Goal: Transaction & Acquisition: Obtain resource

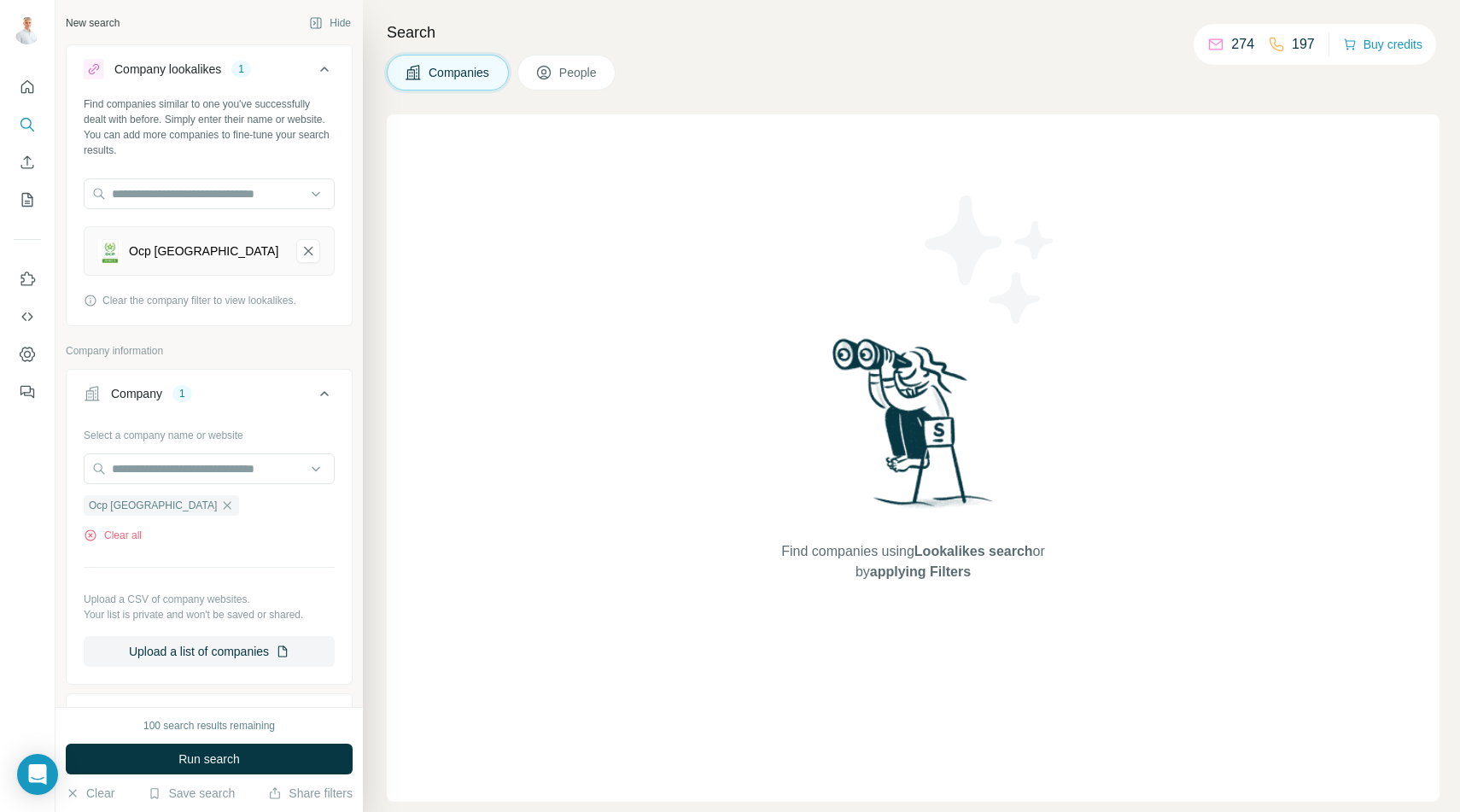
scroll to position [283, 0]
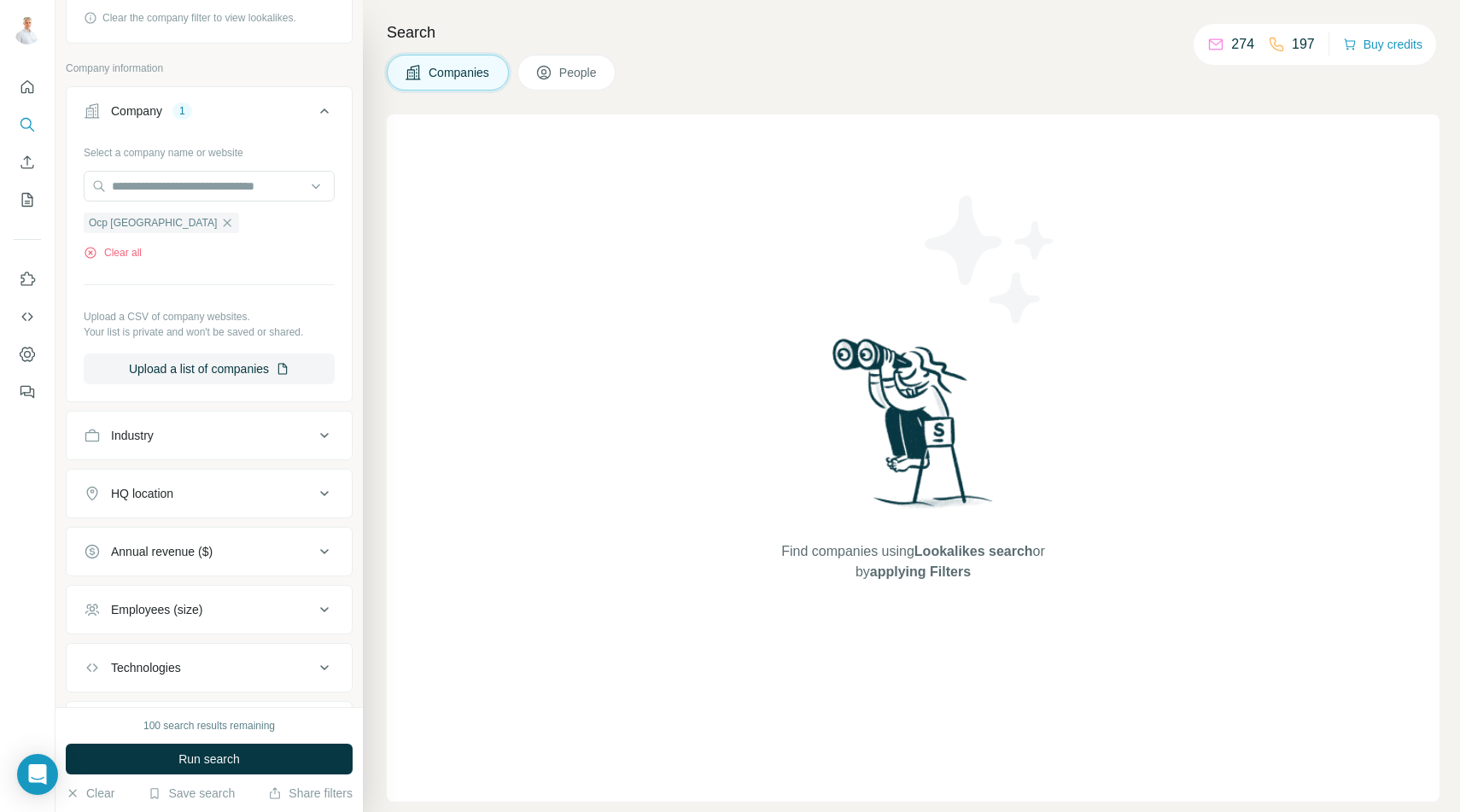
click at [583, 79] on span "People" at bounding box center [578, 72] width 39 height 17
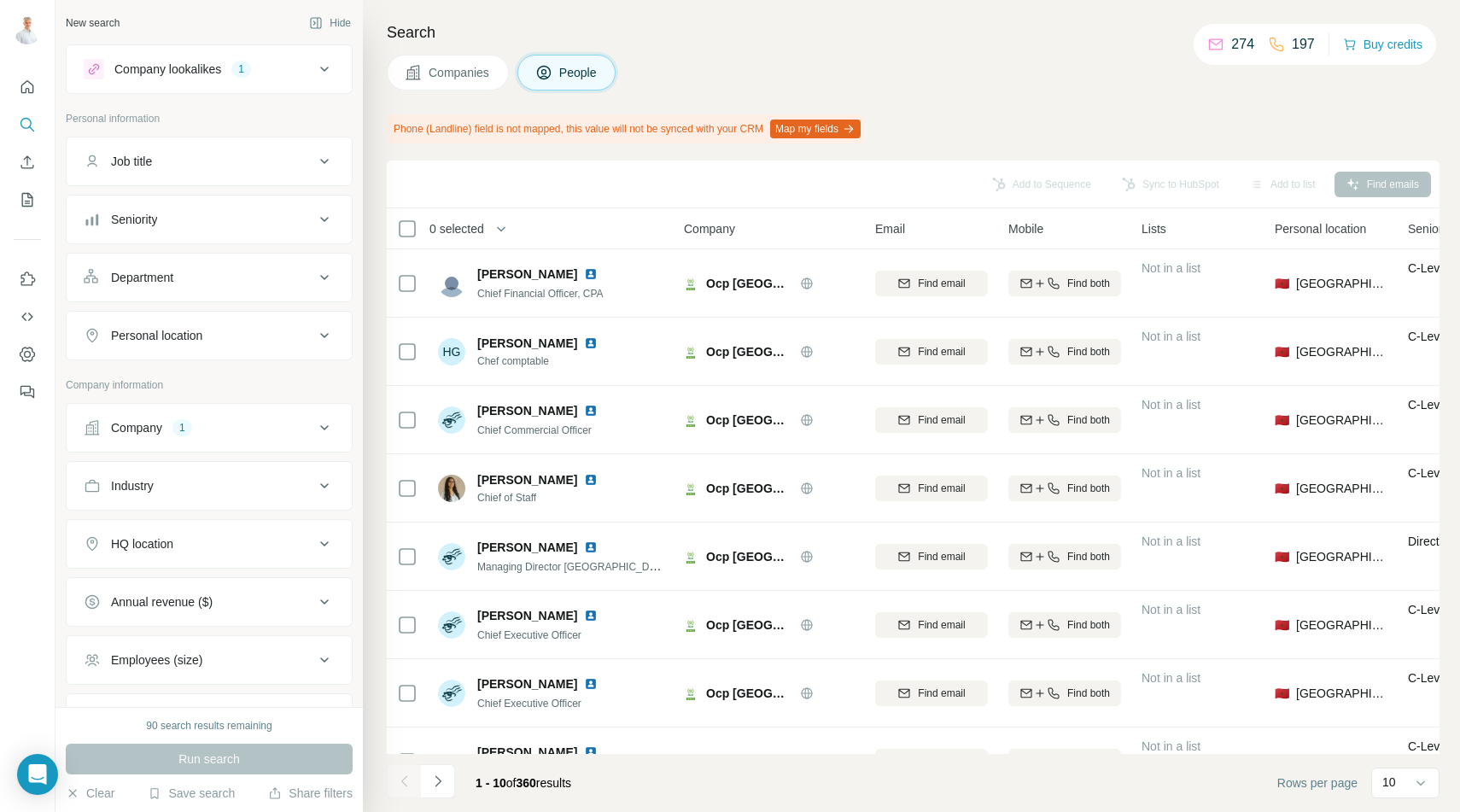
click at [251, 72] on div "1" at bounding box center [241, 69] width 19 height 16
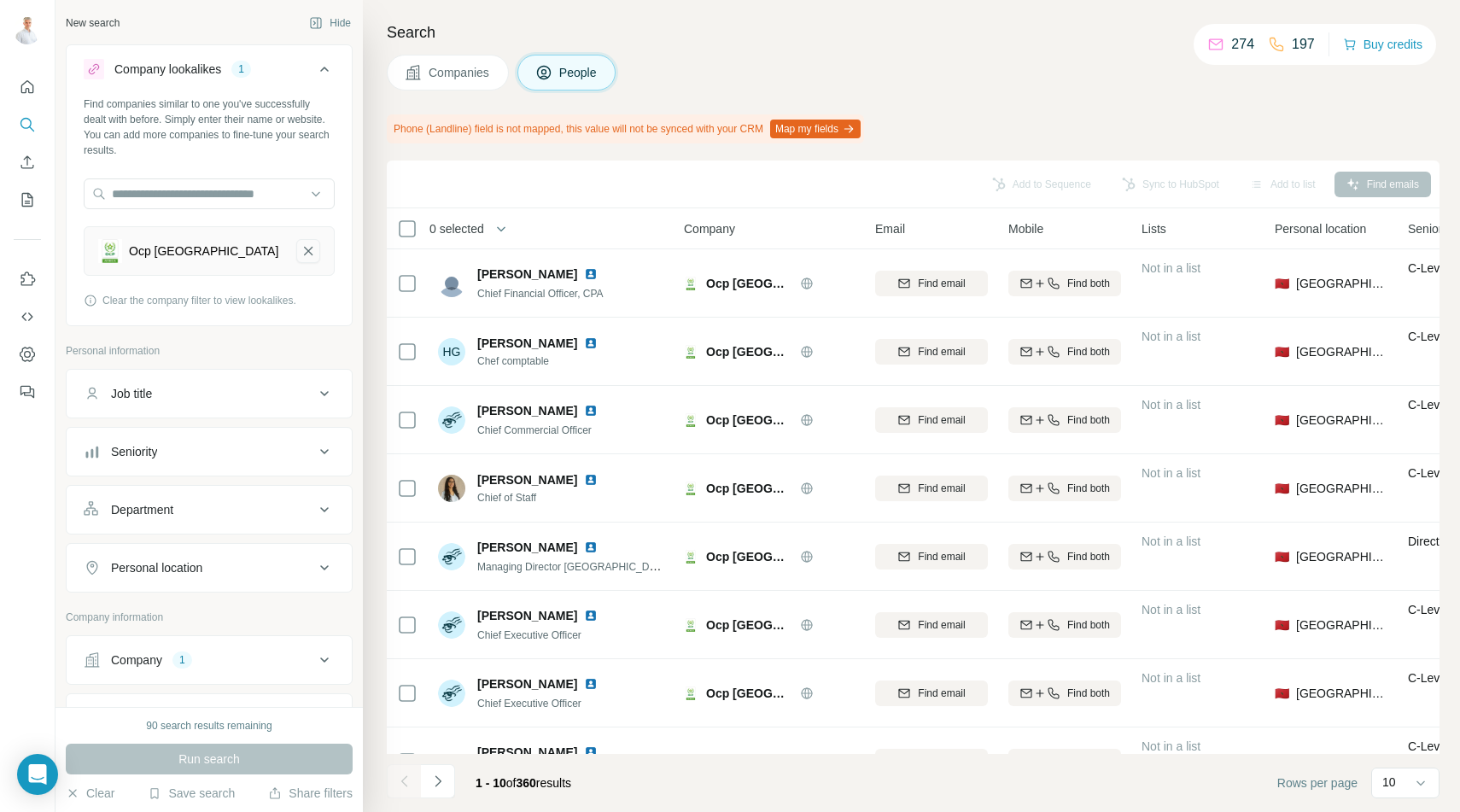
click at [308, 255] on icon "Ocp Africa-remove-button" at bounding box center [308, 251] width 16 height 17
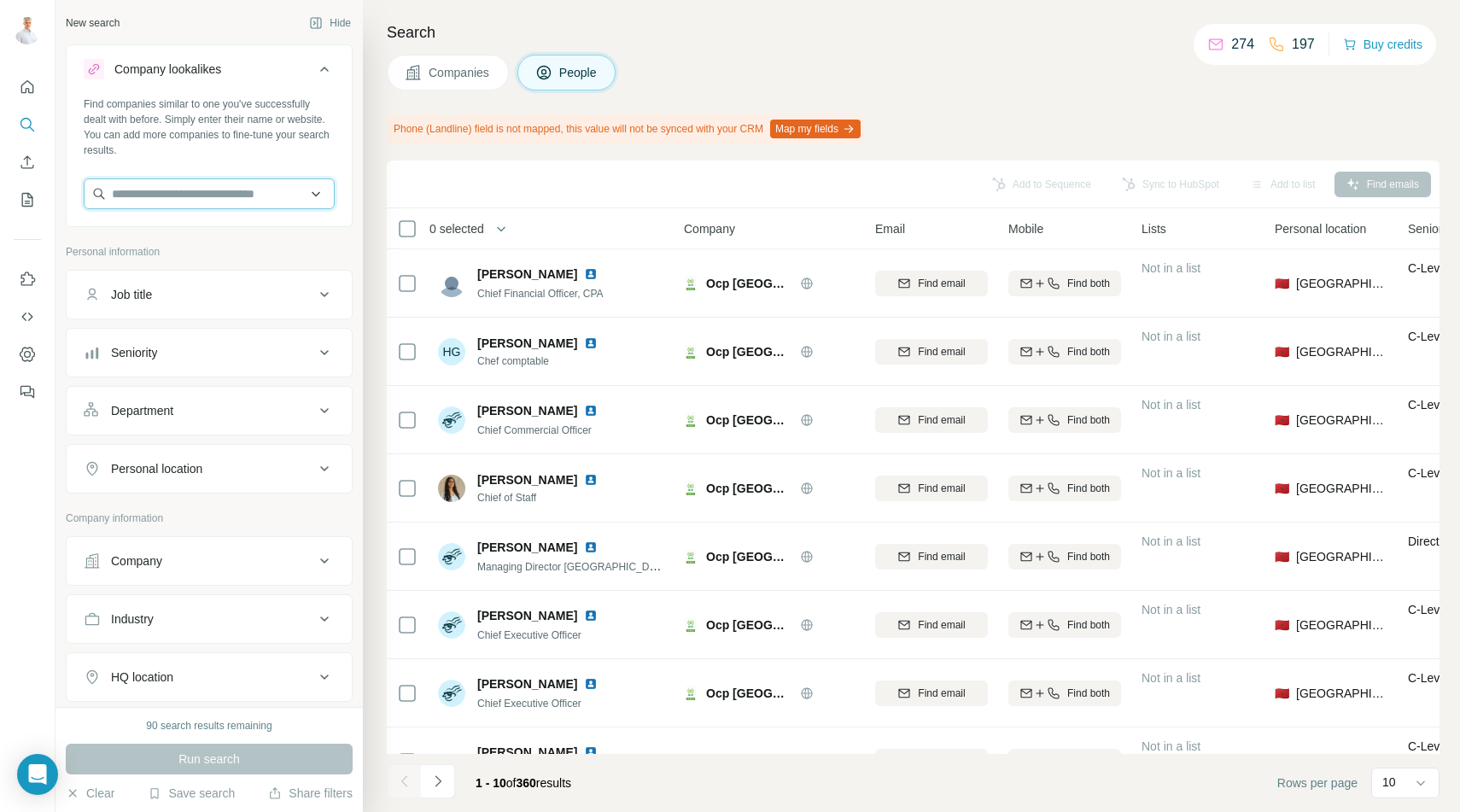
click at [218, 196] on input "text" at bounding box center [209, 193] width 251 height 31
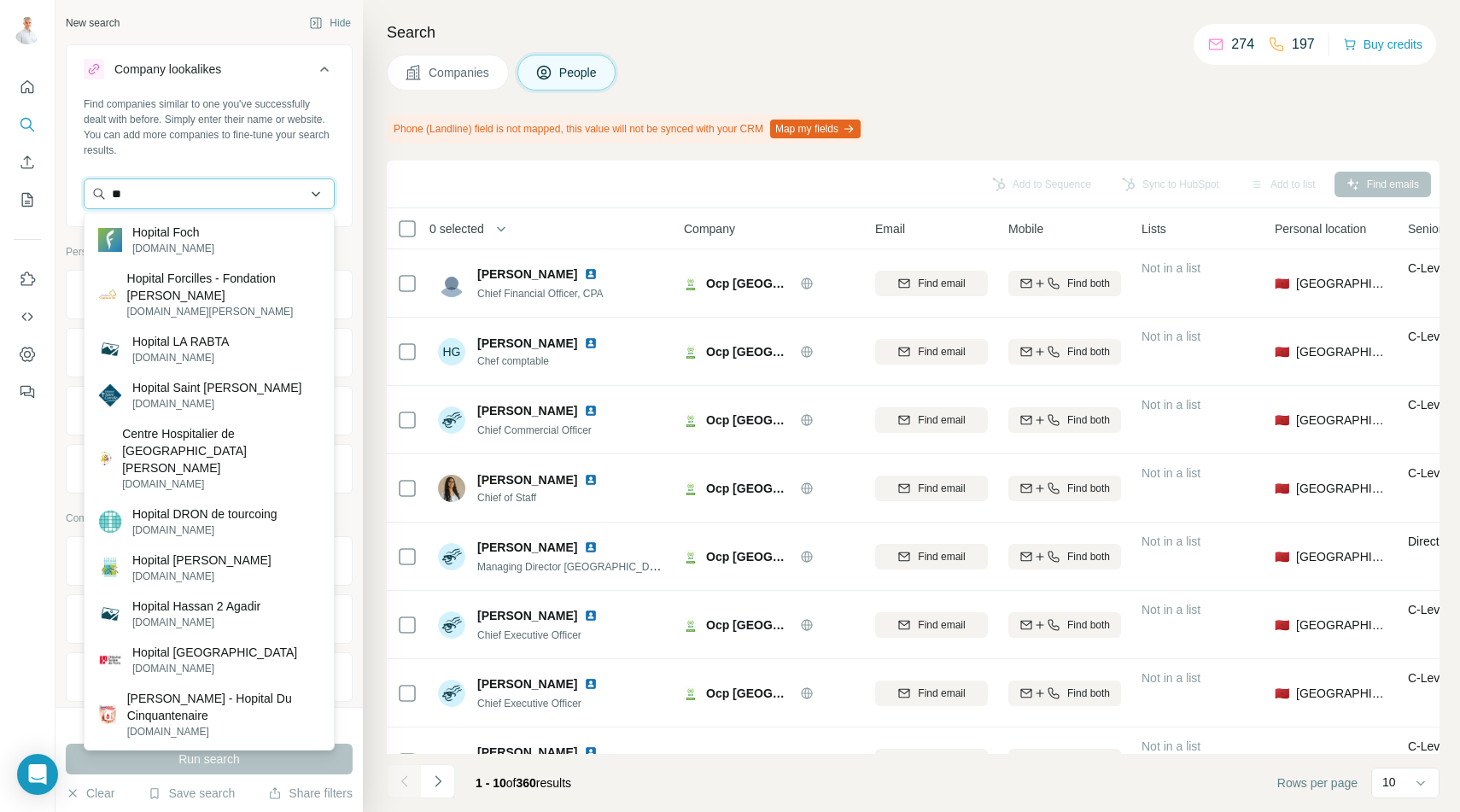
type input "*"
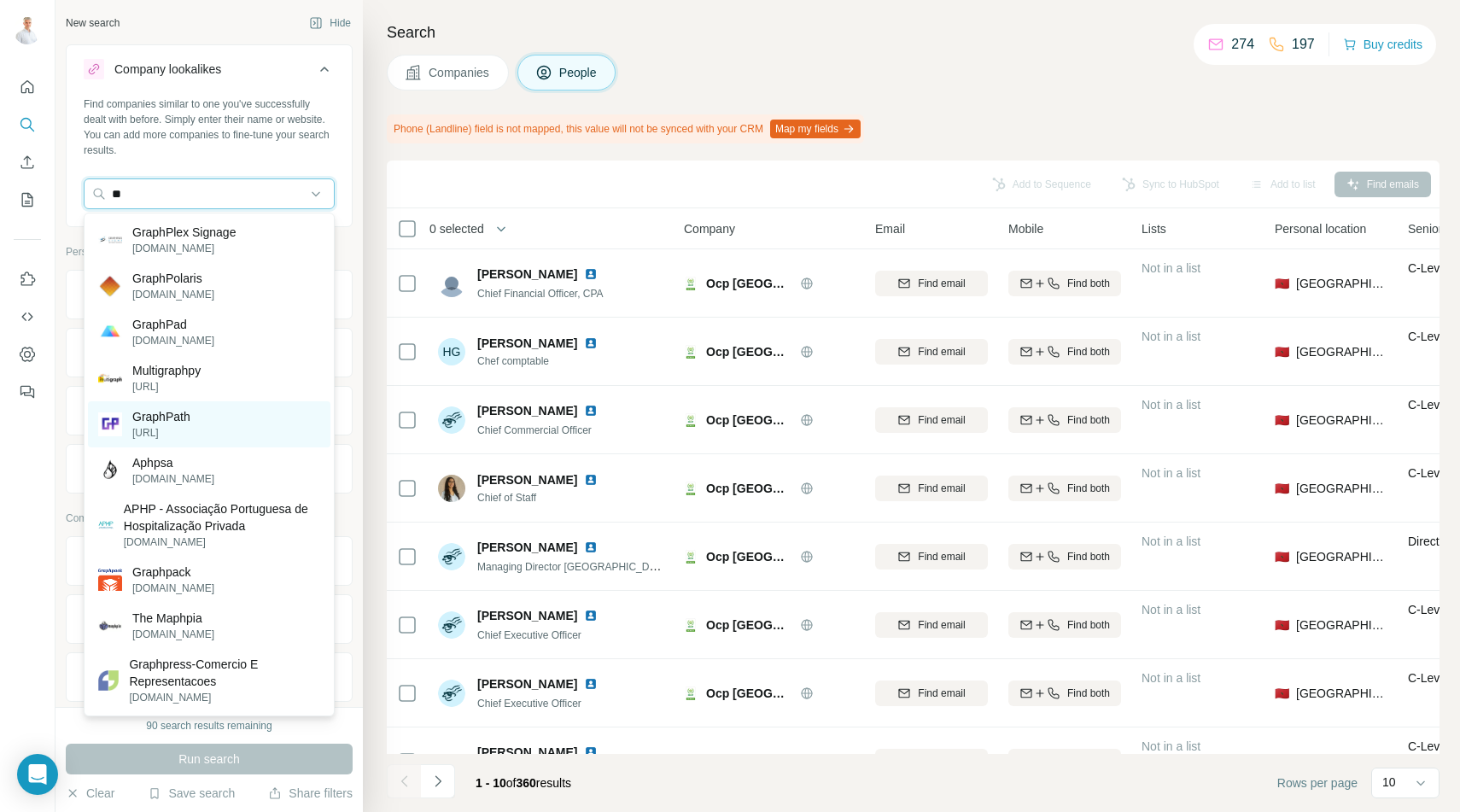
type input "*"
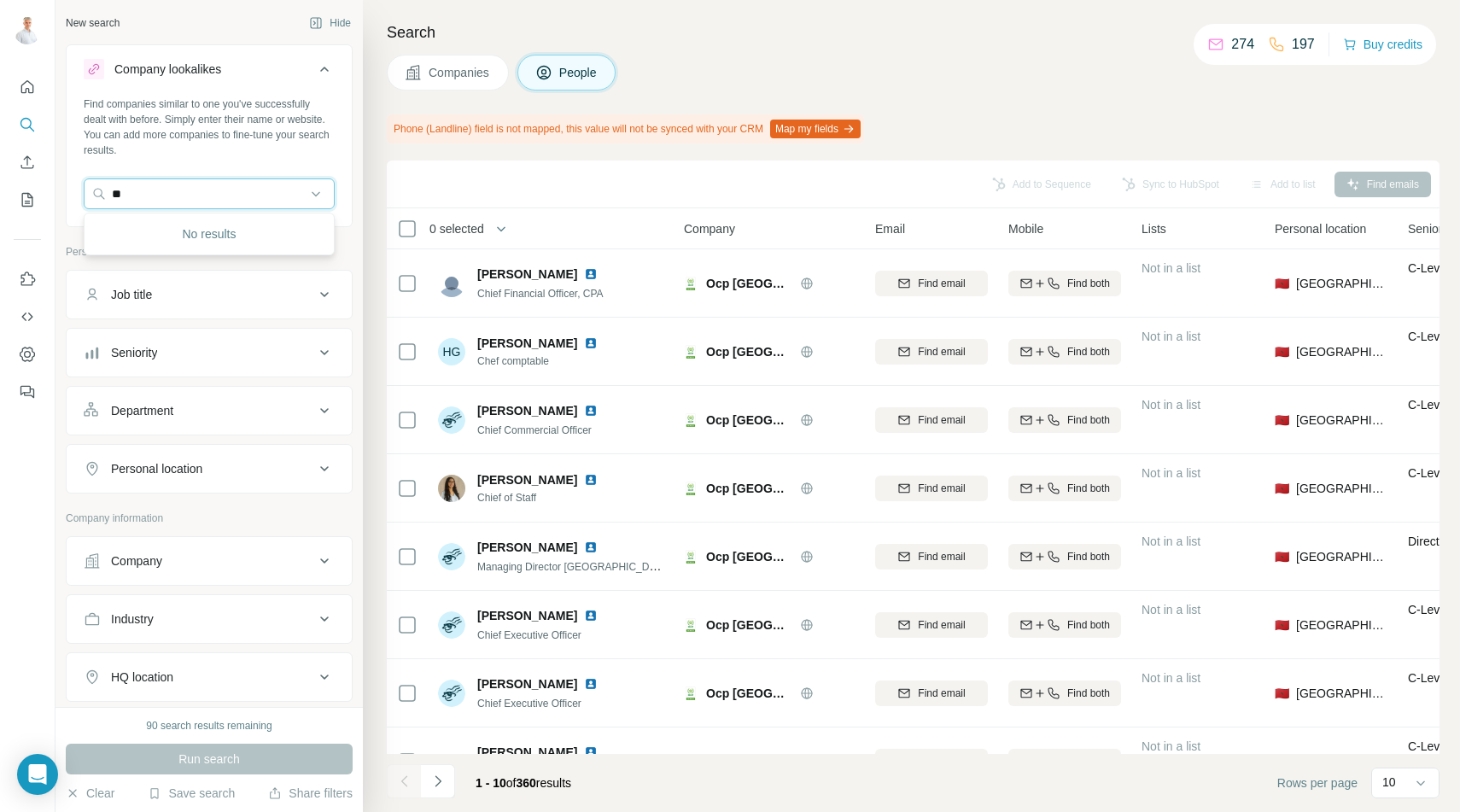
type input "*"
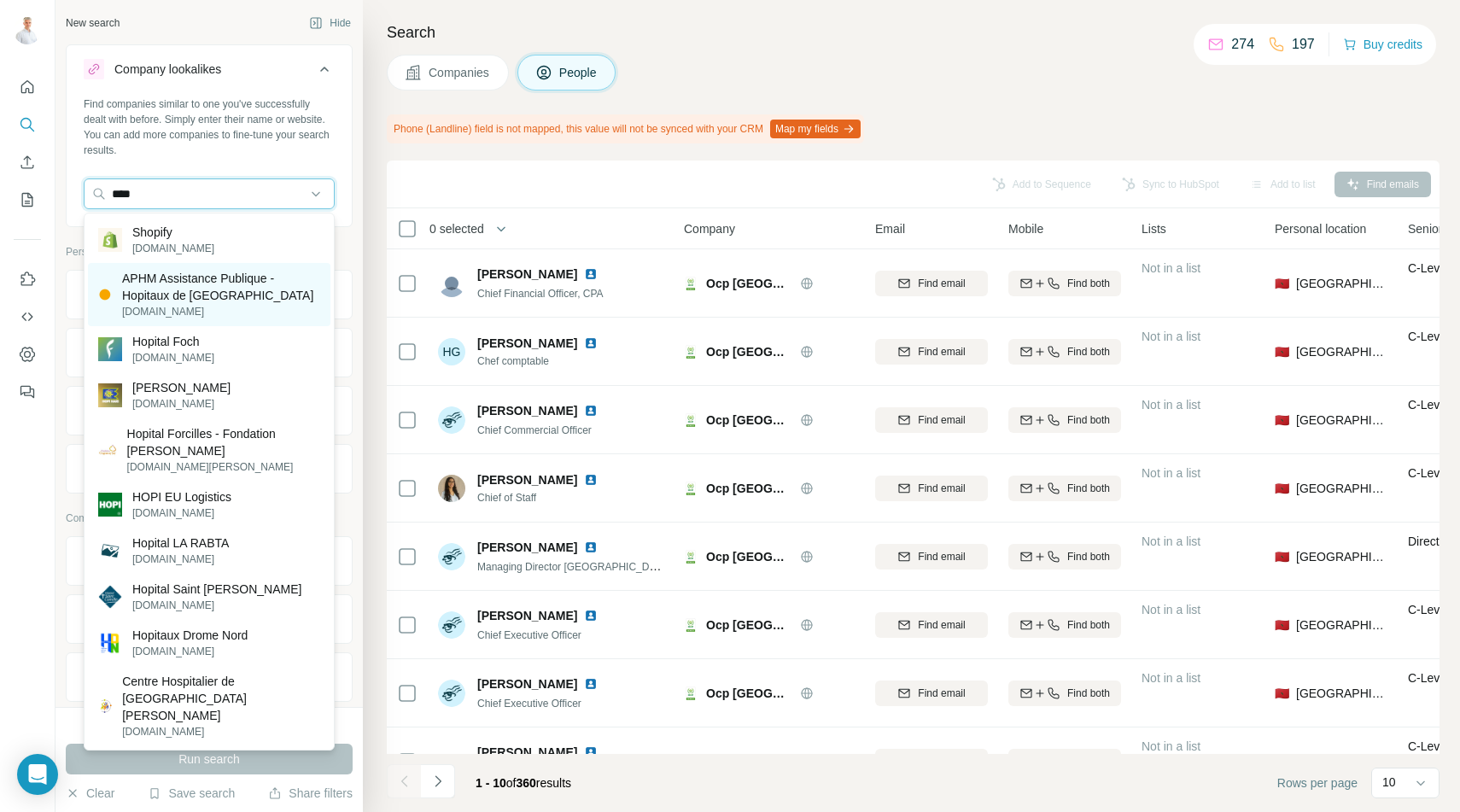
type input "****"
click at [162, 286] on p "APHM Assistance Publique - Hopitaux de Marseille" at bounding box center [221, 286] width 198 height 34
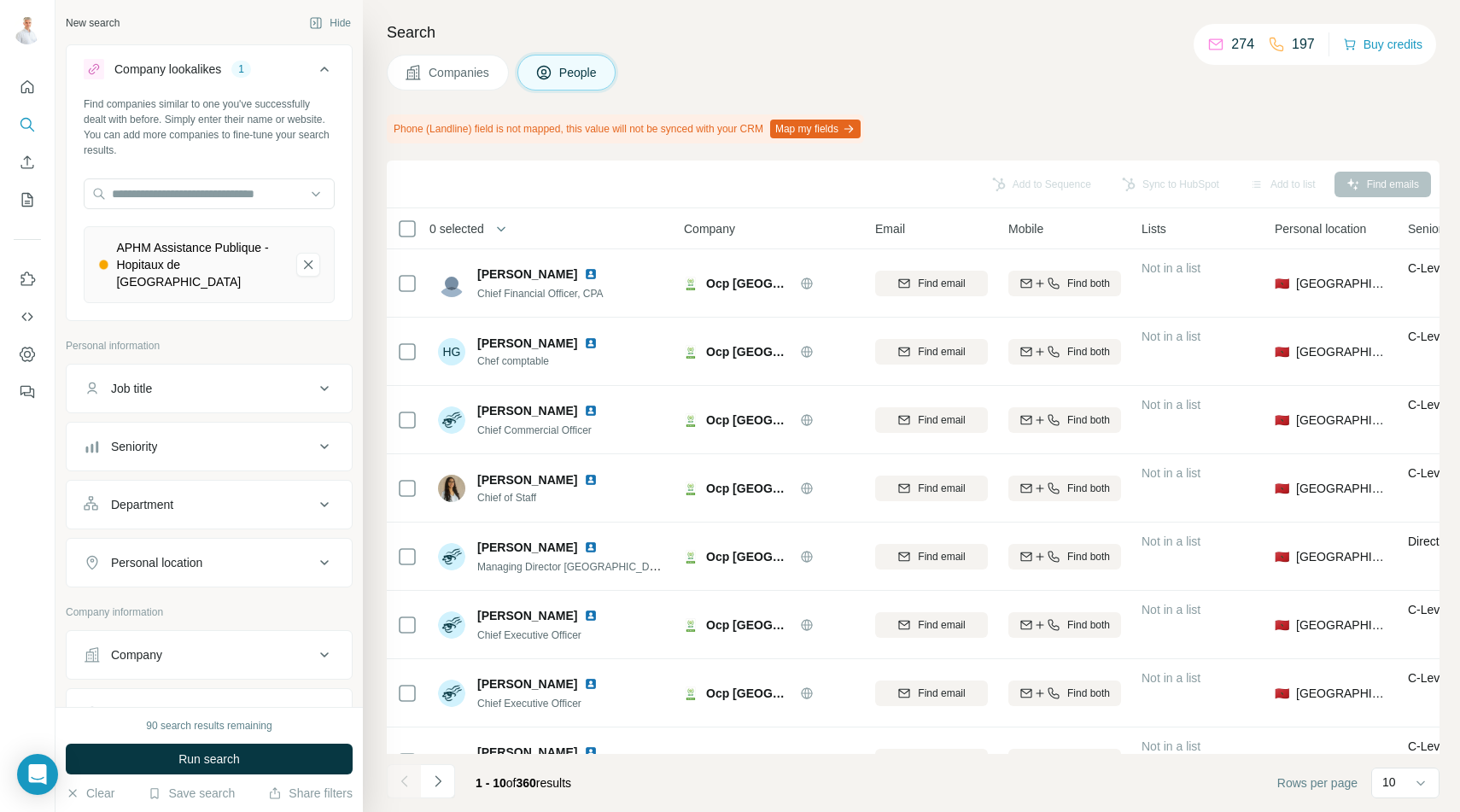
click at [445, 72] on span "Companies" at bounding box center [459, 72] width 62 height 17
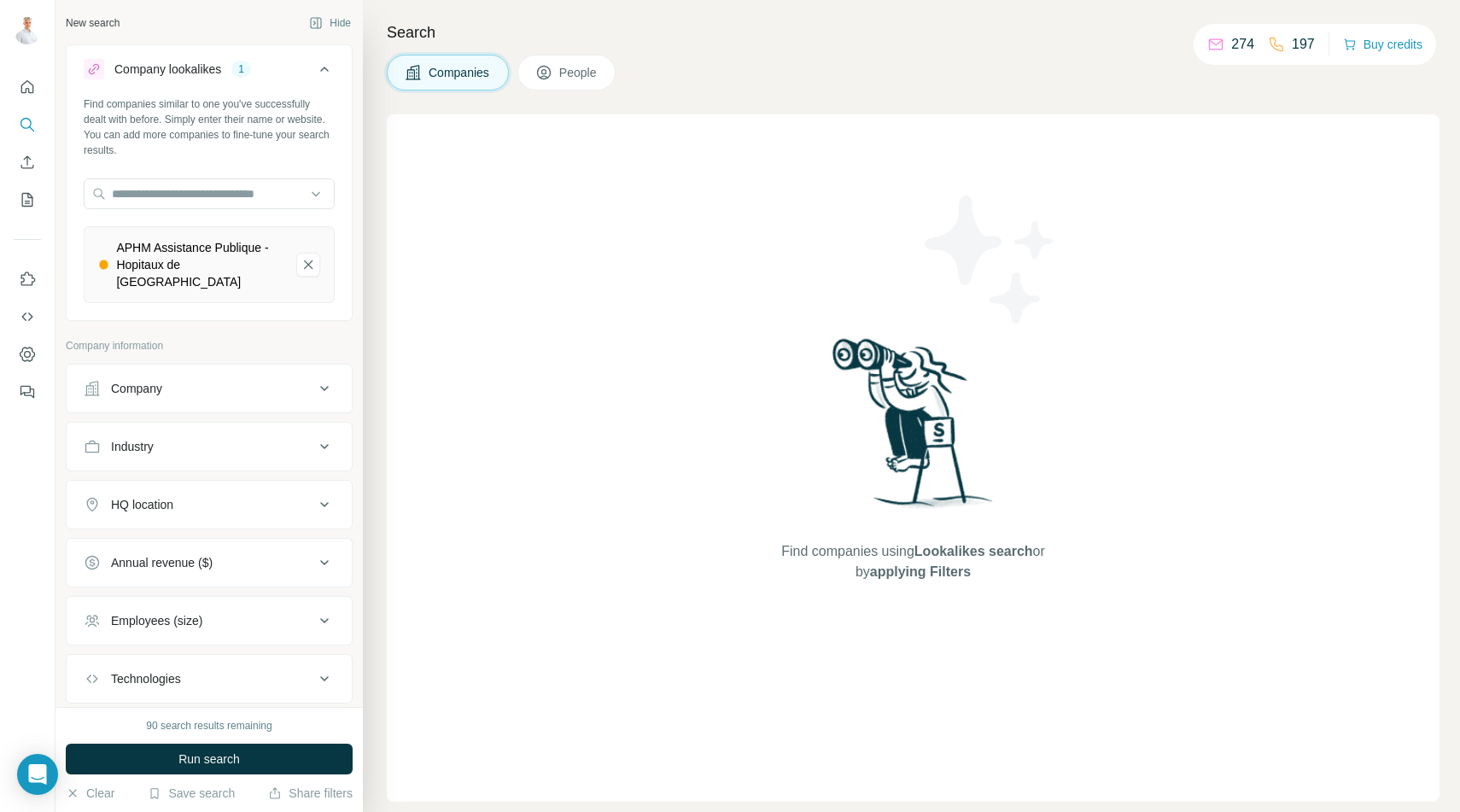
click at [576, 74] on span "People" at bounding box center [578, 72] width 39 height 17
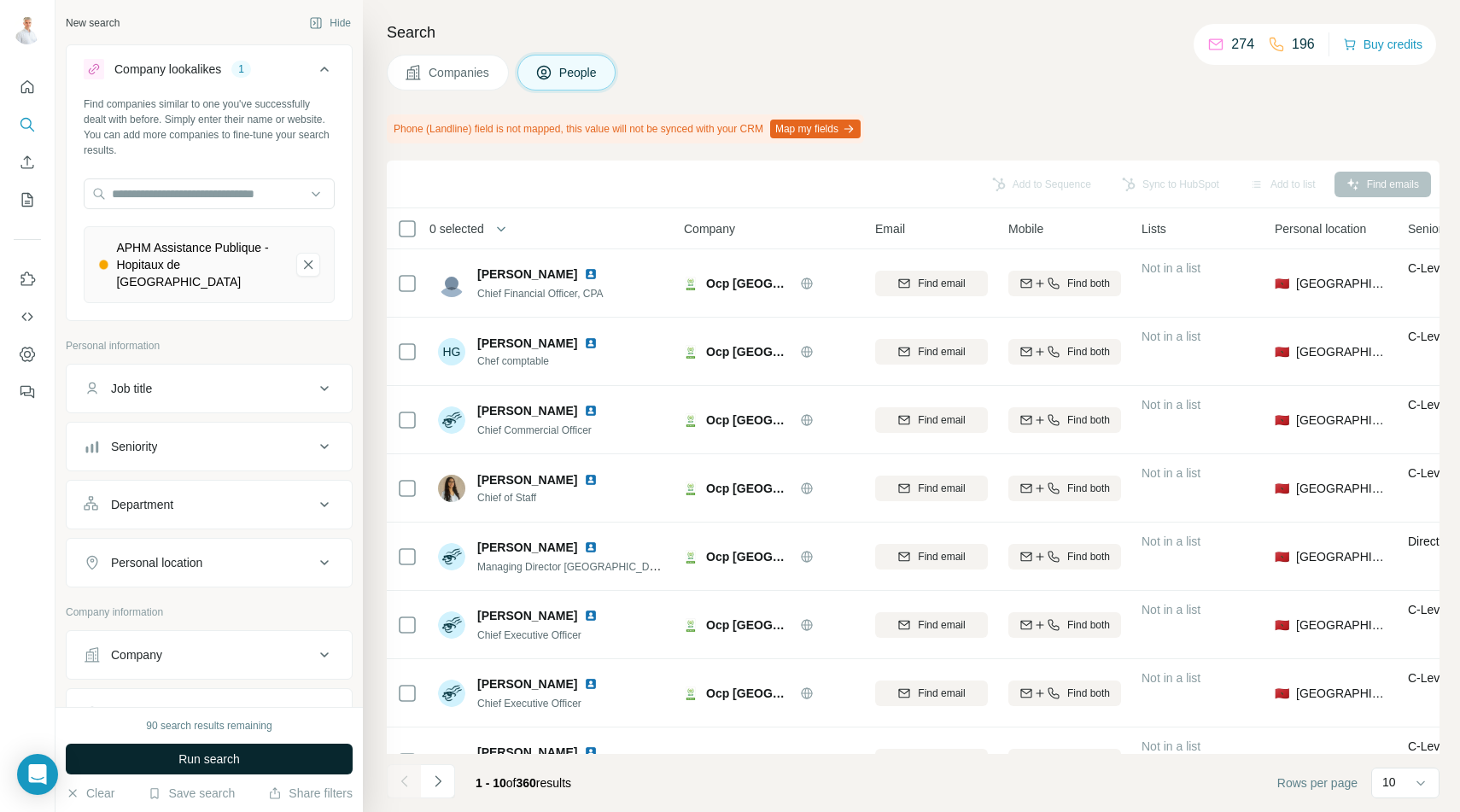
click at [245, 760] on button "Run search" at bounding box center [209, 759] width 286 height 31
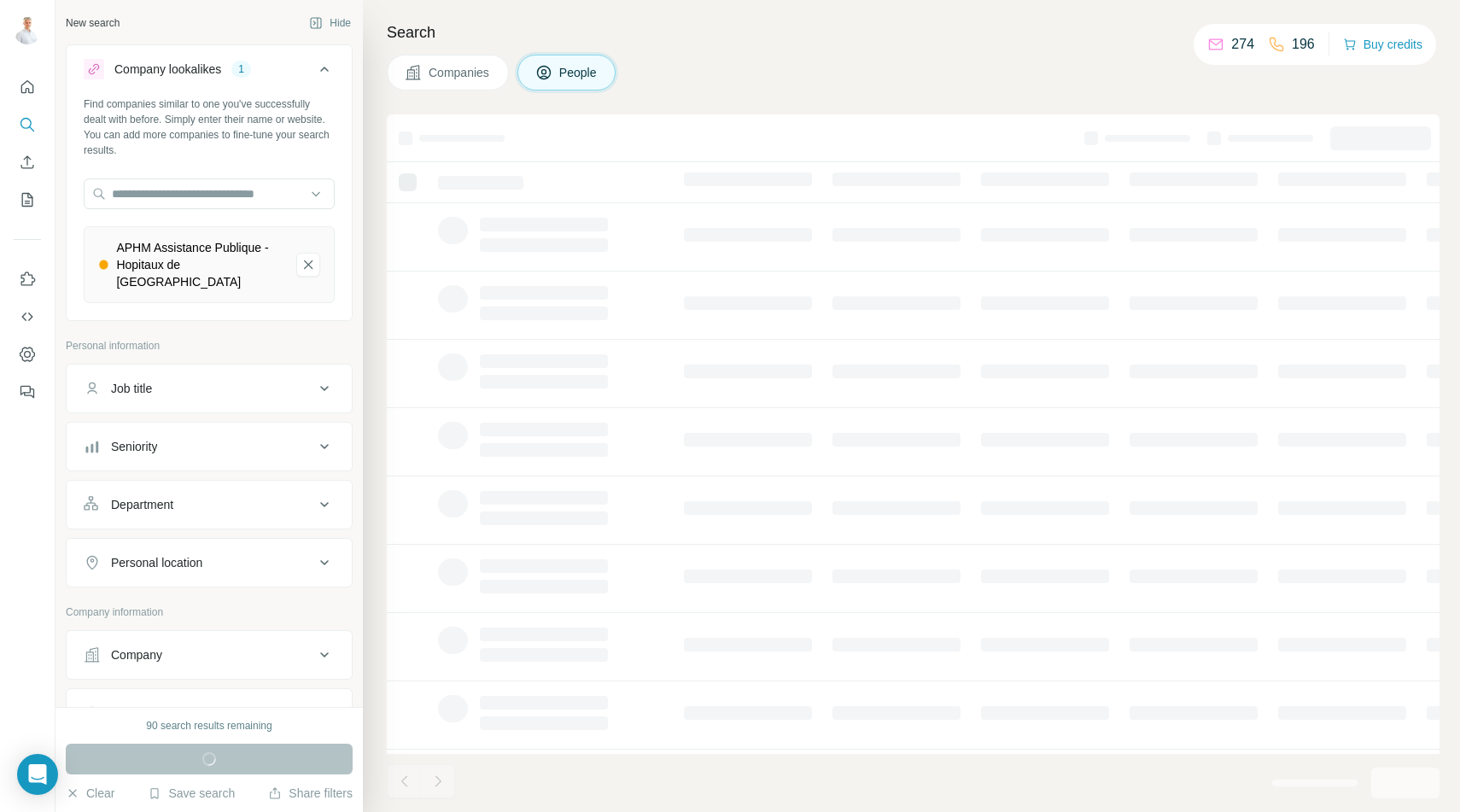
click at [129, 380] on div "Job title" at bounding box center [131, 389] width 41 height 17
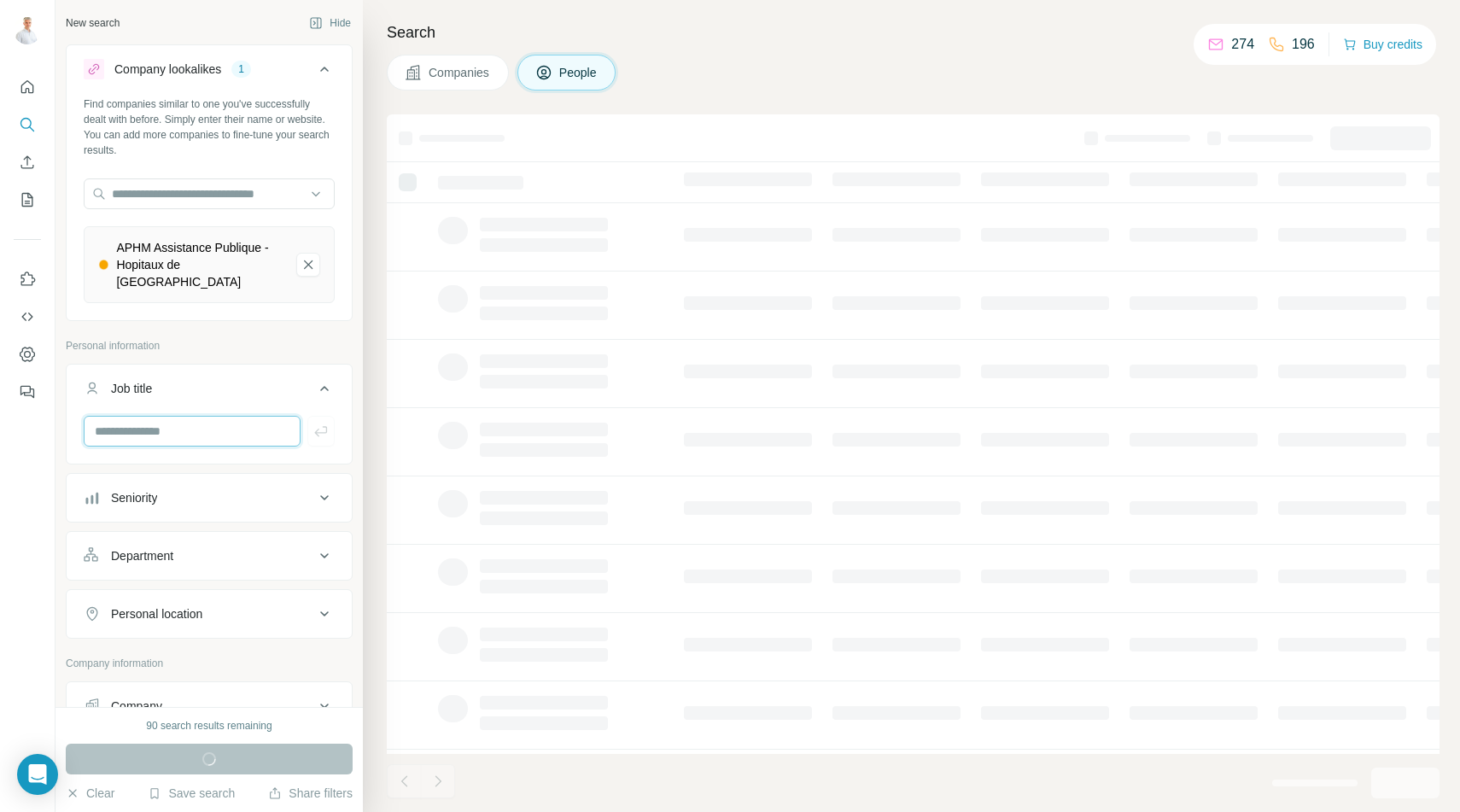
click at [143, 416] on input "text" at bounding box center [192, 430] width 217 height 31
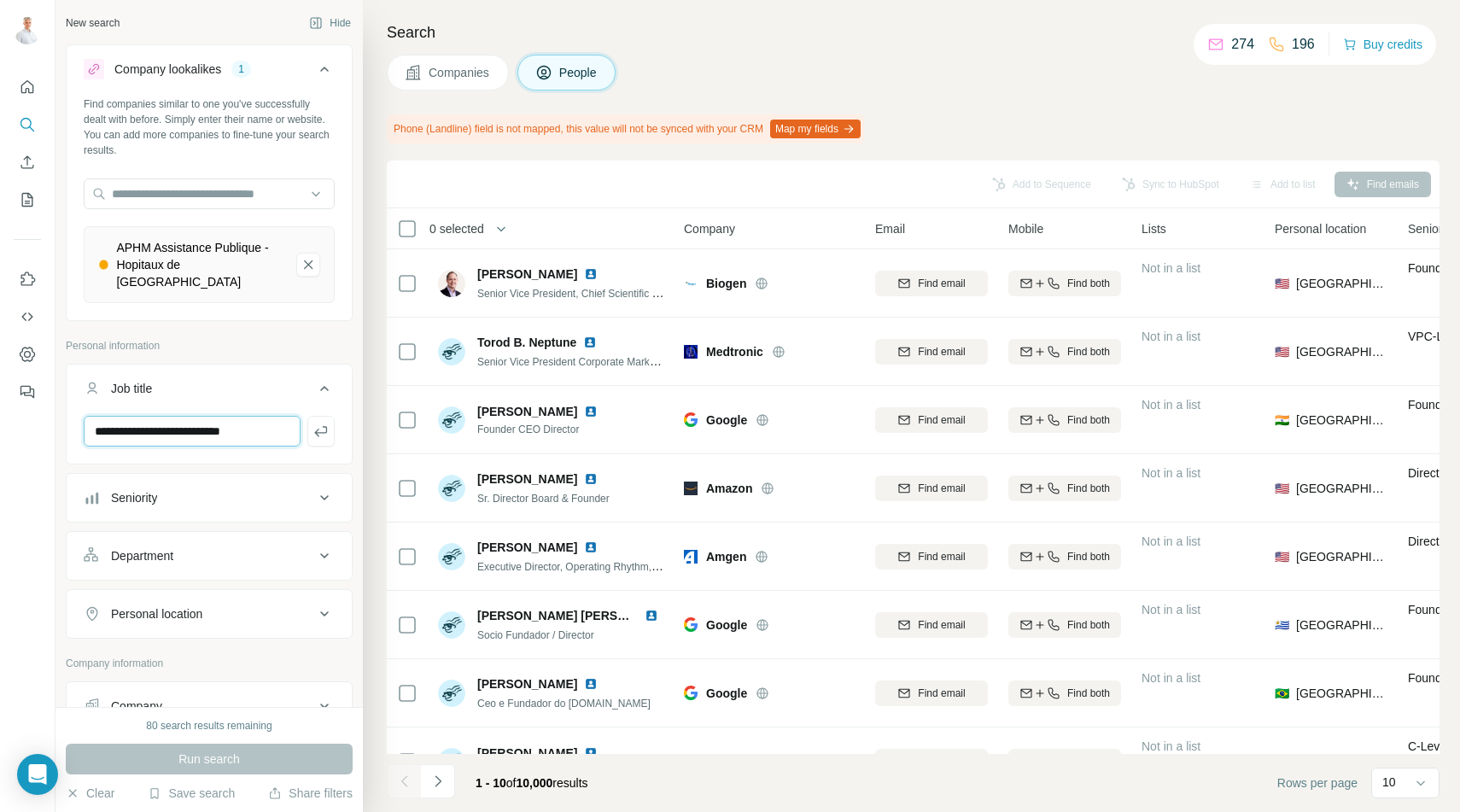
type input "**********"
click at [219, 450] on ul "**********" at bounding box center [209, 500] width 286 height 275
click at [206, 764] on div "Run search" at bounding box center [209, 759] width 286 height 31
click at [457, 76] on span "Companies" at bounding box center [459, 72] width 62 height 17
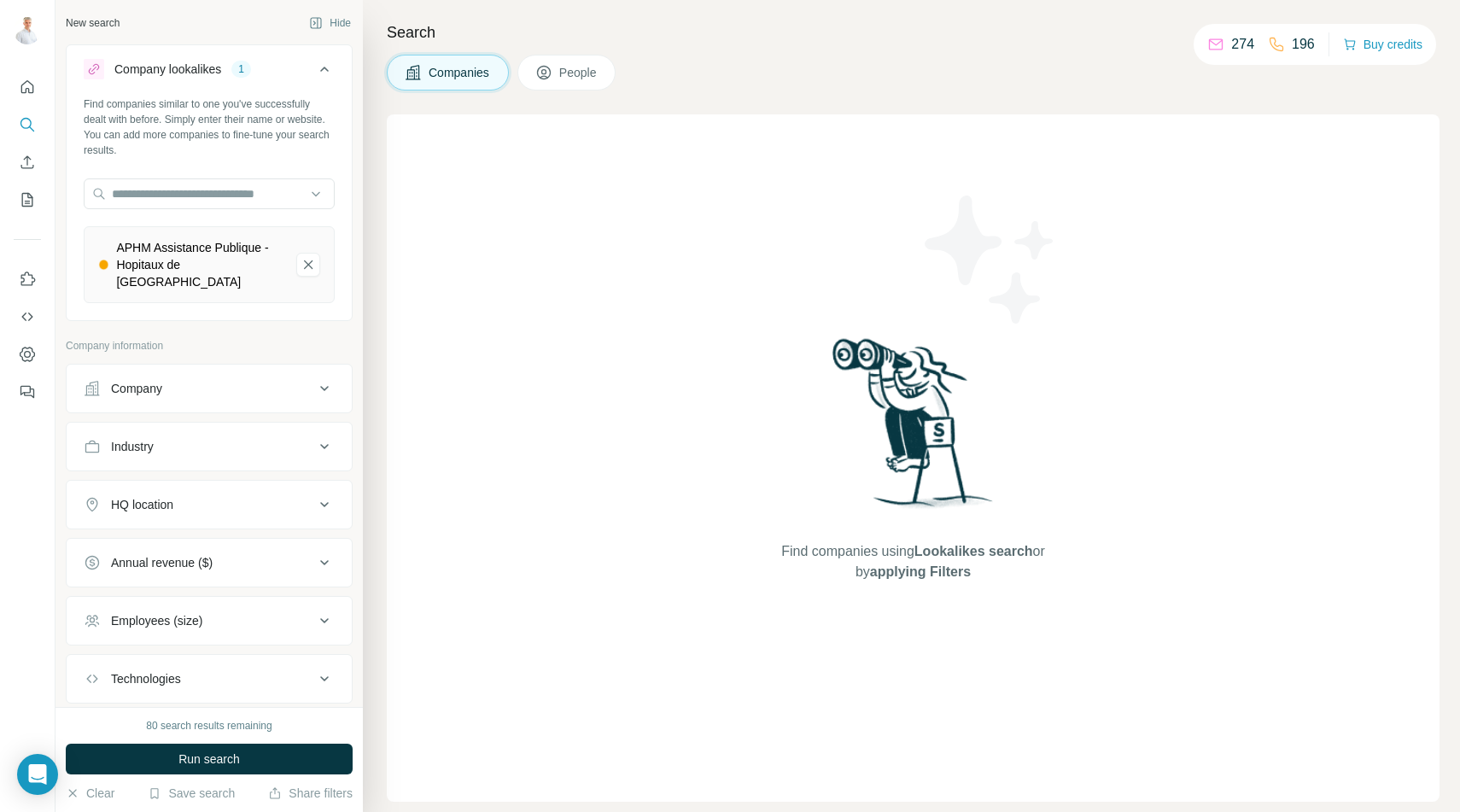
click at [180, 380] on div "Company" at bounding box center [199, 389] width 231 height 17
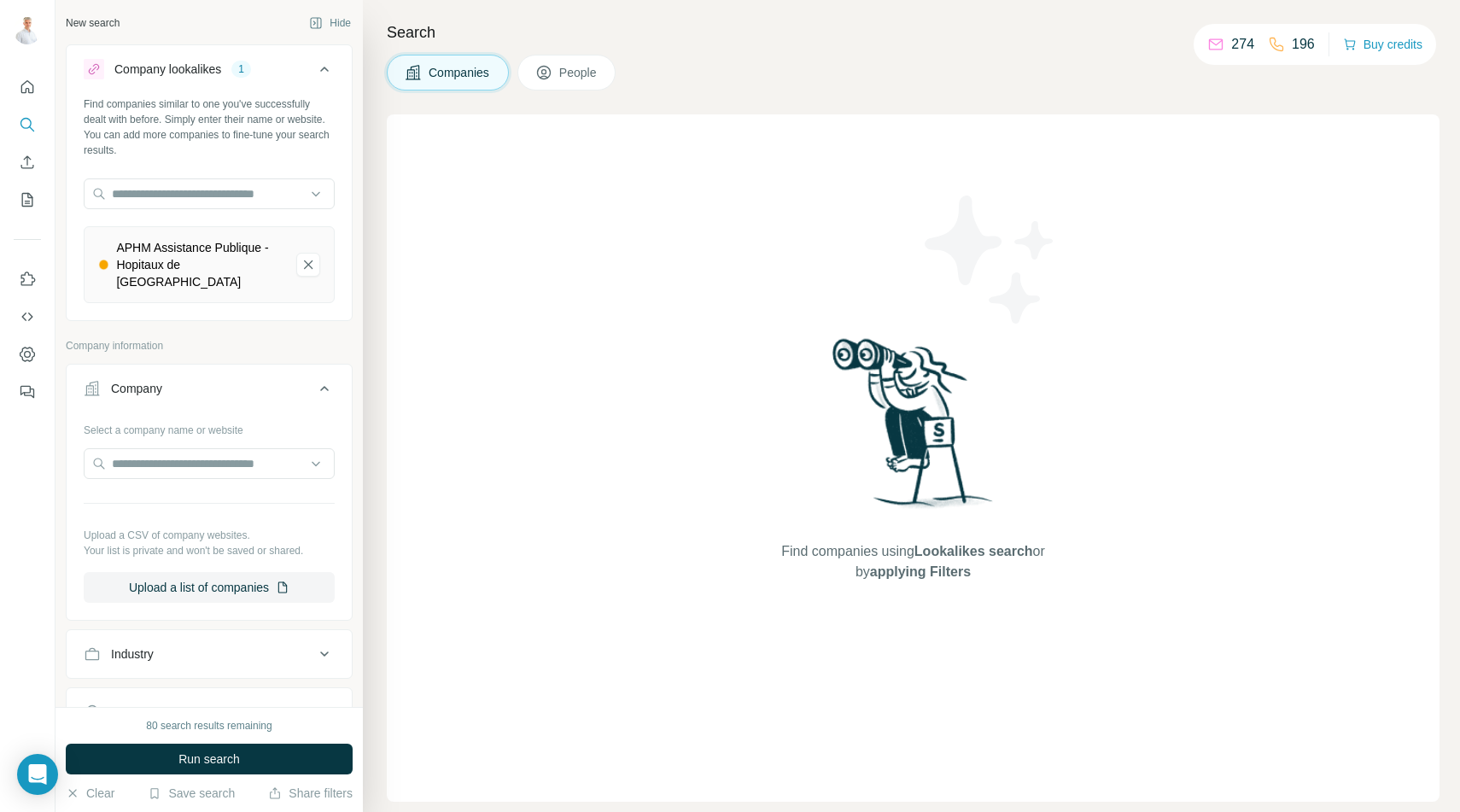
click at [180, 380] on div "Company" at bounding box center [199, 389] width 231 height 17
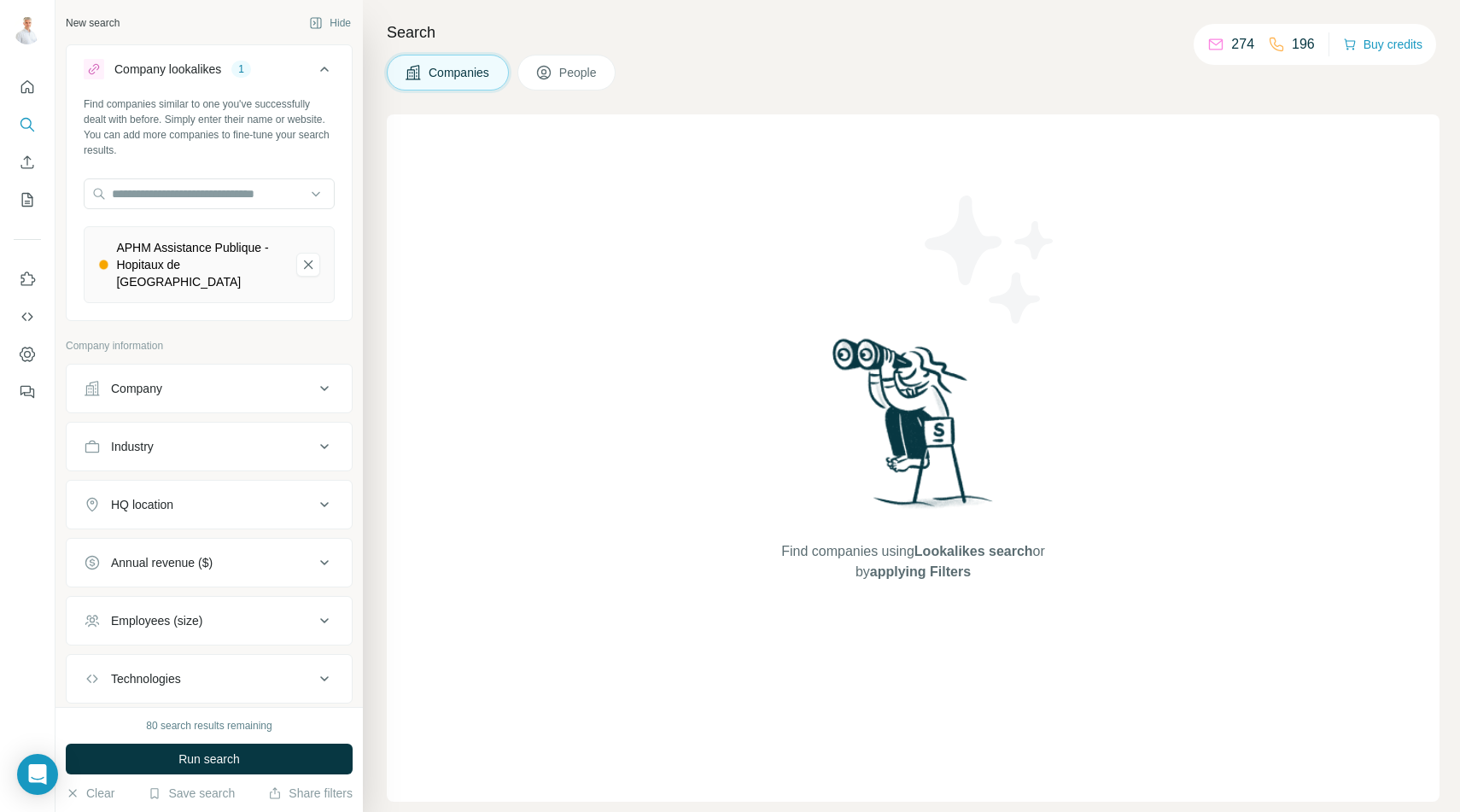
click at [552, 73] on icon at bounding box center [544, 72] width 17 height 17
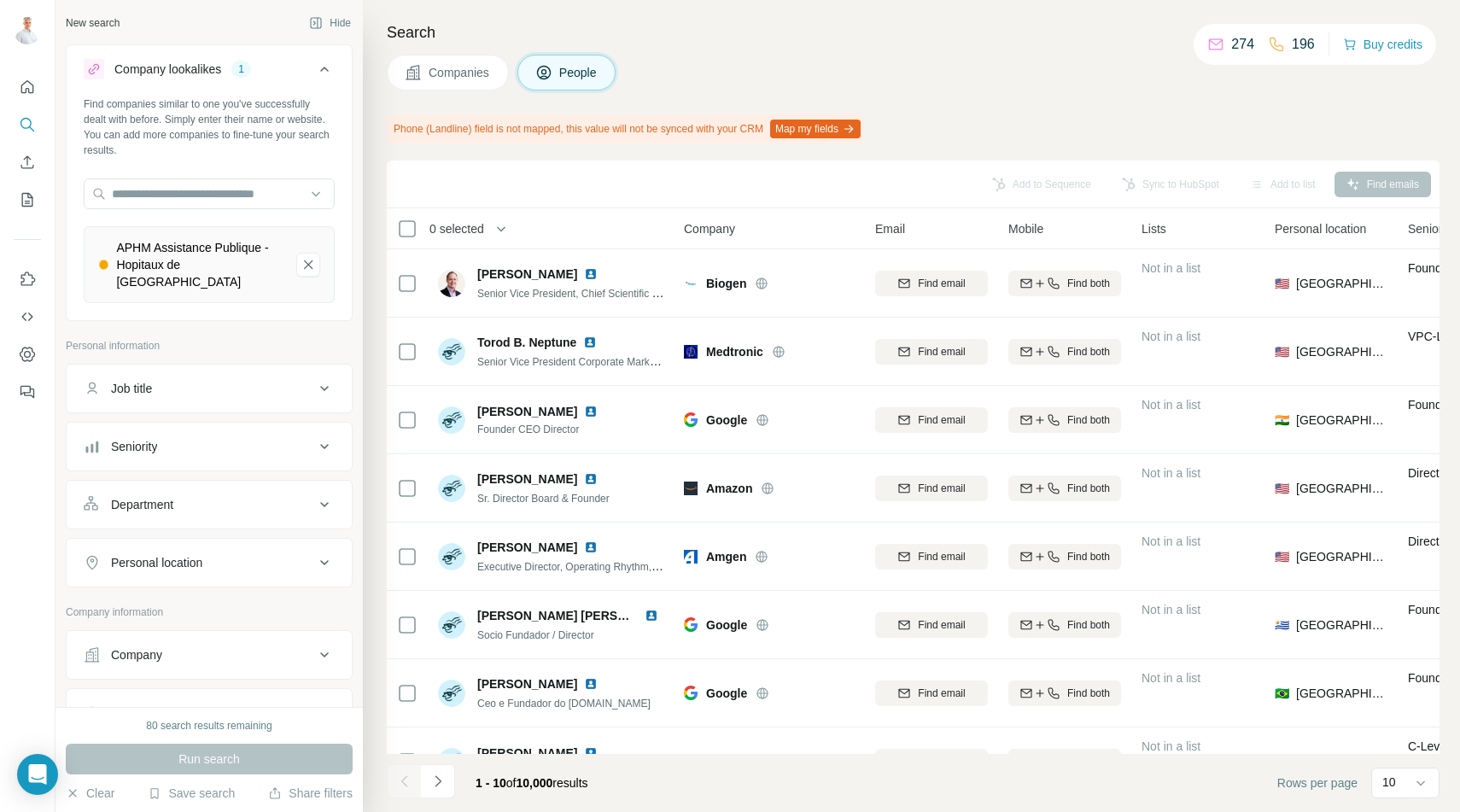
click at [152, 380] on div "Job title" at bounding box center [131, 389] width 41 height 17
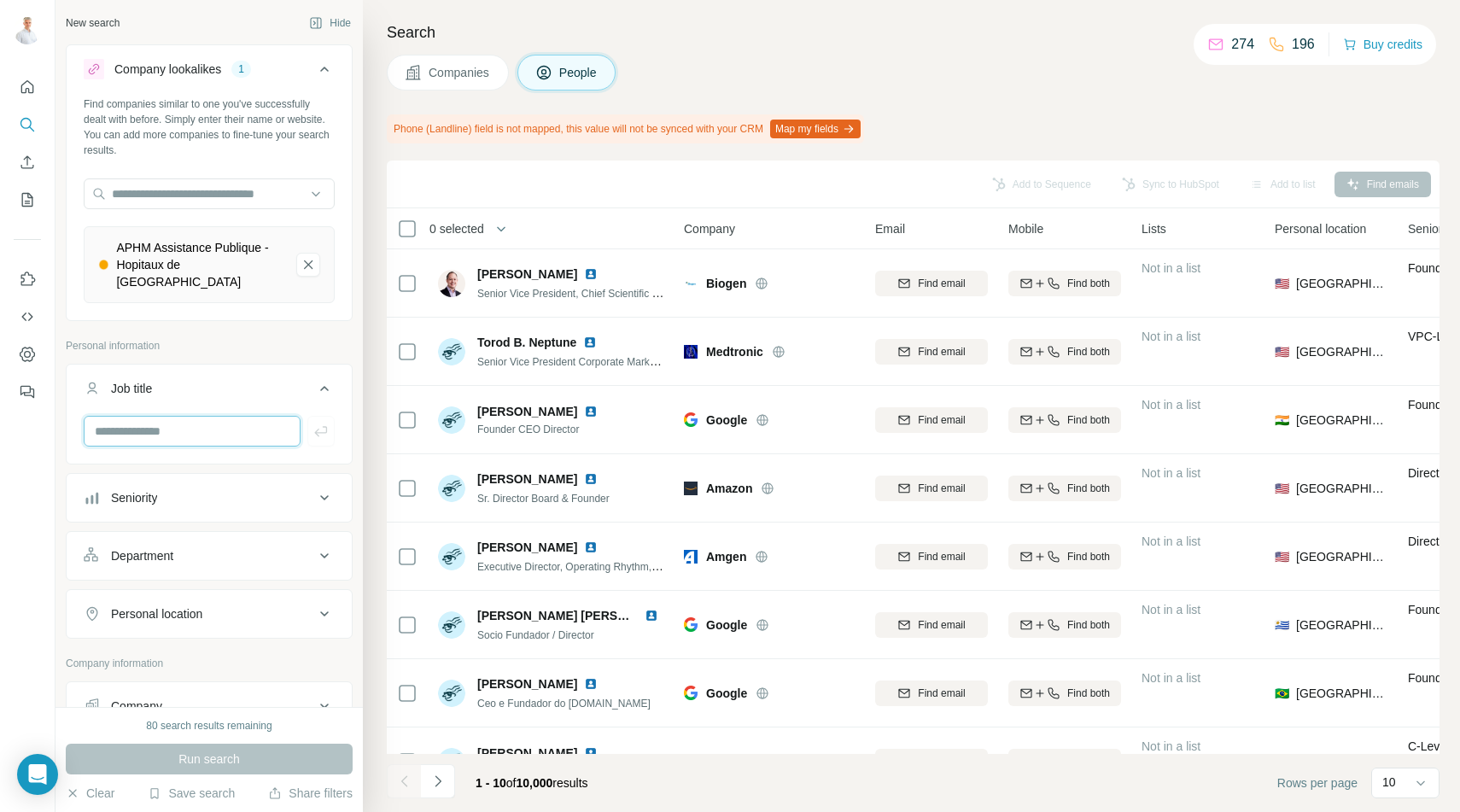
click at [152, 427] on input "text" at bounding box center [192, 430] width 217 height 31
type input "**********"
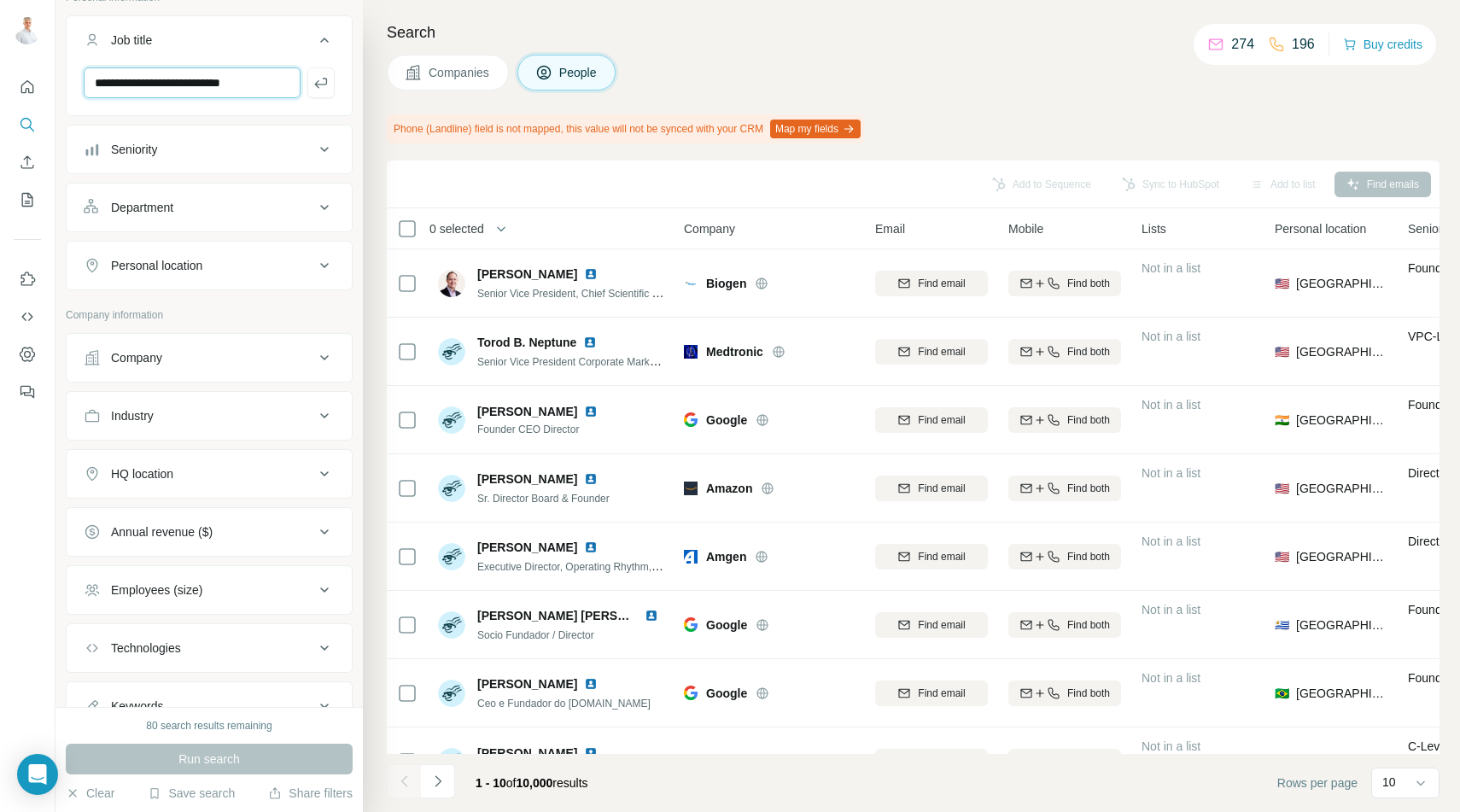
scroll to position [357, 0]
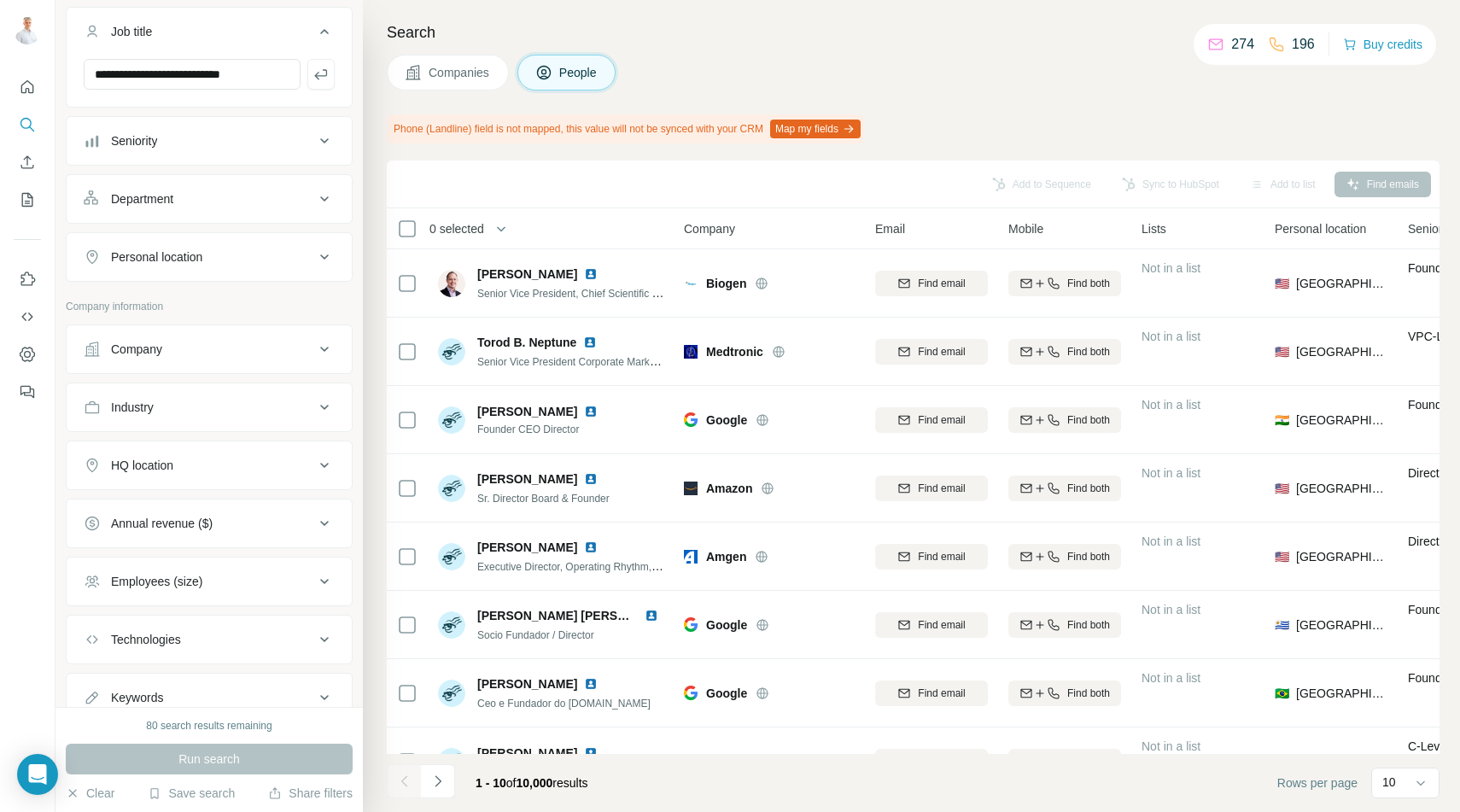
click at [141, 457] on div "HQ location" at bounding box center [141, 465] width 62 height 17
click at [149, 492] on input "text" at bounding box center [209, 507] width 251 height 31
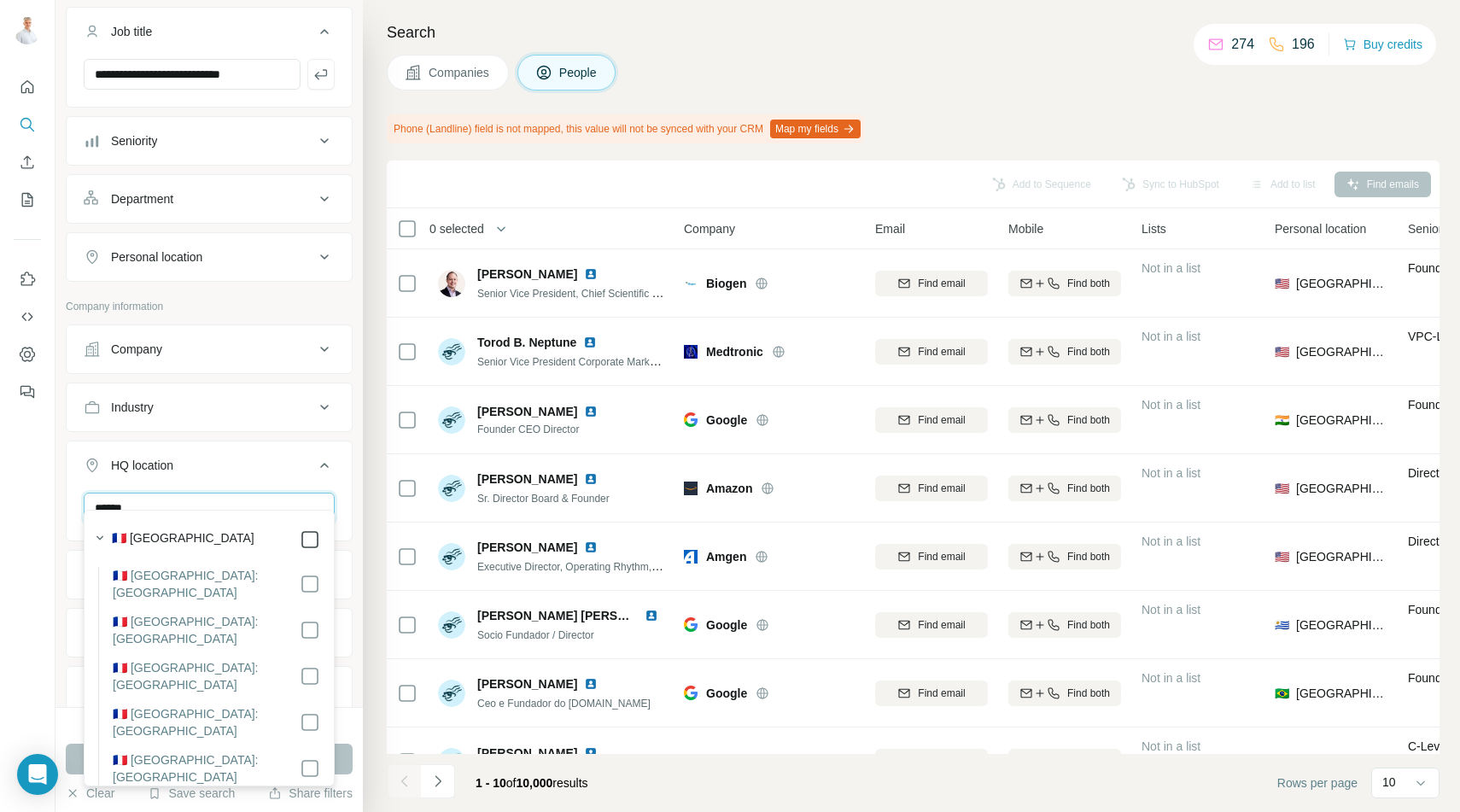
type input "******"
click at [272, 299] on p "Company information" at bounding box center [209, 306] width 286 height 16
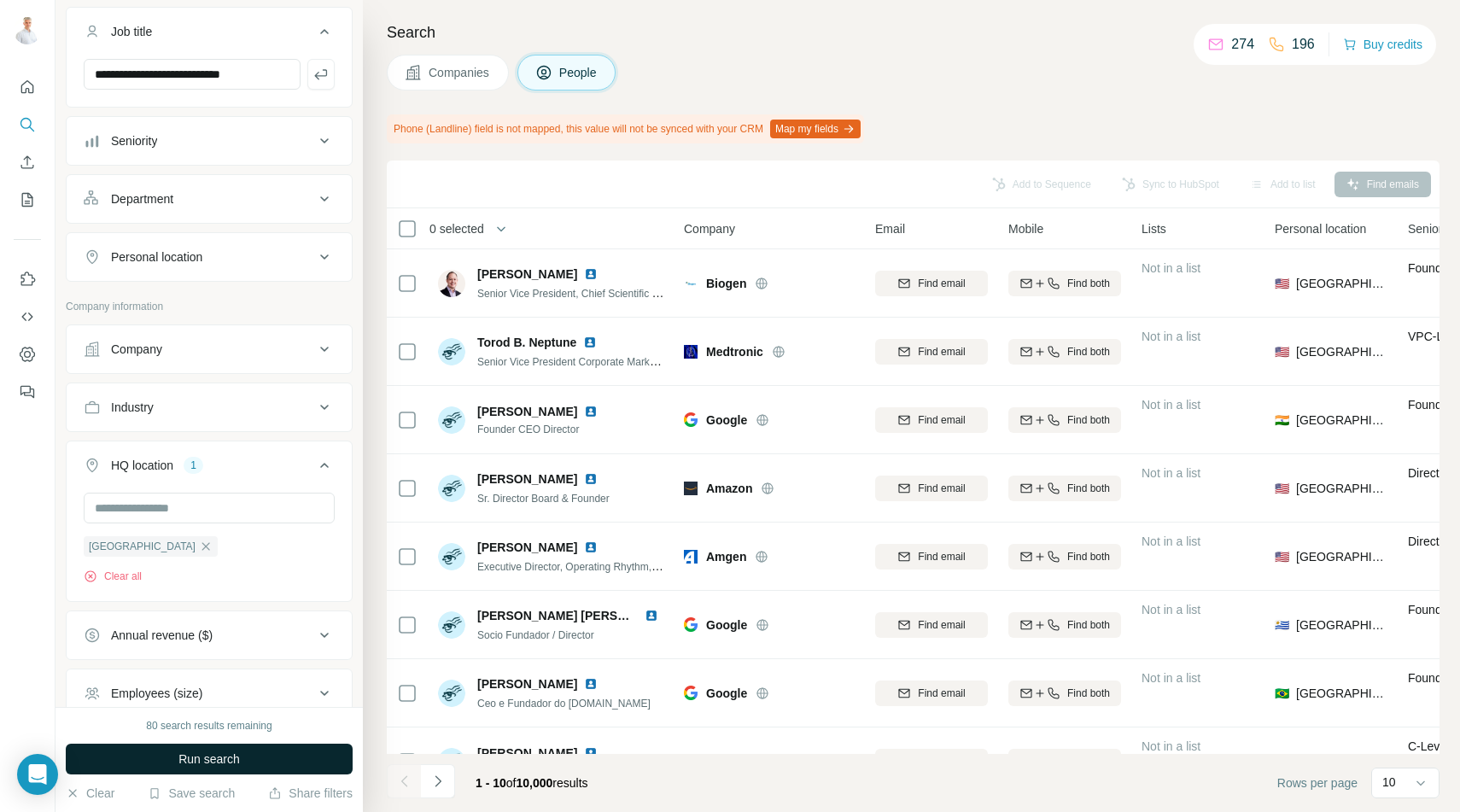
click at [181, 752] on span "Run search" at bounding box center [209, 759] width 61 height 17
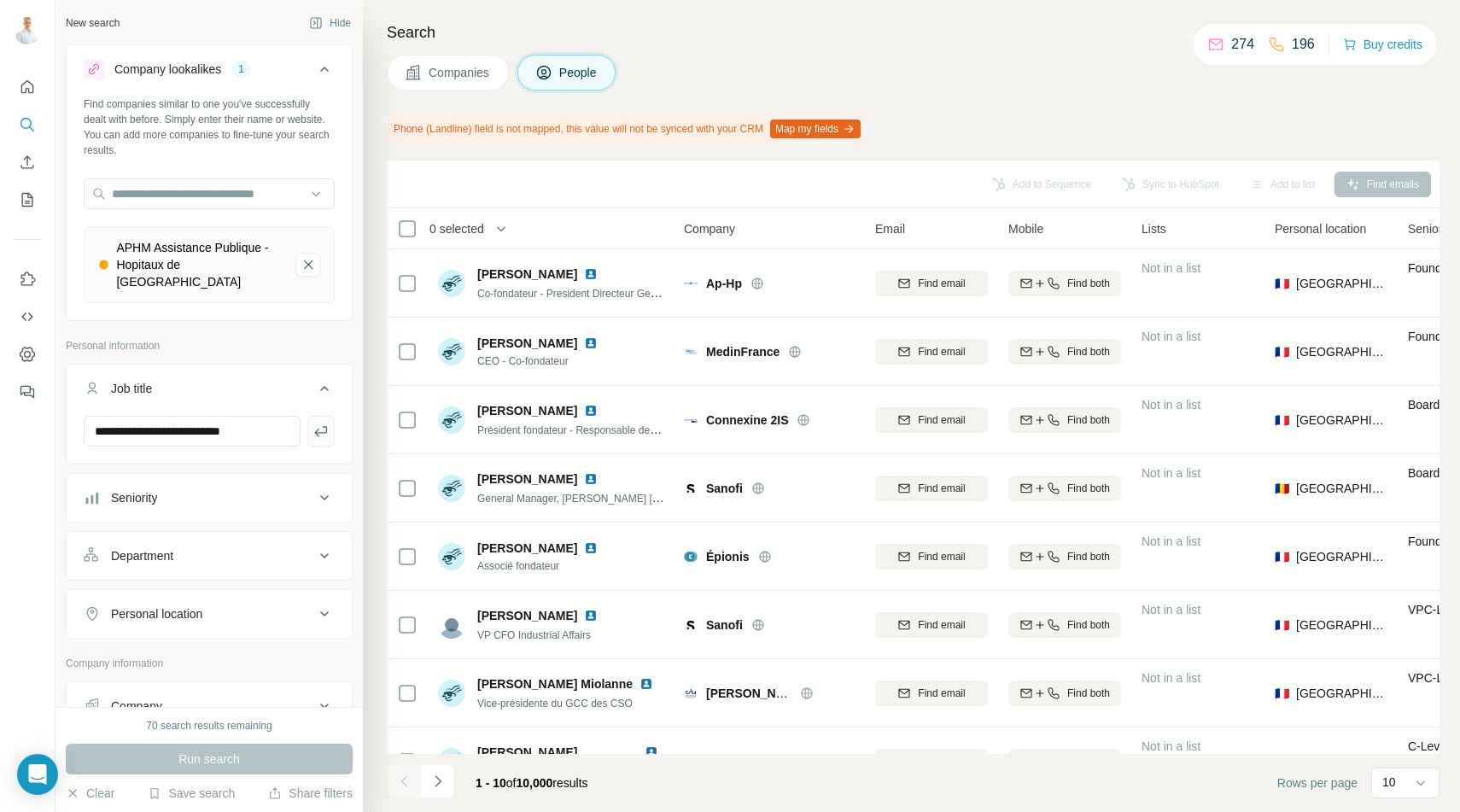
click at [326, 423] on icon "button" at bounding box center [321, 431] width 17 height 17
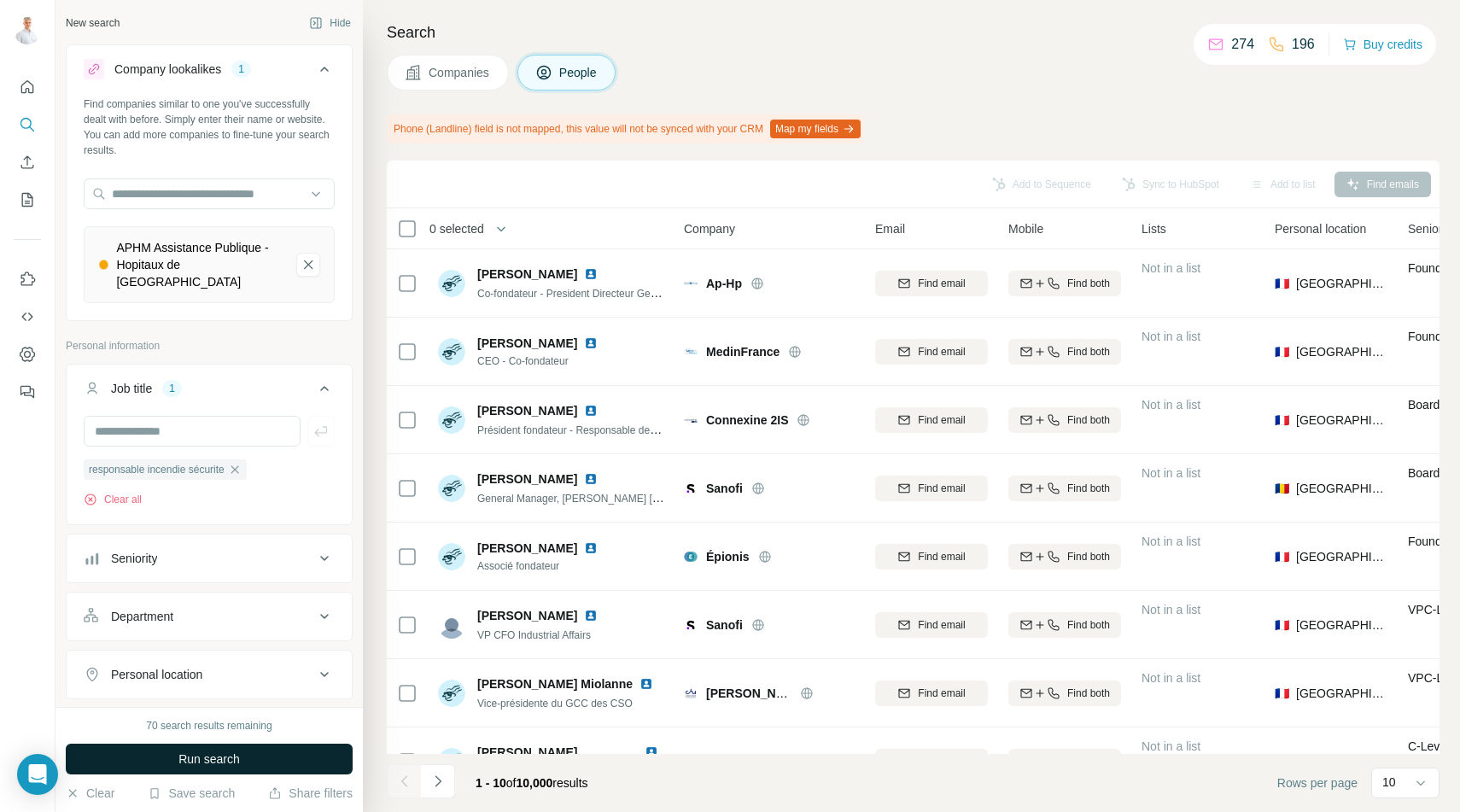
click at [210, 760] on span "Run search" at bounding box center [209, 759] width 61 height 17
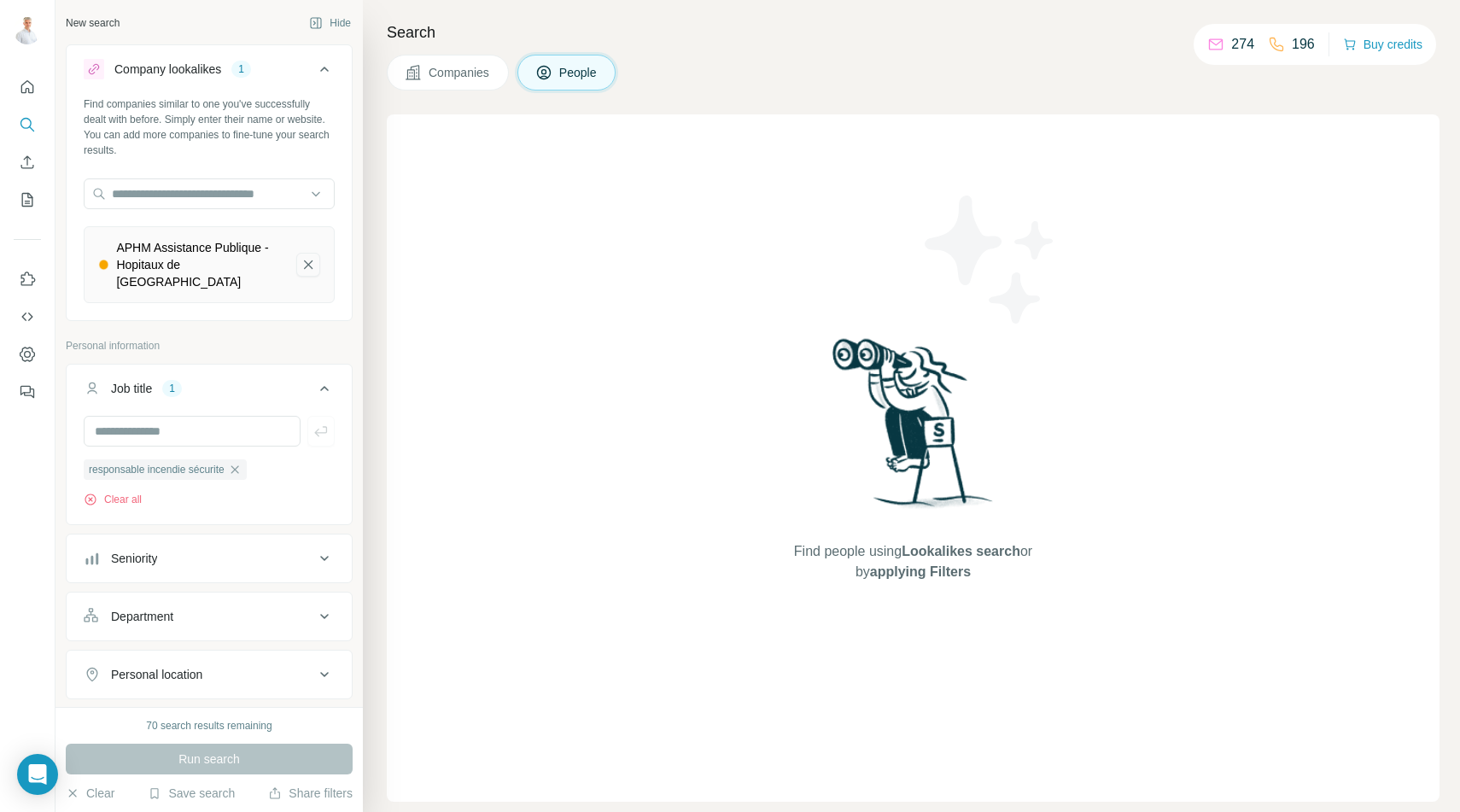
click at [306, 256] on icon "APHM Assistance Publique - Hopitaux de Marseille-remove-button" at bounding box center [308, 265] width 16 height 17
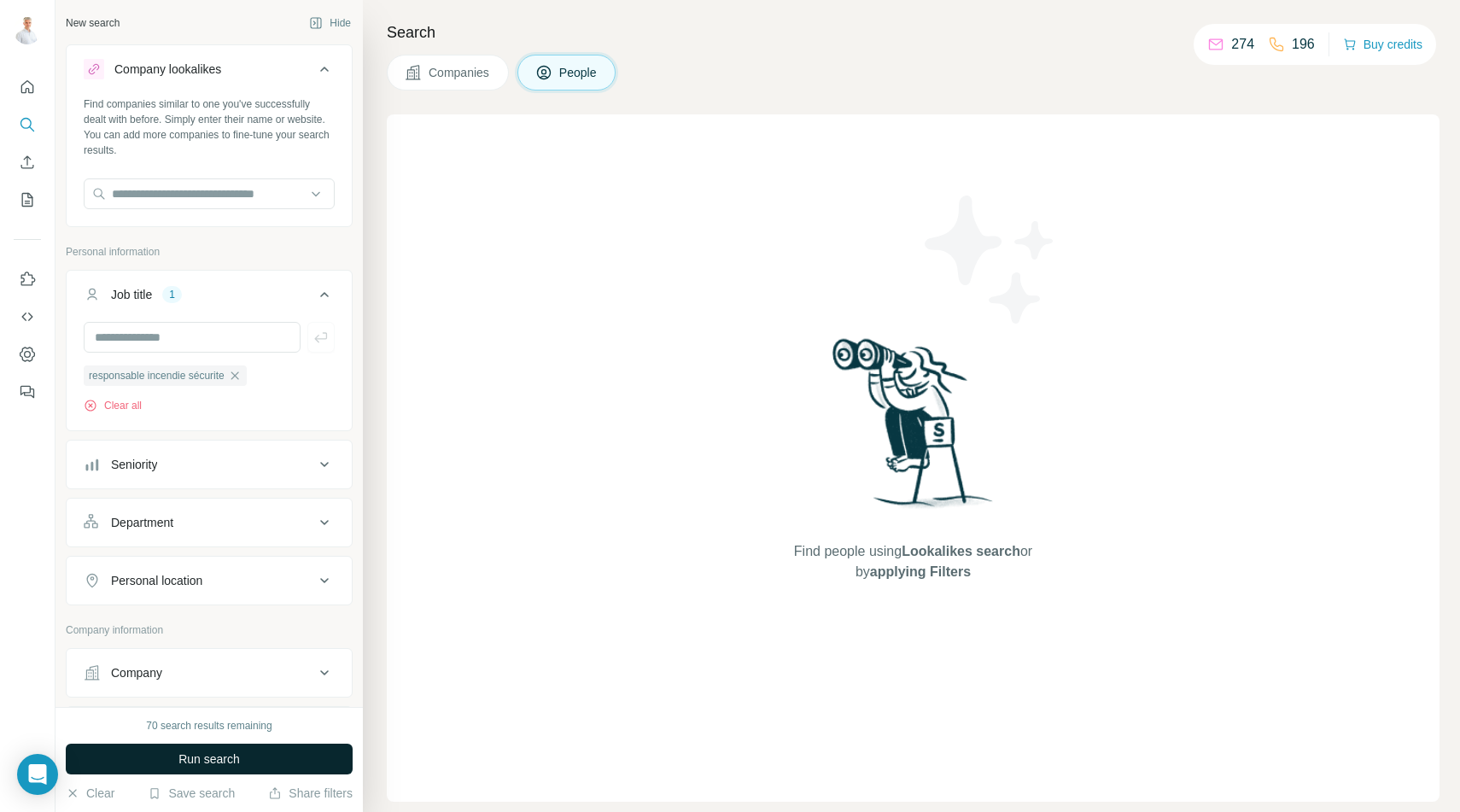
click at [241, 763] on button "Run search" at bounding box center [209, 759] width 286 height 31
click at [435, 79] on span "Companies" at bounding box center [459, 72] width 62 height 17
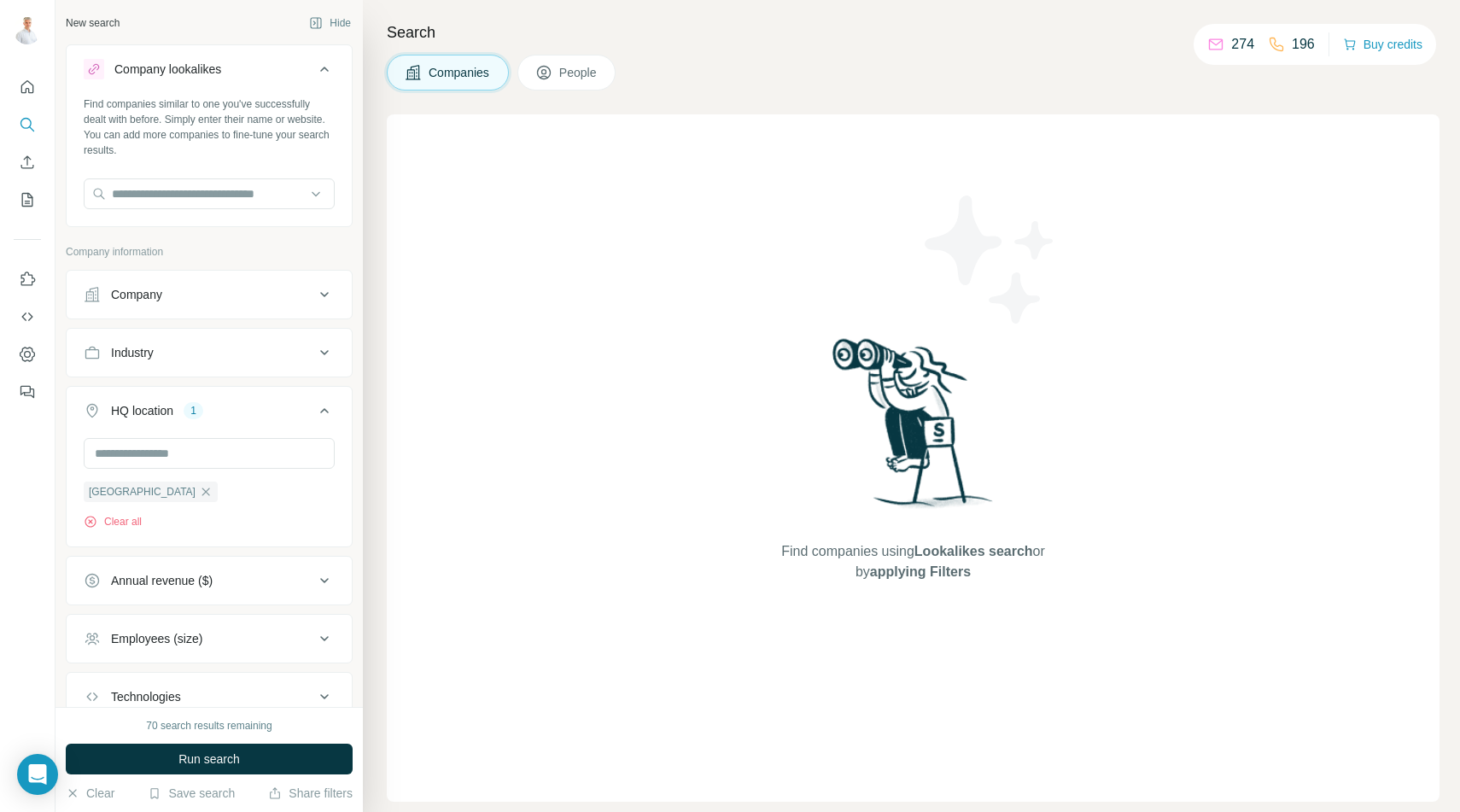
click at [564, 76] on span "People" at bounding box center [578, 72] width 39 height 17
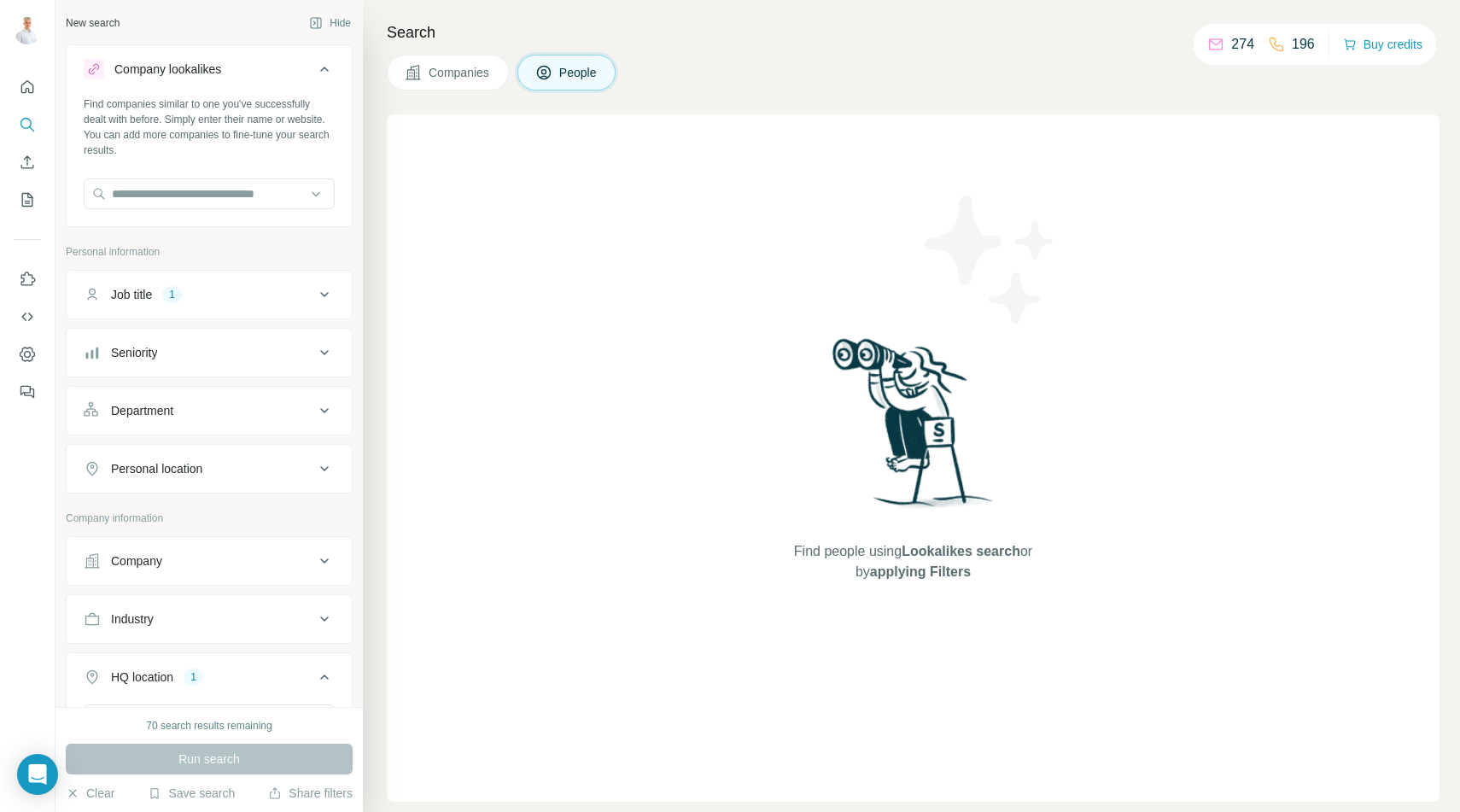
click at [319, 72] on icon at bounding box center [324, 68] width 20 height 20
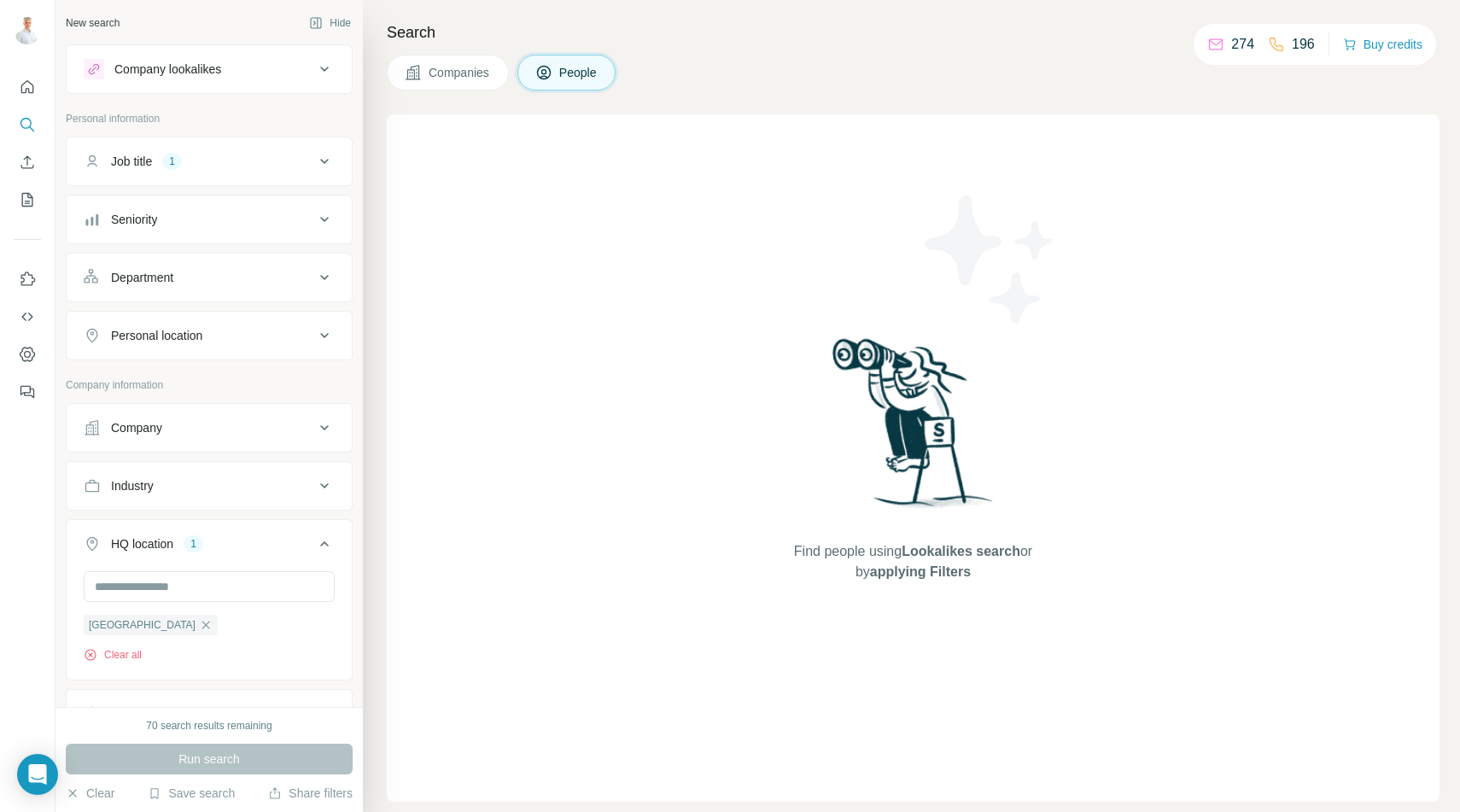
click at [427, 70] on button "Companies" at bounding box center [448, 72] width 122 height 36
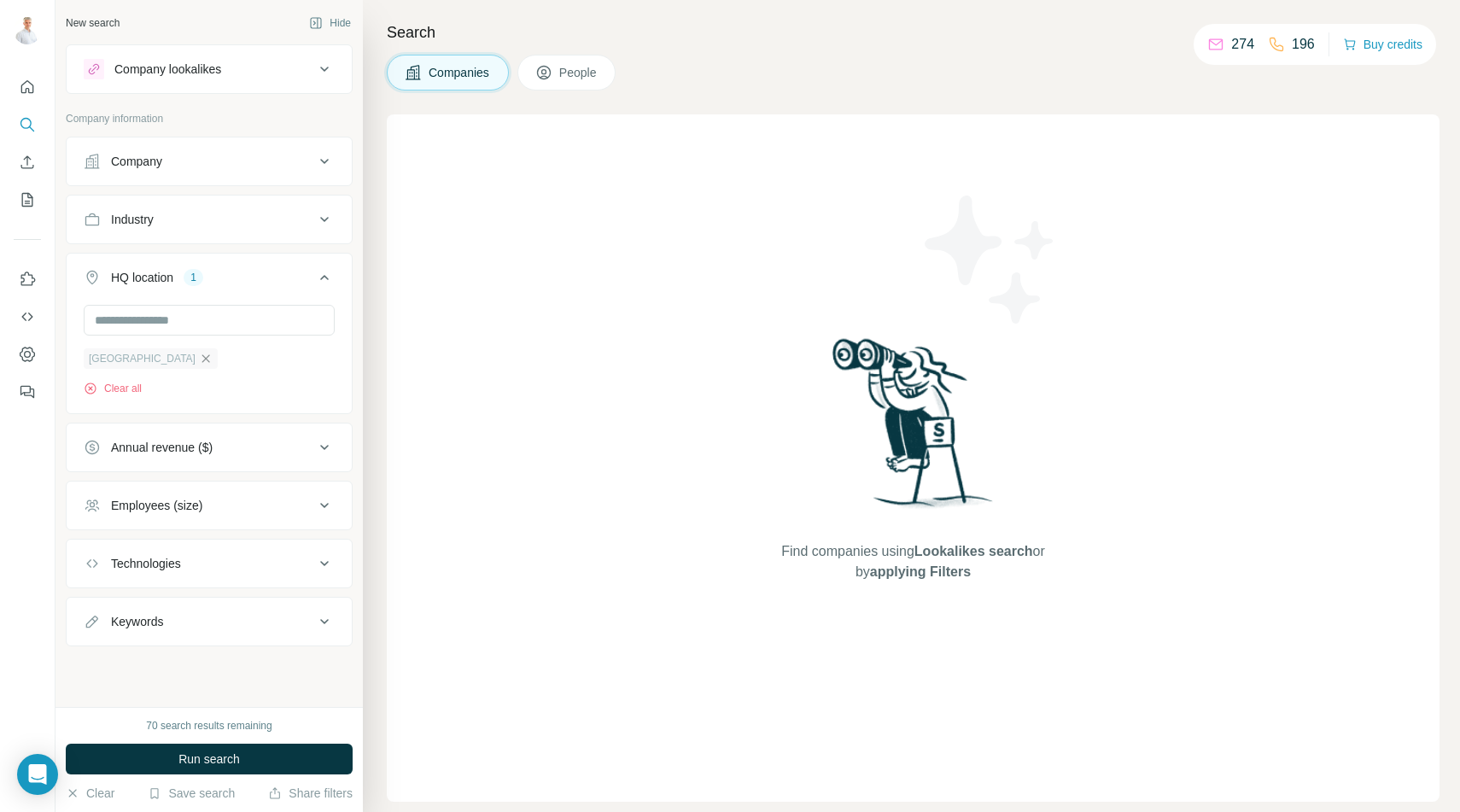
click at [199, 363] on icon "button" at bounding box center [206, 359] width 14 height 14
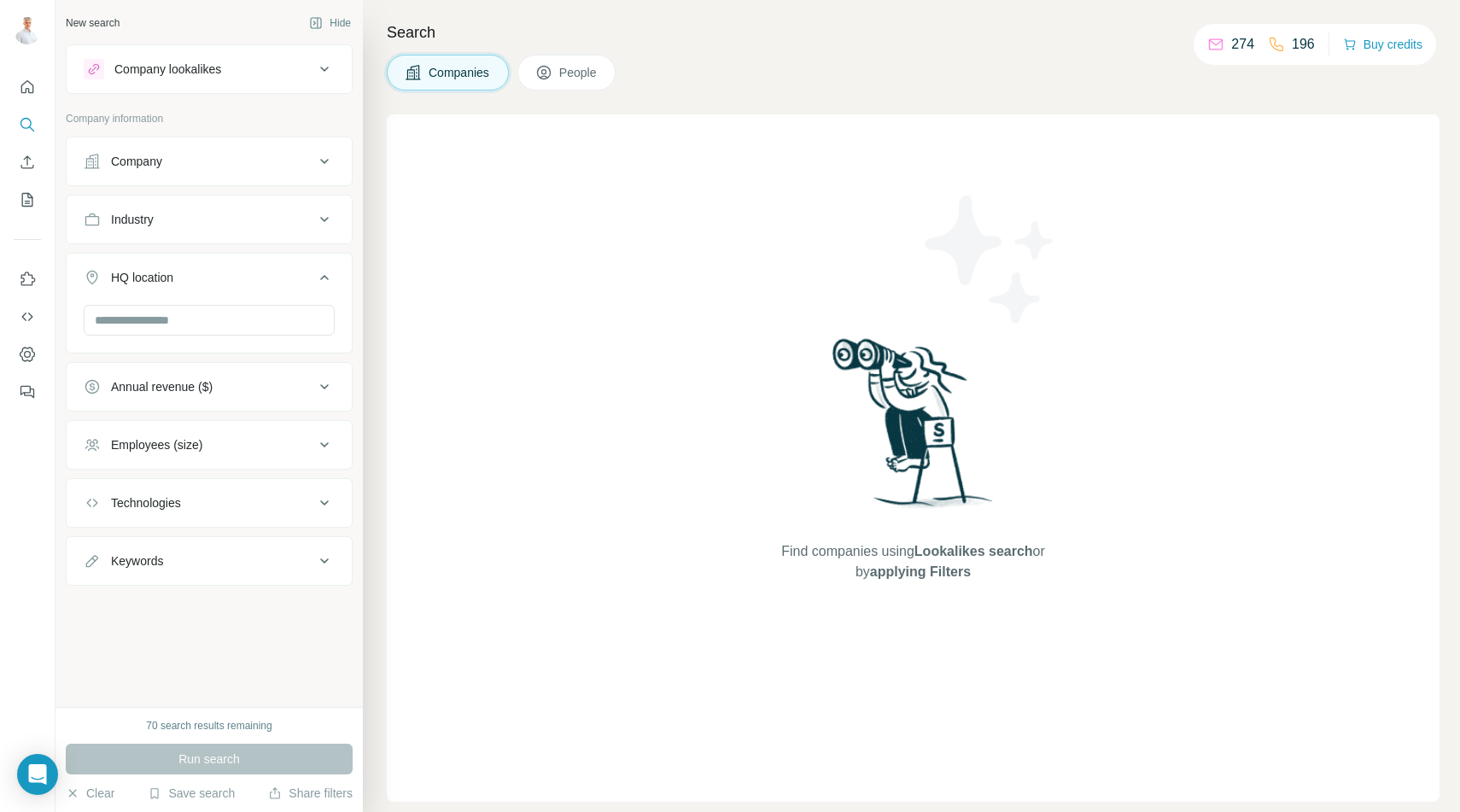
click at [235, 72] on div "Company lookalikes" at bounding box center [199, 68] width 231 height 20
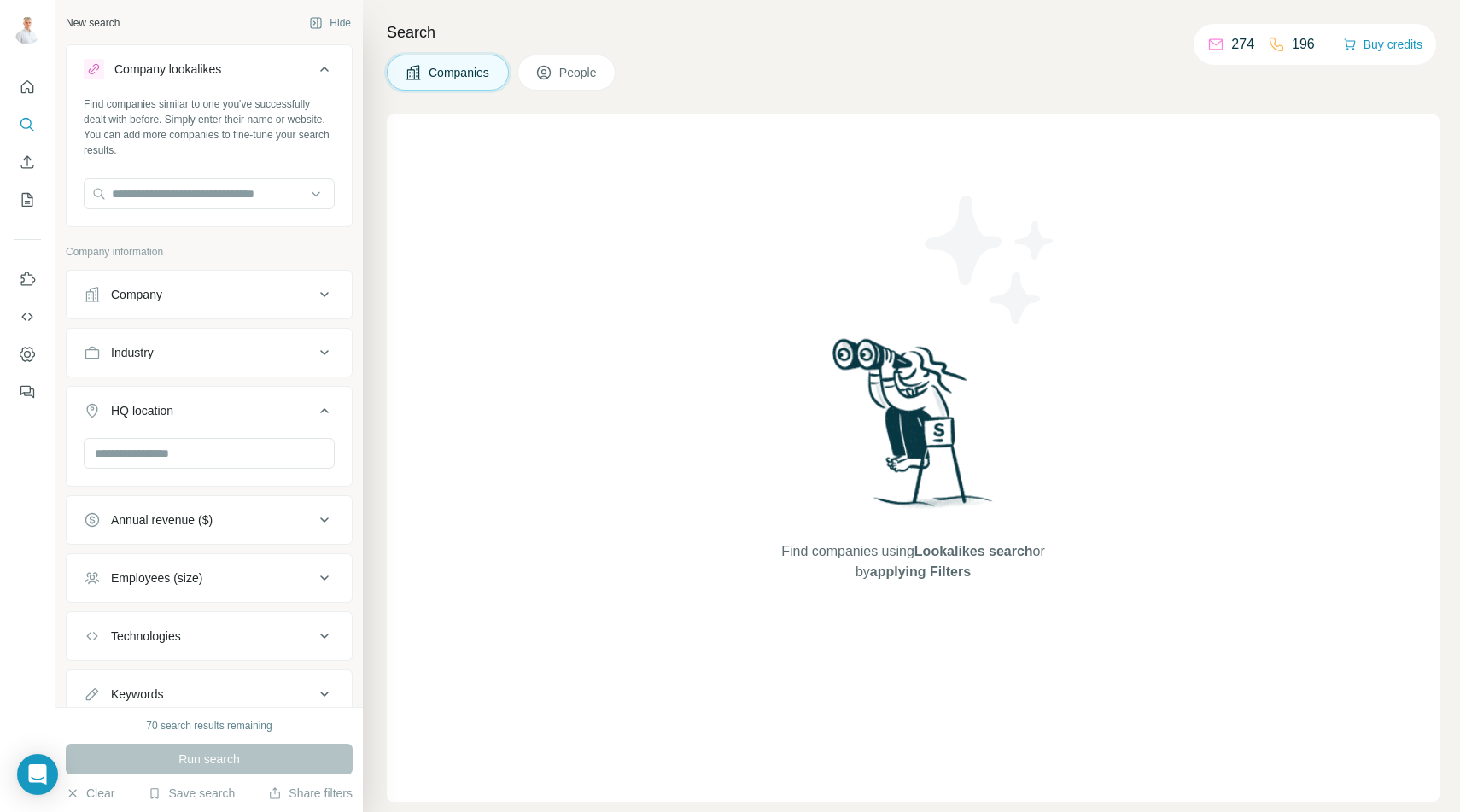
click at [235, 72] on div "Company lookalikes" at bounding box center [199, 68] width 231 height 20
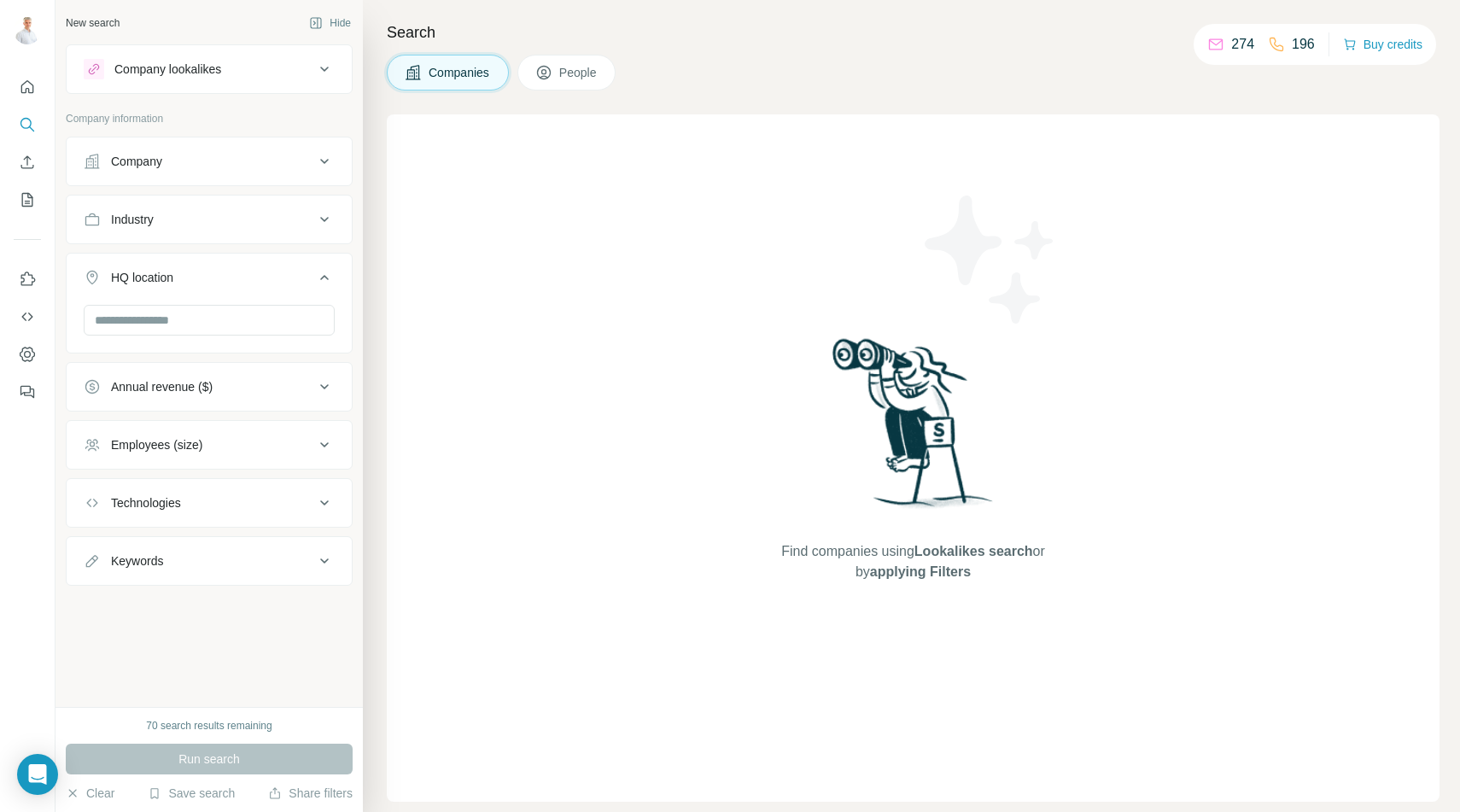
click at [589, 68] on span "People" at bounding box center [578, 72] width 39 height 17
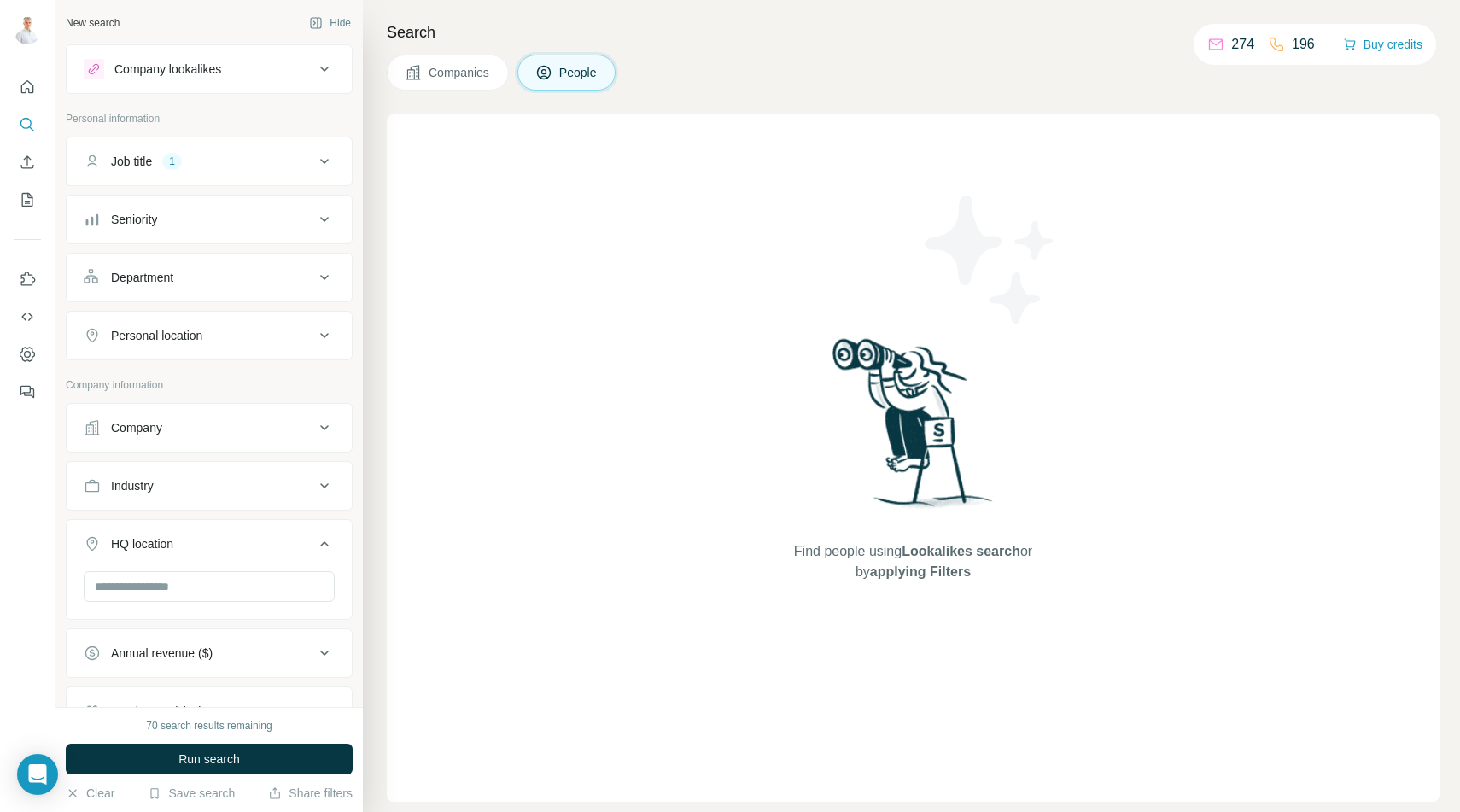
click at [249, 172] on button "Job title 1" at bounding box center [209, 161] width 286 height 41
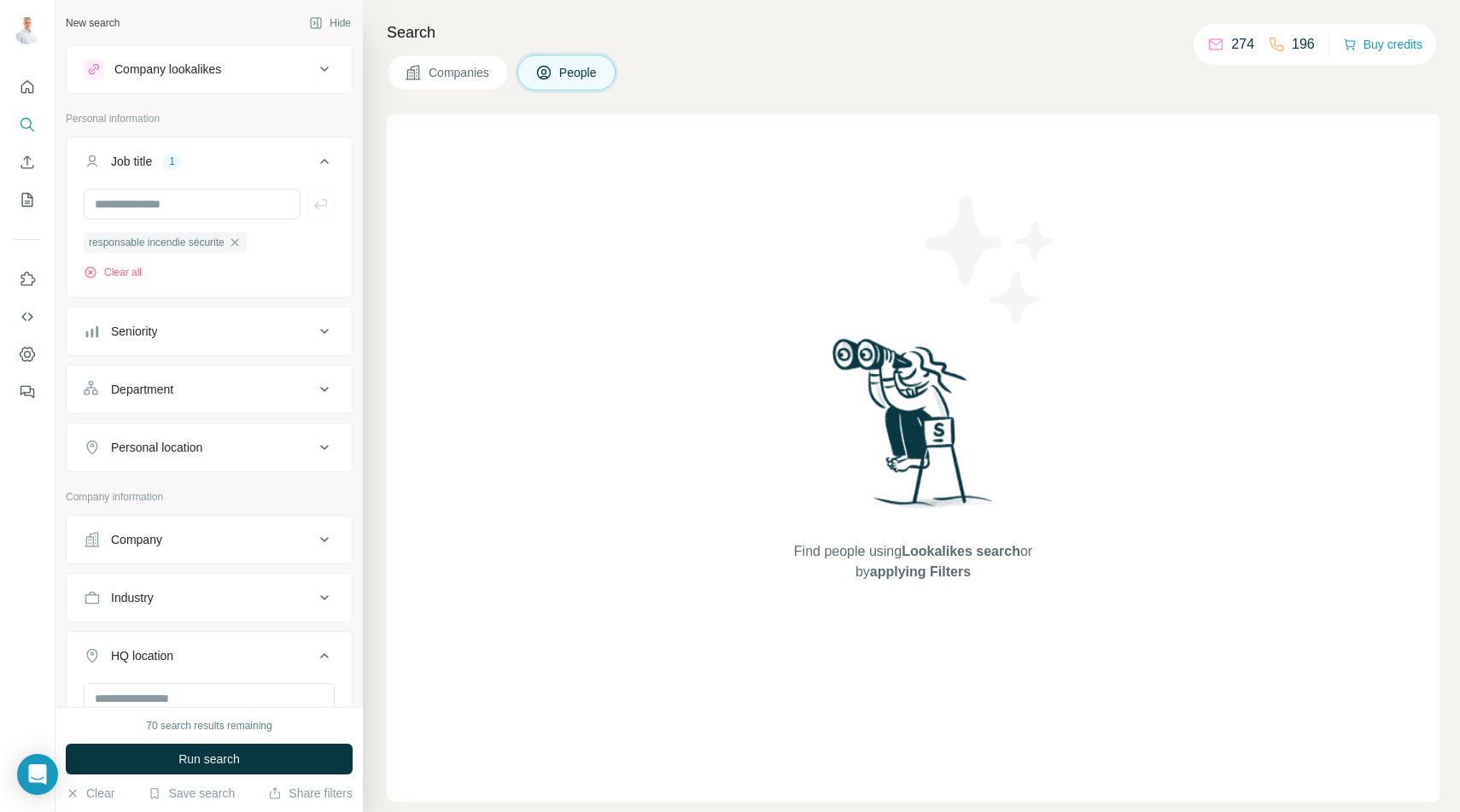
click at [289, 259] on div "responsable incendie sécurite Clear all" at bounding box center [209, 256] width 251 height 49
click at [278, 283] on div "responsable incendie sécurite Clear all" at bounding box center [209, 241] width 286 height 105
click at [238, 243] on icon "button" at bounding box center [234, 242] width 8 height 8
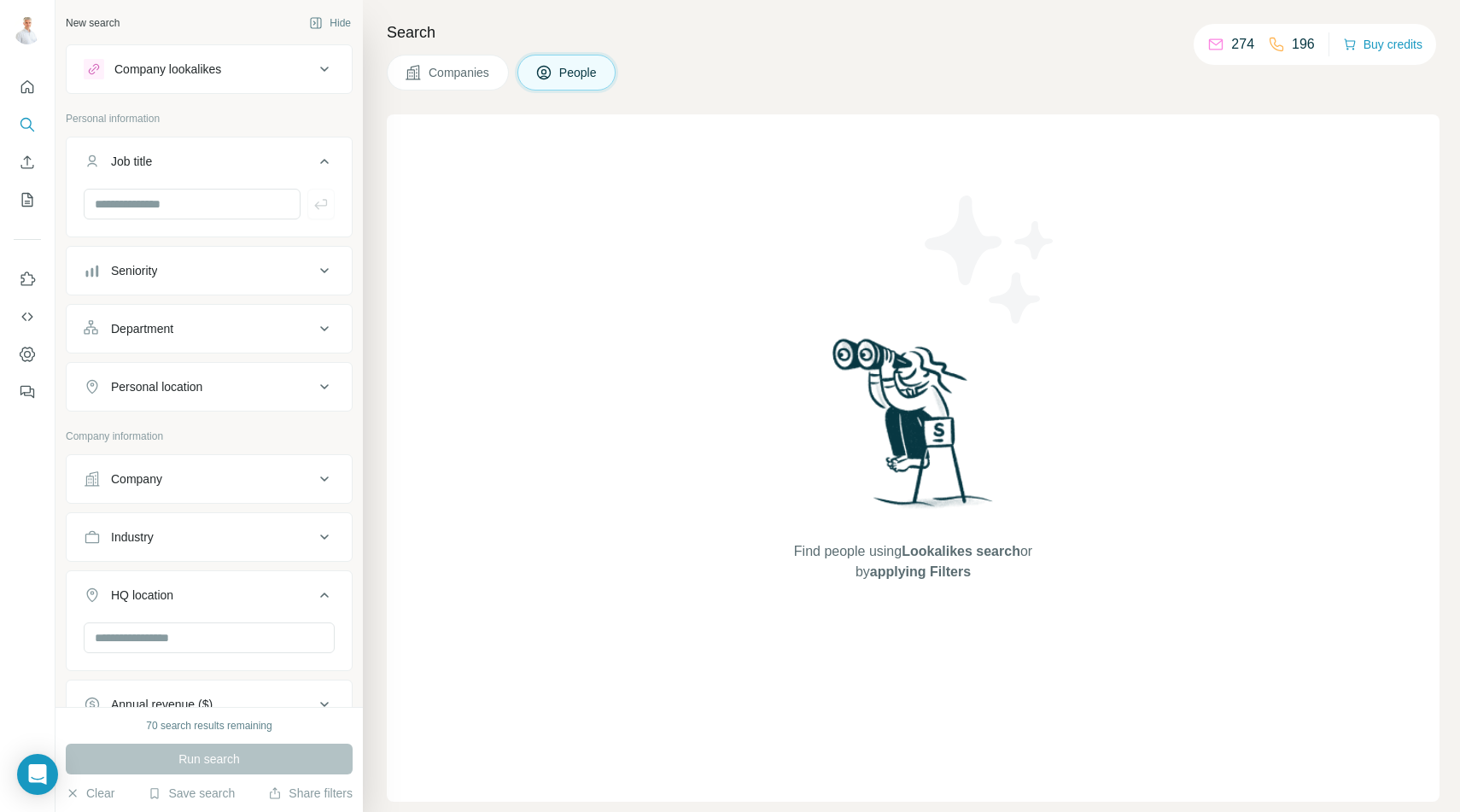
click at [210, 223] on div at bounding box center [209, 210] width 286 height 45
click at [190, 203] on input "text" at bounding box center [192, 203] width 217 height 31
click at [181, 339] on button "Department" at bounding box center [209, 328] width 286 height 41
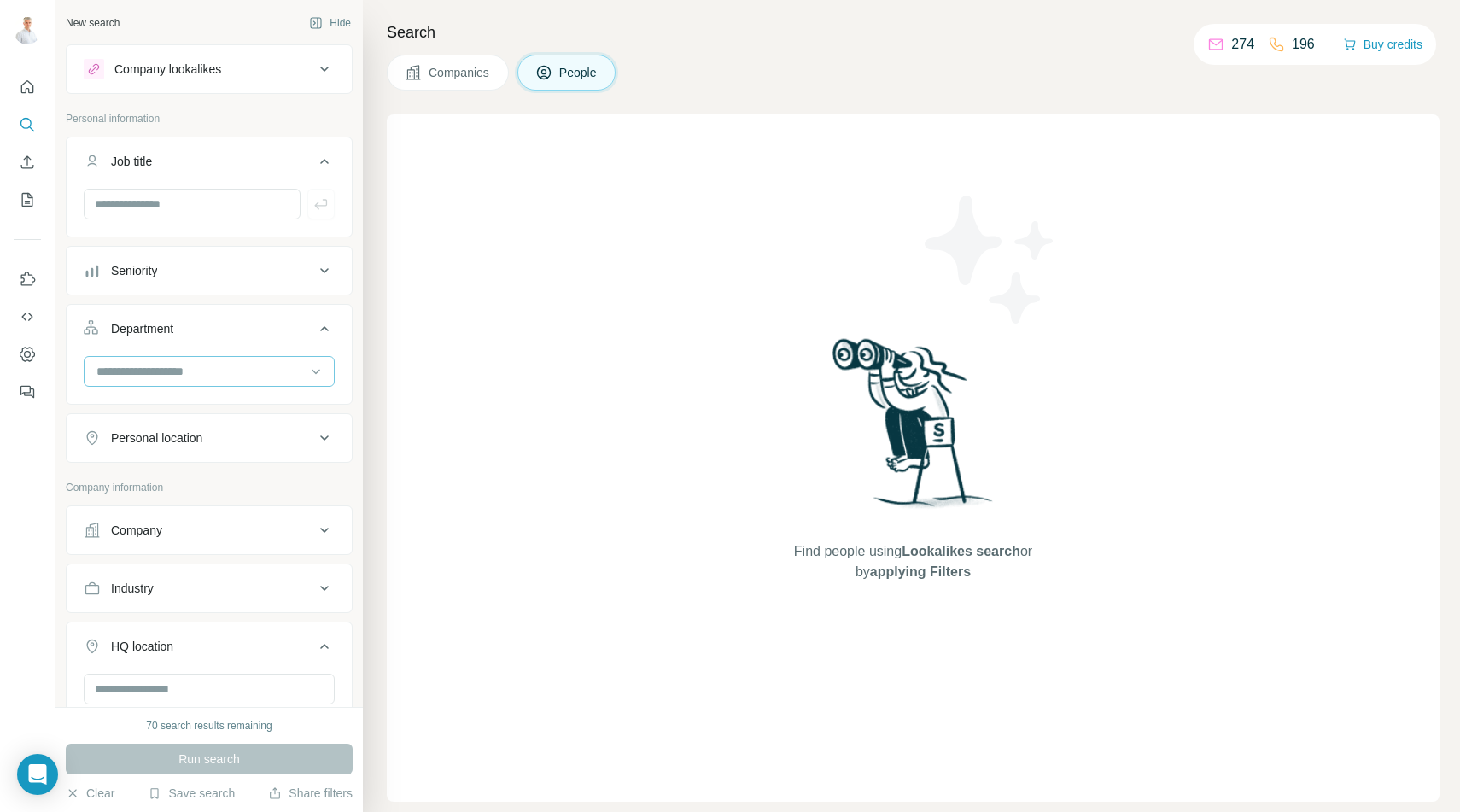
click at [185, 366] on input at bounding box center [200, 372] width 210 height 19
click at [210, 467] on div "Security" at bounding box center [209, 471] width 222 height 17
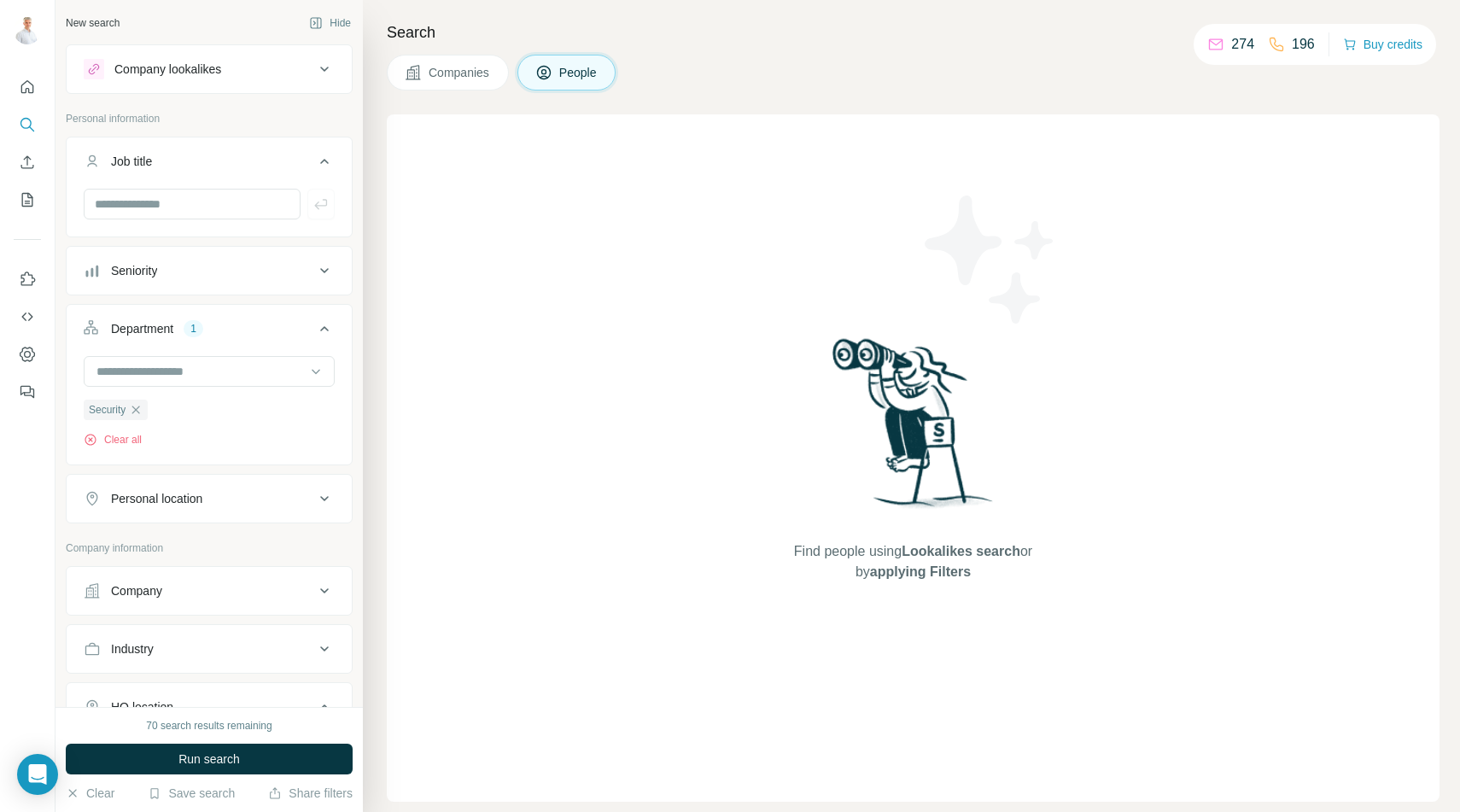
click at [208, 58] on button "Company lookalikes" at bounding box center [209, 69] width 286 height 41
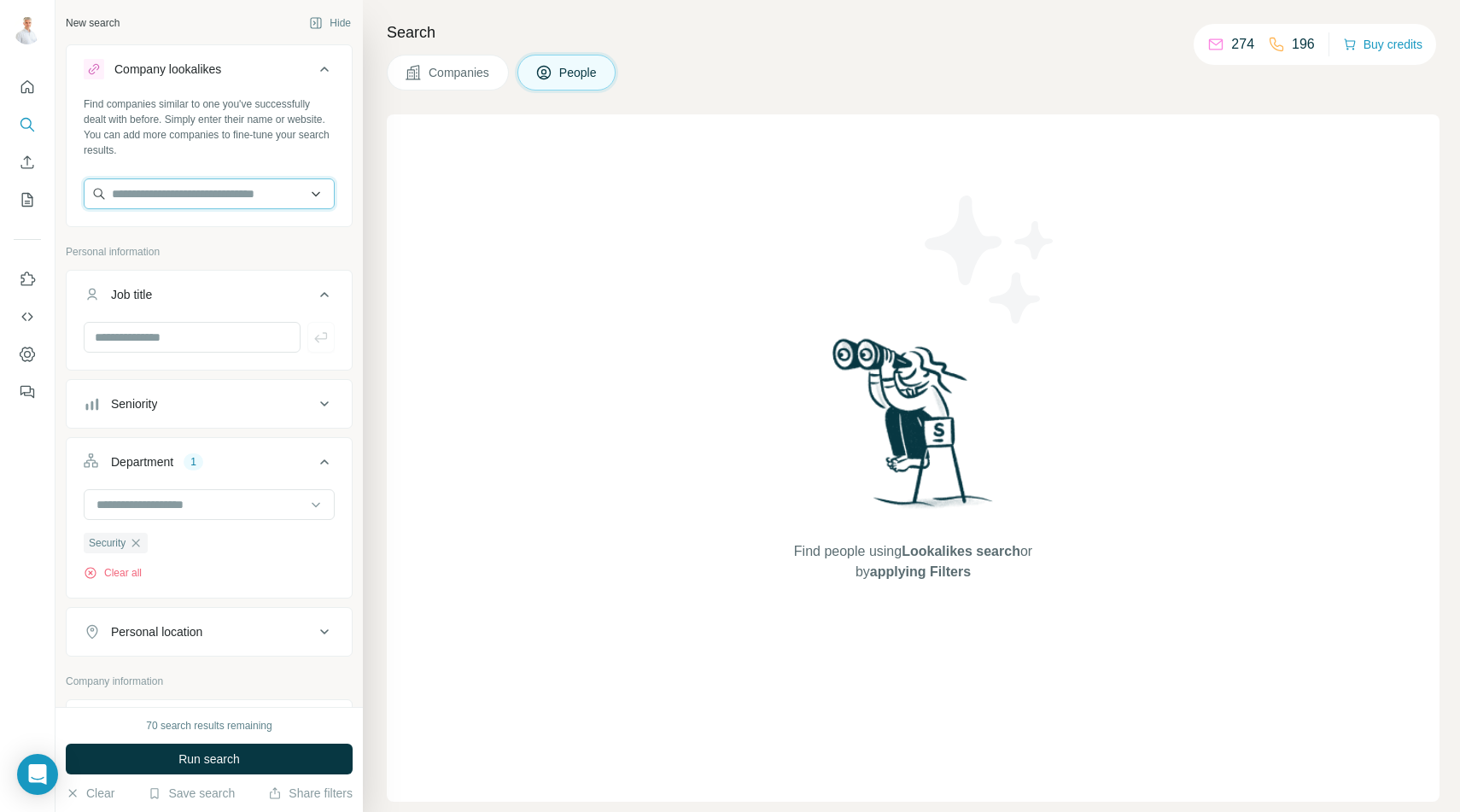
click at [213, 193] on input "text" at bounding box center [209, 193] width 251 height 31
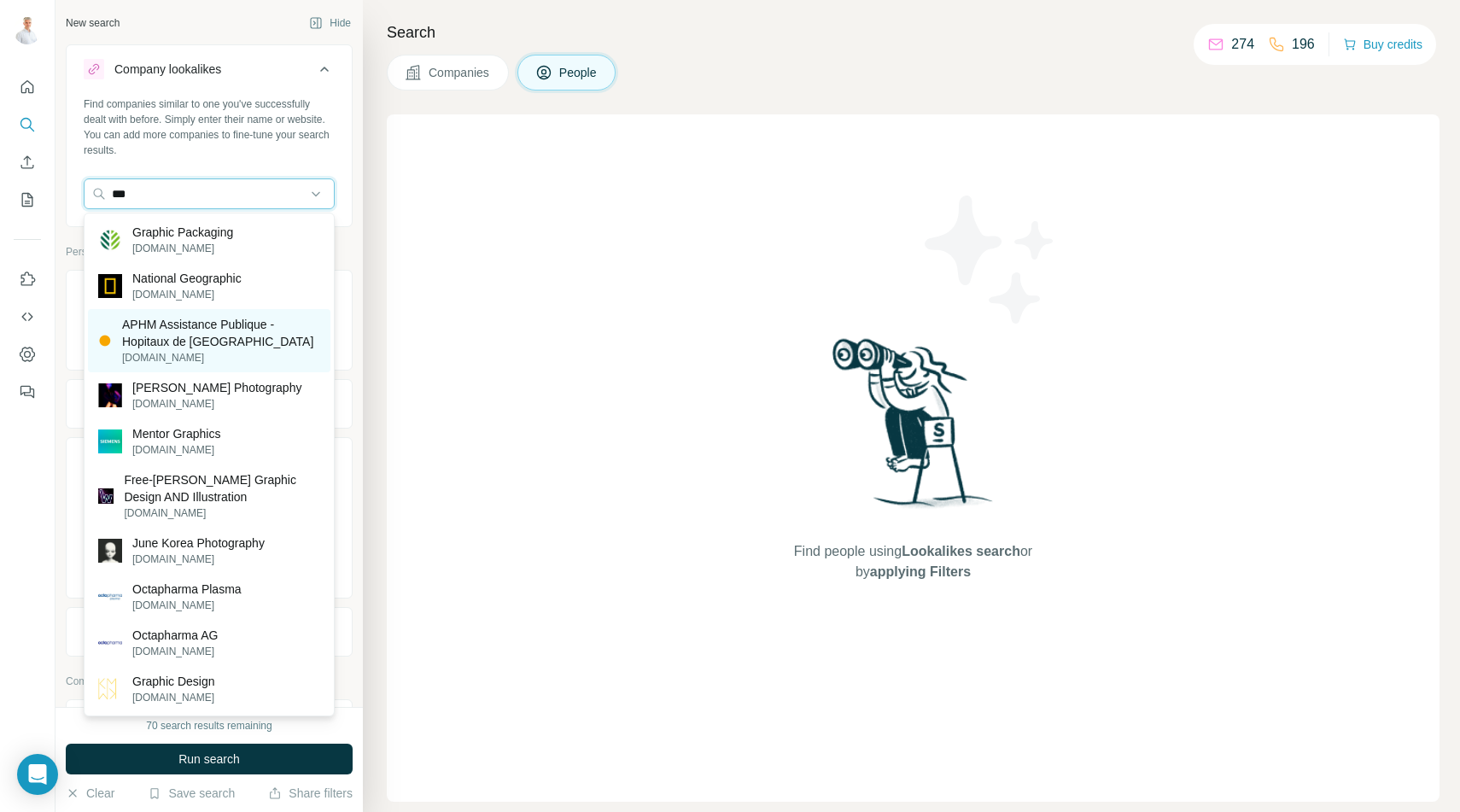
type input "***"
click at [193, 325] on p "APHM Assistance Publique - Hopitaux de Marseille" at bounding box center [221, 333] width 198 height 34
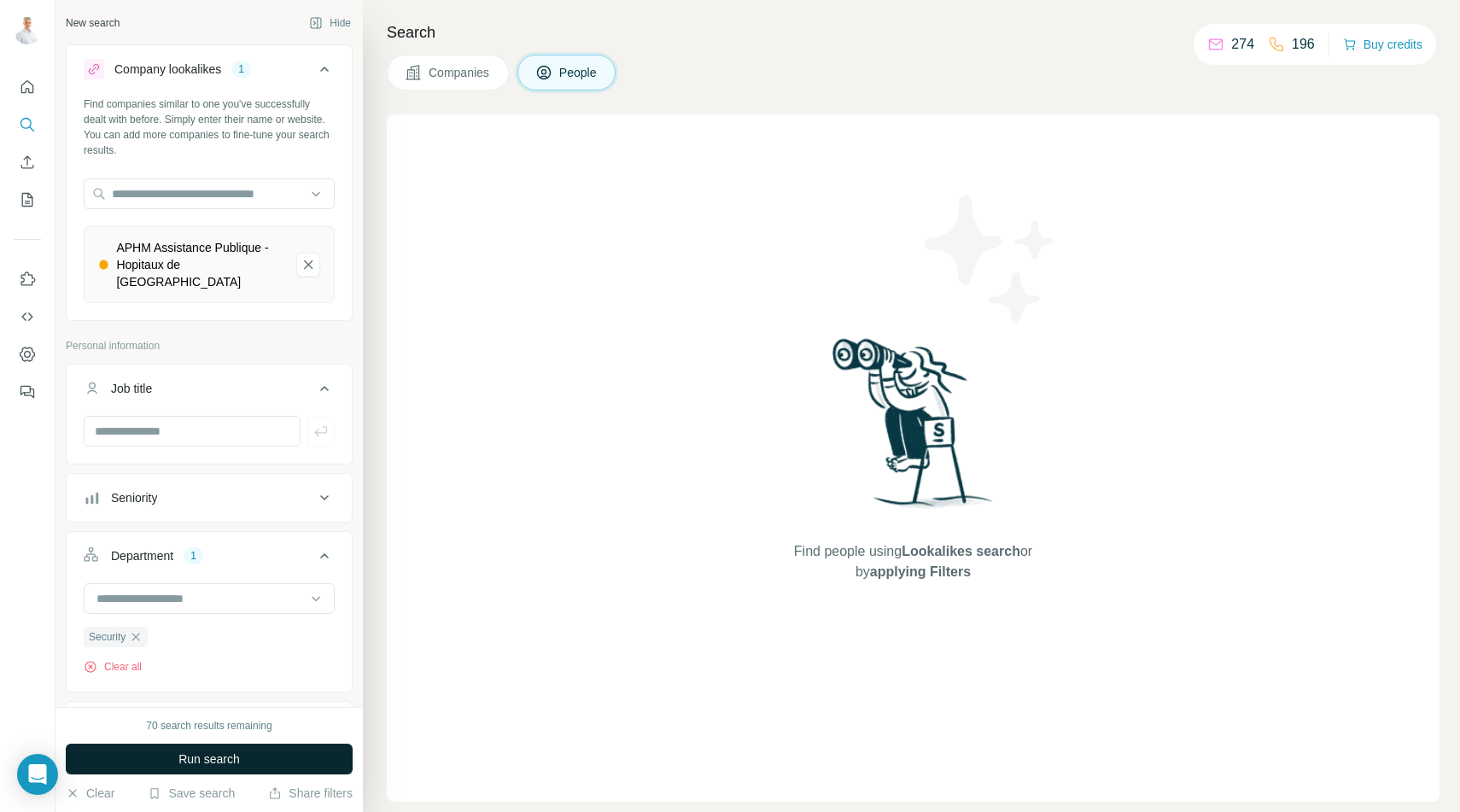
click at [227, 759] on span "Run search" at bounding box center [209, 759] width 61 height 17
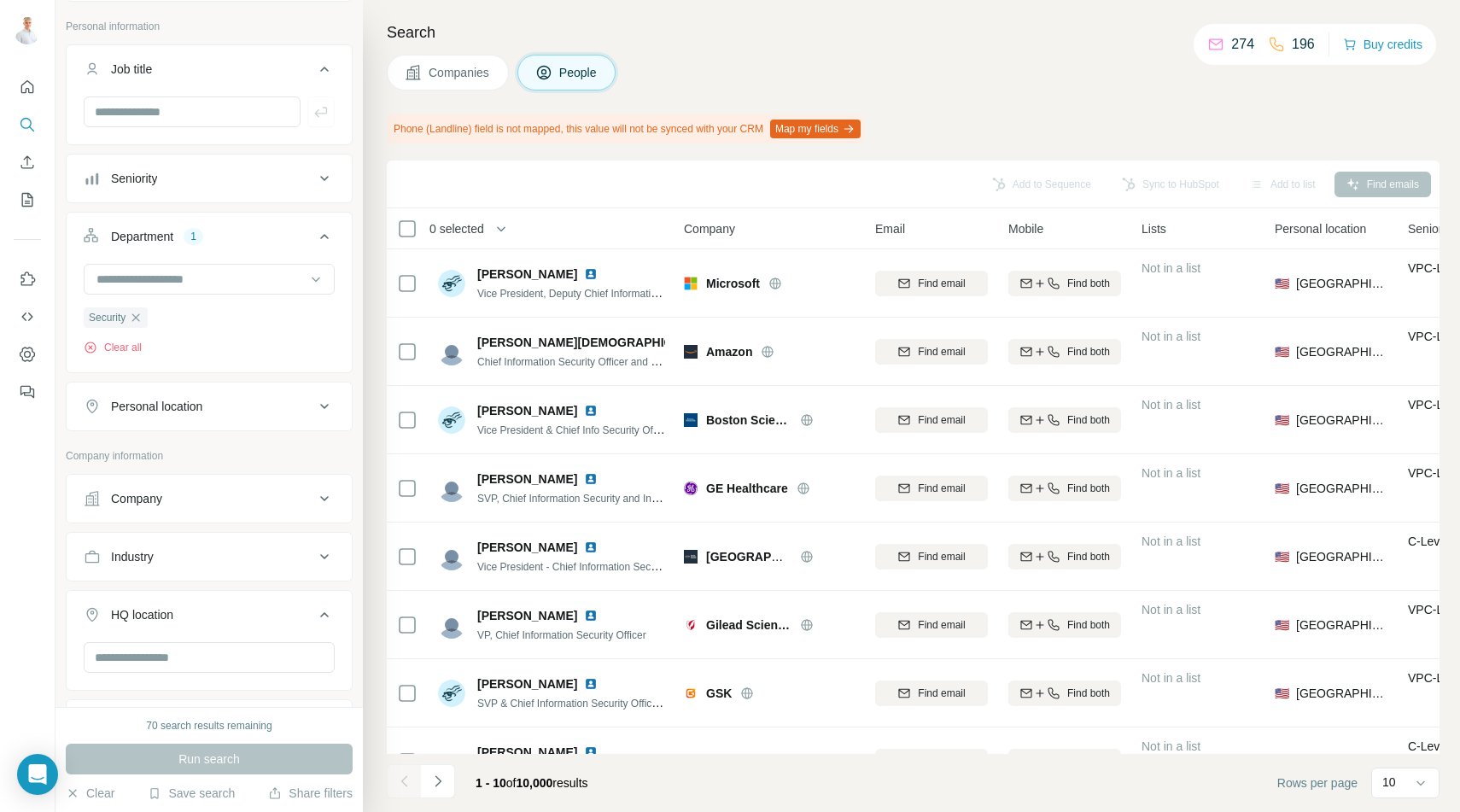
scroll to position [330, 0]
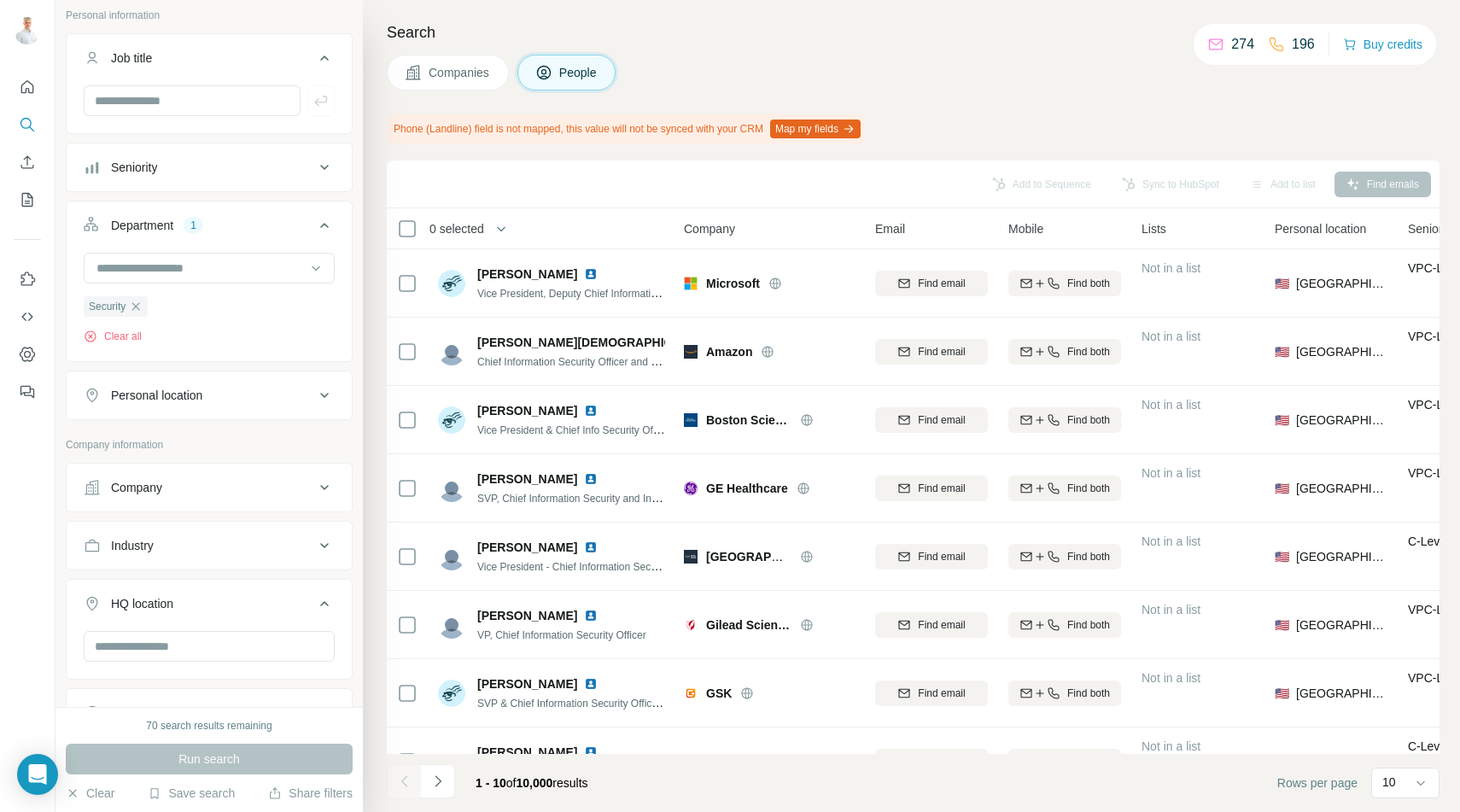
click at [185, 387] on div "Personal location" at bounding box center [156, 396] width 92 height 17
click at [187, 423] on input "text" at bounding box center [209, 437] width 251 height 31
type input "***"
click at [130, 468] on label "🇫🇷 [GEOGRAPHIC_DATA]" at bounding box center [169, 466] width 142 height 20
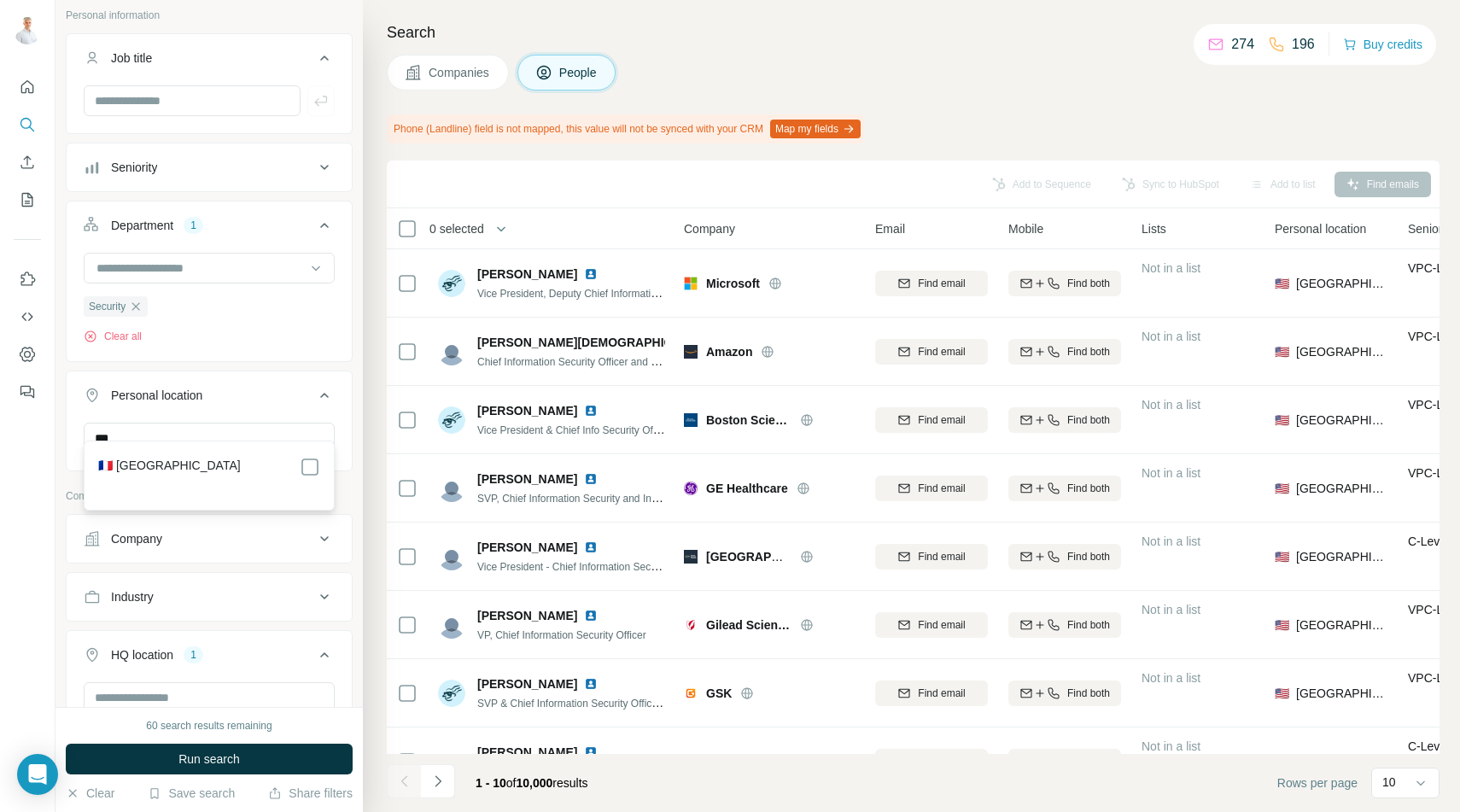
scroll to position [175, 0]
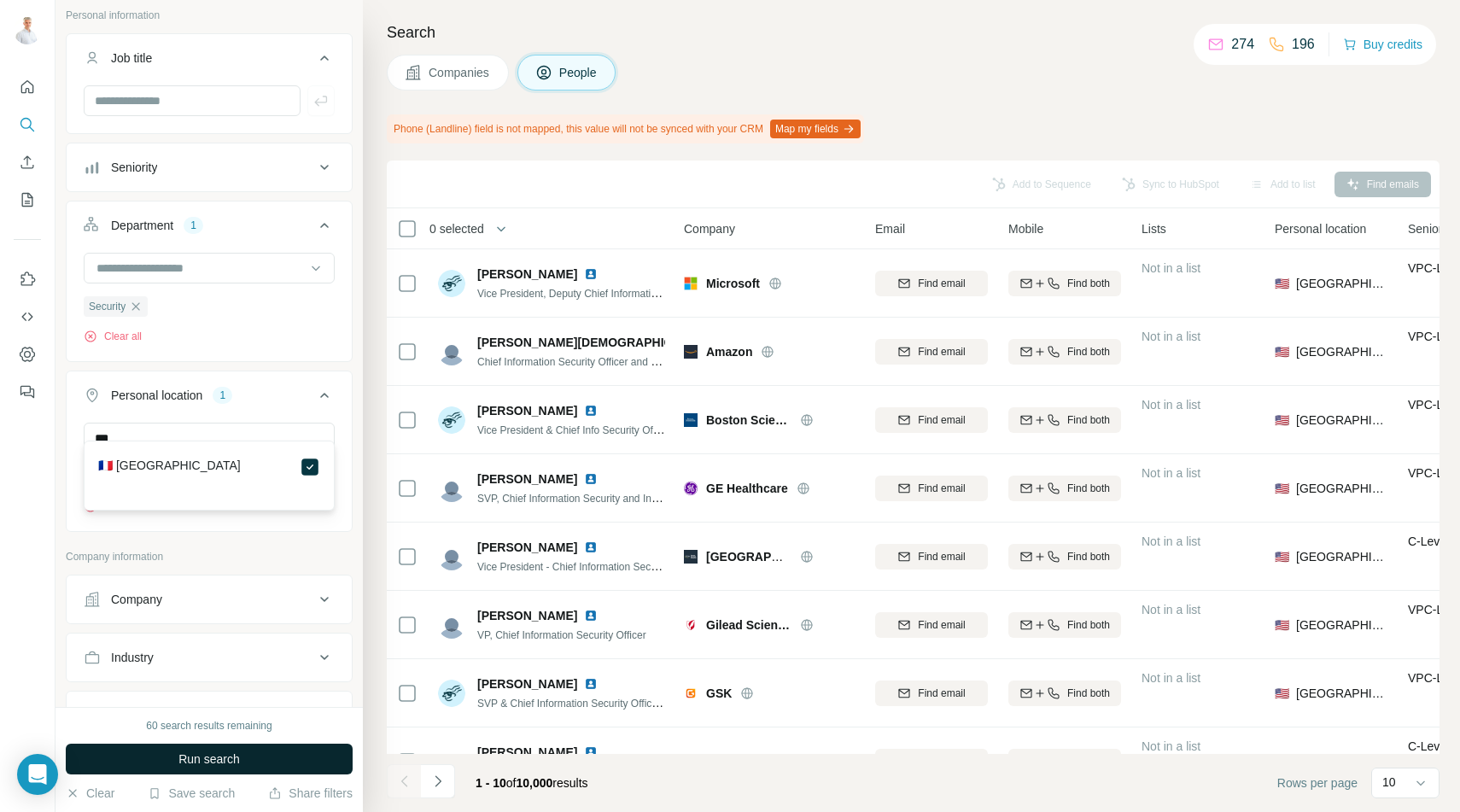
click at [245, 754] on button "Run search" at bounding box center [209, 759] width 286 height 31
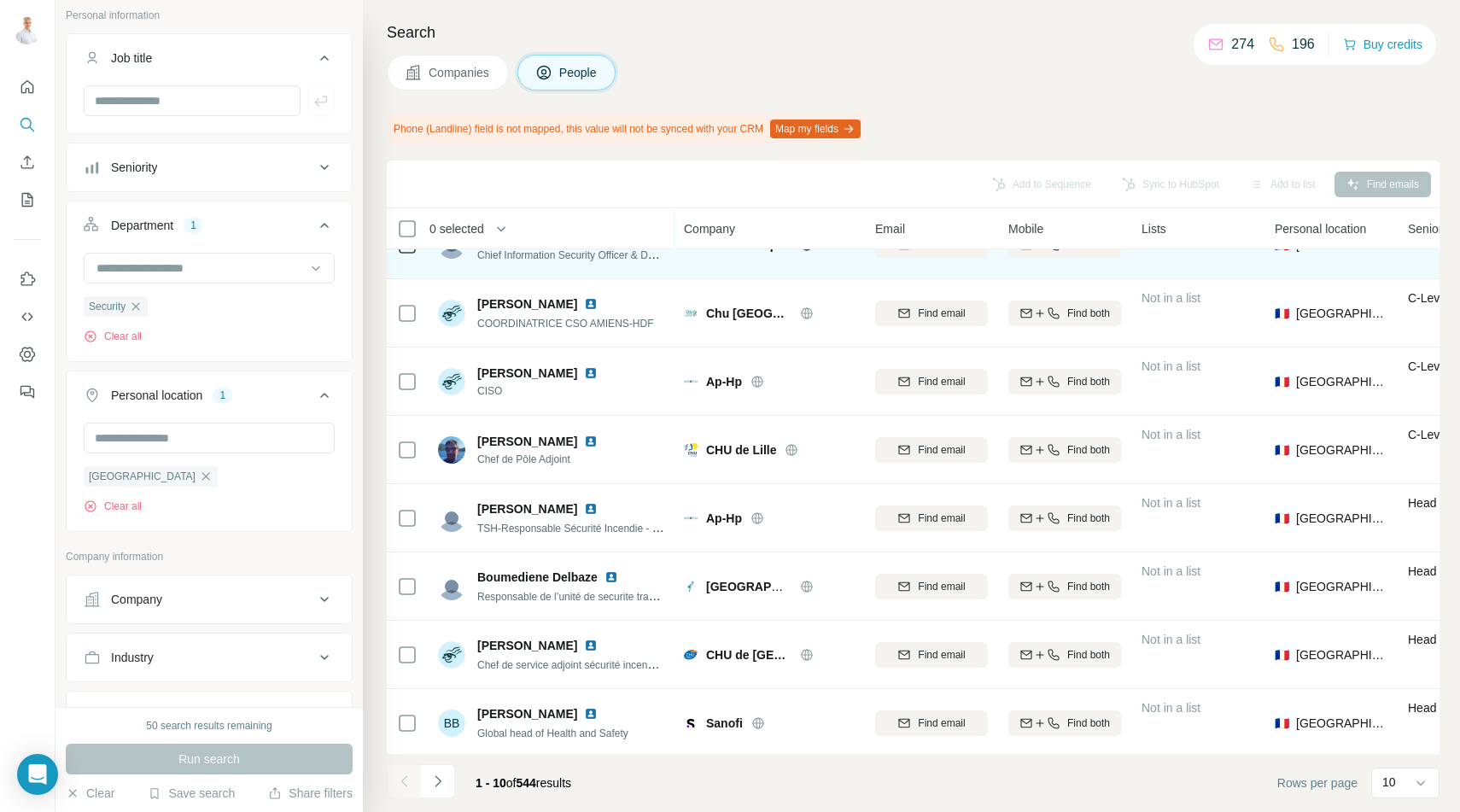
scroll to position [178, 0]
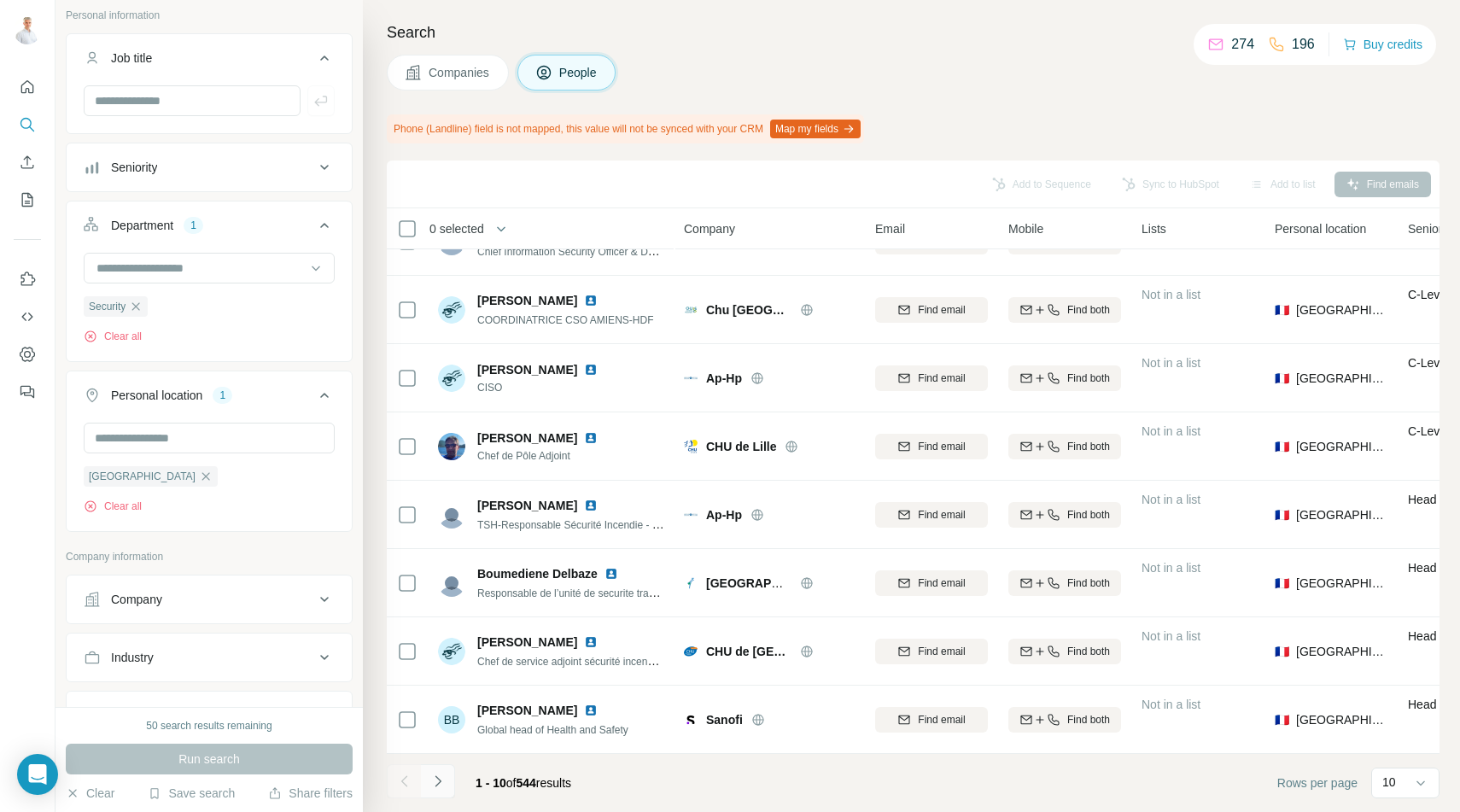
click at [440, 783] on icon "Navigate to next page" at bounding box center [438, 781] width 17 height 17
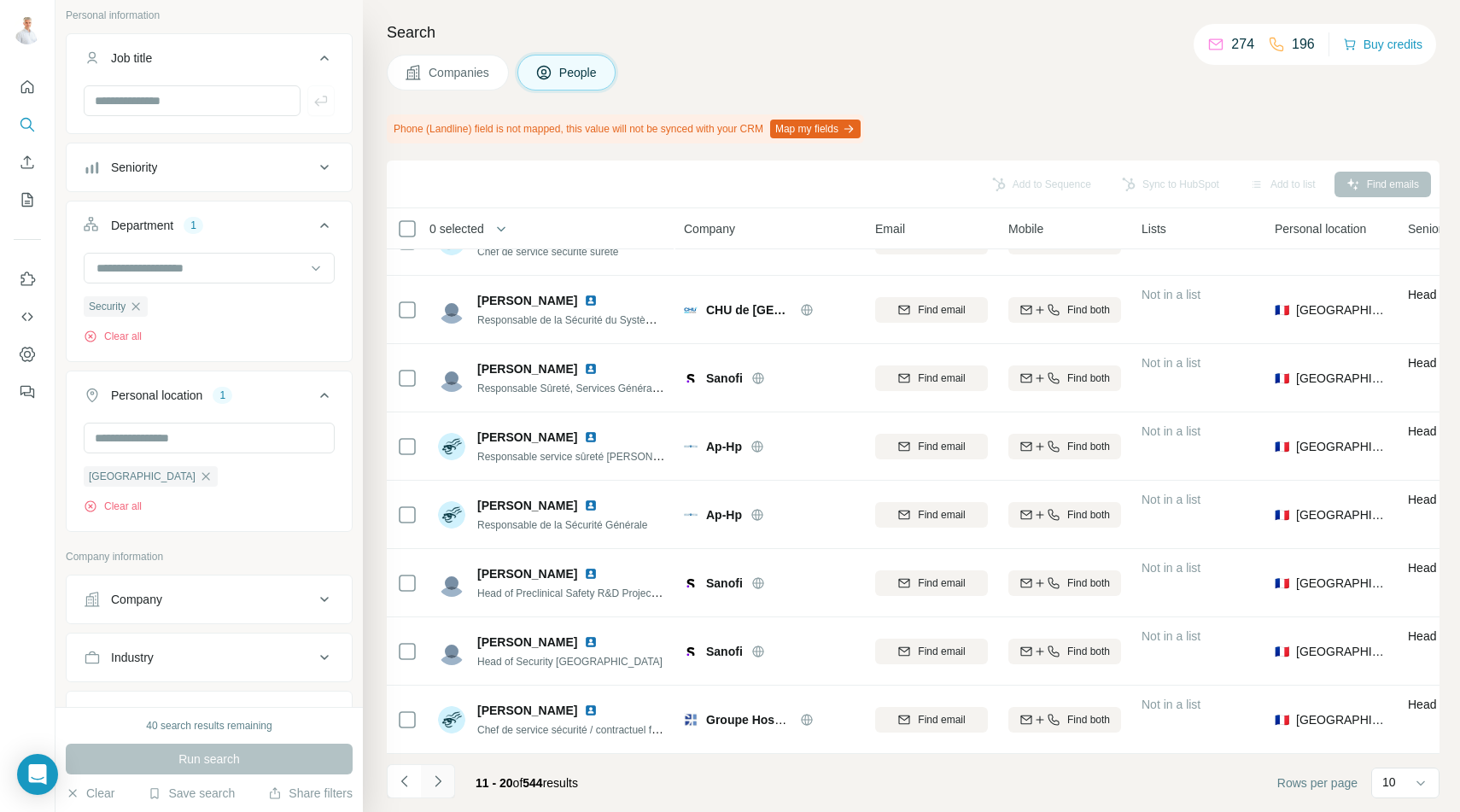
click at [444, 783] on icon "Navigate to next page" at bounding box center [438, 781] width 17 height 17
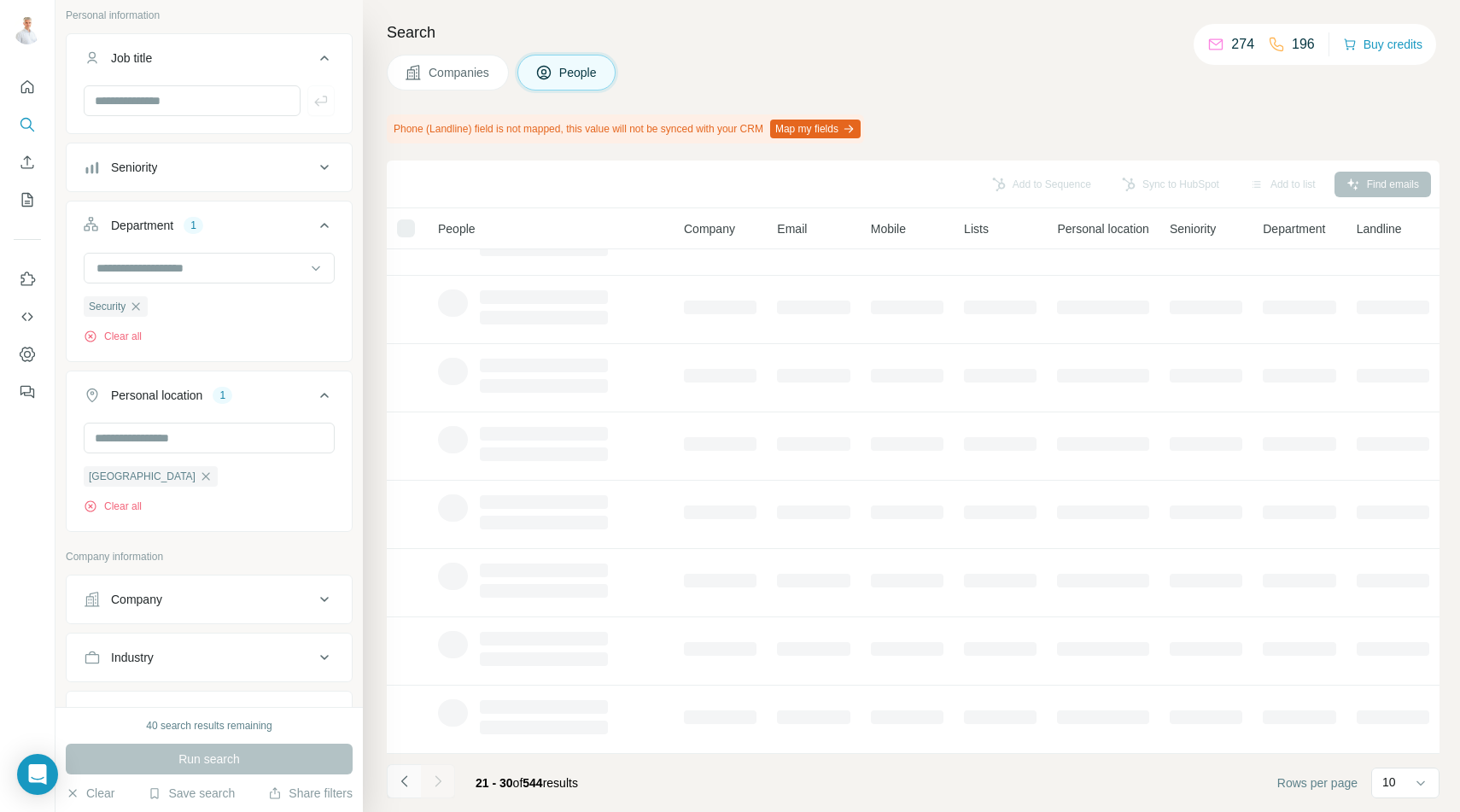
click at [405, 783] on icon "Navigate to previous page" at bounding box center [405, 781] width 17 height 17
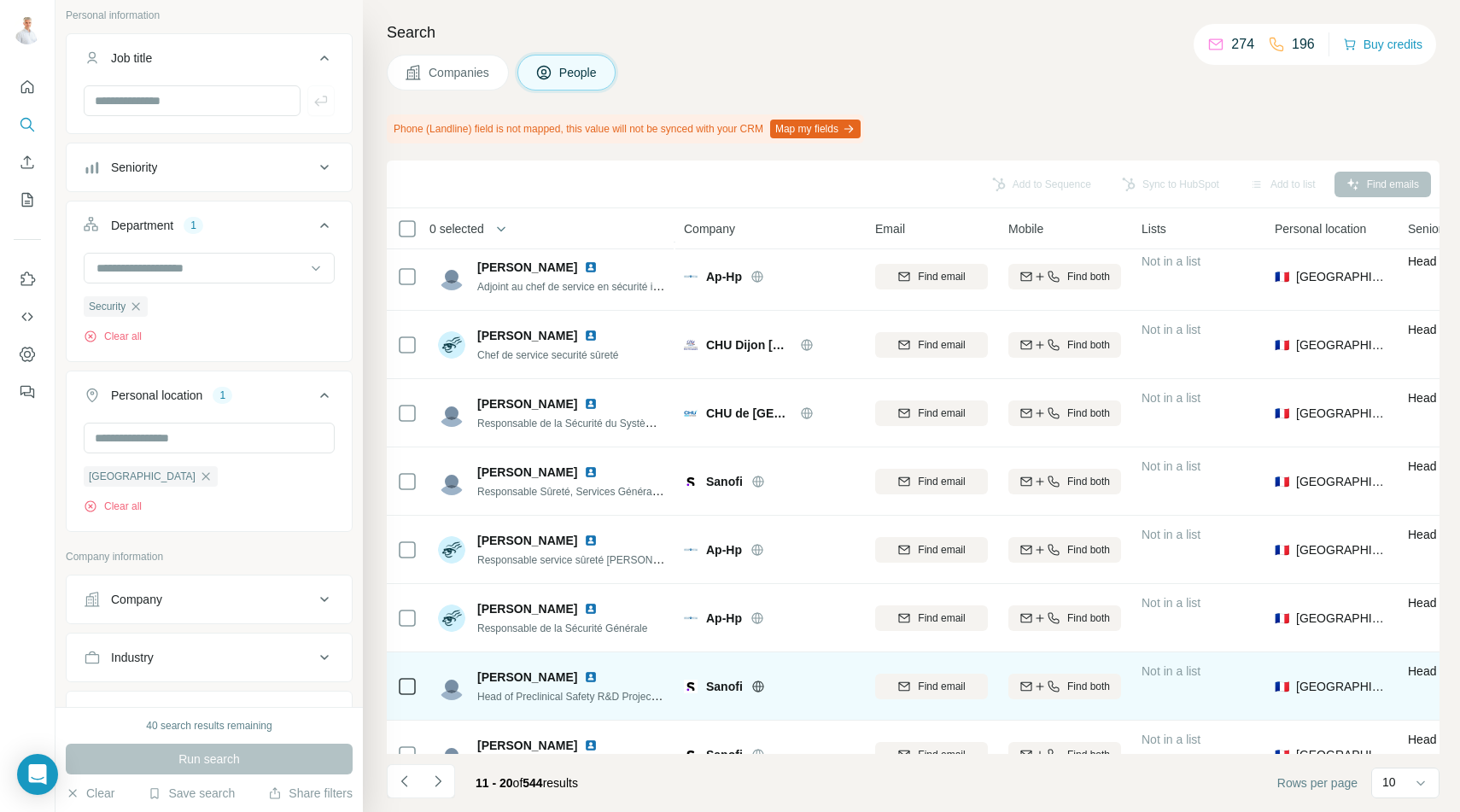
scroll to position [0, 0]
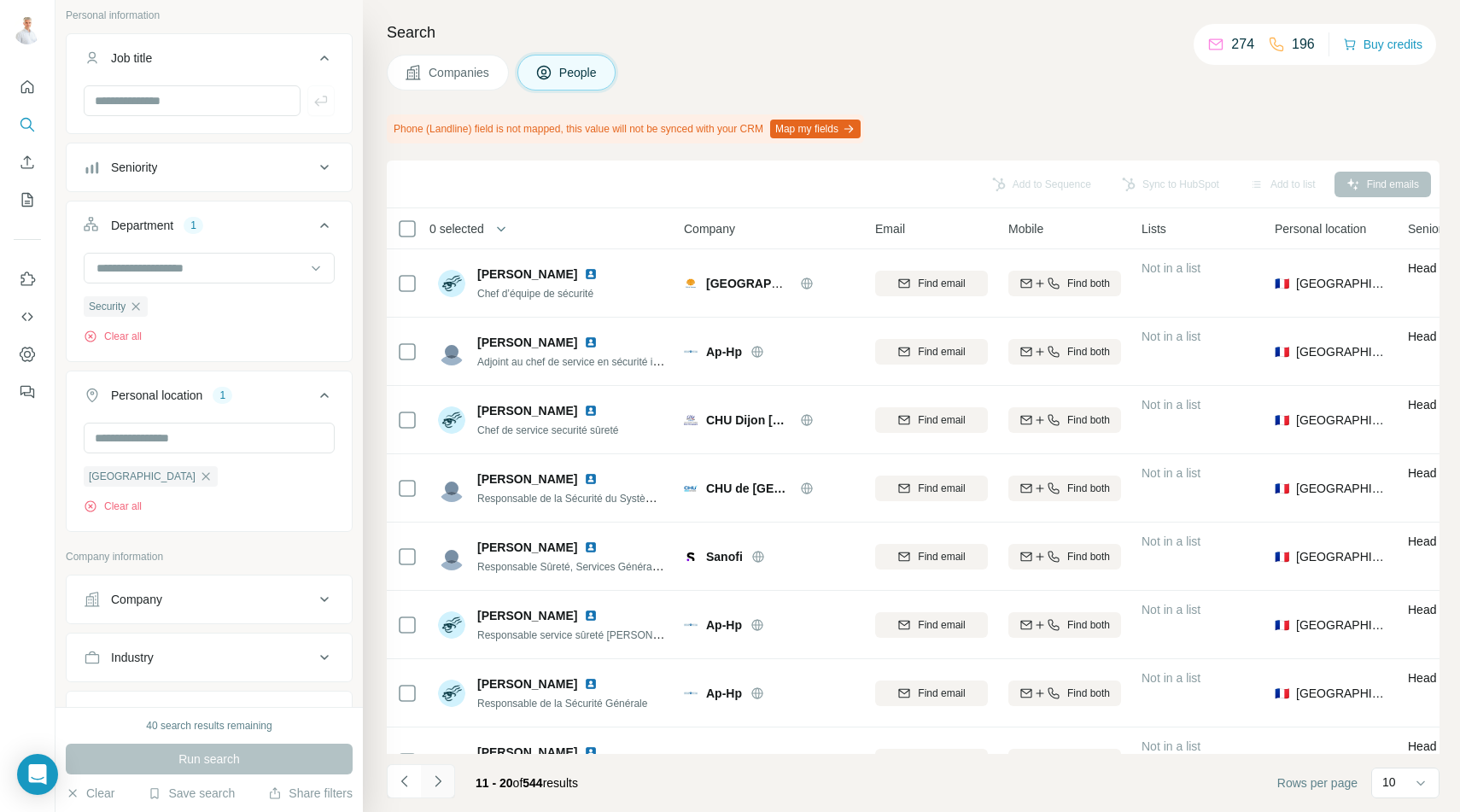
click at [444, 777] on icon "Navigate to next page" at bounding box center [438, 781] width 17 height 17
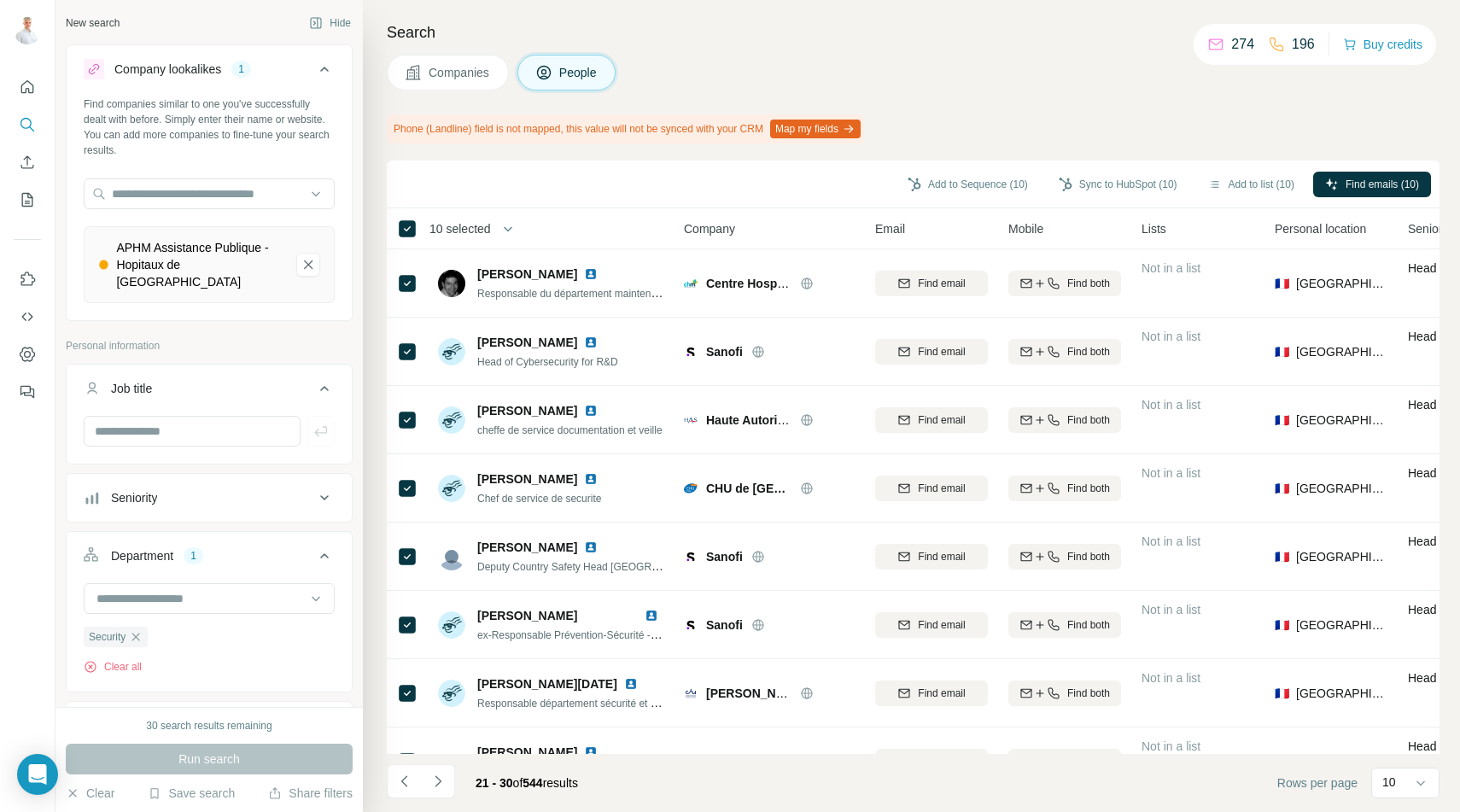
click at [466, 231] on span "10 selected" at bounding box center [460, 229] width 61 height 17
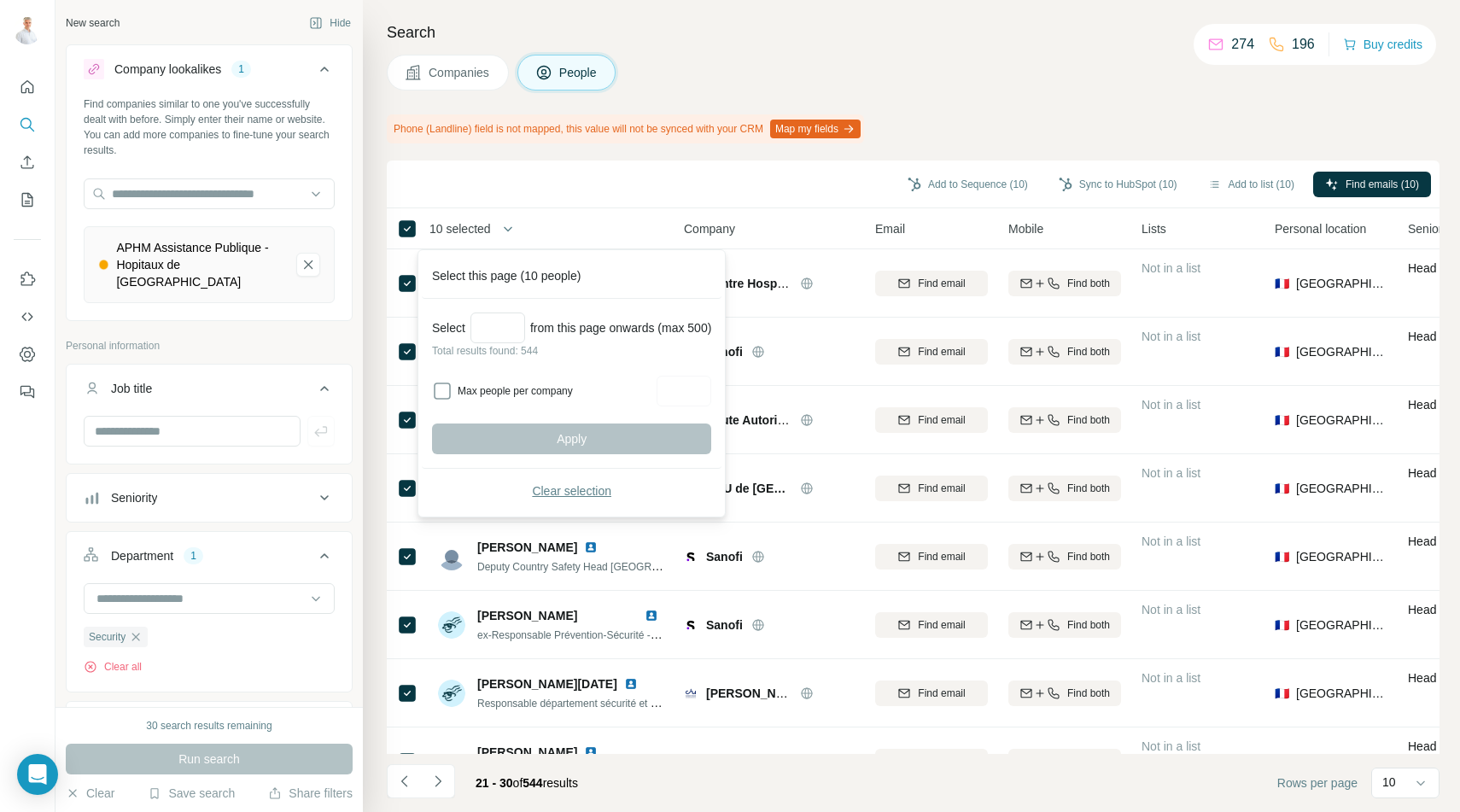
click at [560, 495] on span "Clear selection" at bounding box center [571, 491] width 79 height 17
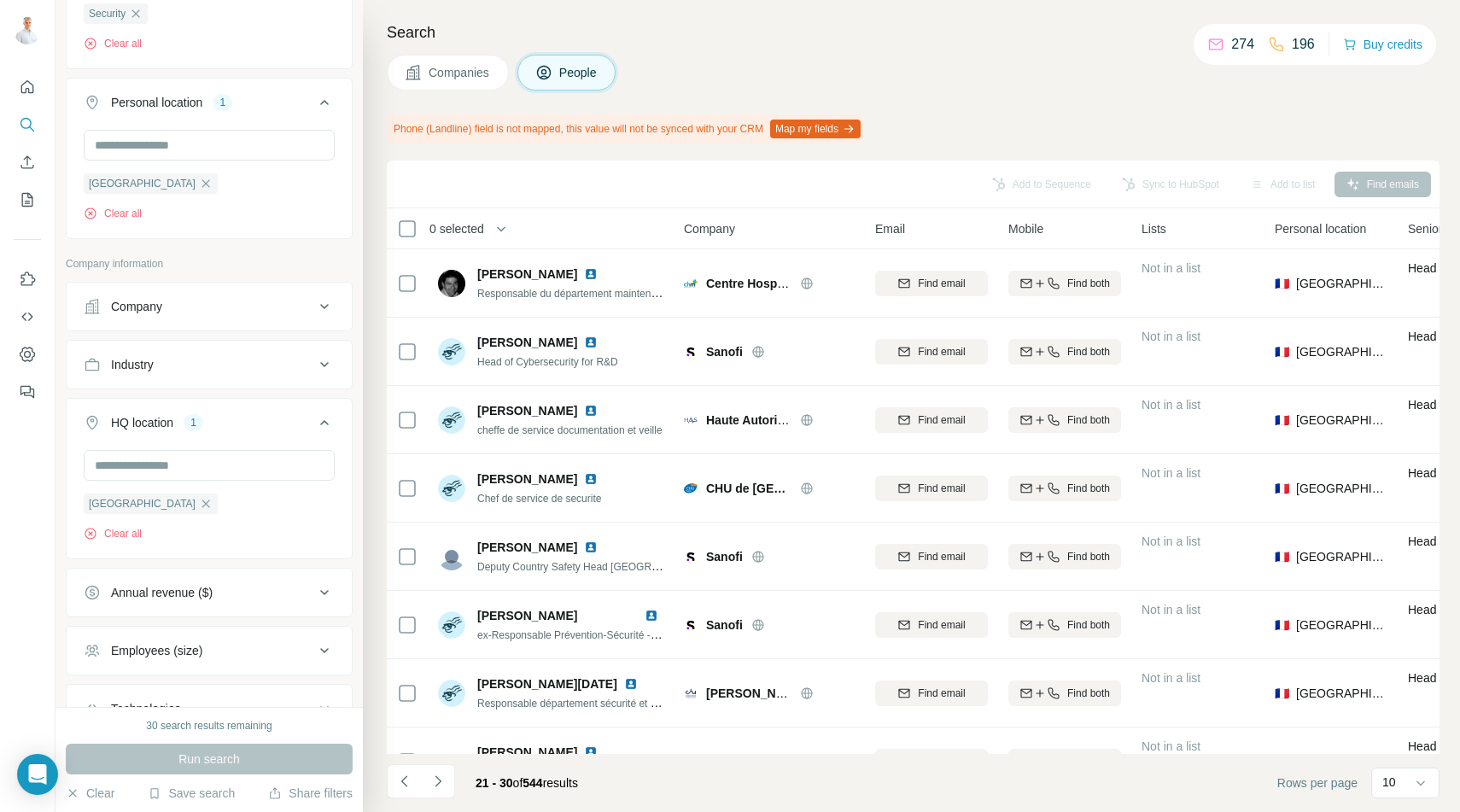
scroll to position [632, 0]
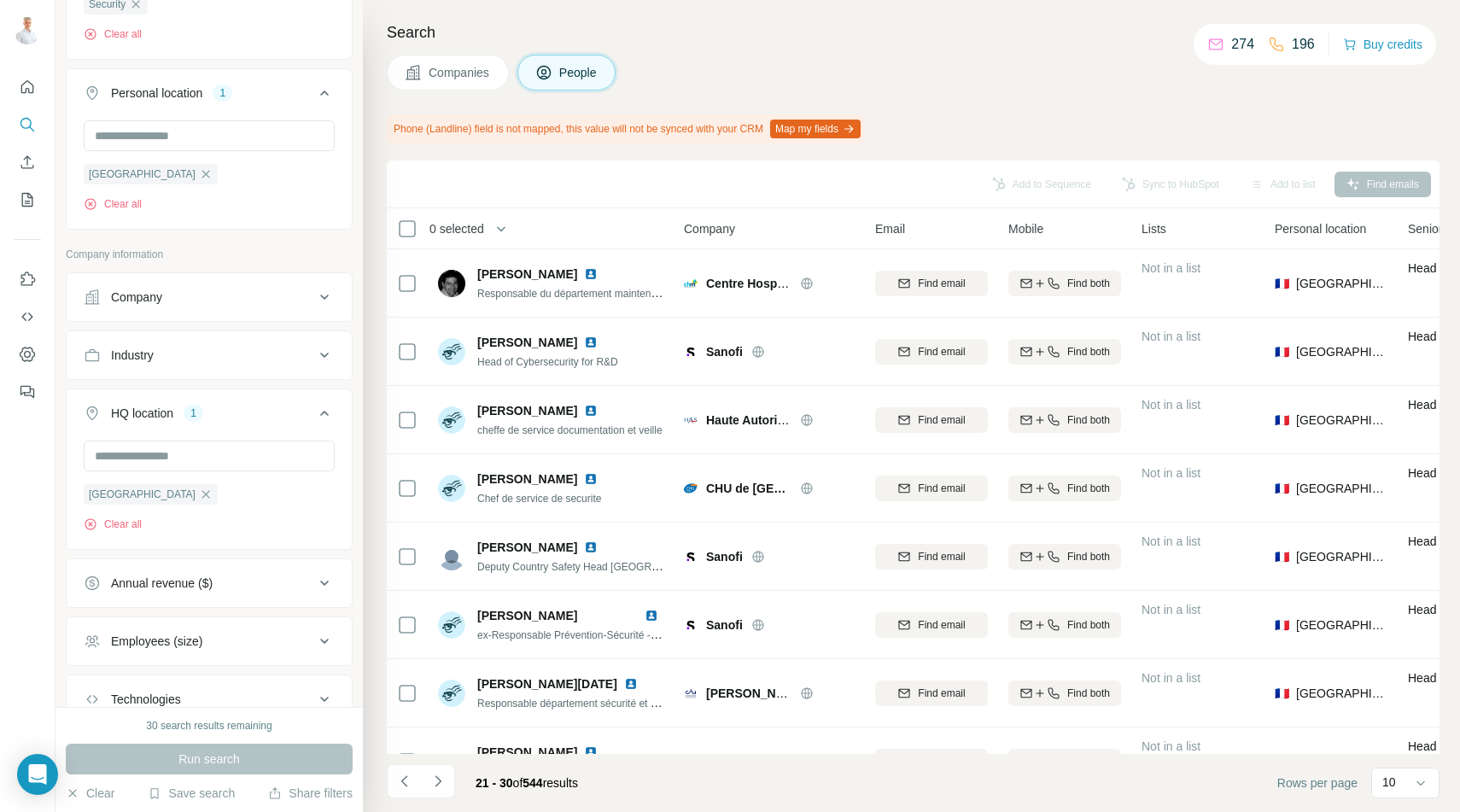
click at [248, 347] on div "Industry" at bounding box center [199, 355] width 231 height 17
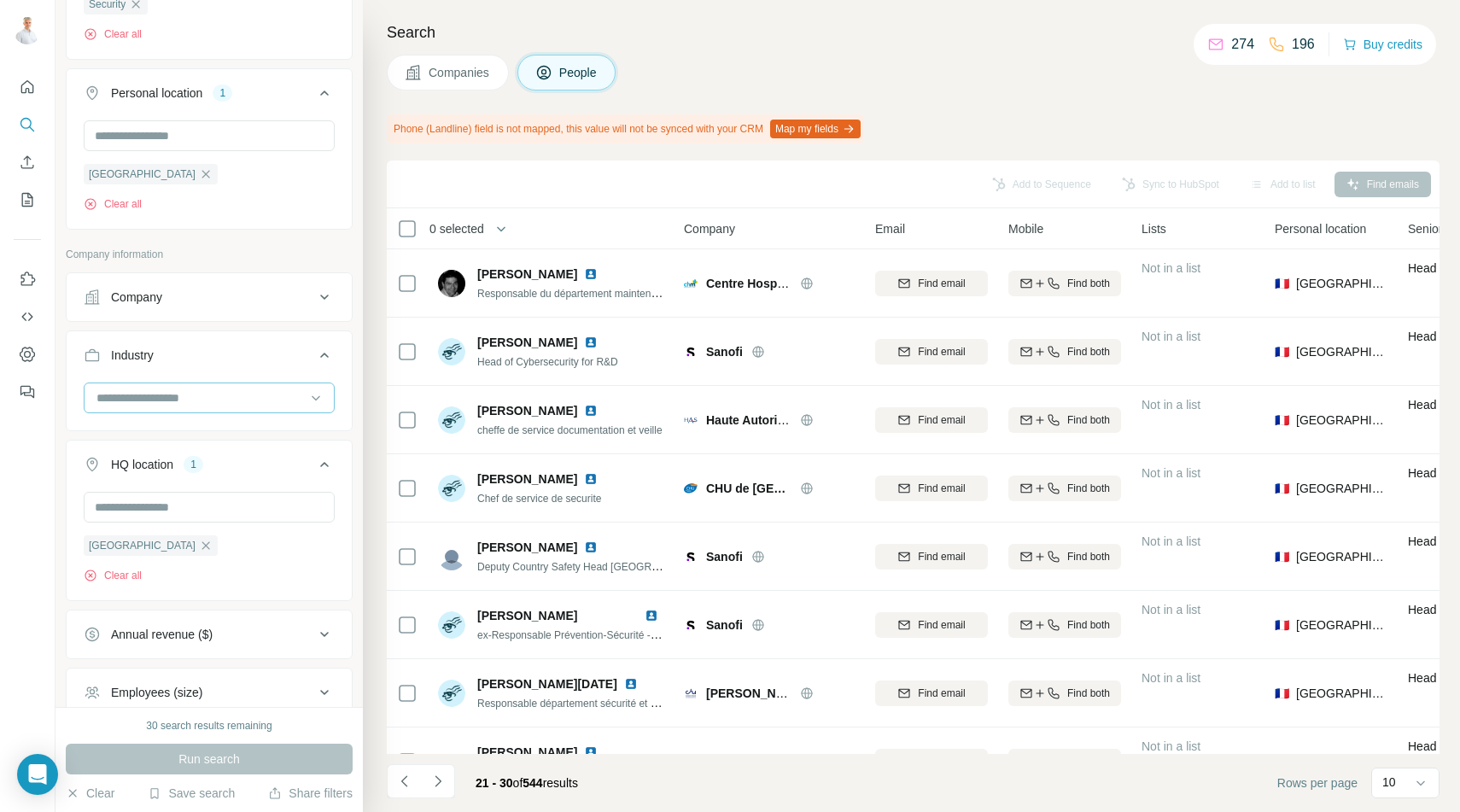
click at [244, 389] on input at bounding box center [200, 398] width 210 height 19
type input "*"
type input "***"
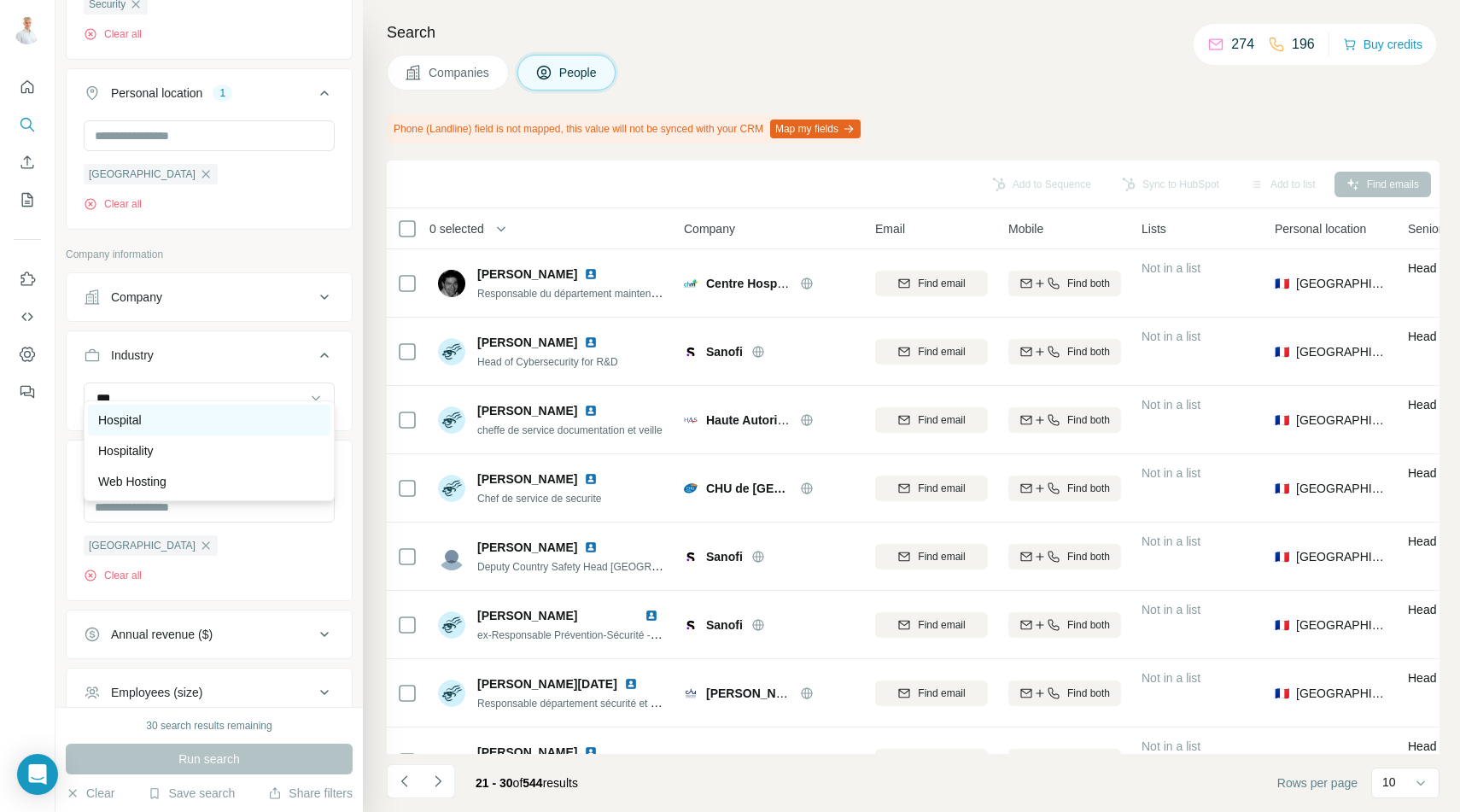
click at [114, 417] on p "Hospital" at bounding box center [120, 420] width 44 height 17
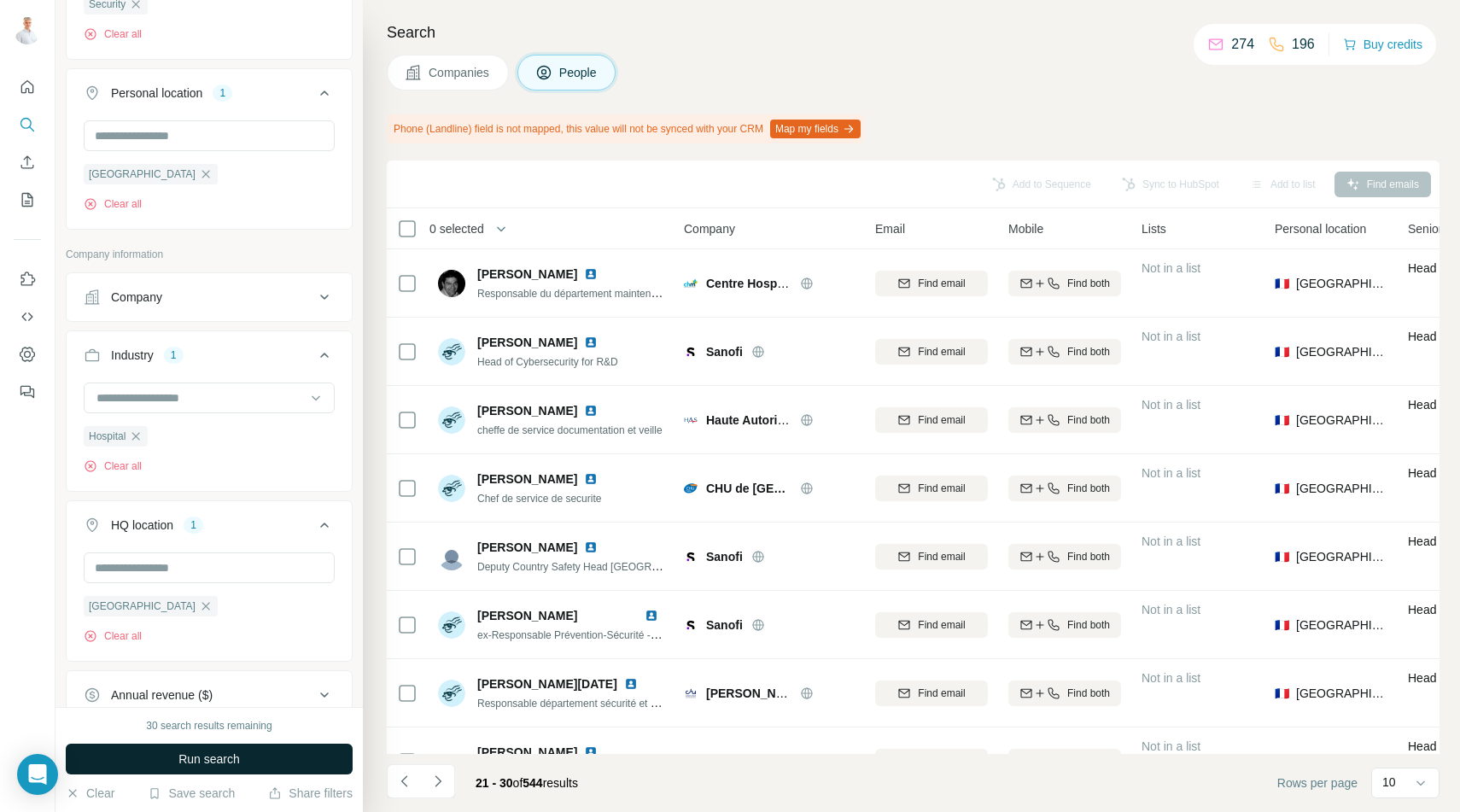
click at [209, 760] on span "Run search" at bounding box center [209, 759] width 61 height 17
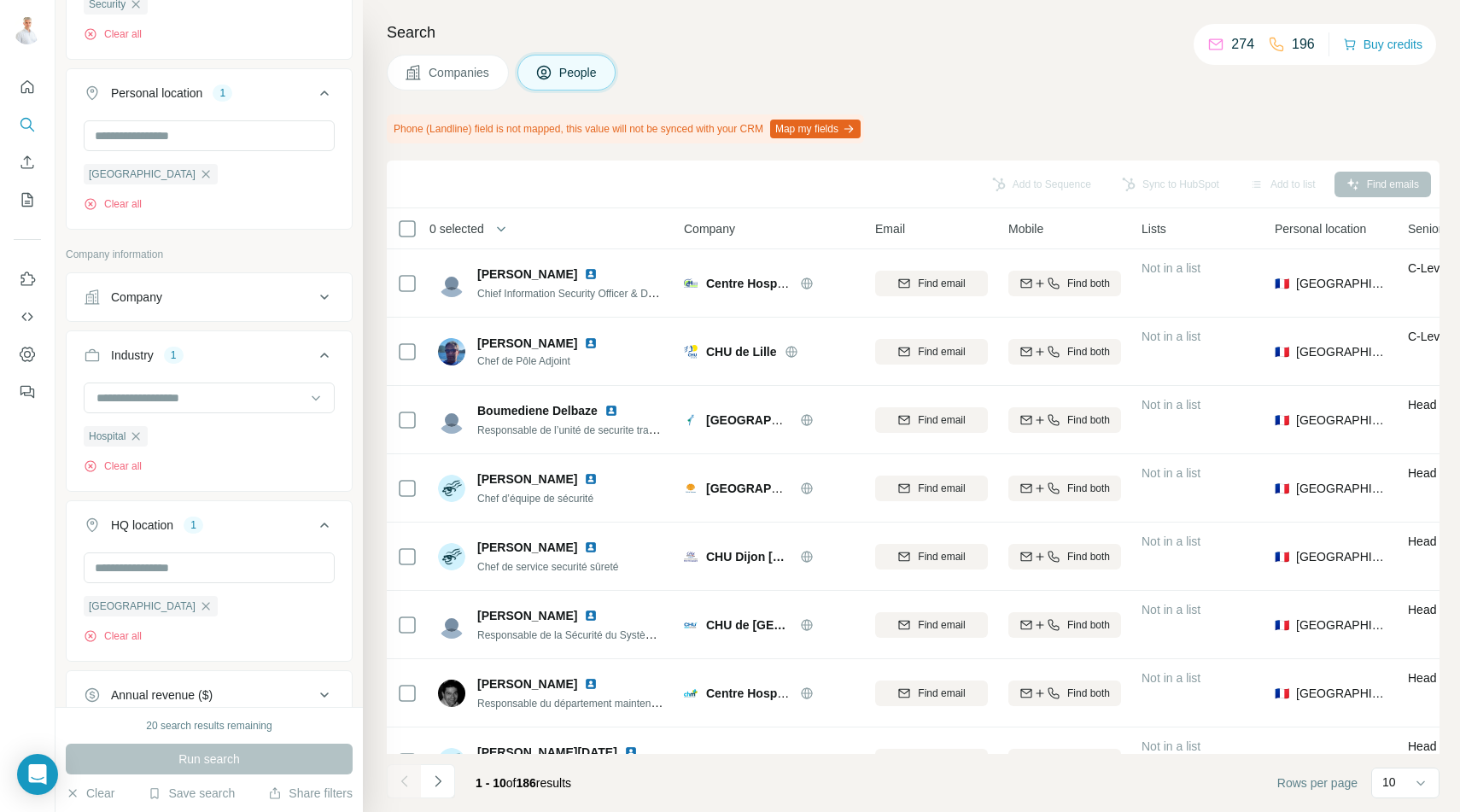
click at [451, 225] on span "0 selected" at bounding box center [457, 229] width 55 height 17
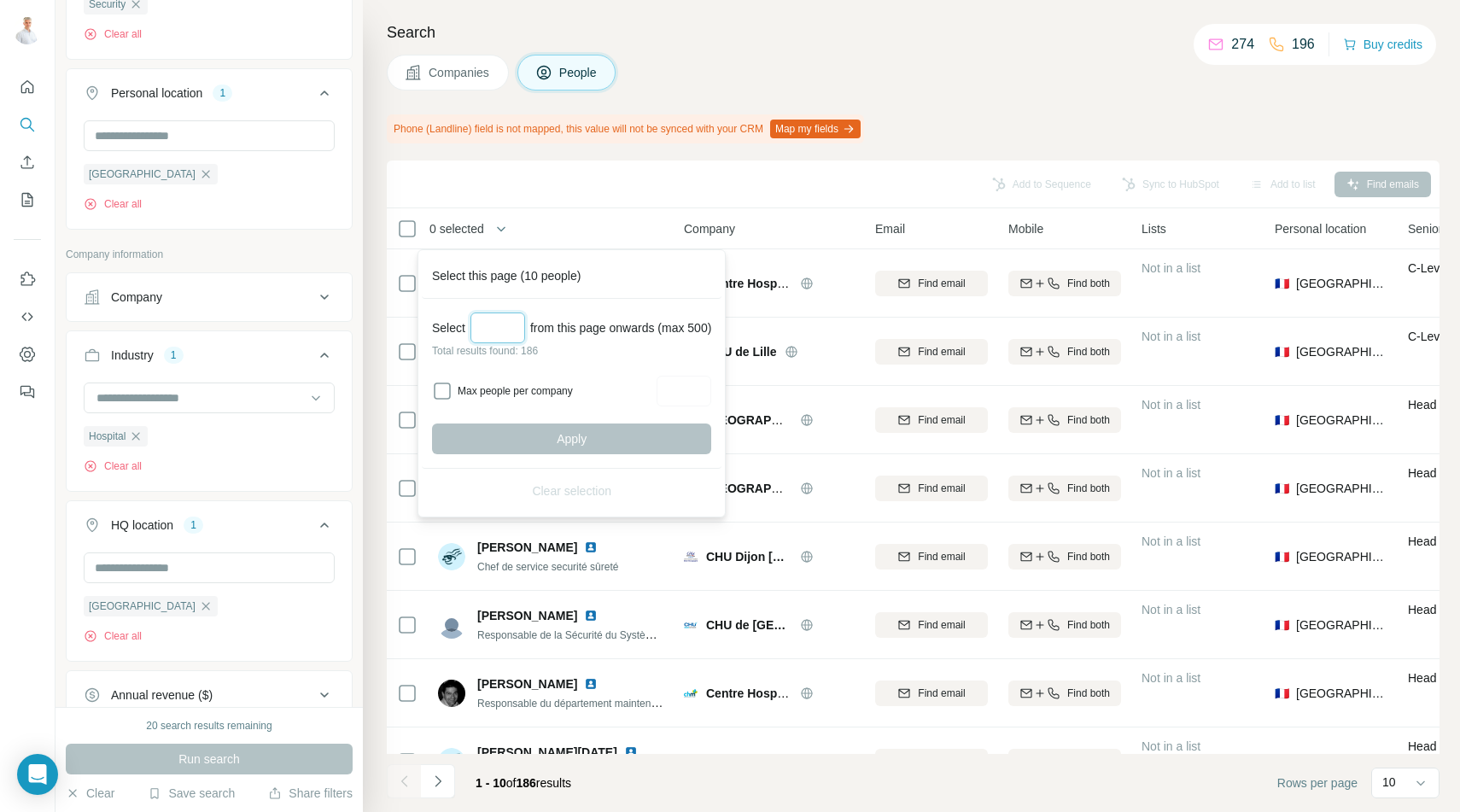
click at [513, 328] on input "Select a number (up to 500)" at bounding box center [498, 327] width 55 height 31
type input "***"
click at [600, 441] on button "Apply" at bounding box center [572, 438] width 279 height 31
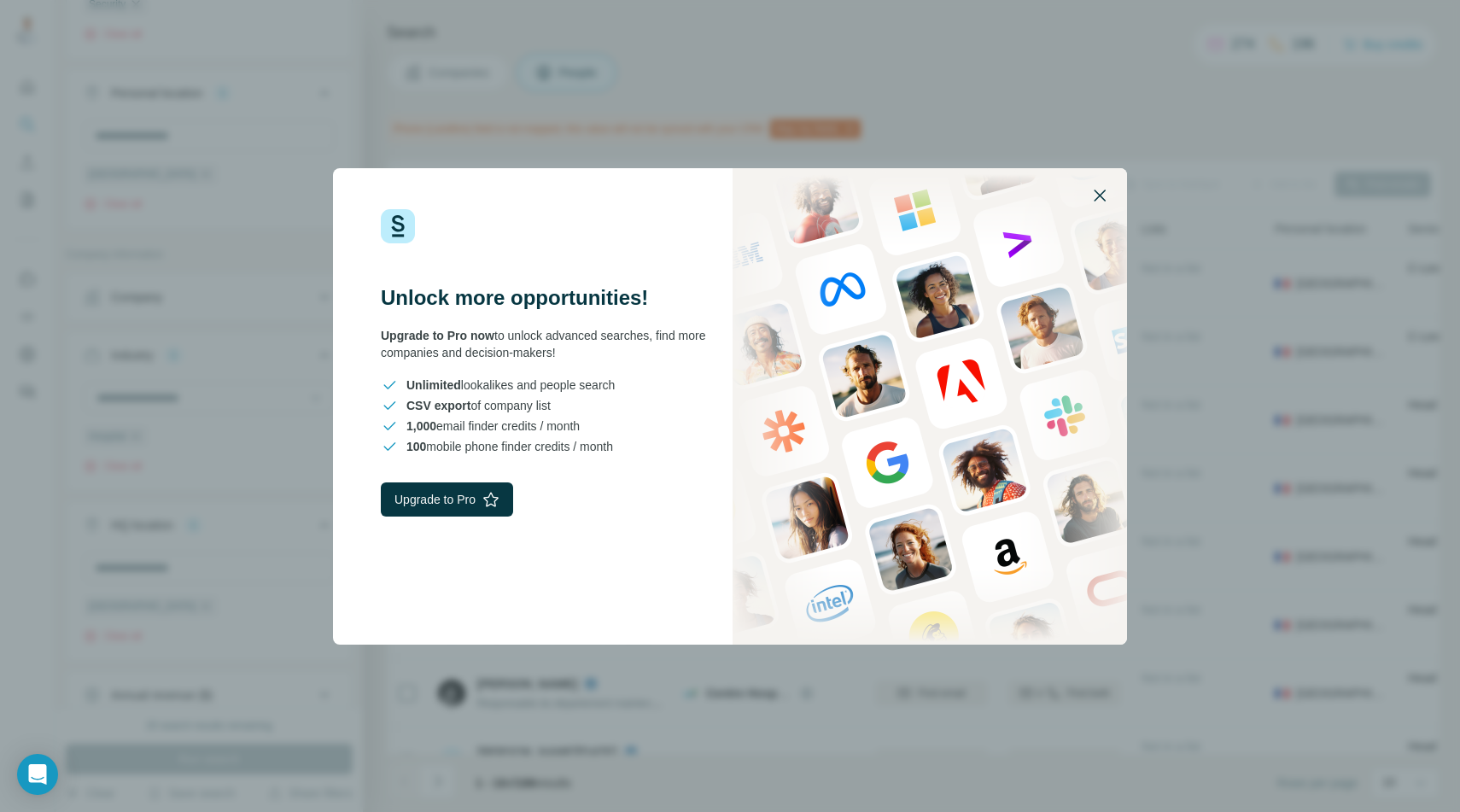
click at [1095, 191] on icon "button" at bounding box center [1099, 196] width 12 height 12
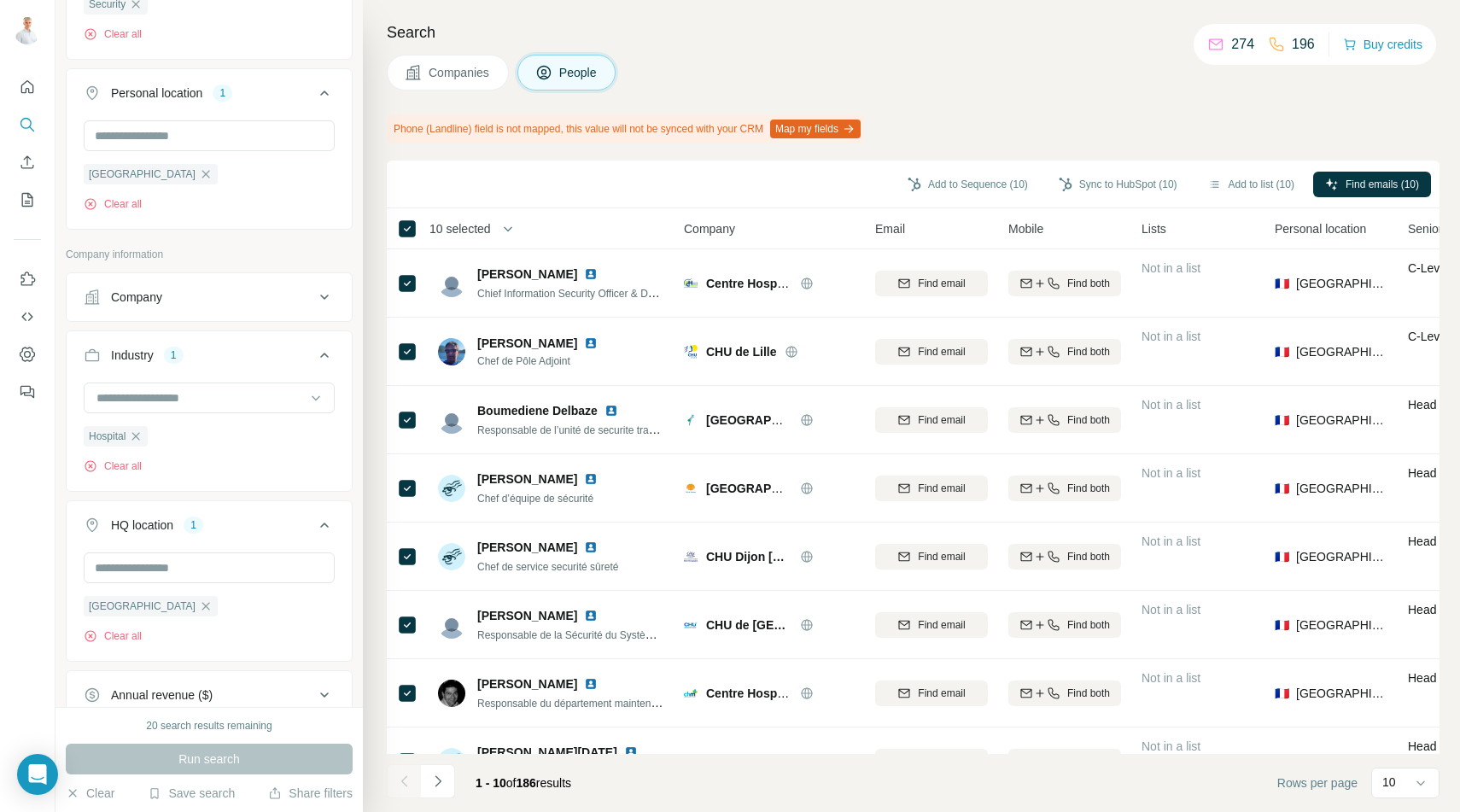
click at [460, 231] on span "10 selected" at bounding box center [460, 229] width 61 height 17
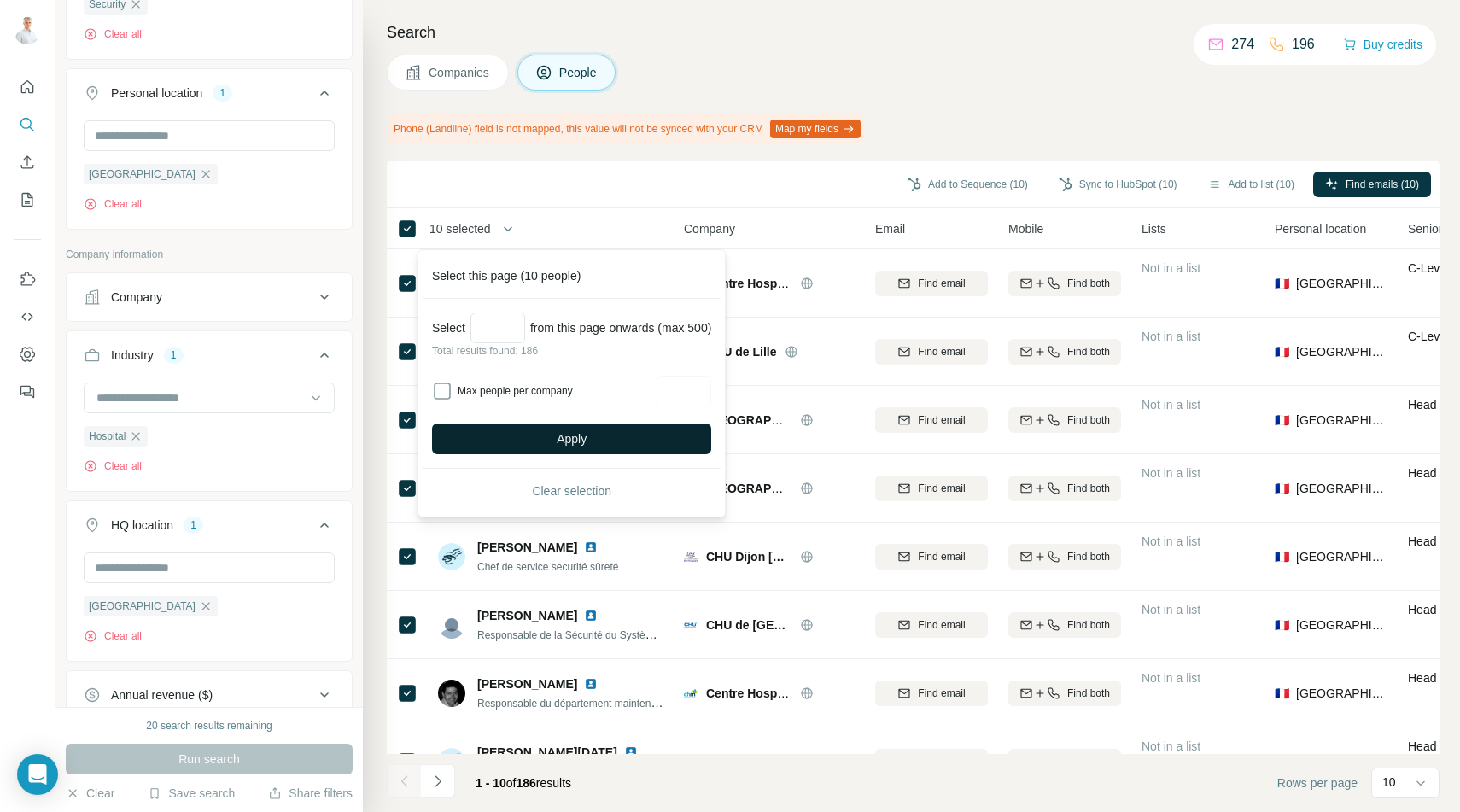
click at [563, 440] on span "Apply" at bounding box center [571, 439] width 30 height 17
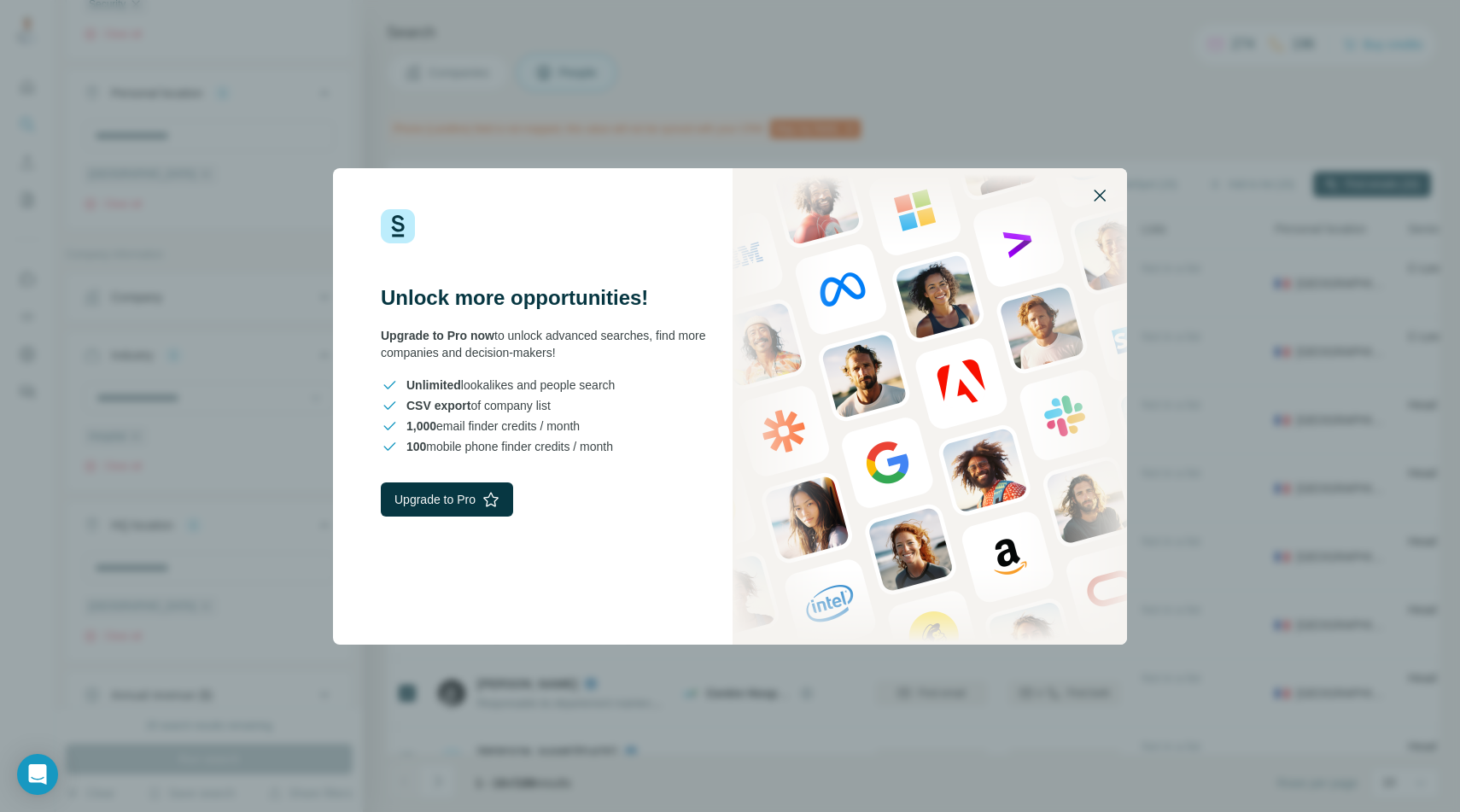
click at [1099, 190] on icon "button" at bounding box center [1099, 195] width 20 height 20
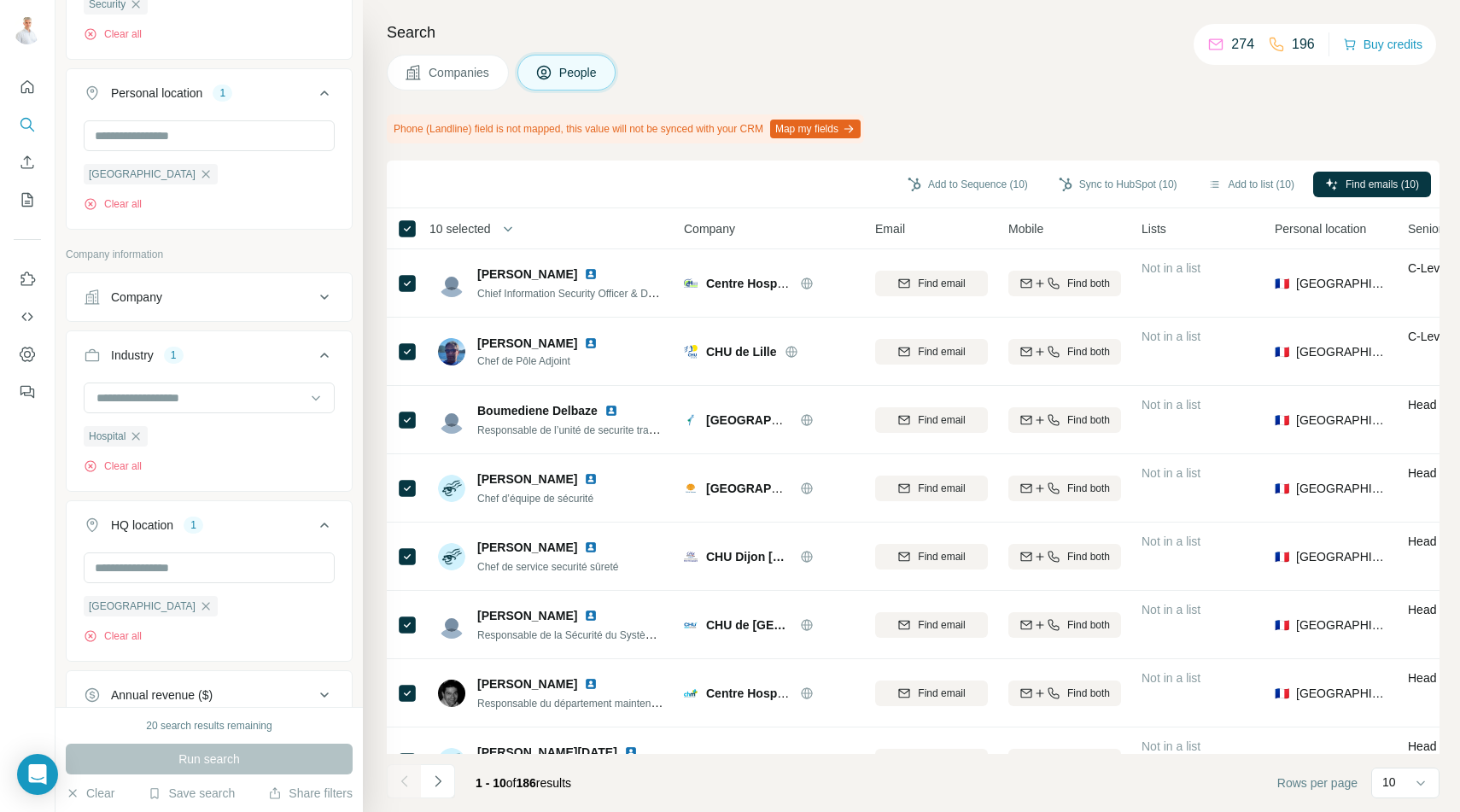
click at [465, 233] on span "10 selected" at bounding box center [460, 229] width 61 height 17
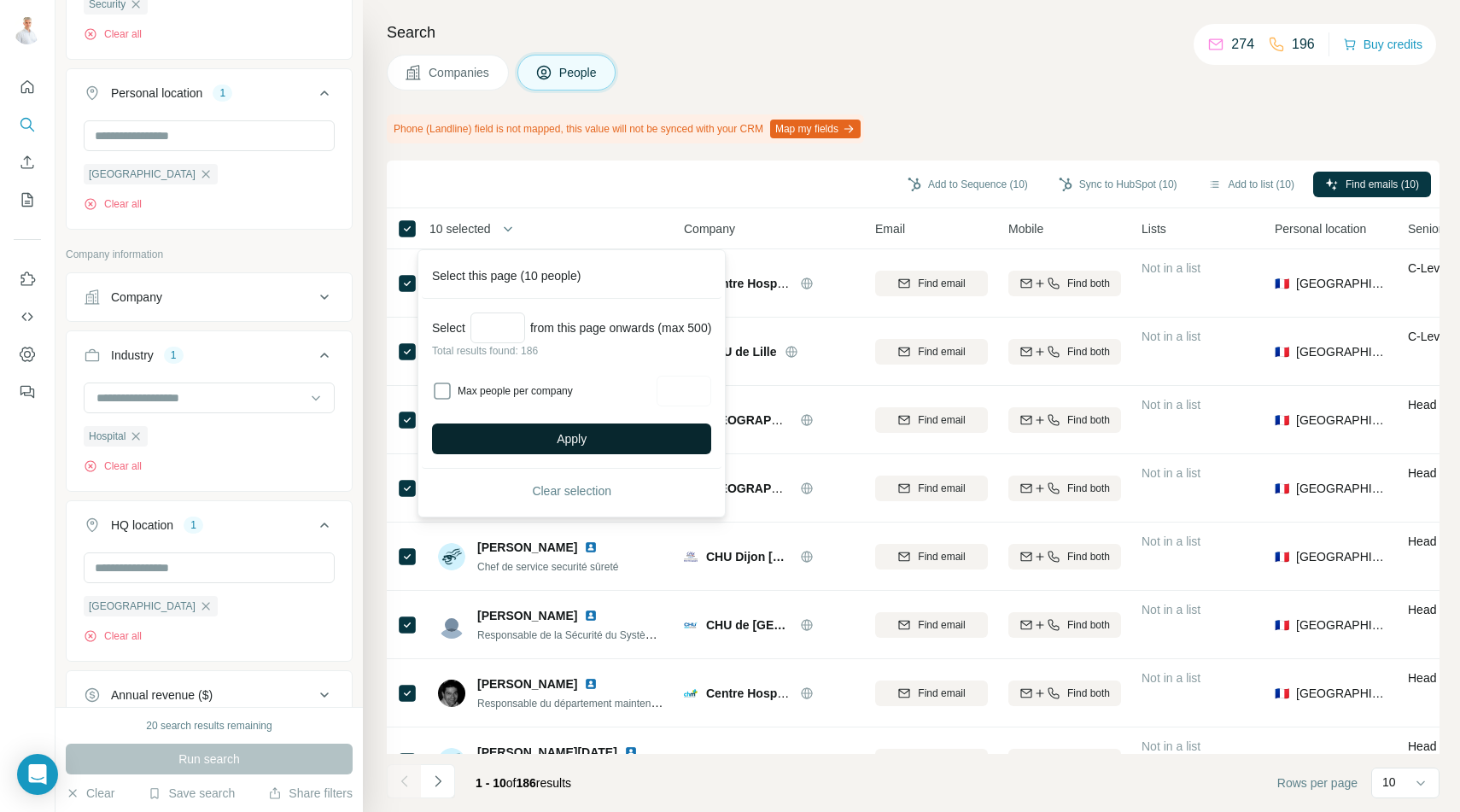
click at [570, 439] on span "Apply" at bounding box center [571, 439] width 30 height 17
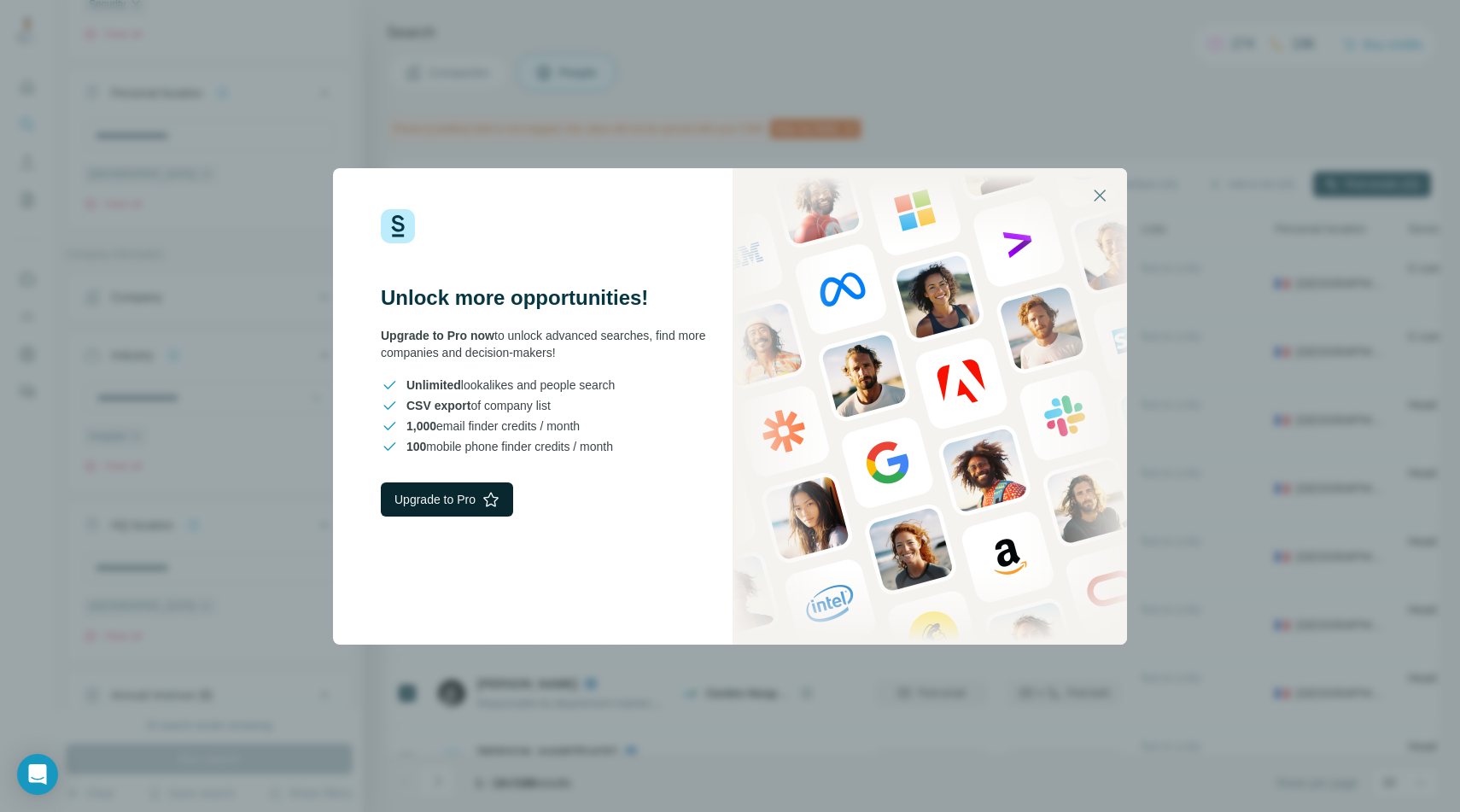
click at [425, 500] on button "Upgrade to Pro" at bounding box center [447, 499] width 133 height 34
click at [1100, 185] on icon "button" at bounding box center [1099, 195] width 20 height 20
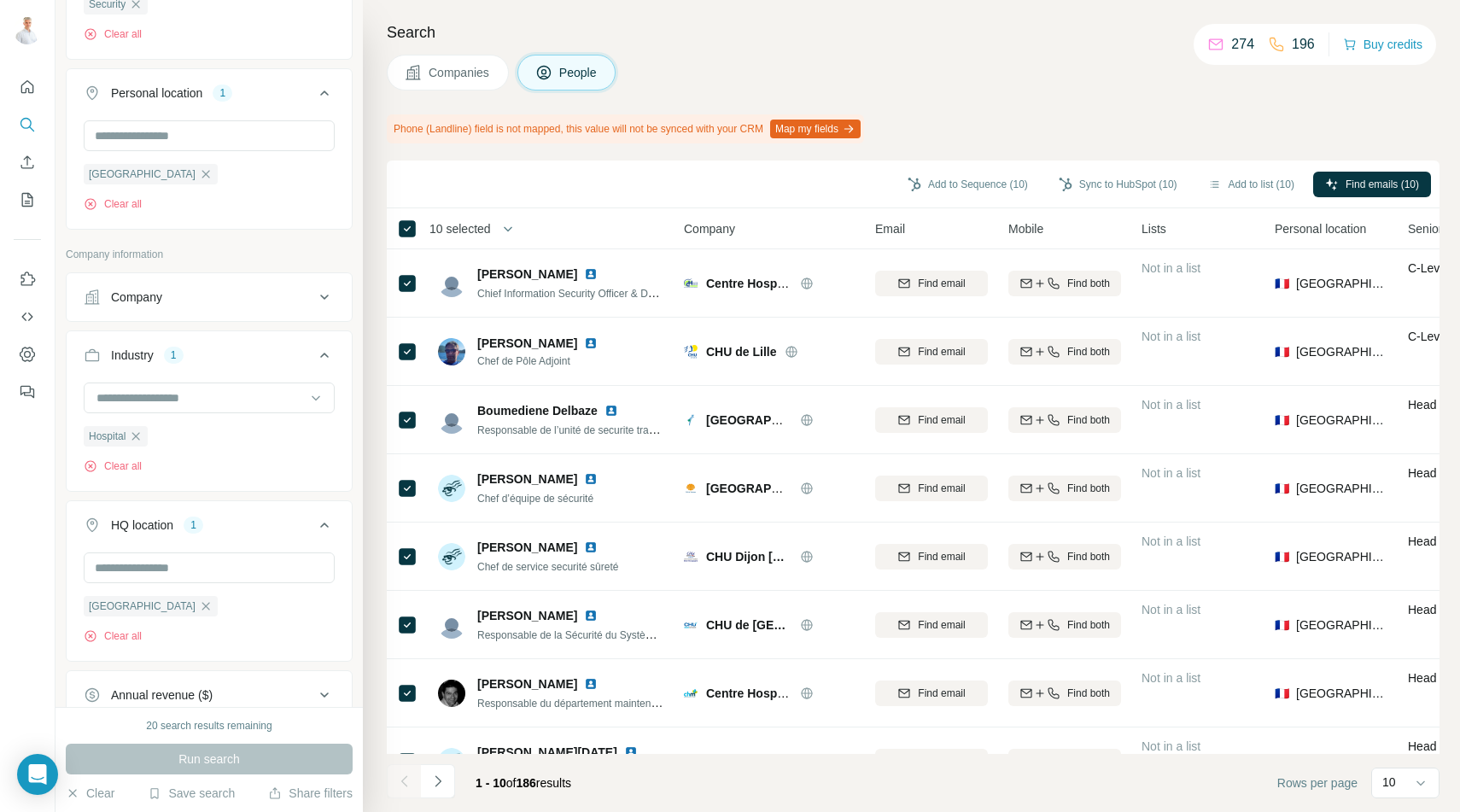
click at [478, 220] on span "10 selected" at bounding box center [460, 229] width 61 height 17
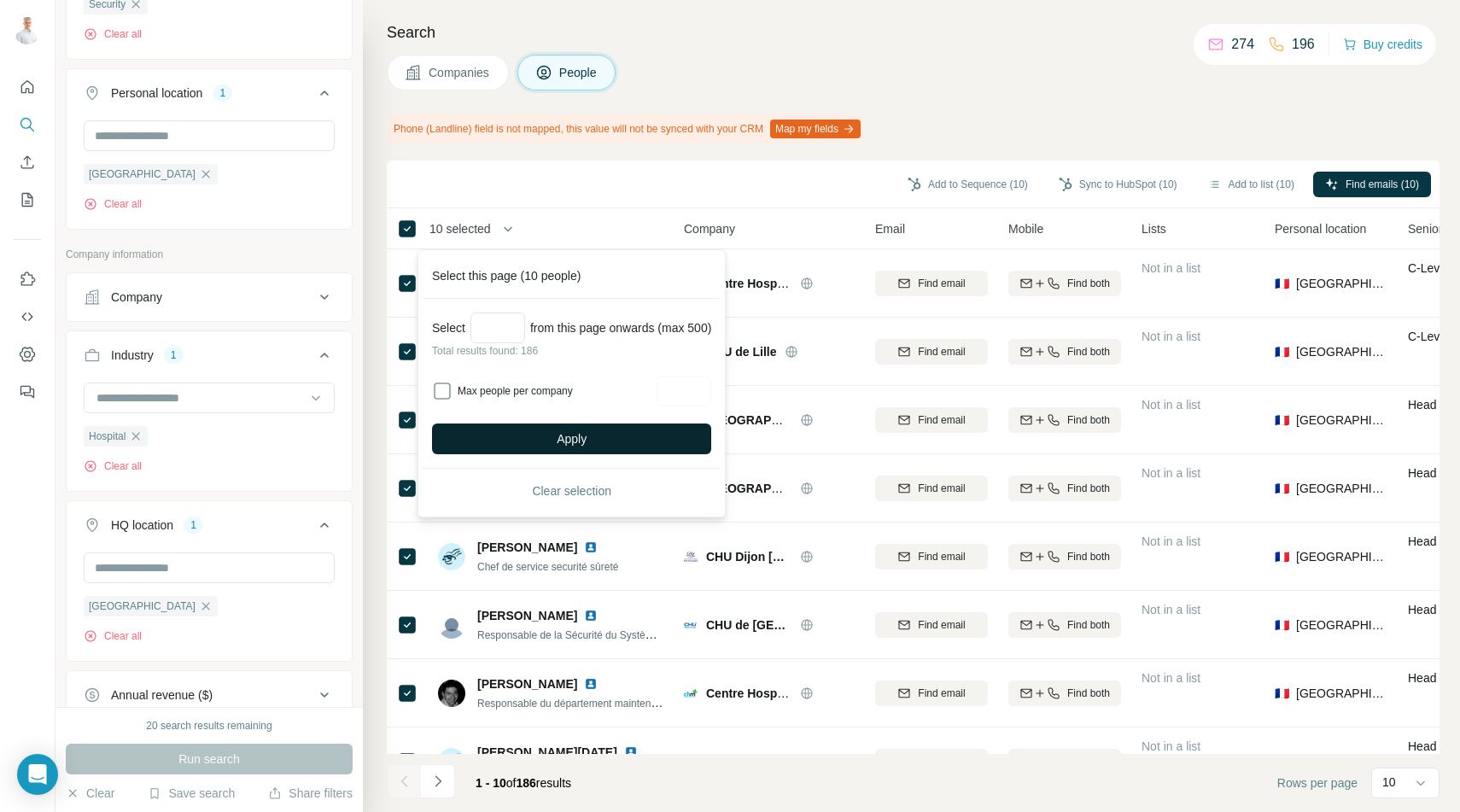
click at [539, 437] on button "Apply" at bounding box center [572, 438] width 279 height 31
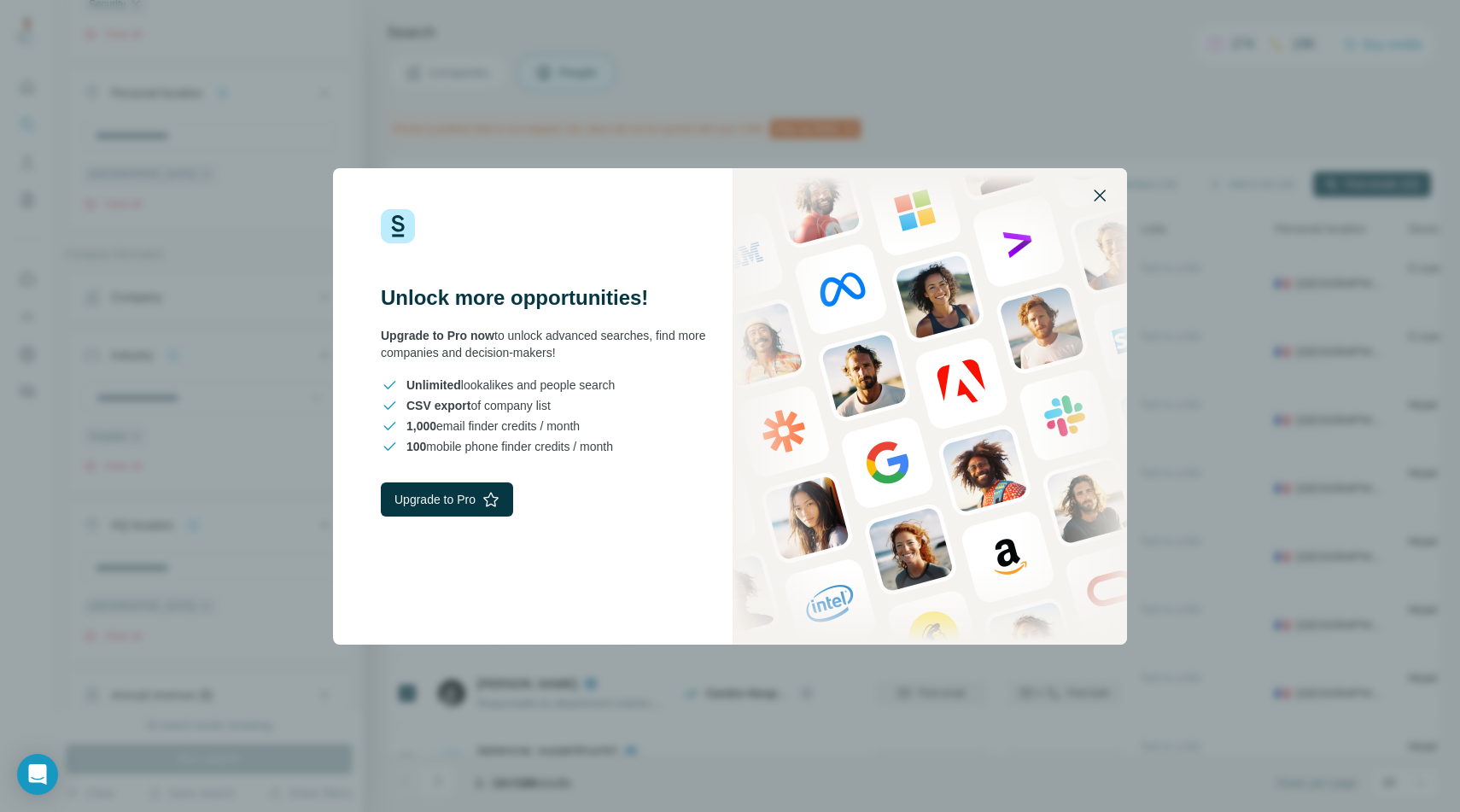
click at [1098, 189] on icon "button" at bounding box center [1099, 195] width 20 height 20
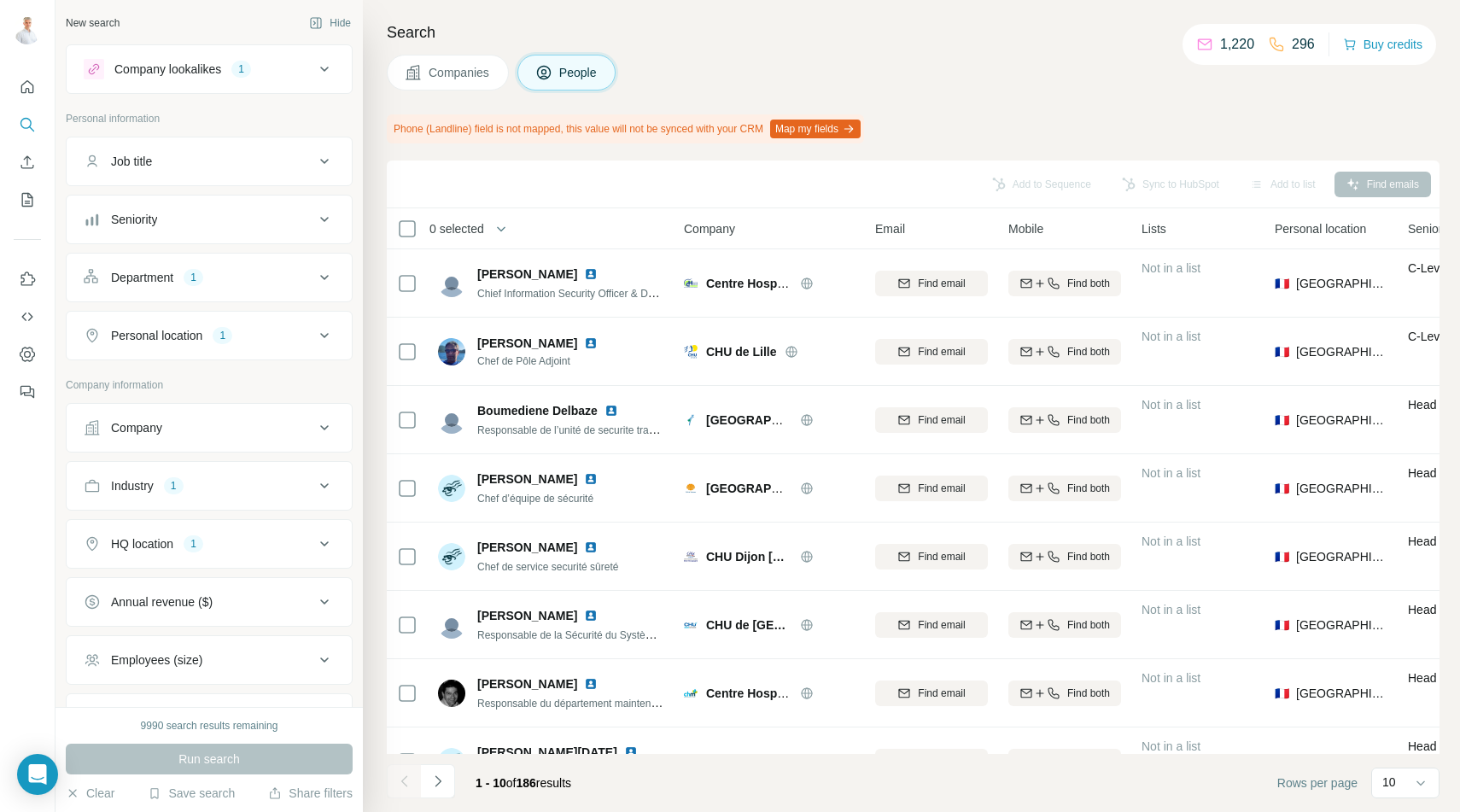
click at [466, 228] on span "0 selected" at bounding box center [457, 229] width 55 height 17
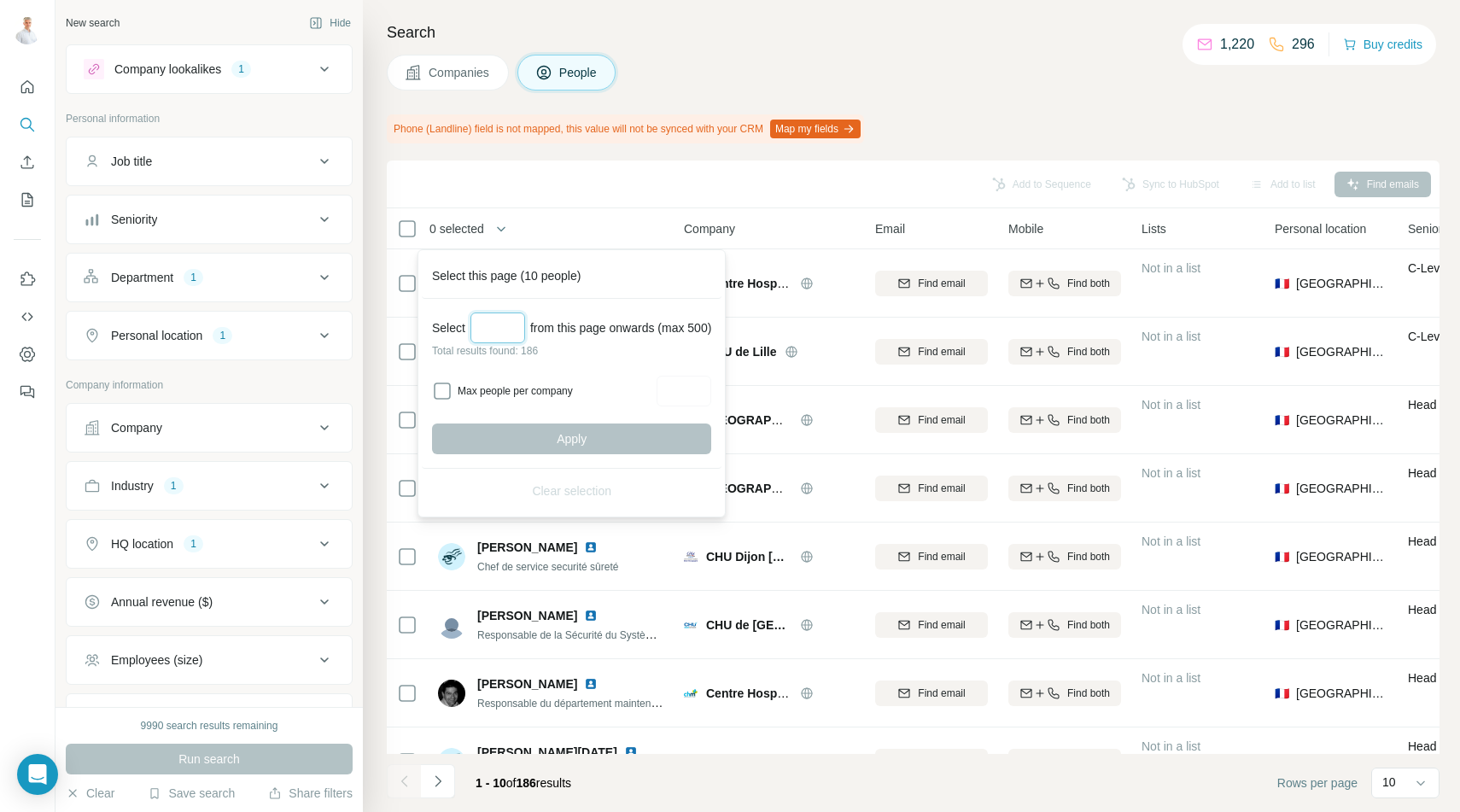
click at [502, 324] on input "Select a number (up to 500)" at bounding box center [498, 327] width 55 height 31
type input "***"
click at [584, 456] on div "Select *** from this page onwards (max 500) Total results found: 186 Max people…" at bounding box center [571, 383] width 300 height 170
click at [577, 443] on span "Apply" at bounding box center [571, 439] width 30 height 17
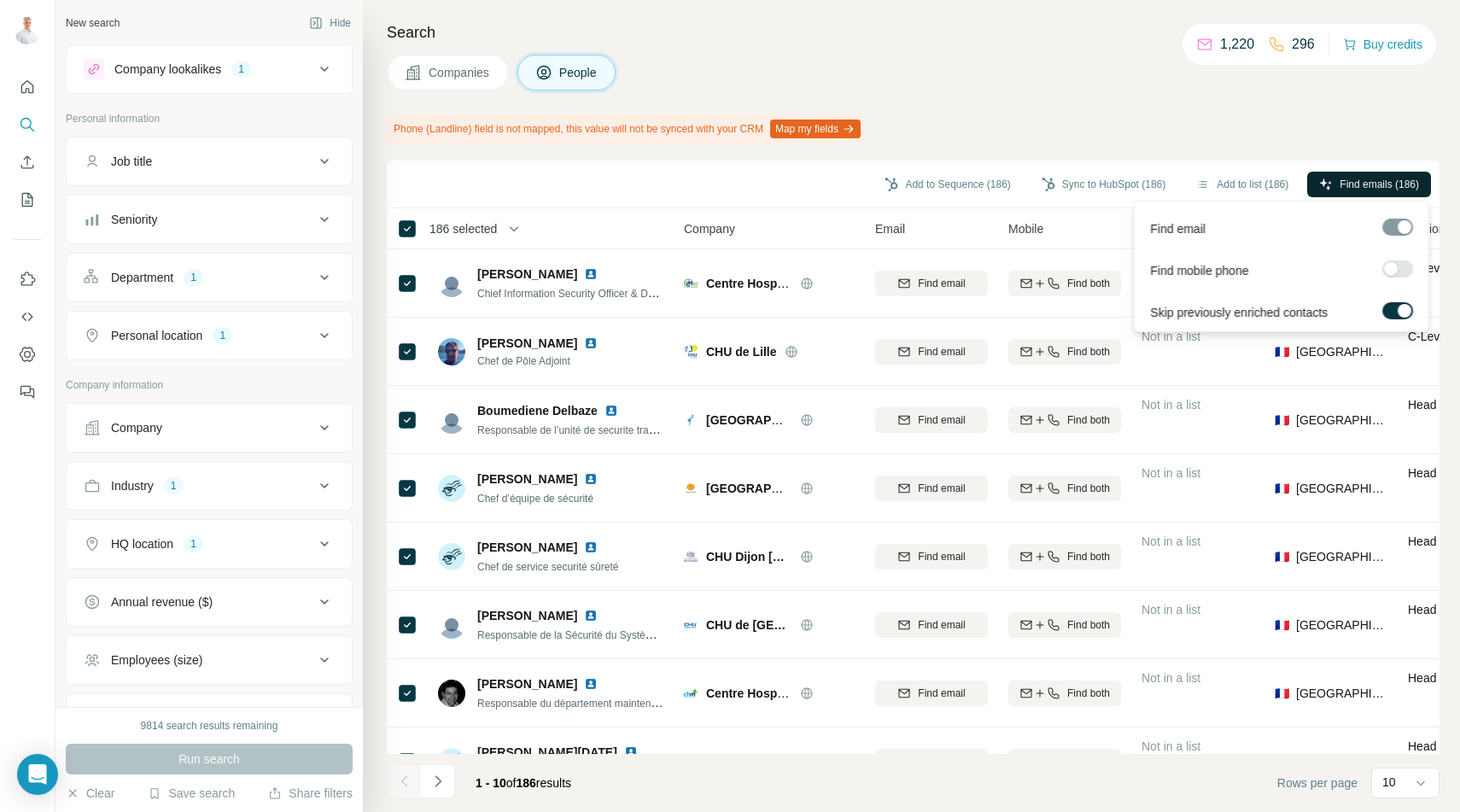
click at [1378, 181] on span "Find emails (186)" at bounding box center [1379, 184] width 79 height 16
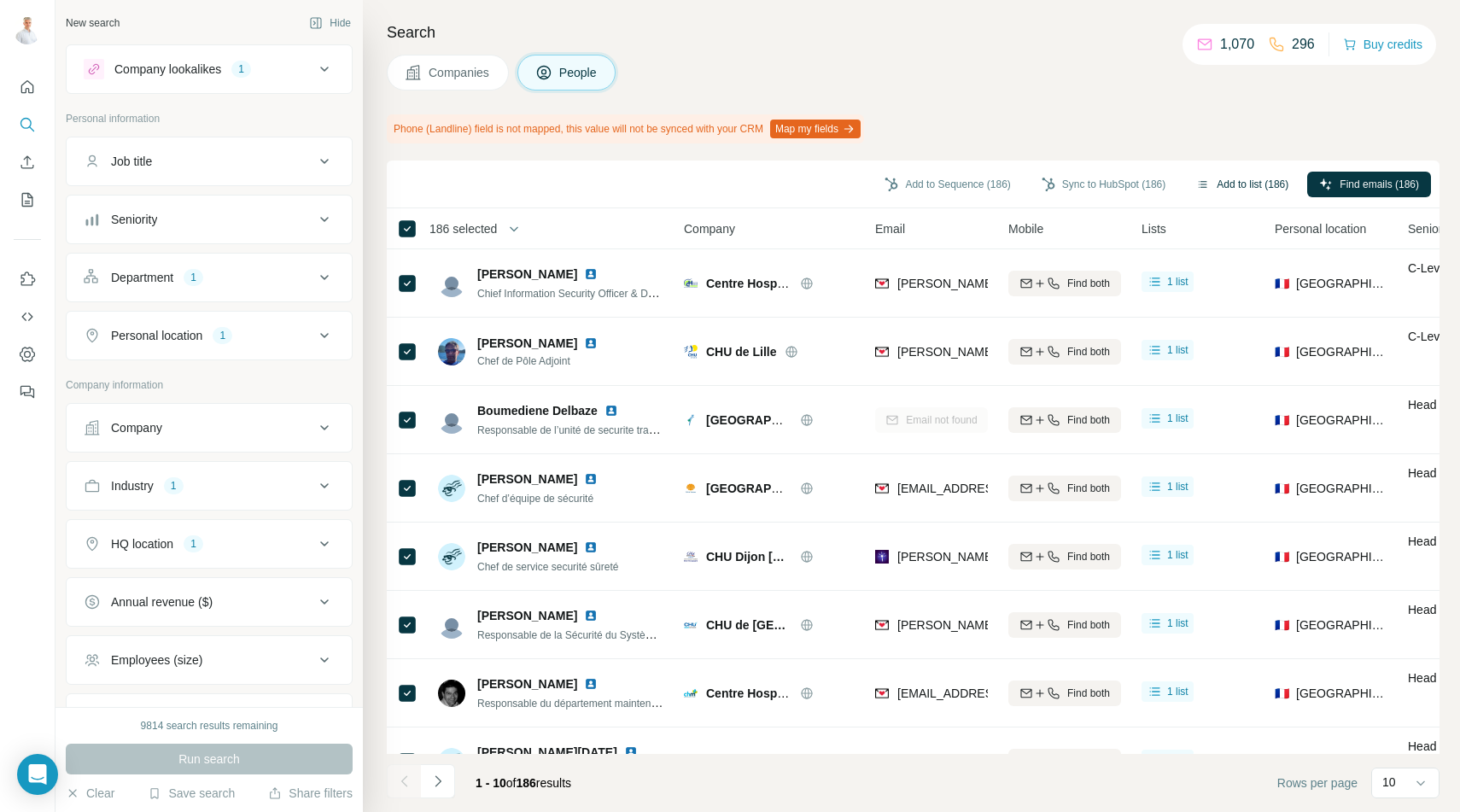
click at [1238, 185] on button "Add to list (186)" at bounding box center [1242, 184] width 116 height 25
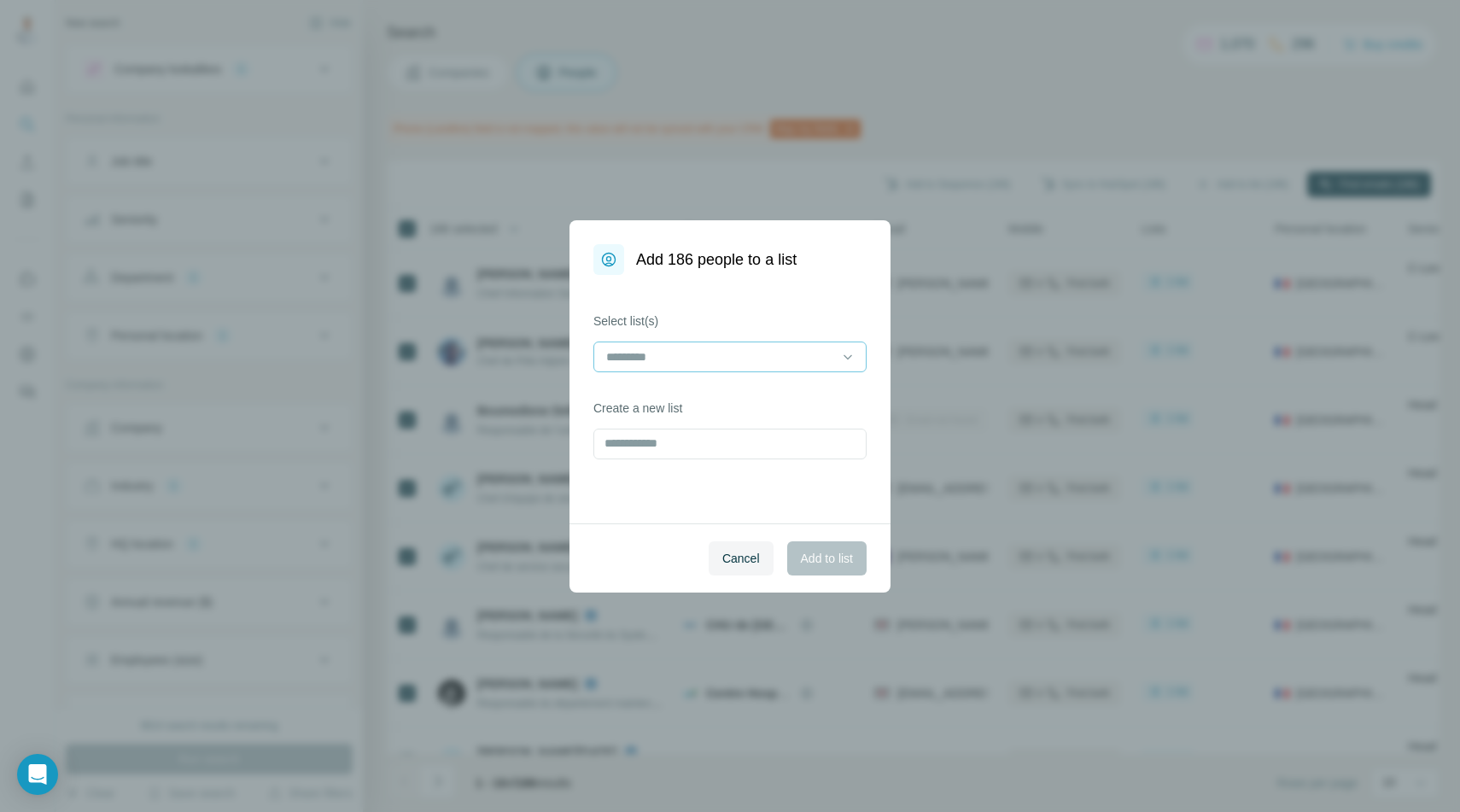
click at [738, 349] on input at bounding box center [720, 357] width 231 height 19
click at [691, 521] on div "Select list(s) Create a new list" at bounding box center [730, 399] width 321 height 249
click at [656, 440] on input "text" at bounding box center [729, 444] width 273 height 31
type input "**********"
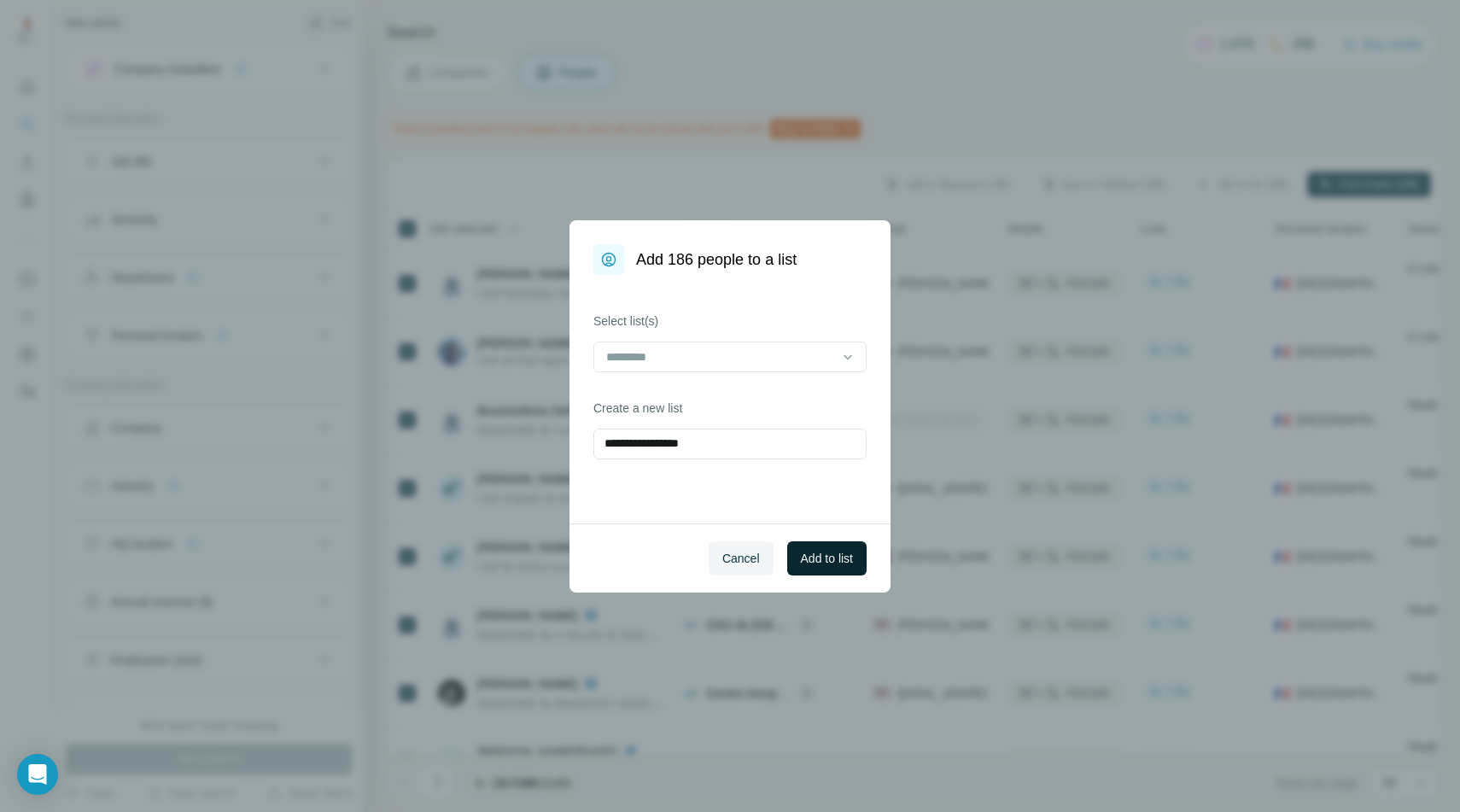
click at [822, 554] on span "Add to list" at bounding box center [827, 559] width 52 height 17
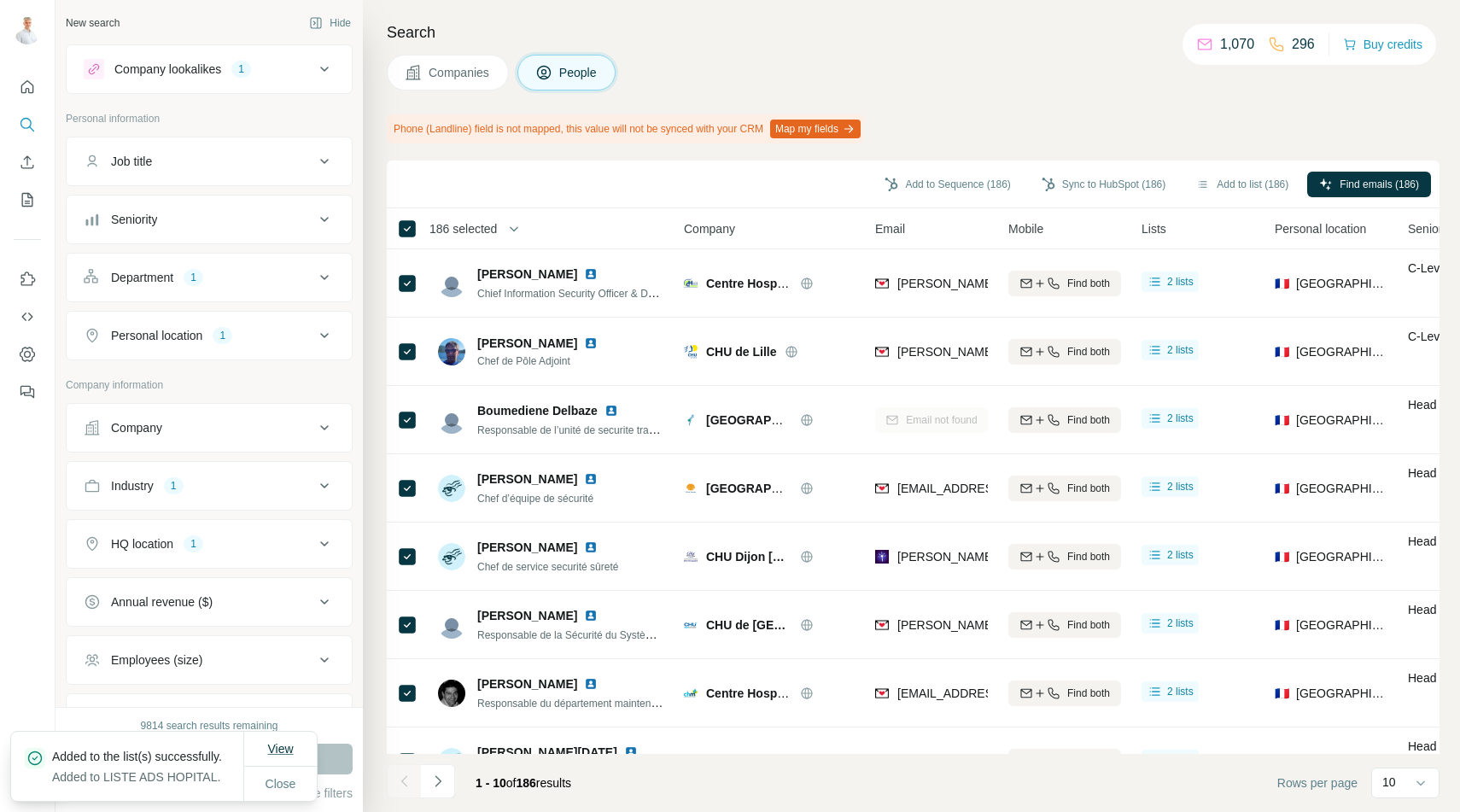
click at [285, 744] on span "View" at bounding box center [279, 749] width 25 height 14
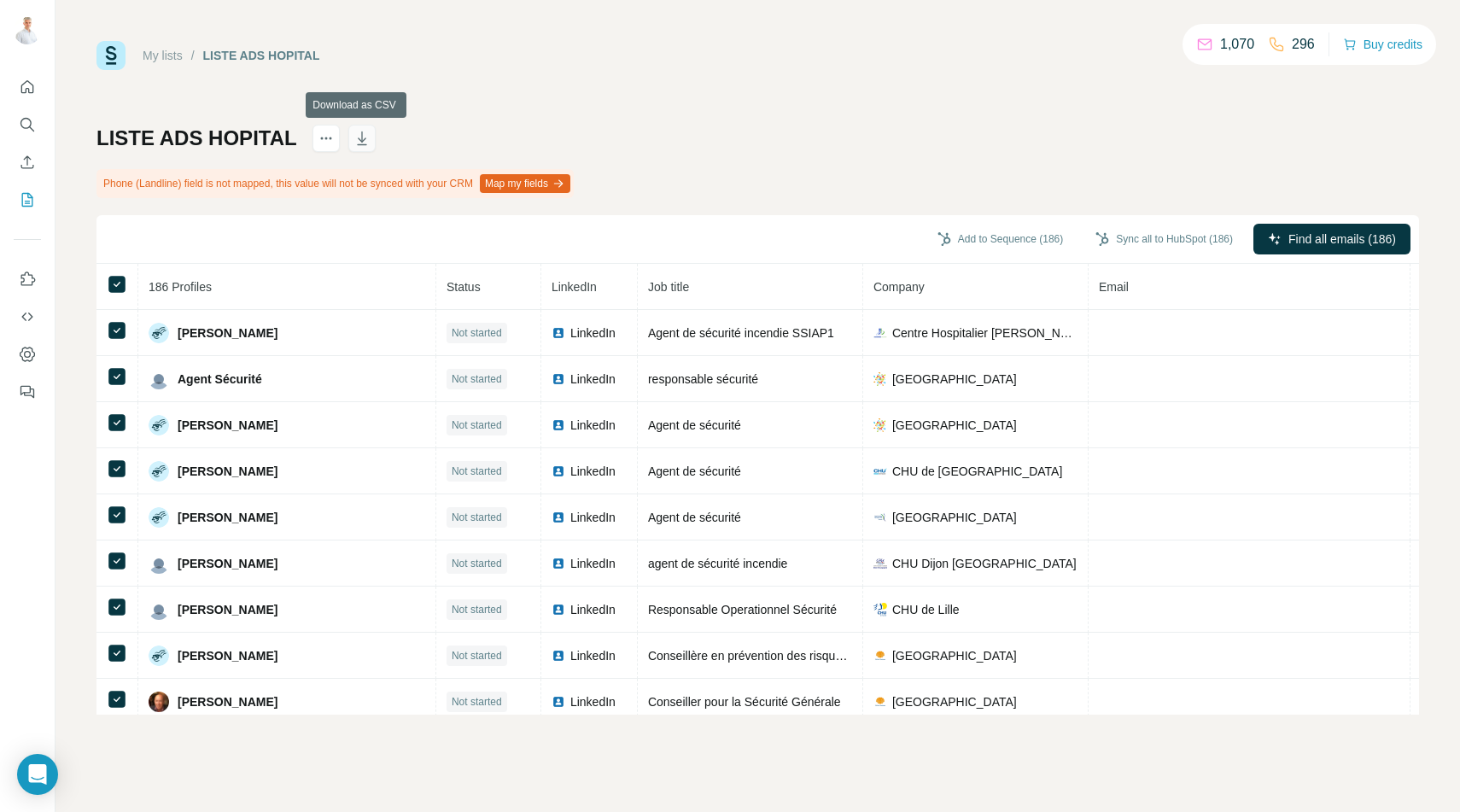
click at [358, 141] on icon "button" at bounding box center [362, 140] width 9 height 5
click at [725, 99] on div "My lists / LISTE ADS HOPITAL 1,070 296 Buy credits LISTE ADS HOPITAL Phone (Lan…" at bounding box center [757, 377] width 1322 height 673
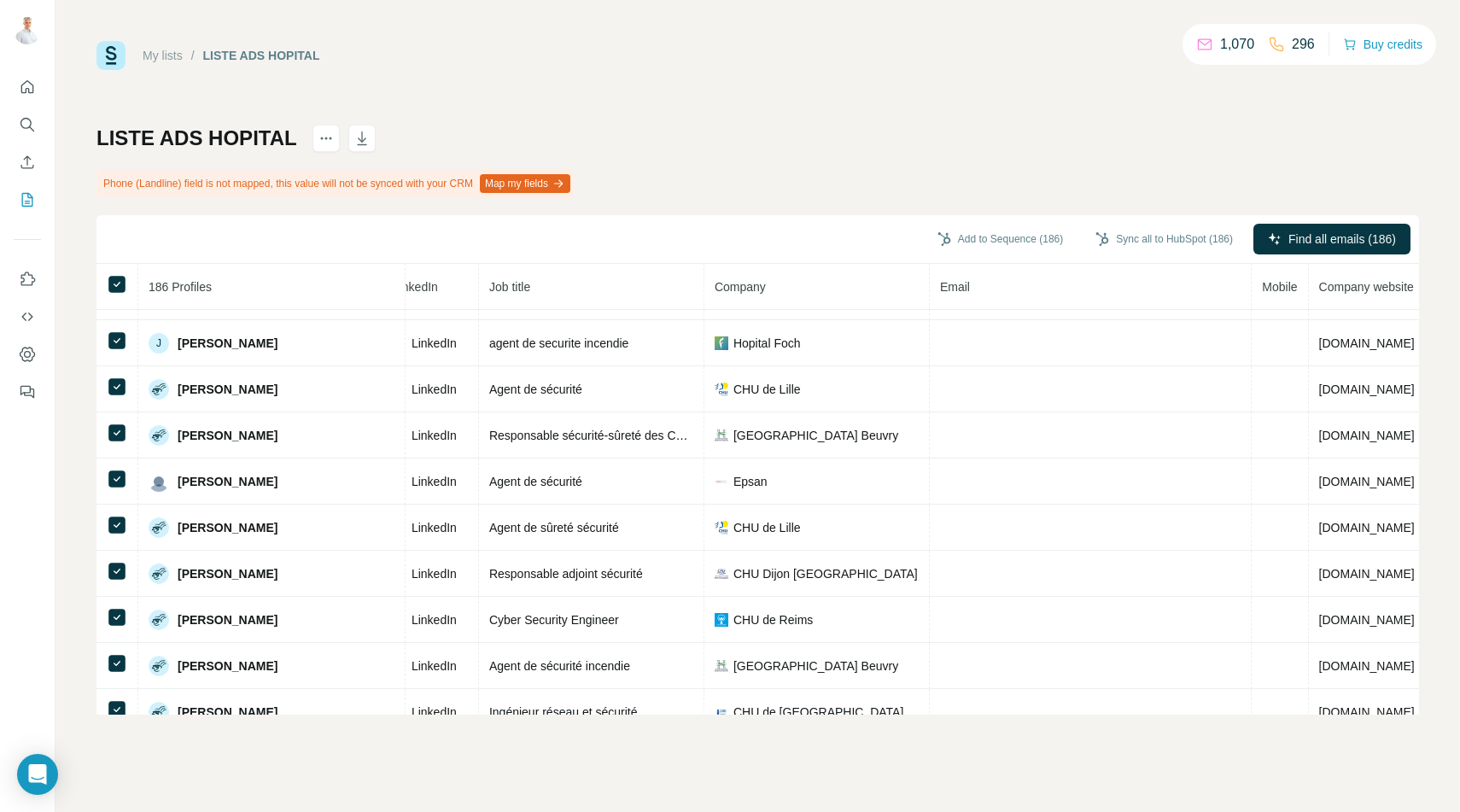
scroll to position [4146, 128]
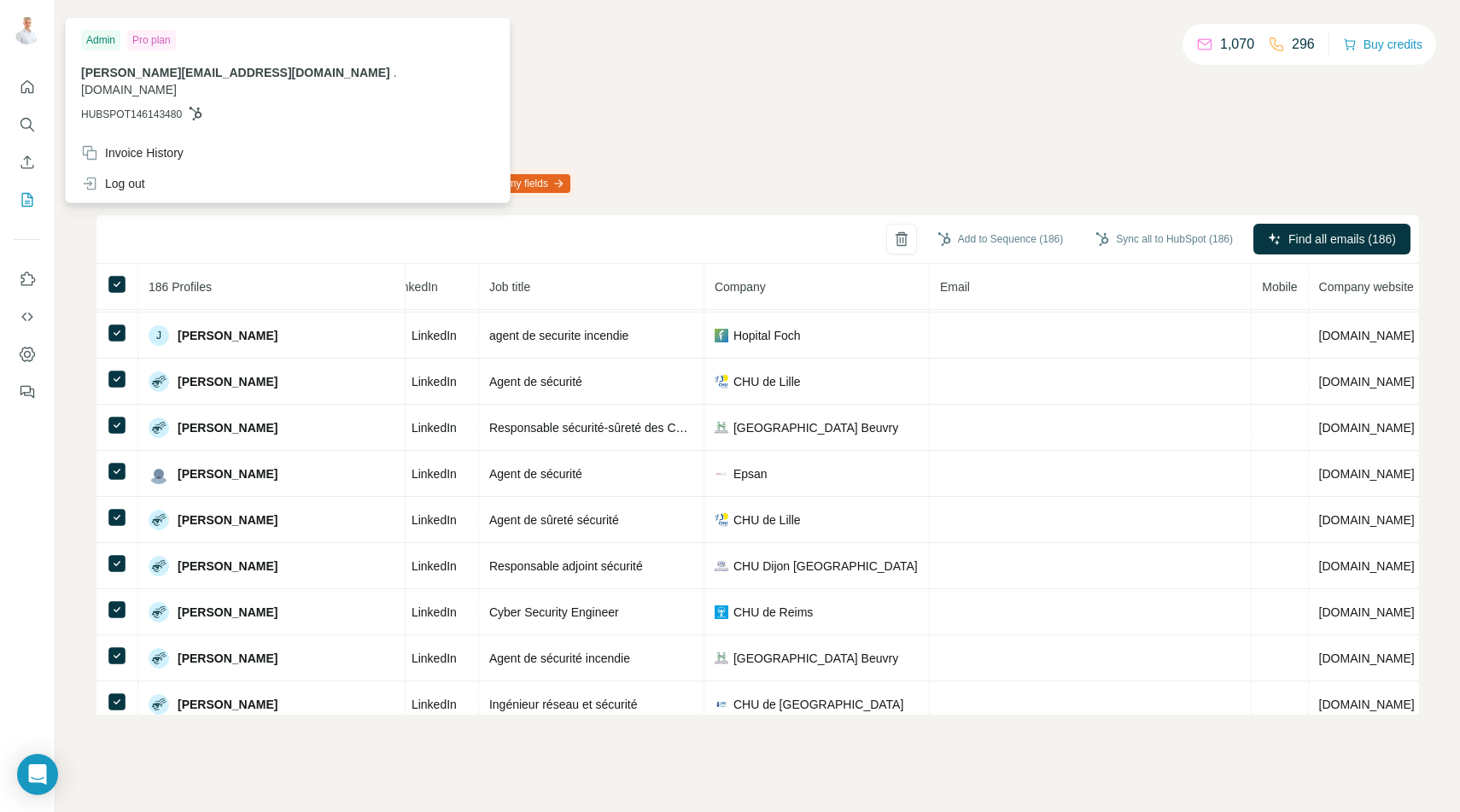
click at [22, 27] on img at bounding box center [27, 31] width 27 height 27
click at [26, 79] on icon "Quick start" at bounding box center [28, 87] width 17 height 17
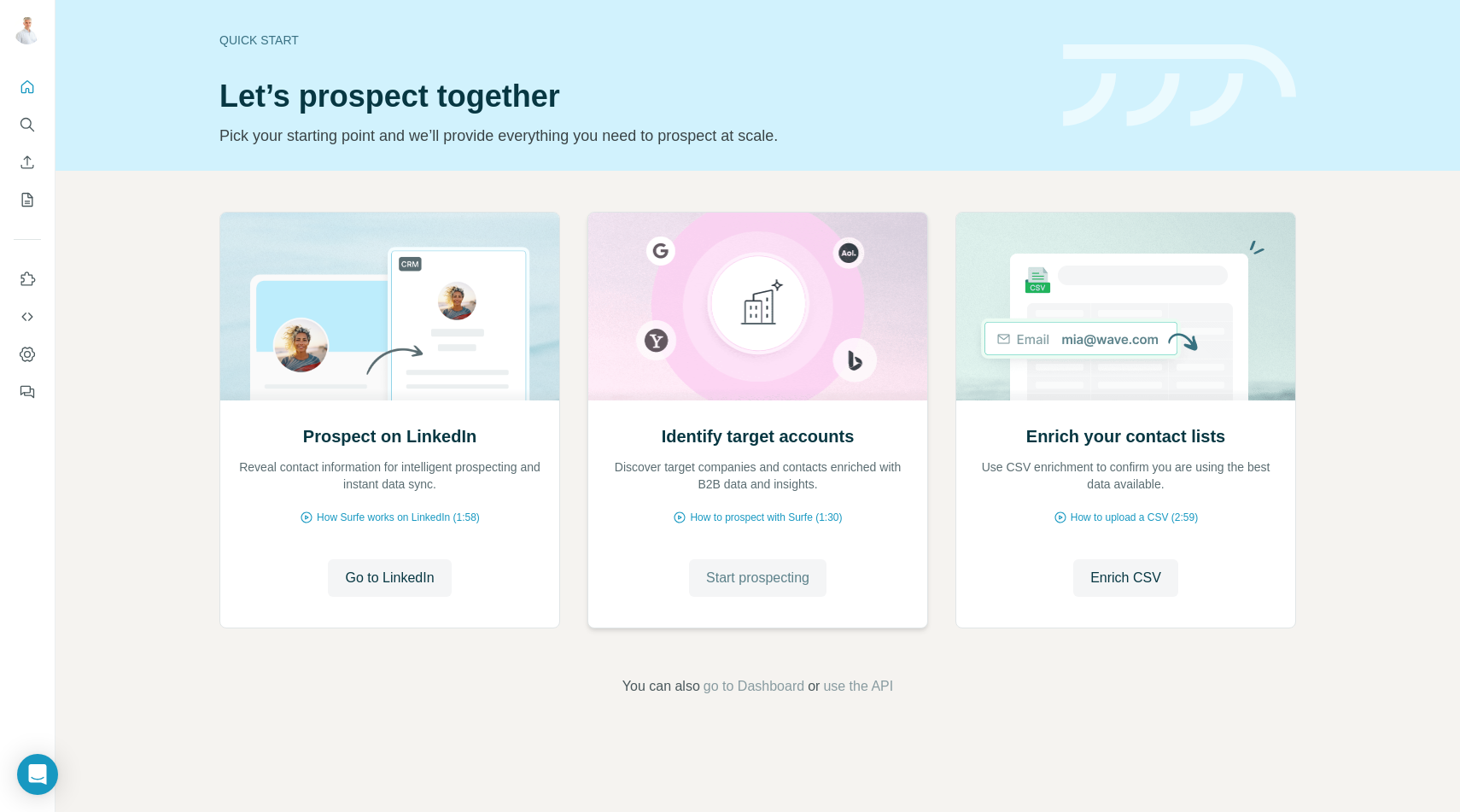
click at [774, 574] on span "Start prospecting" at bounding box center [758, 577] width 103 height 20
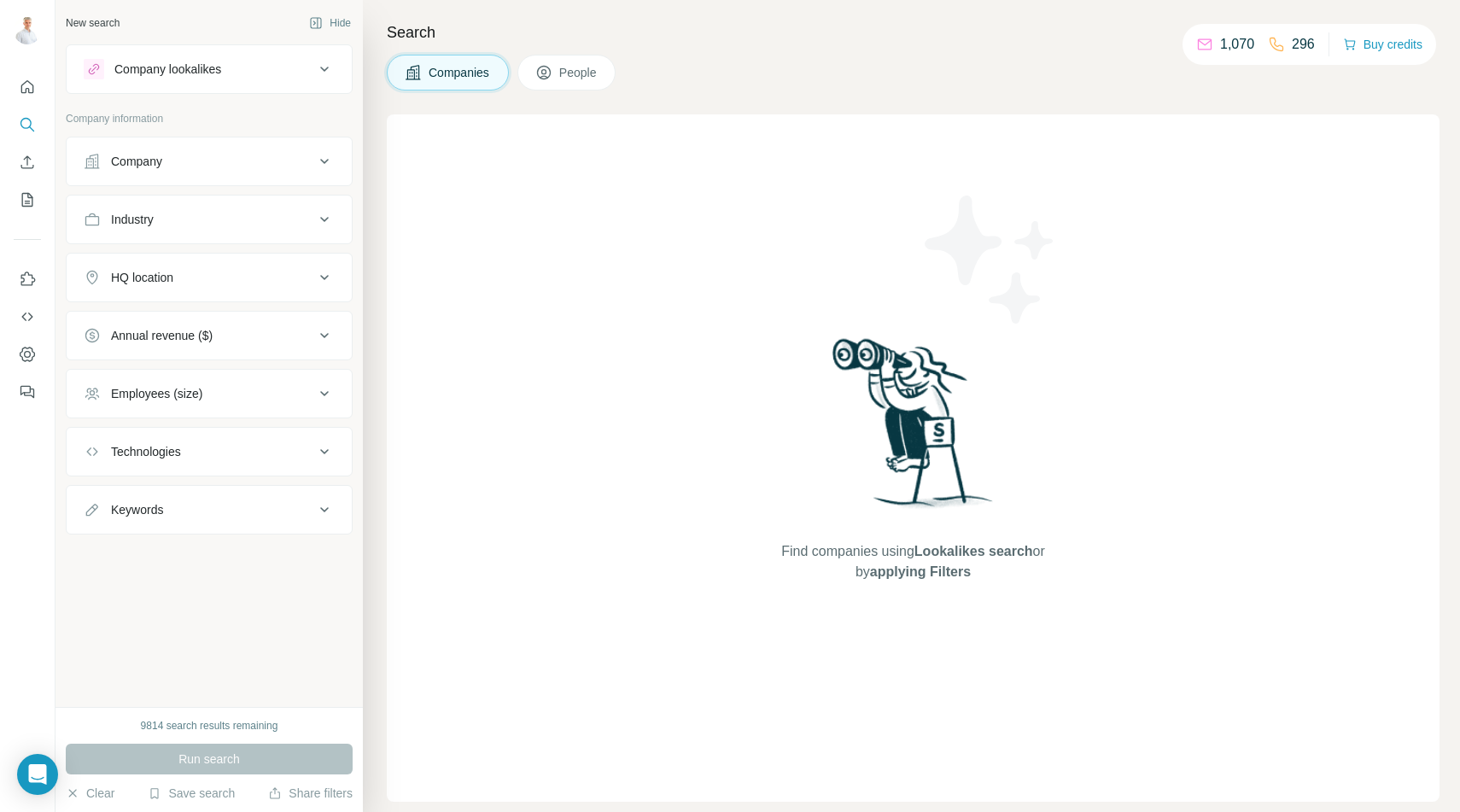
click at [241, 66] on div "Company lookalikes" at bounding box center [199, 68] width 231 height 20
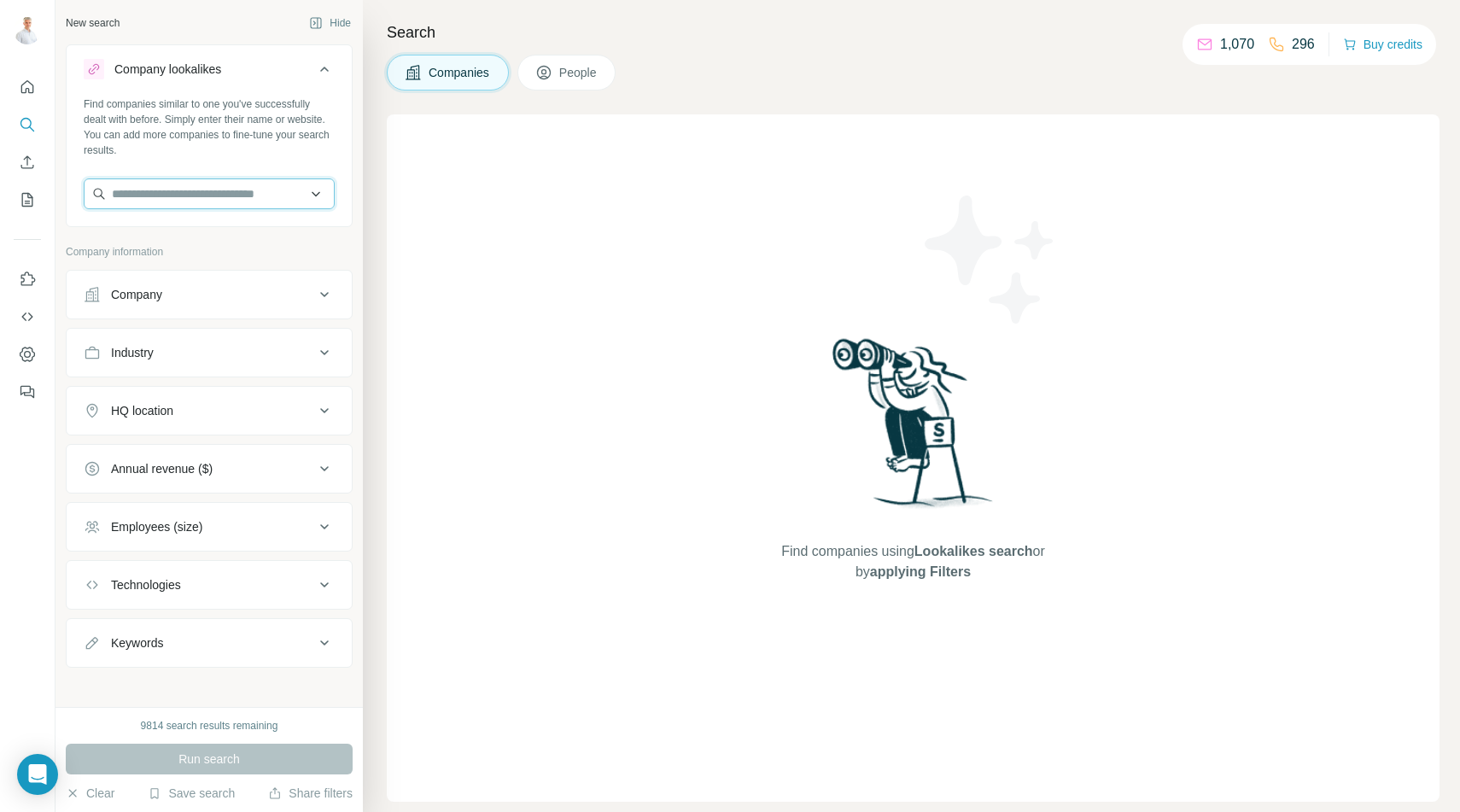
click at [238, 193] on input "text" at bounding box center [209, 193] width 251 height 31
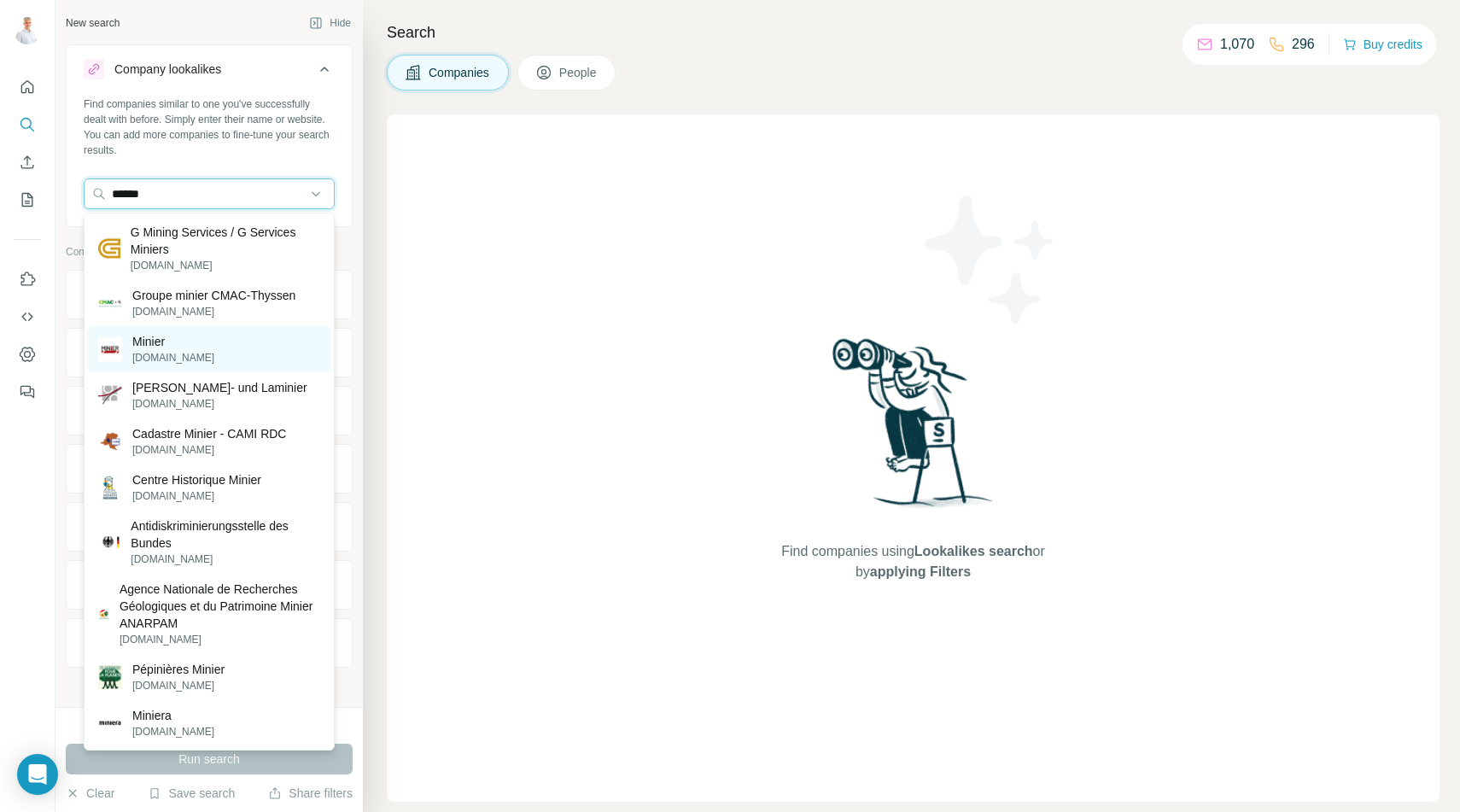
type input "******"
click at [187, 348] on div "Minier [DOMAIN_NAME]" at bounding box center [210, 348] width 243 height 46
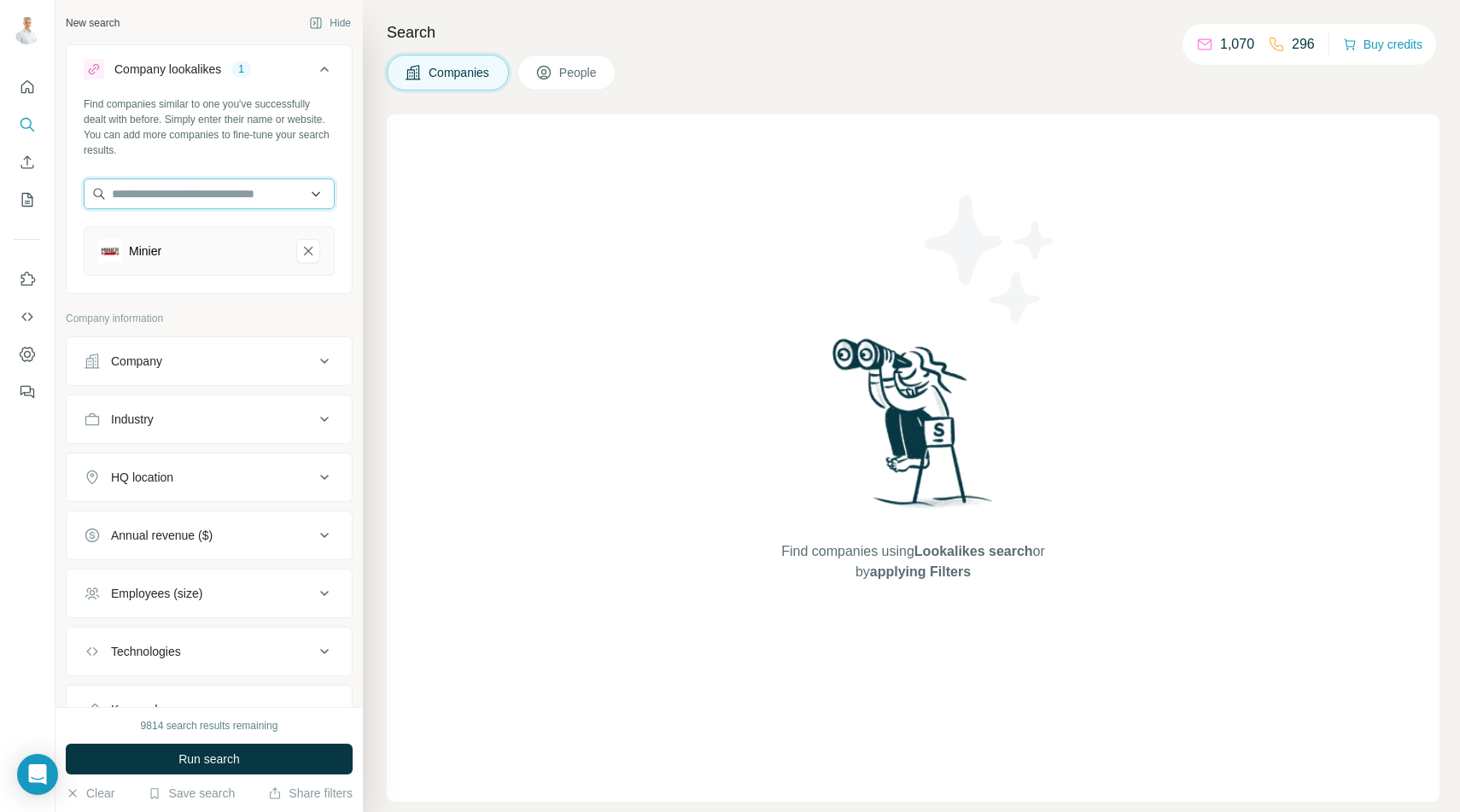
click at [164, 196] on input "text" at bounding box center [209, 193] width 251 height 31
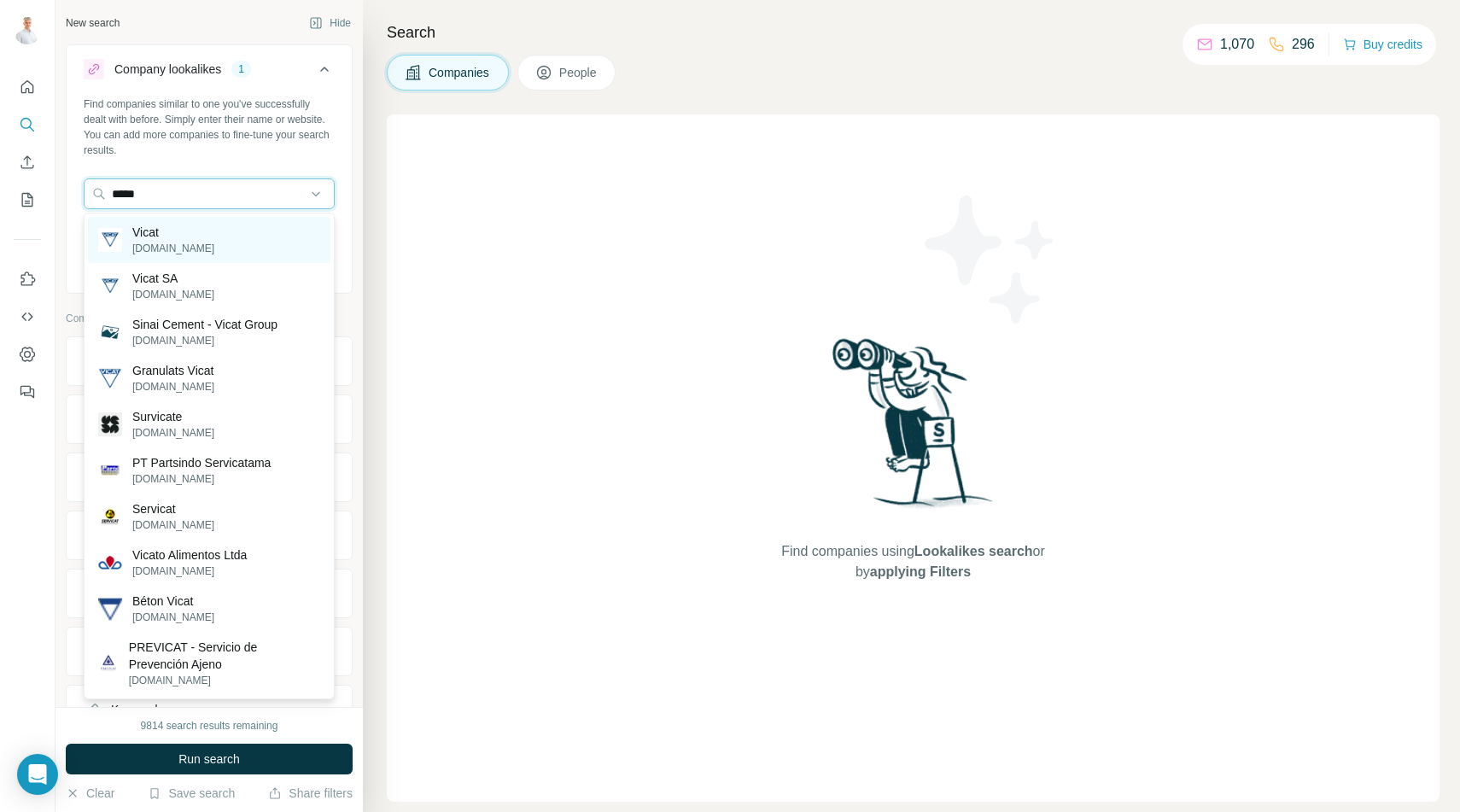
type input "*****"
click at [148, 249] on p "[DOMAIN_NAME]" at bounding box center [174, 249] width 82 height 16
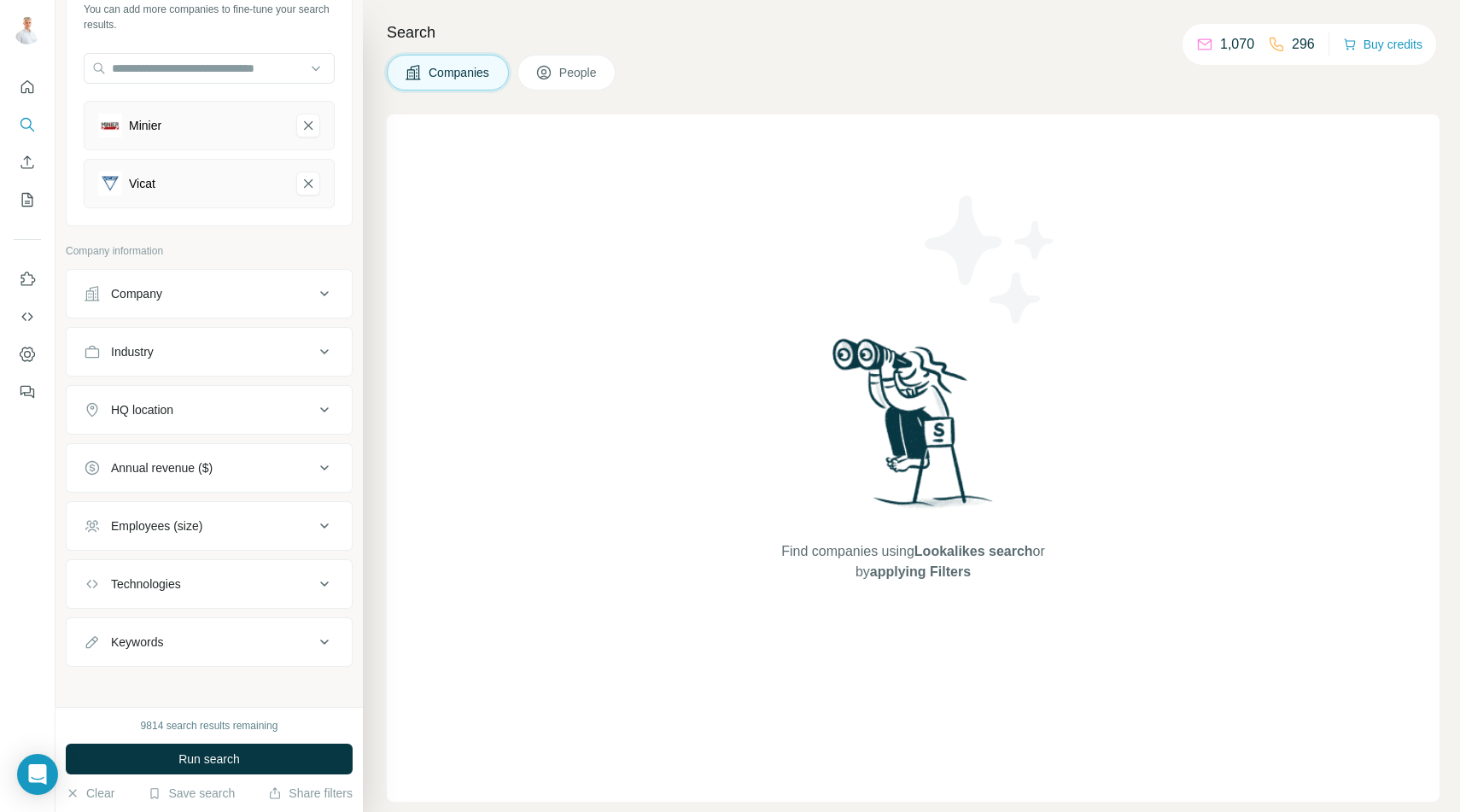
scroll to position [134, 0]
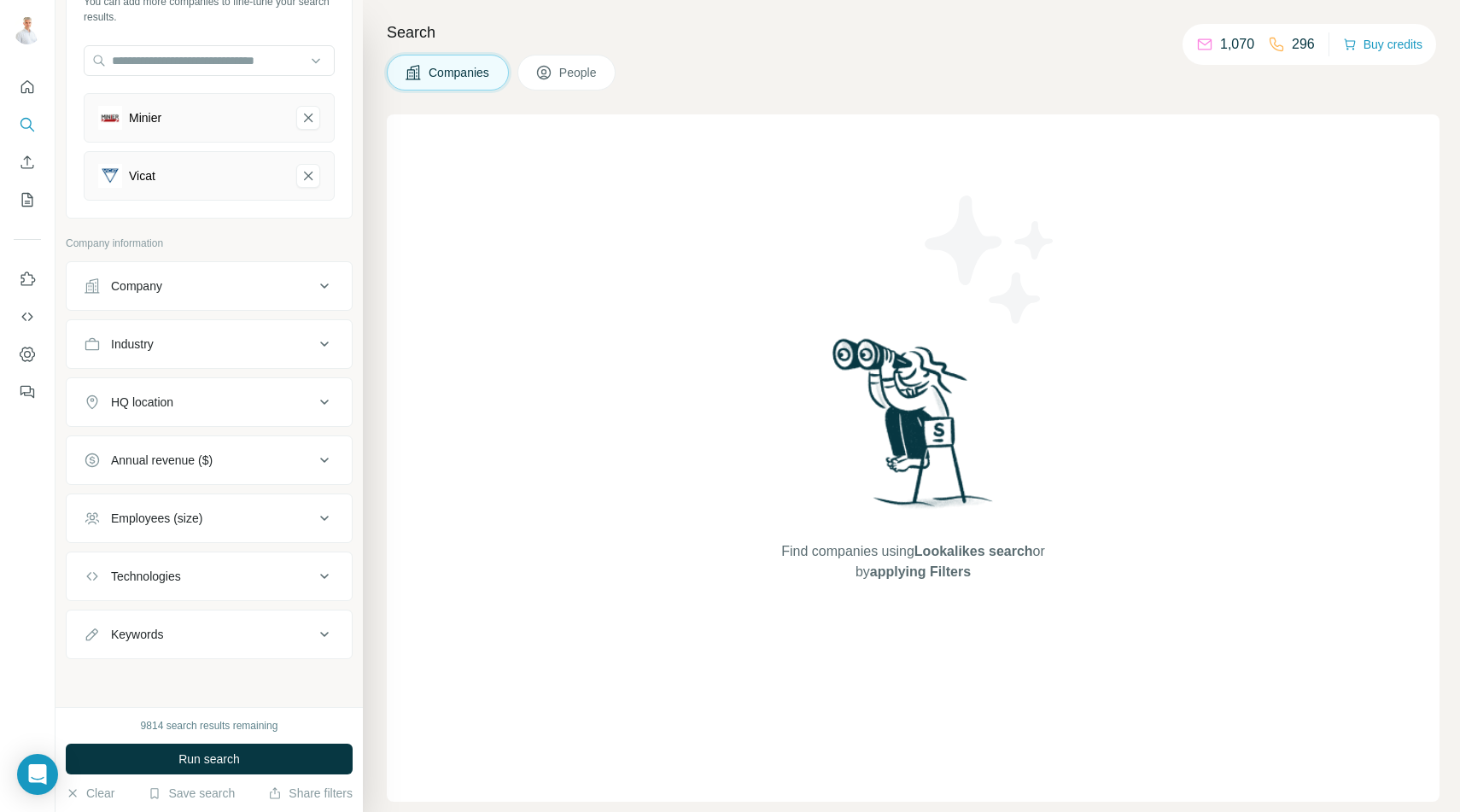
click at [151, 338] on div "Industry" at bounding box center [132, 344] width 43 height 17
click at [163, 387] on input at bounding box center [200, 387] width 210 height 19
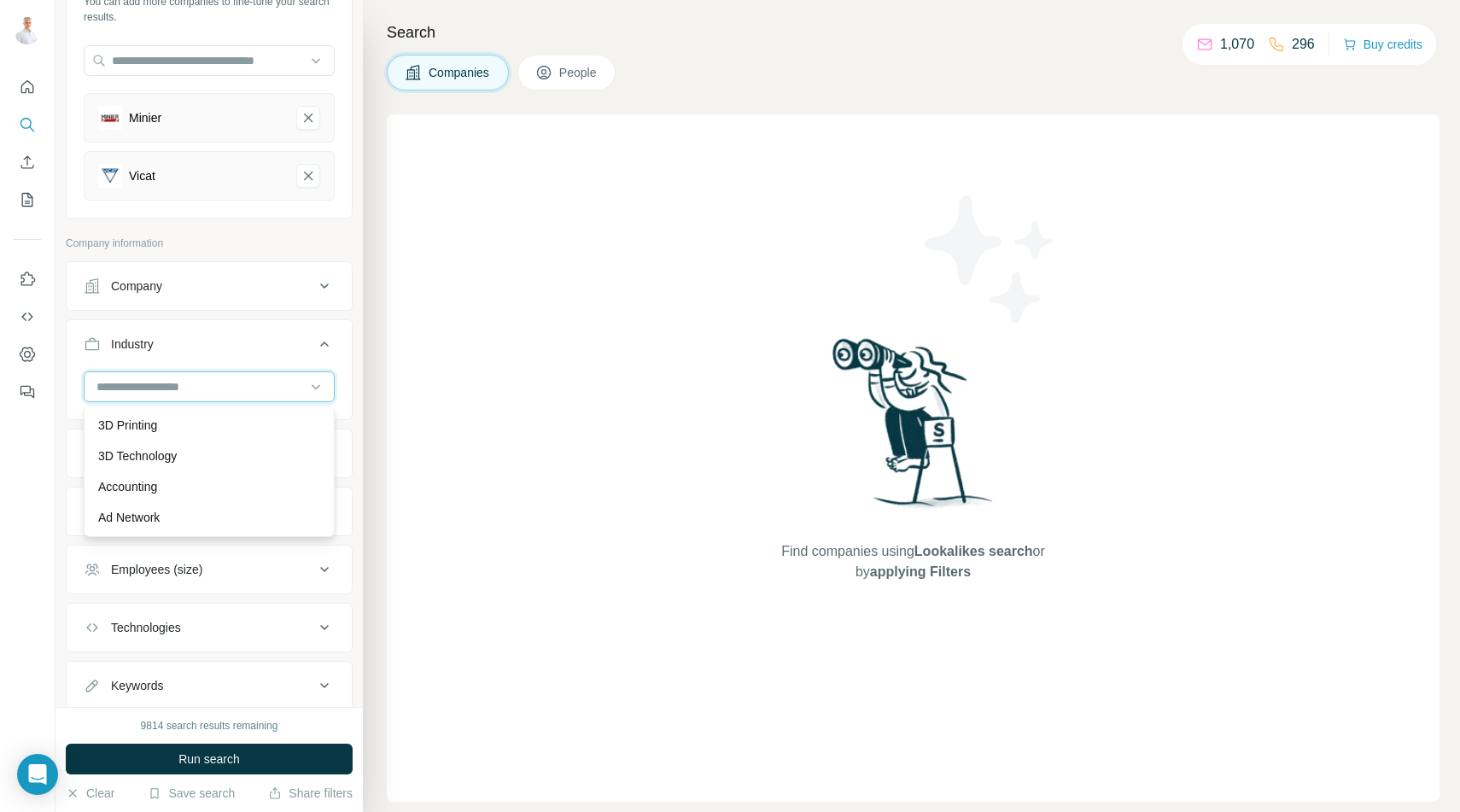
click at [157, 388] on input at bounding box center [200, 387] width 210 height 19
type input "****"
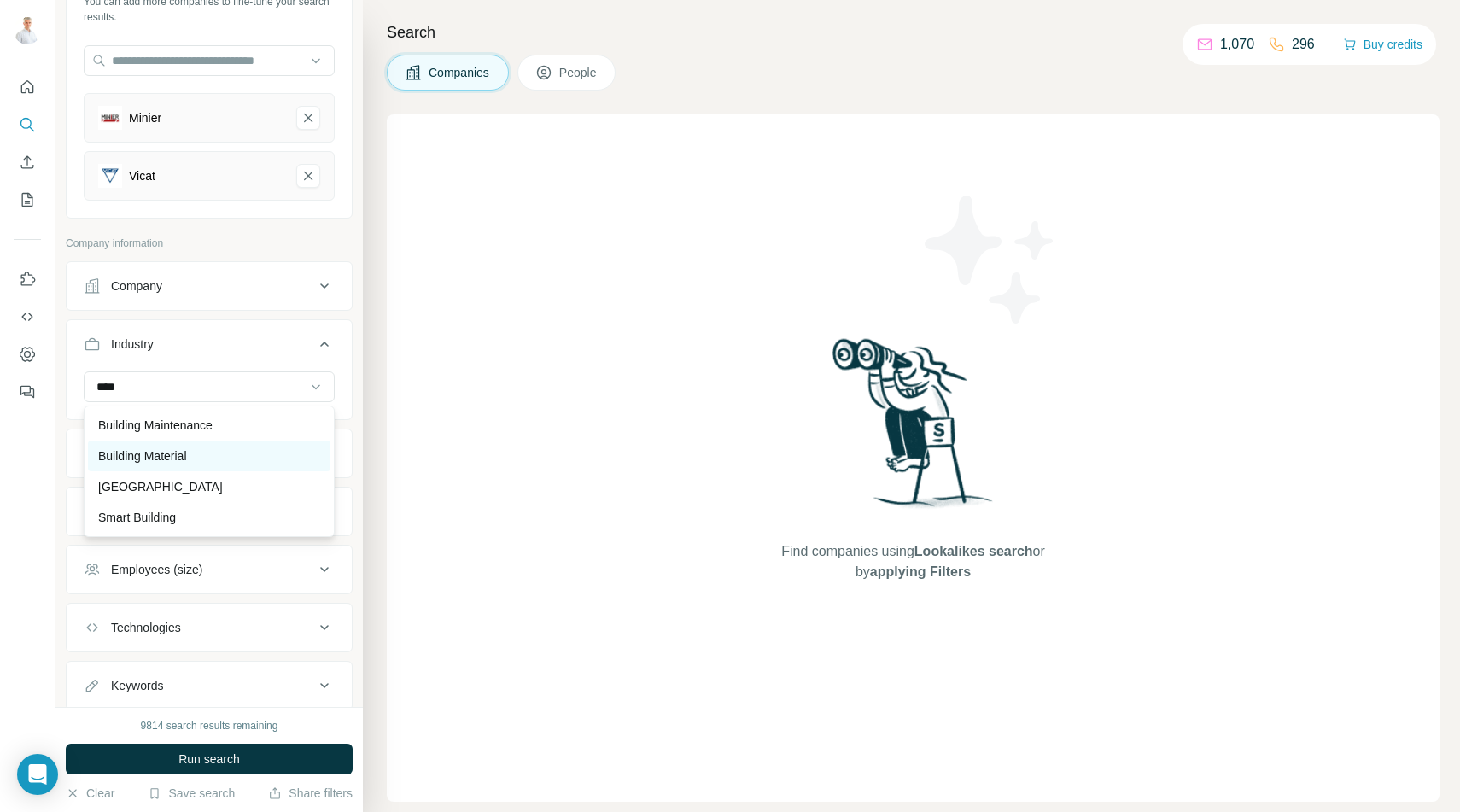
click at [132, 453] on p "Building Material" at bounding box center [142, 456] width 89 height 17
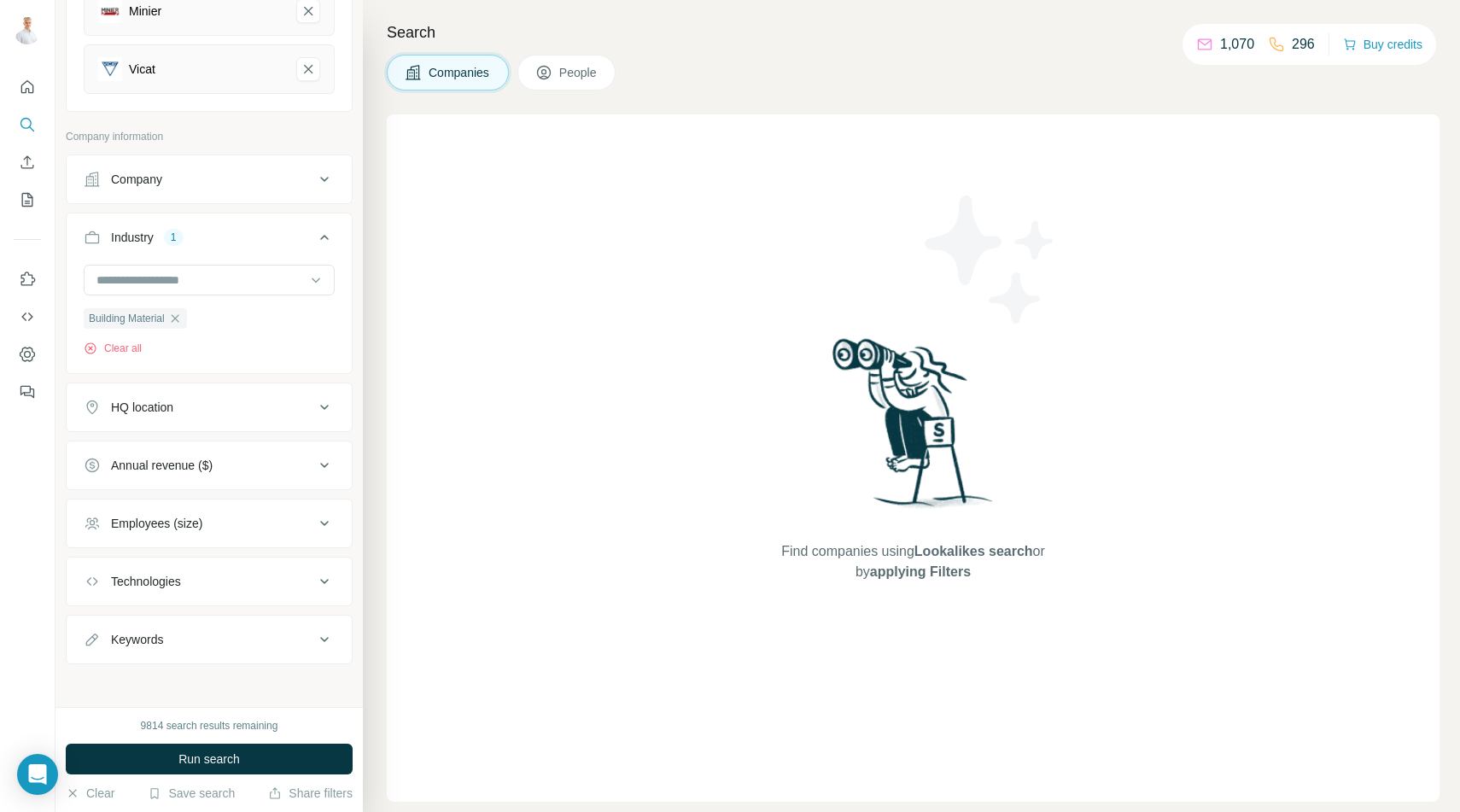
scroll to position [245, 0]
click at [162, 405] on div "HQ location" at bounding box center [141, 403] width 62 height 17
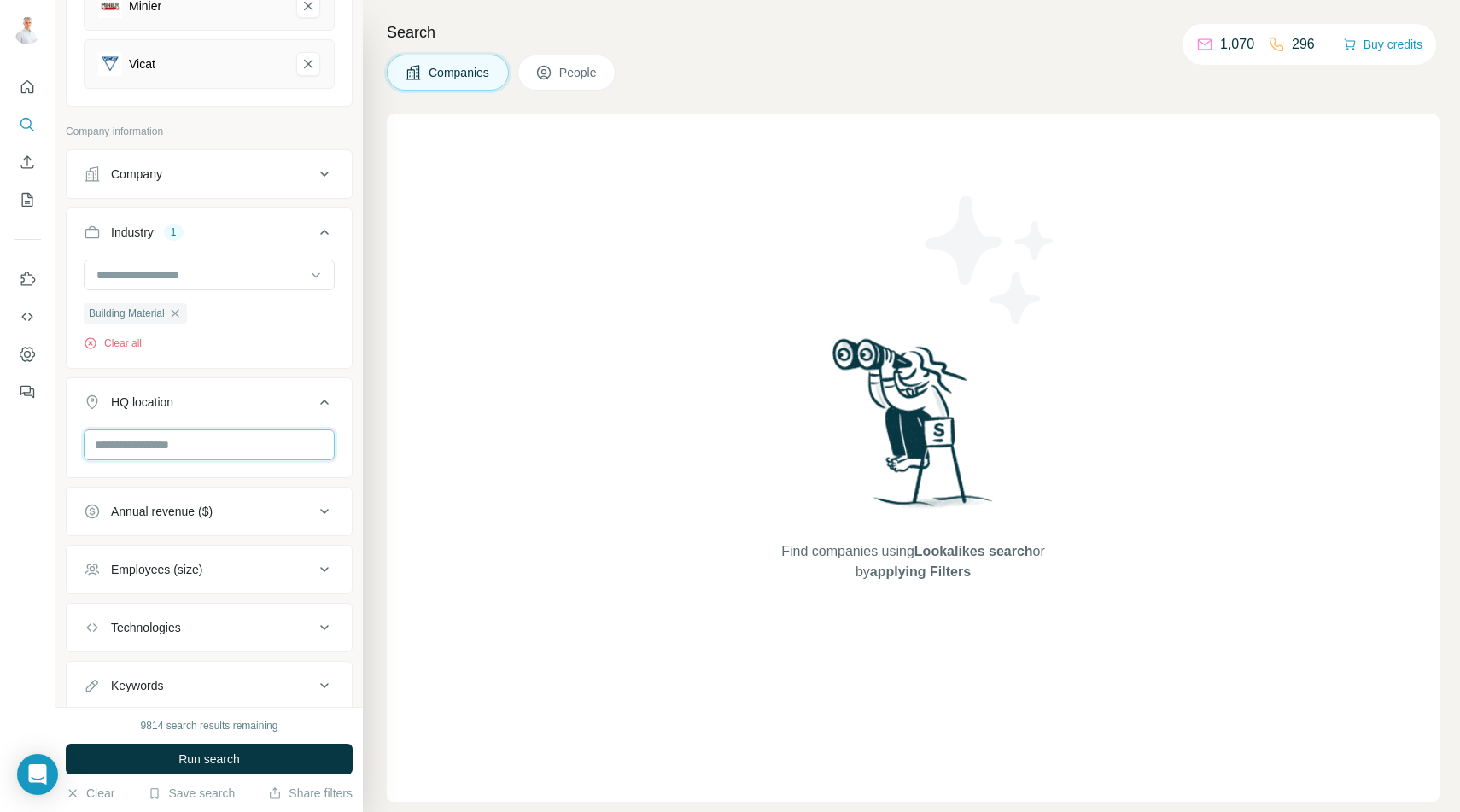
click at [162, 444] on input "text" at bounding box center [209, 444] width 251 height 31
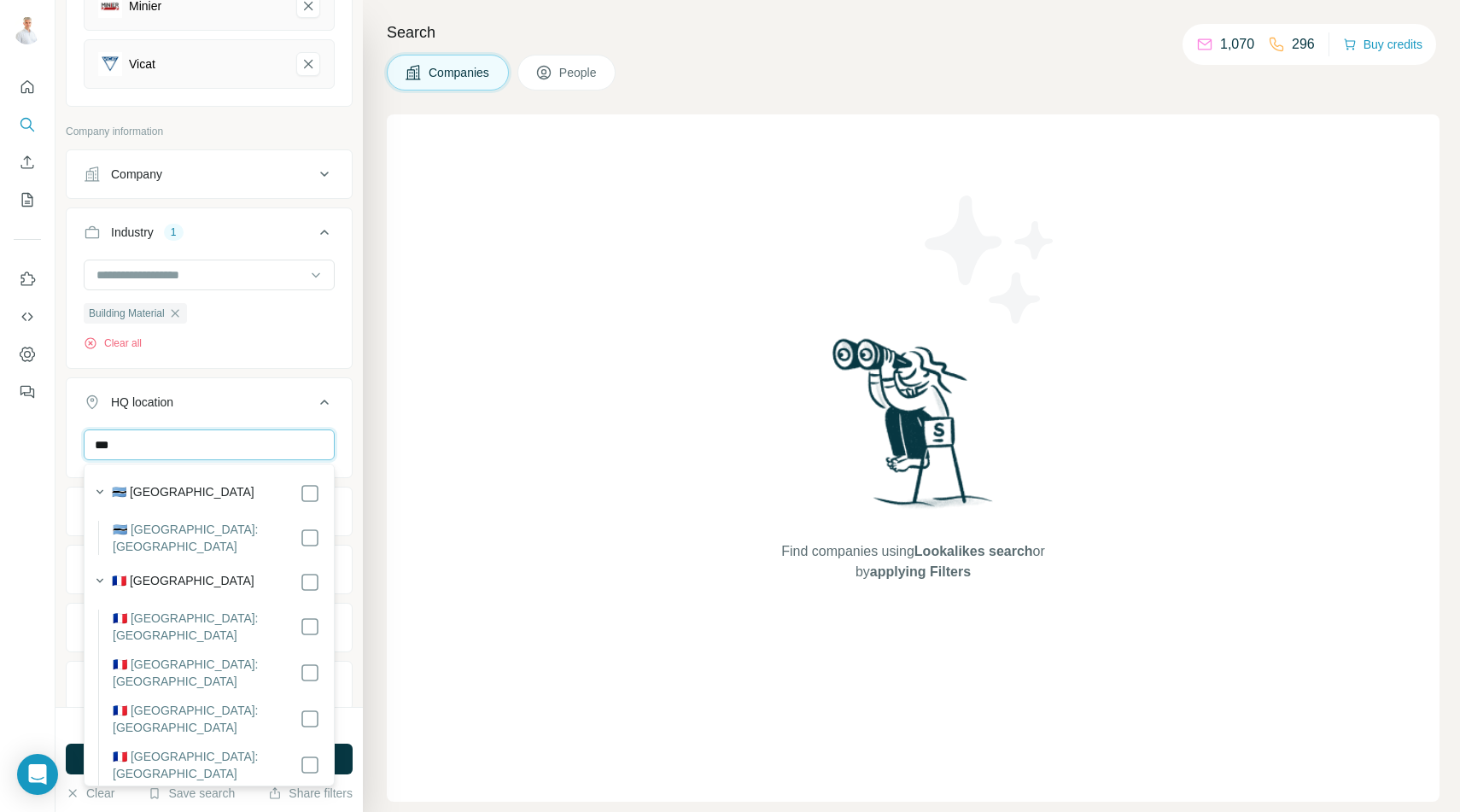
type input "***"
click at [141, 572] on label "🇫🇷 [GEOGRAPHIC_DATA]" at bounding box center [182, 581] width 142 height 20
click at [282, 398] on div "HQ location 1" at bounding box center [199, 403] width 231 height 17
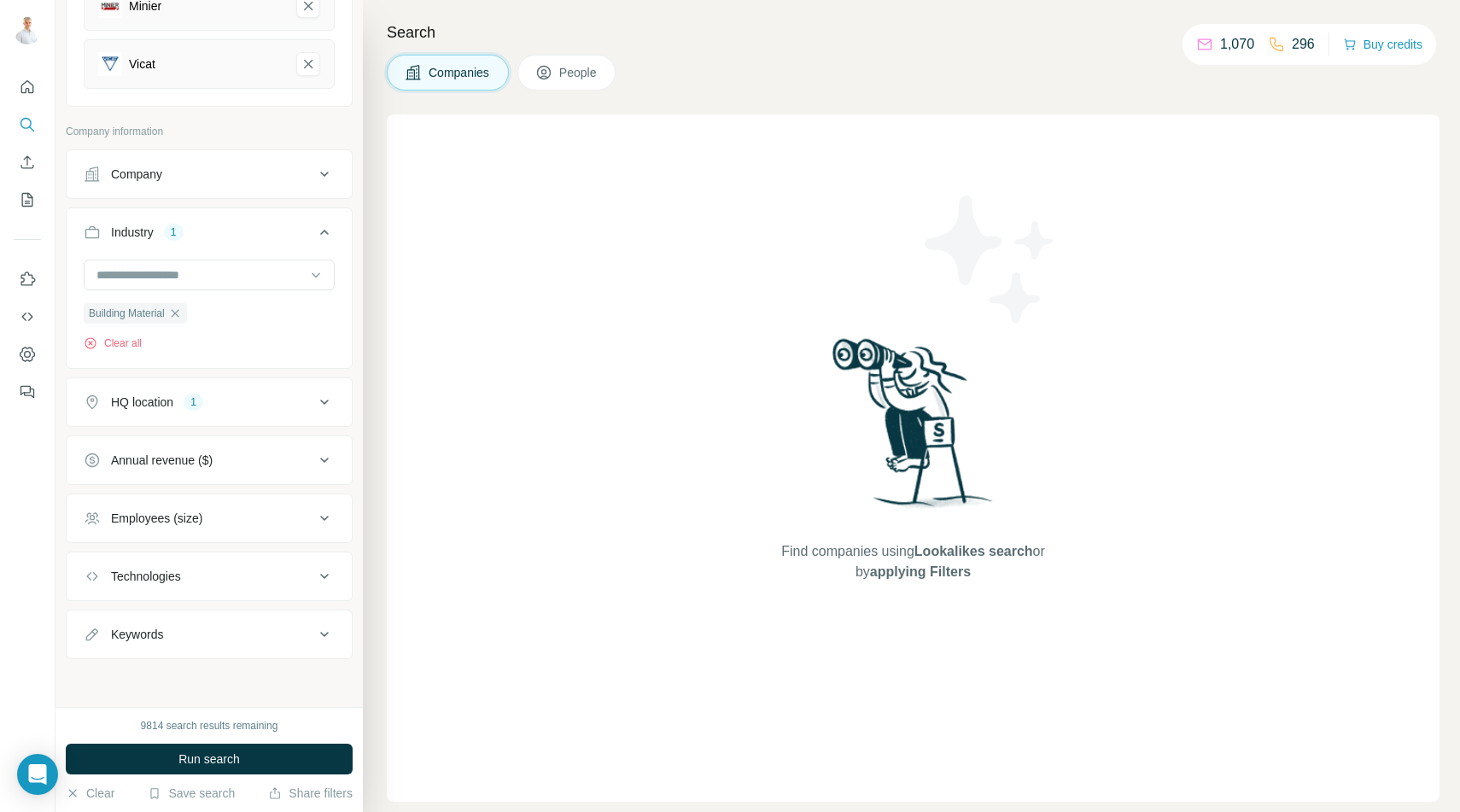
click at [330, 403] on icon at bounding box center [324, 402] width 20 height 20
click at [219, 455] on input "text" at bounding box center [209, 444] width 251 height 31
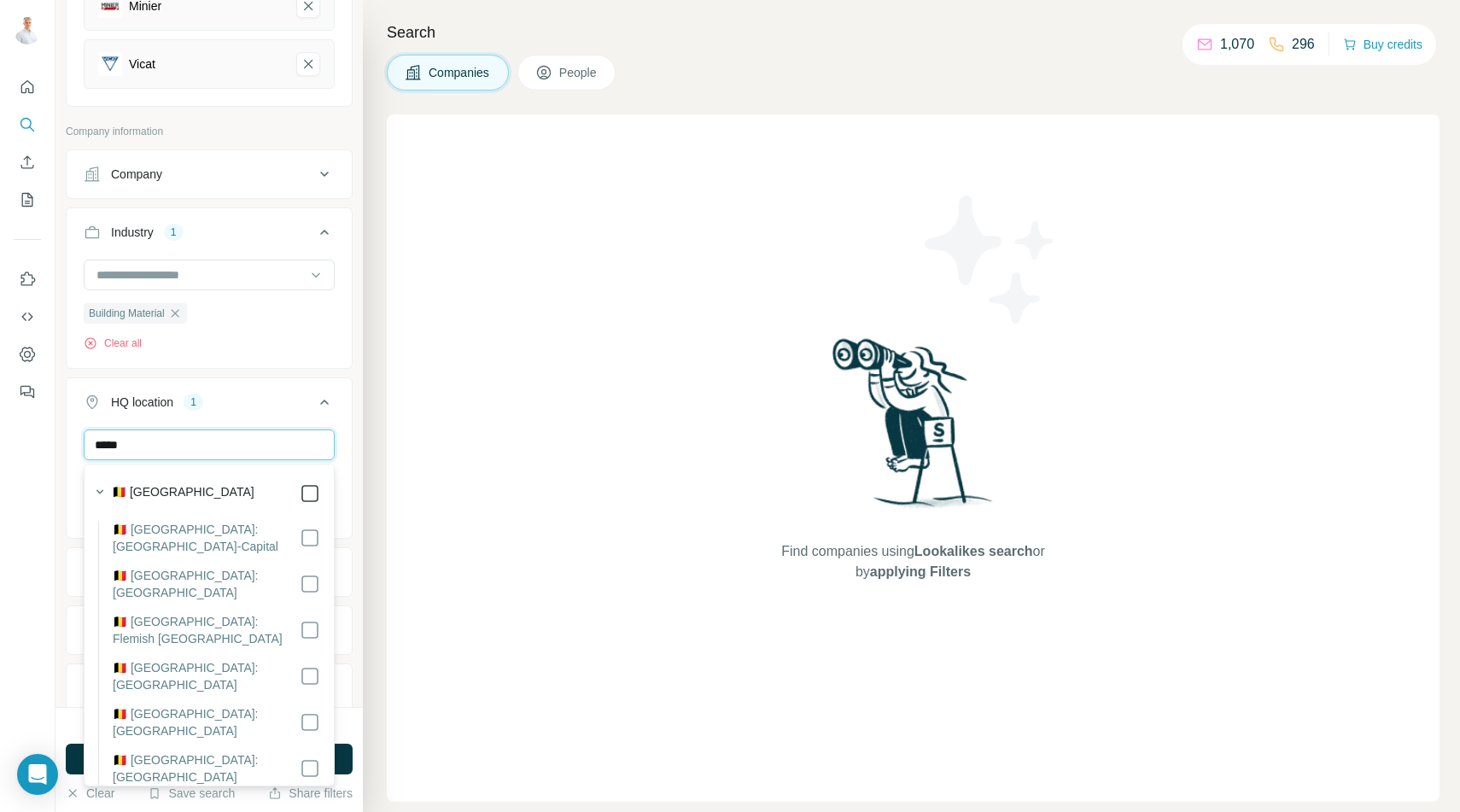
type input "*****"
click at [259, 399] on div "HQ location 2" at bounding box center [199, 403] width 231 height 17
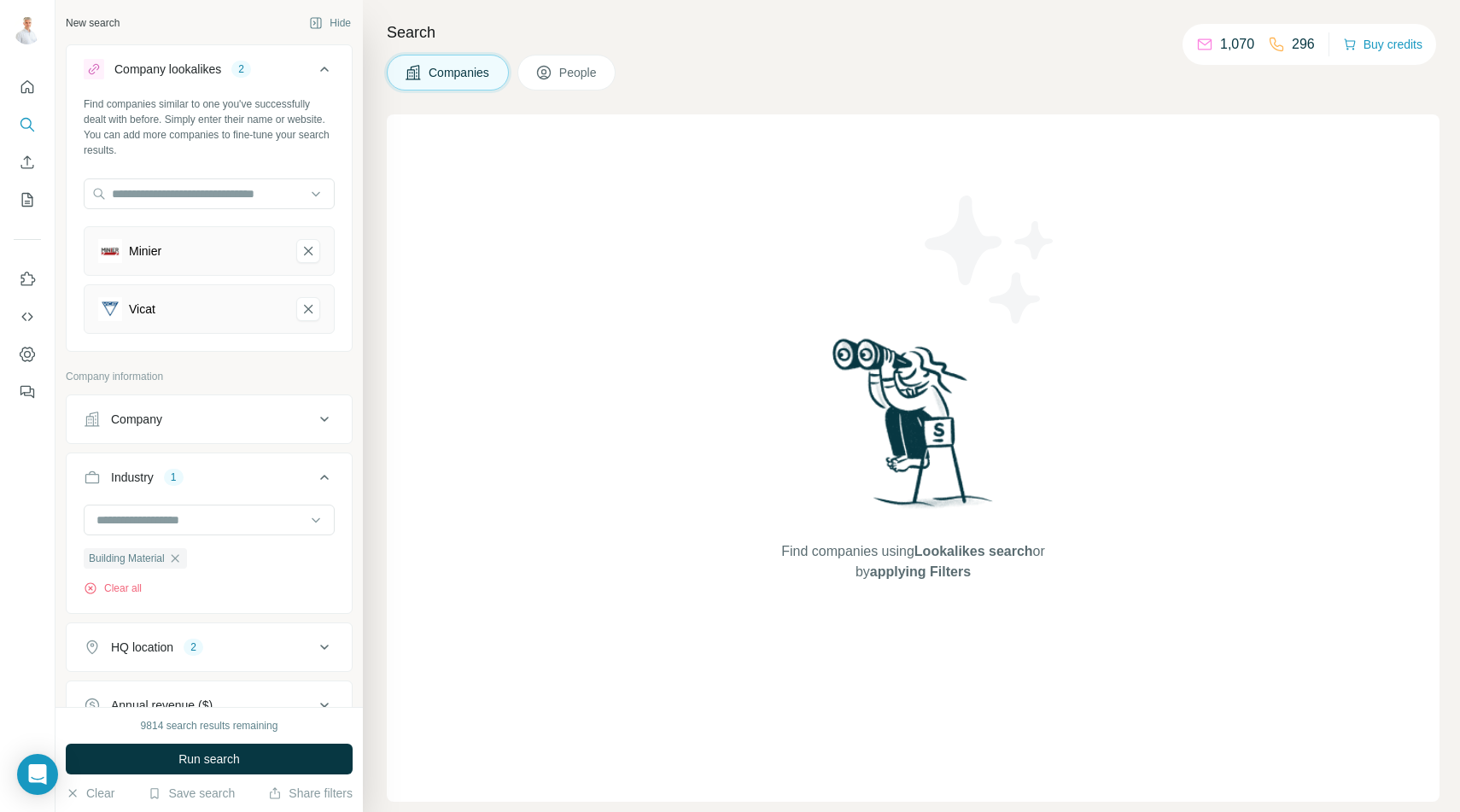
click at [224, 407] on button "Company" at bounding box center [209, 419] width 286 height 41
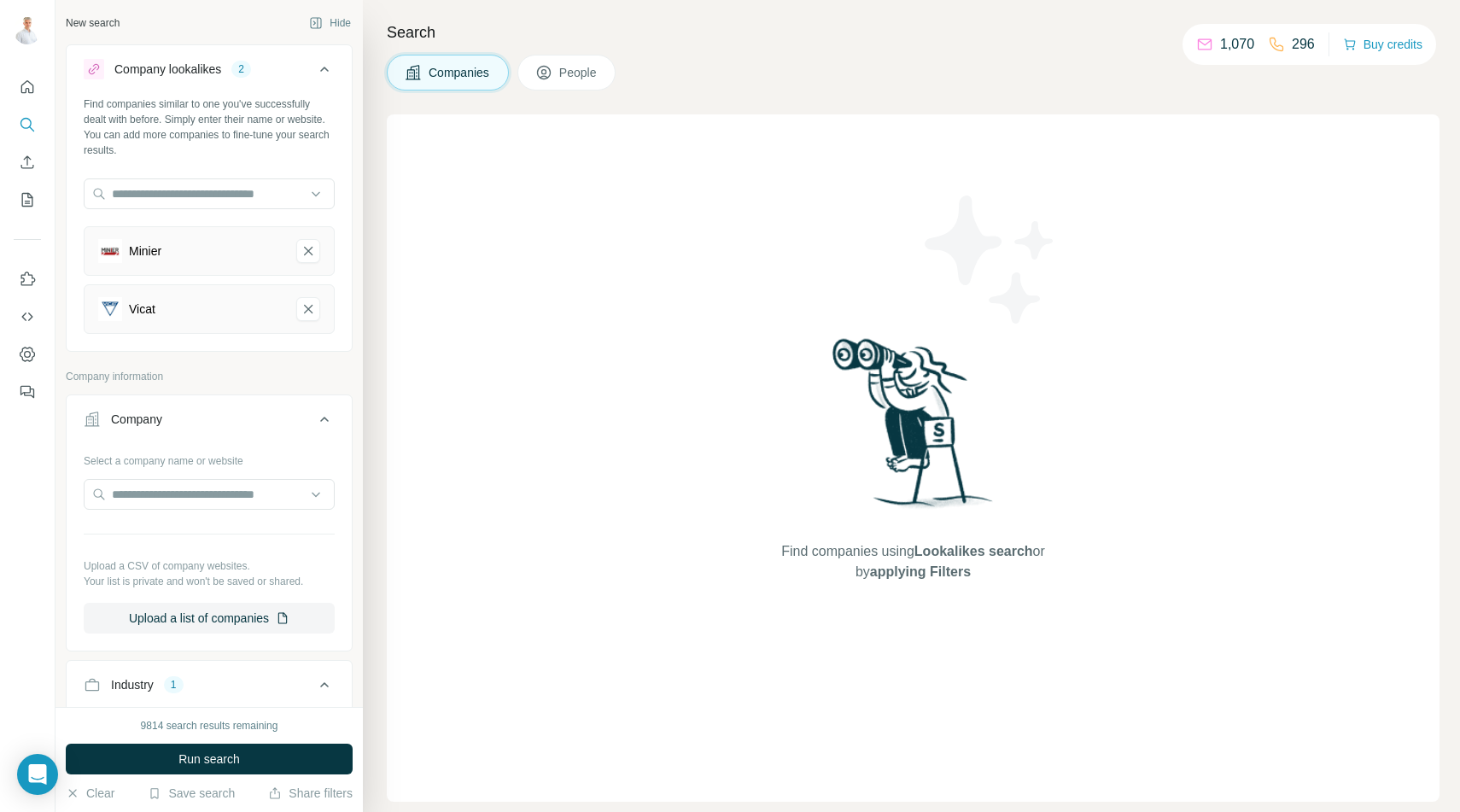
click at [224, 407] on button "Company" at bounding box center [209, 423] width 286 height 48
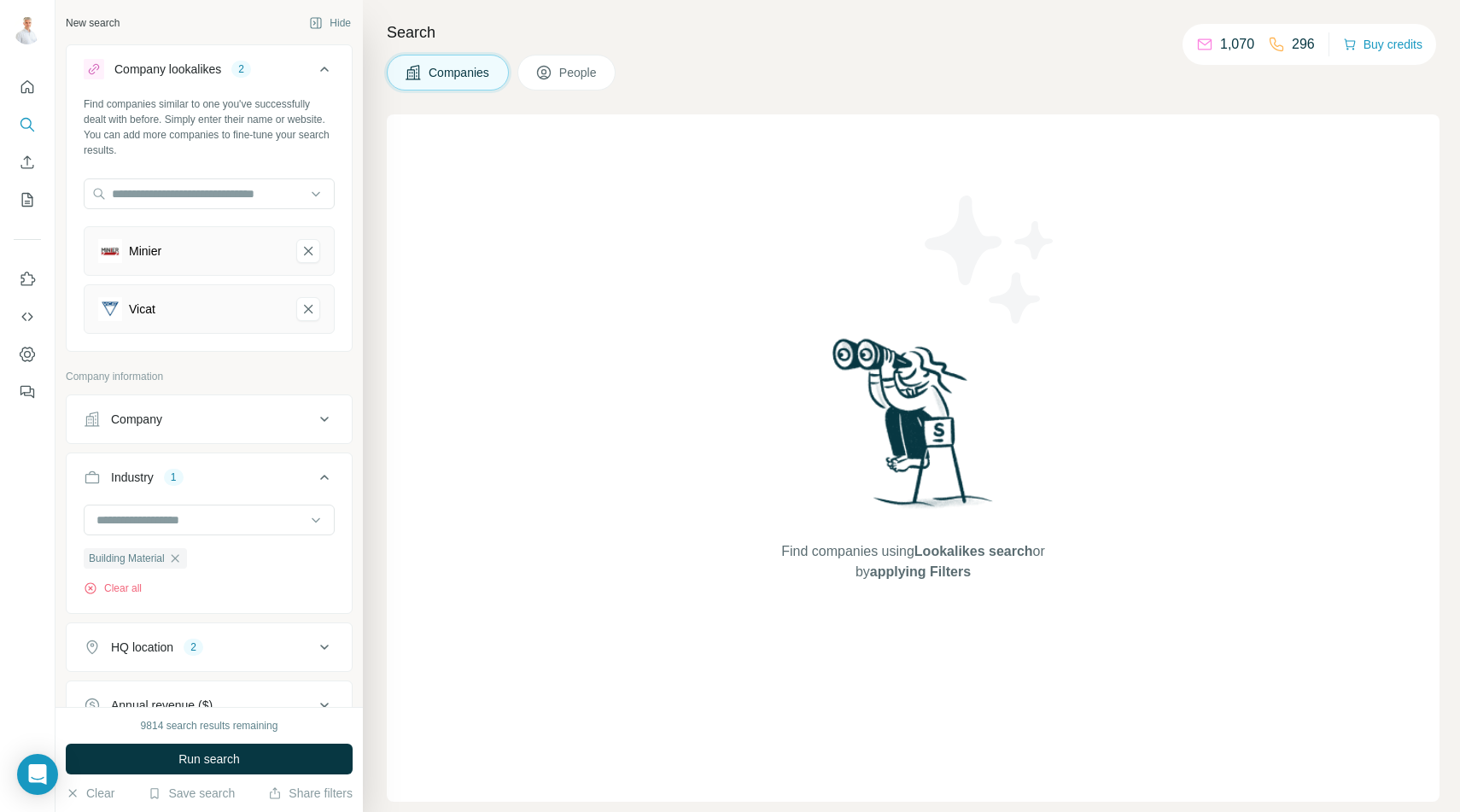
click at [568, 79] on span "People" at bounding box center [578, 72] width 39 height 17
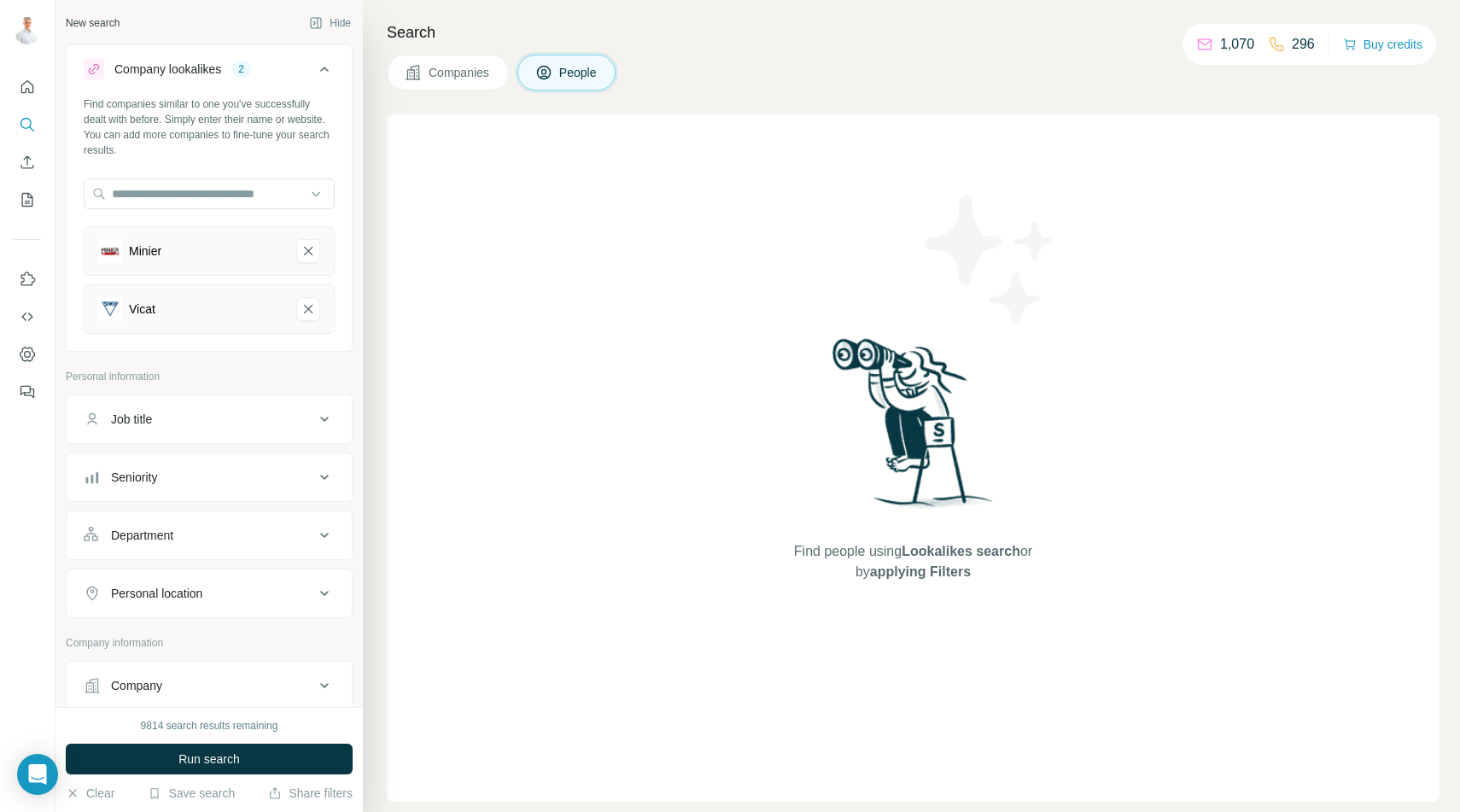
click at [152, 423] on div "Job title" at bounding box center [131, 419] width 41 height 17
click at [162, 464] on input "text" at bounding box center [192, 461] width 217 height 31
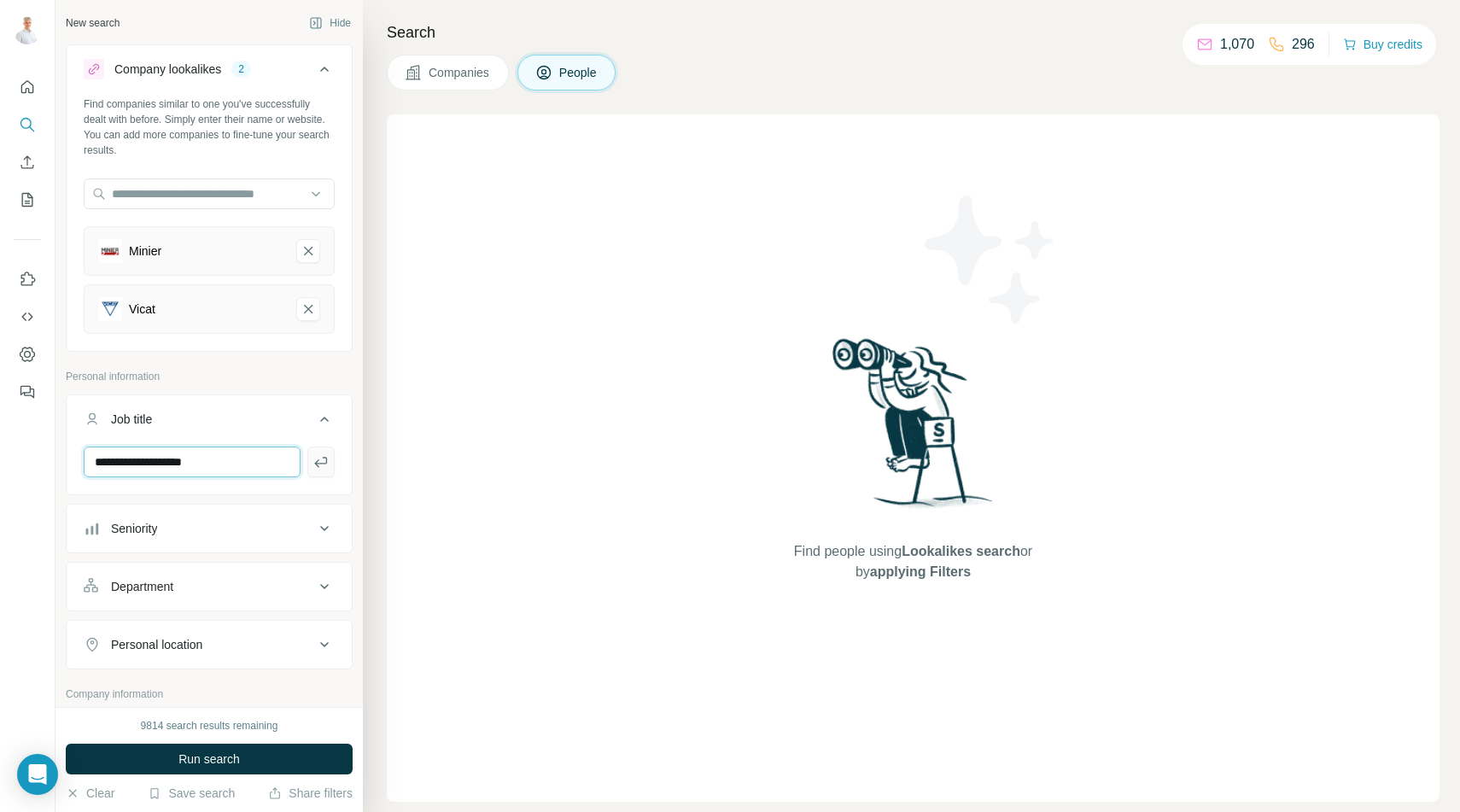
type input "**********"
click at [325, 459] on icon "button" at bounding box center [321, 462] width 17 height 17
click at [203, 464] on input "text" at bounding box center [192, 461] width 217 height 31
click at [165, 461] on input "**********" at bounding box center [192, 461] width 217 height 31
type input "**********"
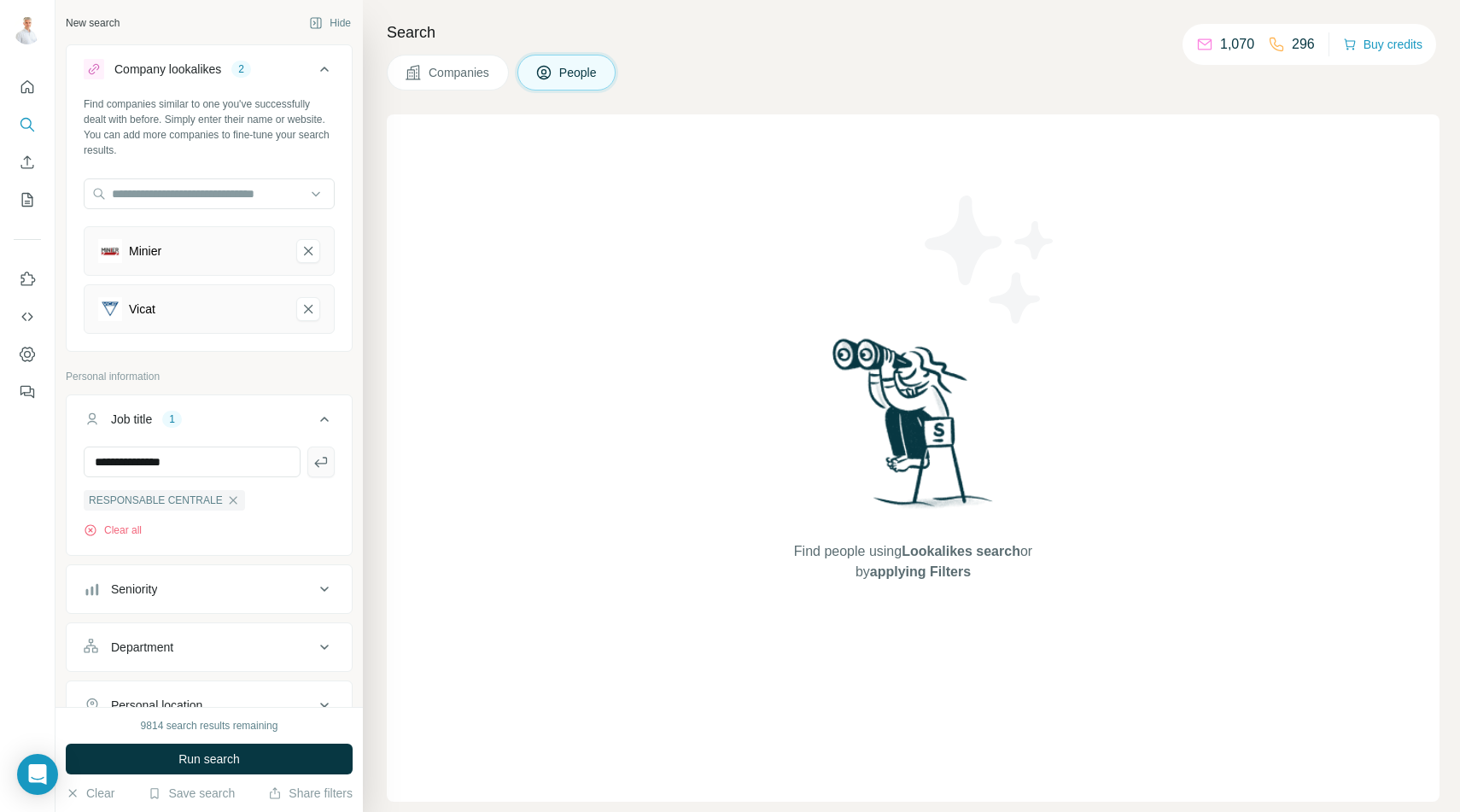
click at [319, 462] on icon "button" at bounding box center [321, 462] width 17 height 17
click at [182, 458] on input "text" at bounding box center [192, 461] width 217 height 31
type input "********"
click at [317, 471] on button "button" at bounding box center [320, 461] width 27 height 31
click at [241, 458] on input "text" at bounding box center [192, 461] width 217 height 31
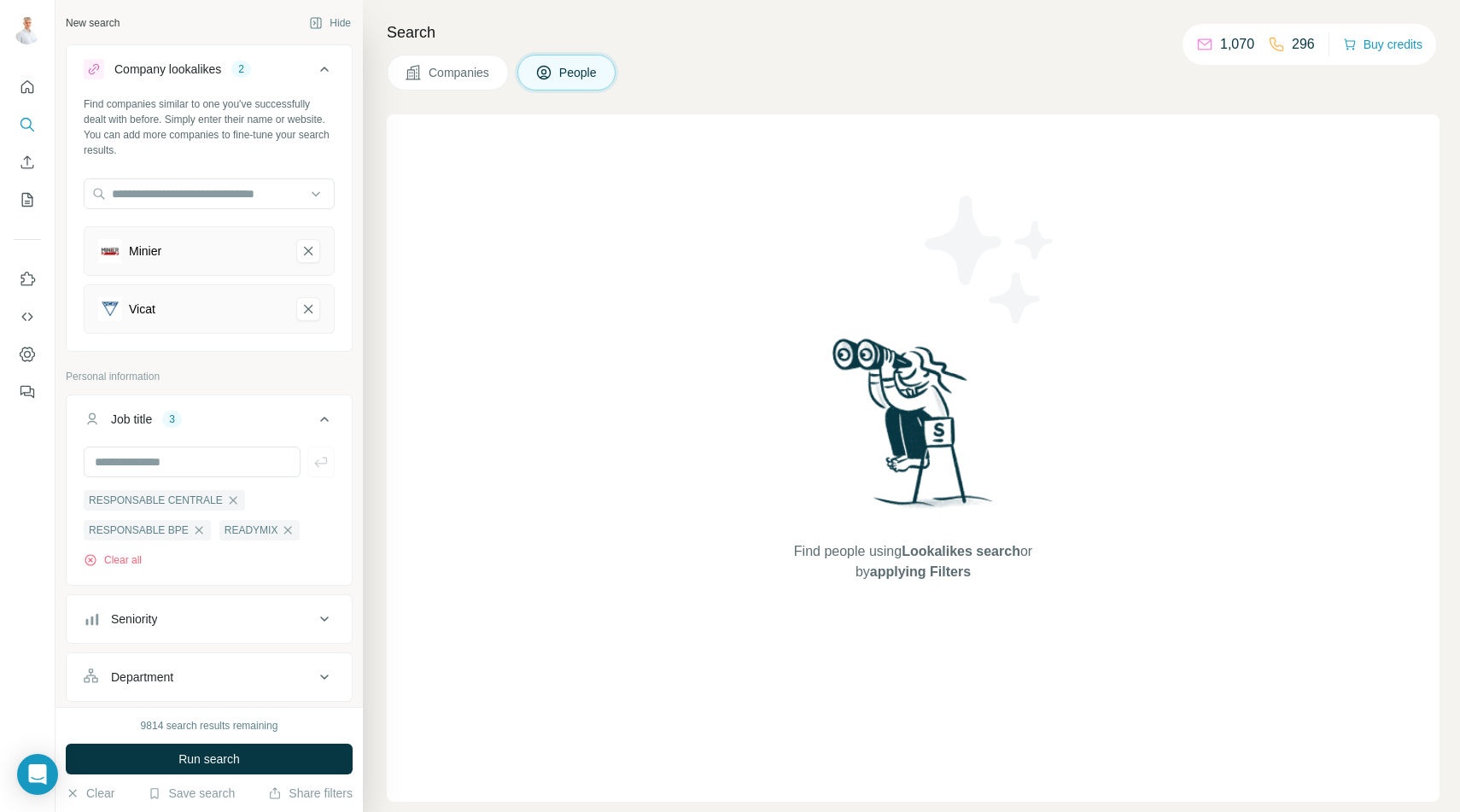
click at [644, 265] on div "Find people using Lookalikes search or by applying Filters" at bounding box center [912, 458] width 1052 height 687
click at [194, 763] on span "Run search" at bounding box center [209, 759] width 61 height 17
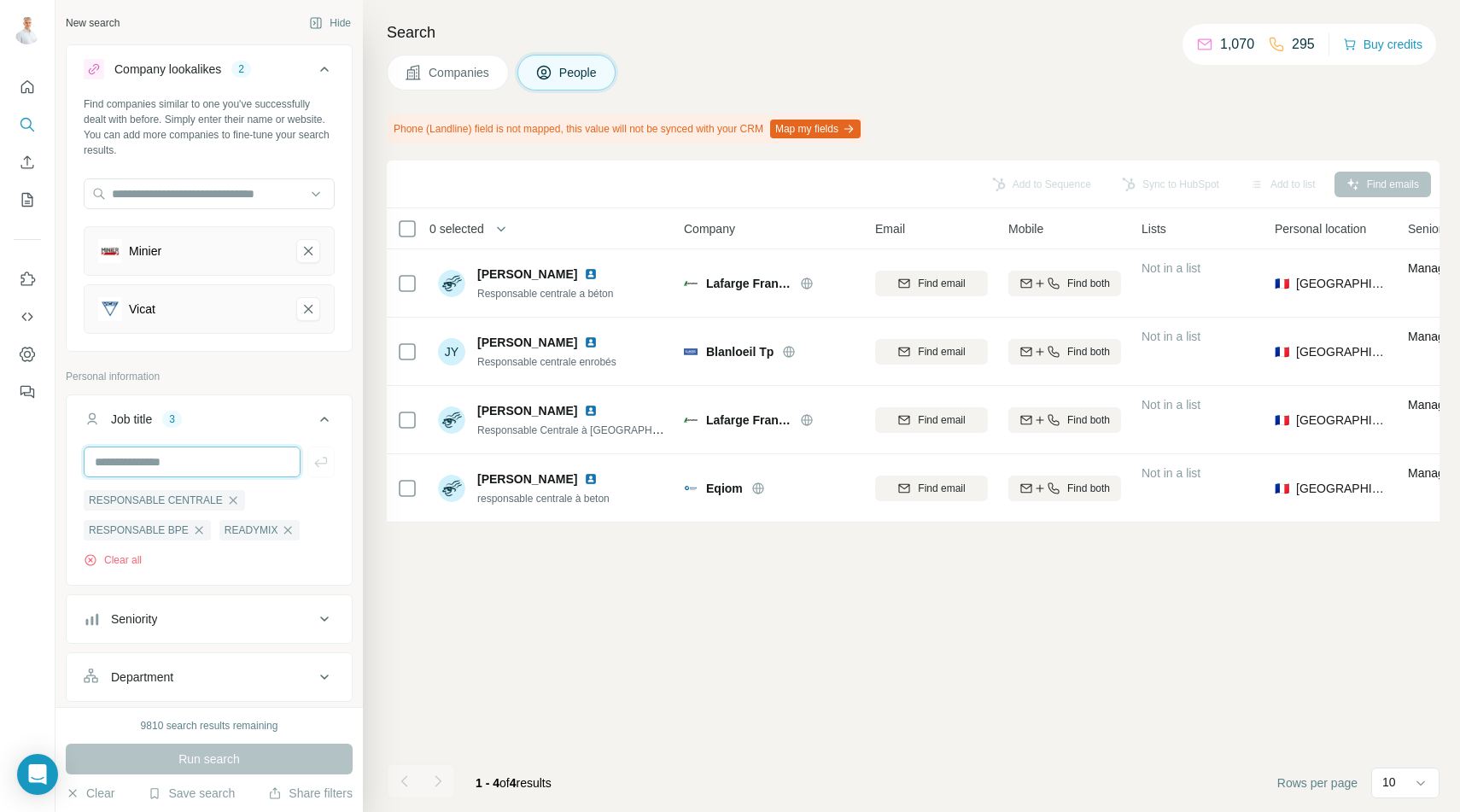
click at [159, 461] on input "text" at bounding box center [192, 461] width 217 height 31
type input "*****"
click at [316, 458] on icon "button" at bounding box center [321, 462] width 17 height 17
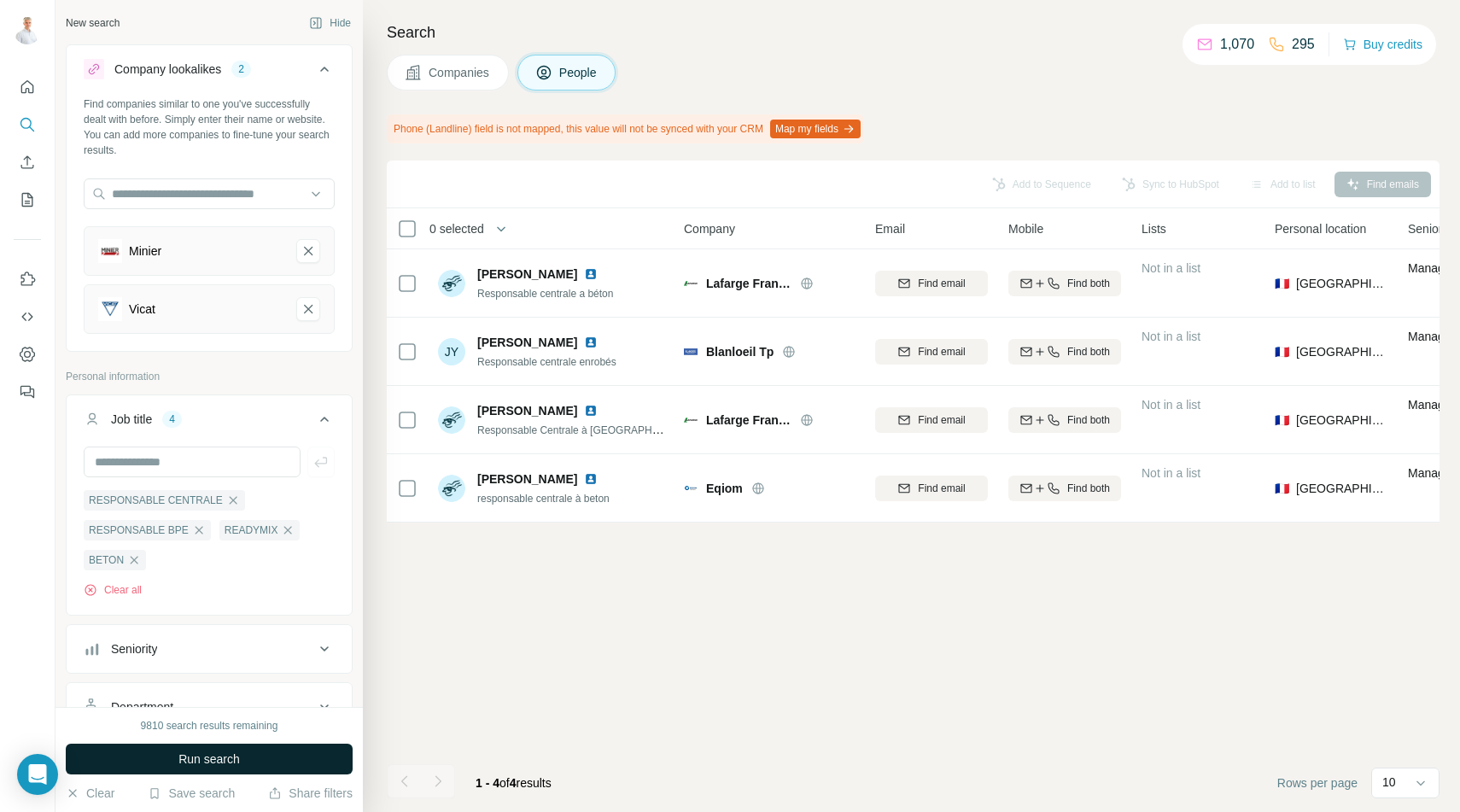
click at [214, 758] on span "Run search" at bounding box center [209, 759] width 61 height 17
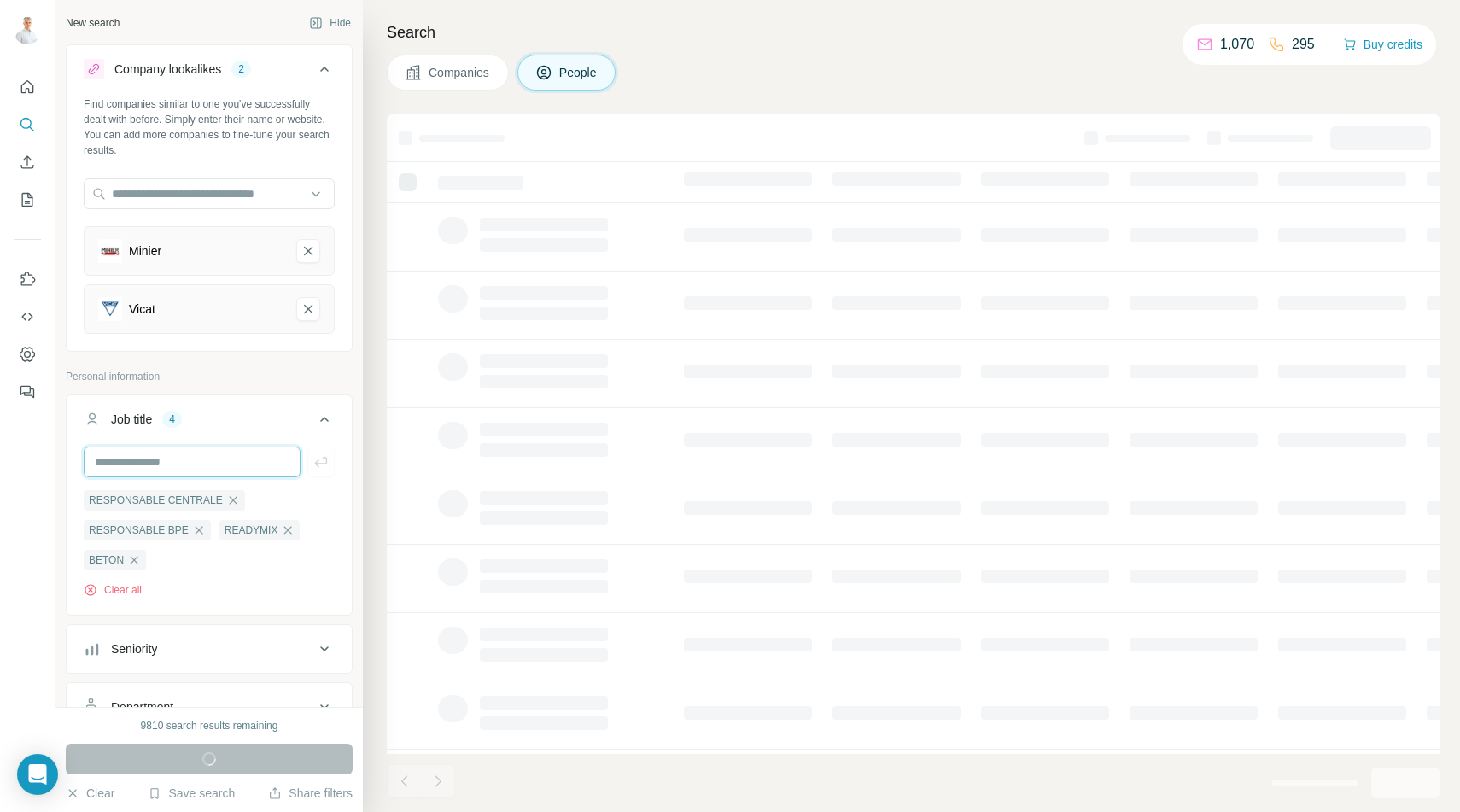
click at [226, 466] on input "text" at bounding box center [192, 461] width 217 height 31
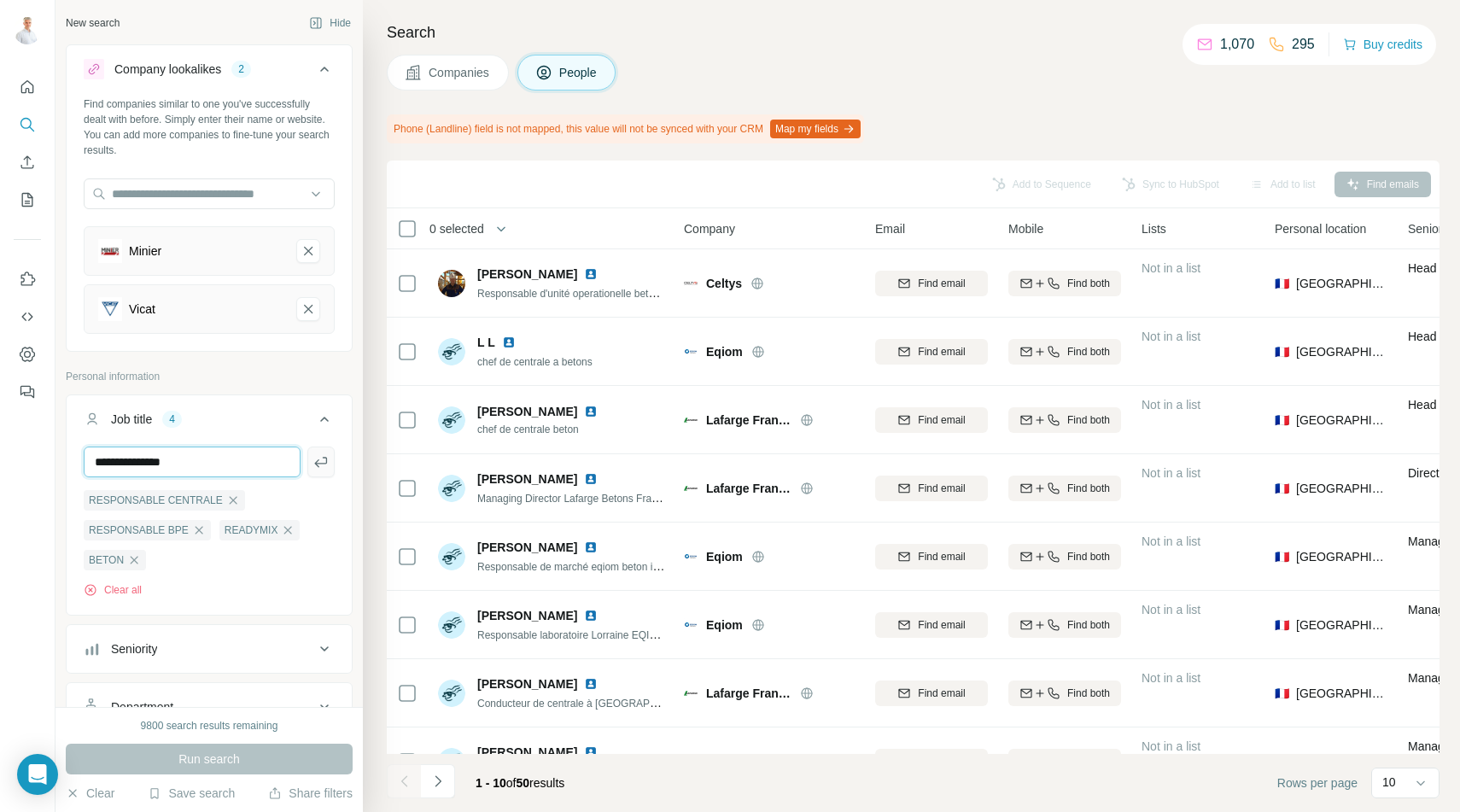
type input "**********"
click at [320, 455] on icon "button" at bounding box center [321, 462] width 17 height 17
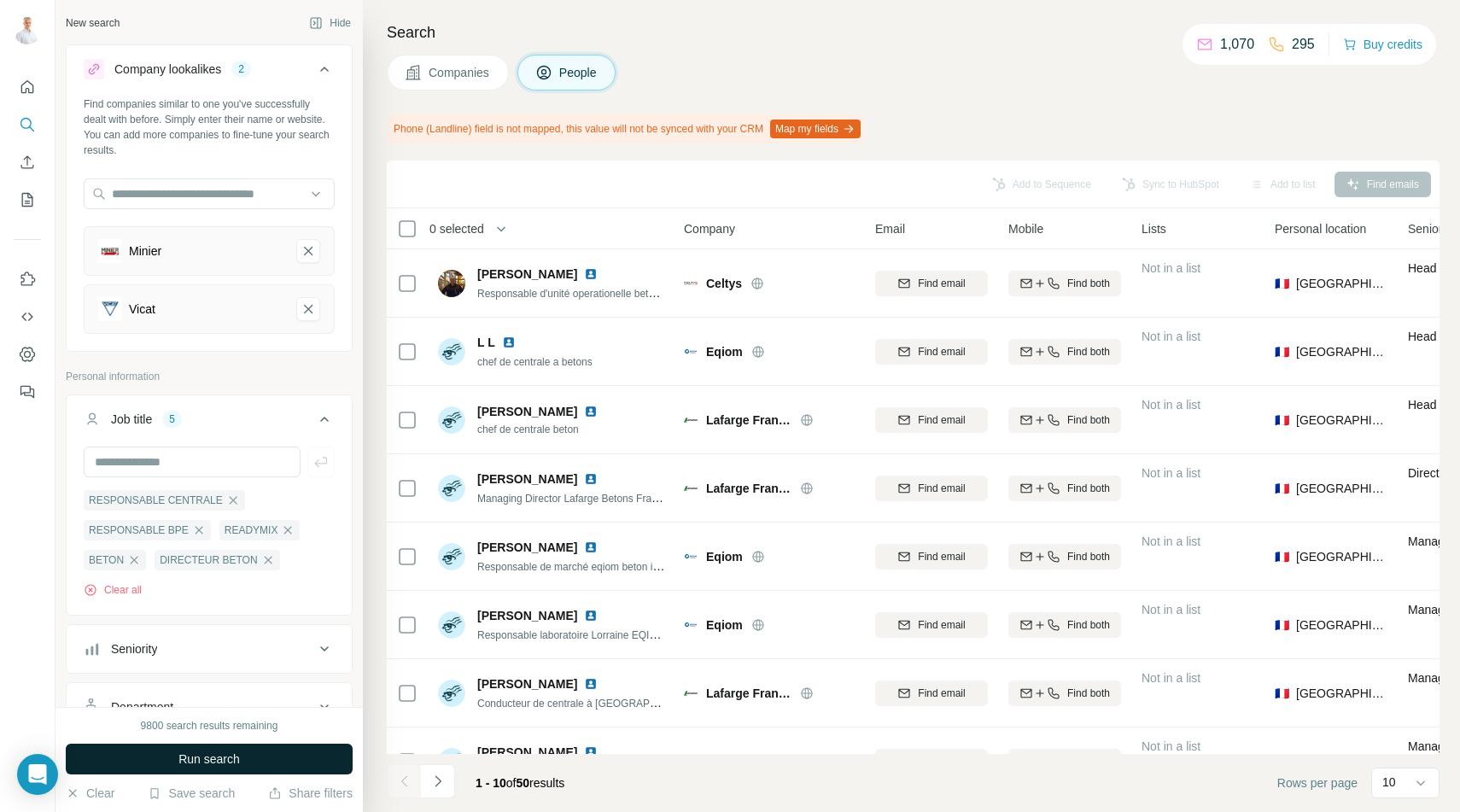
click at [258, 753] on button "Run search" at bounding box center [209, 759] width 286 height 31
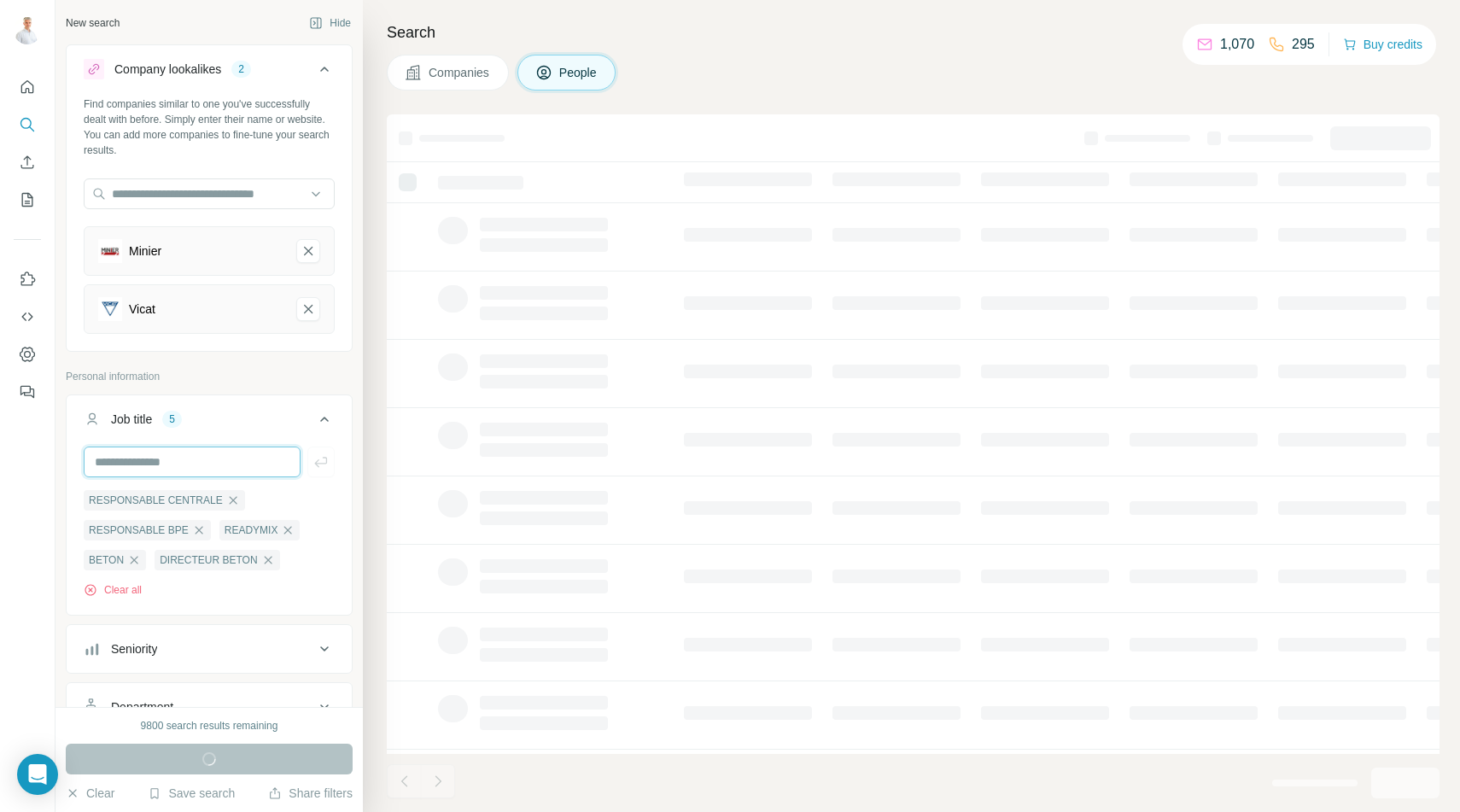
click at [152, 465] on input "text" at bounding box center [192, 461] width 217 height 31
type input "***"
click at [323, 458] on icon "button" at bounding box center [321, 462] width 17 height 17
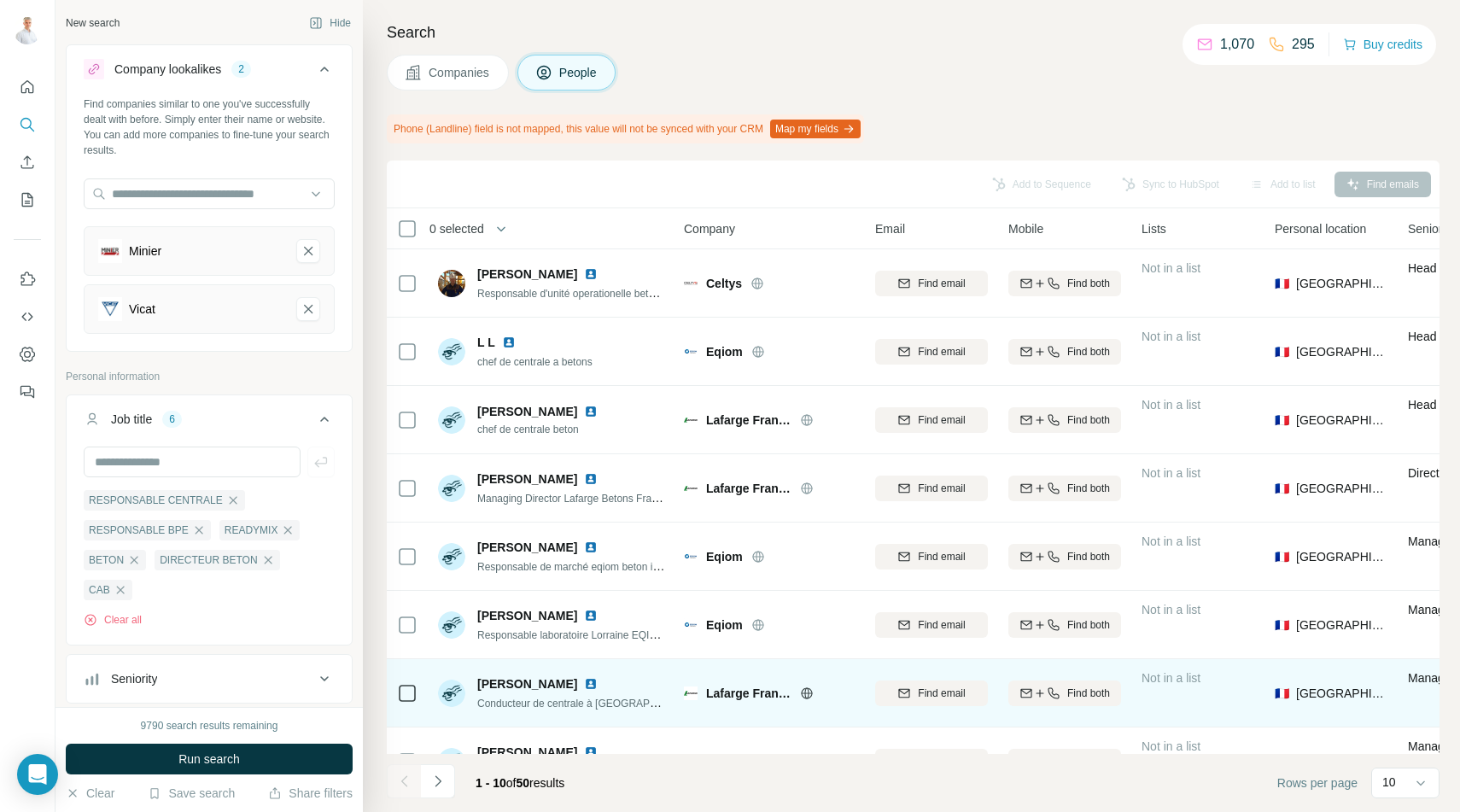
scroll to position [178, 0]
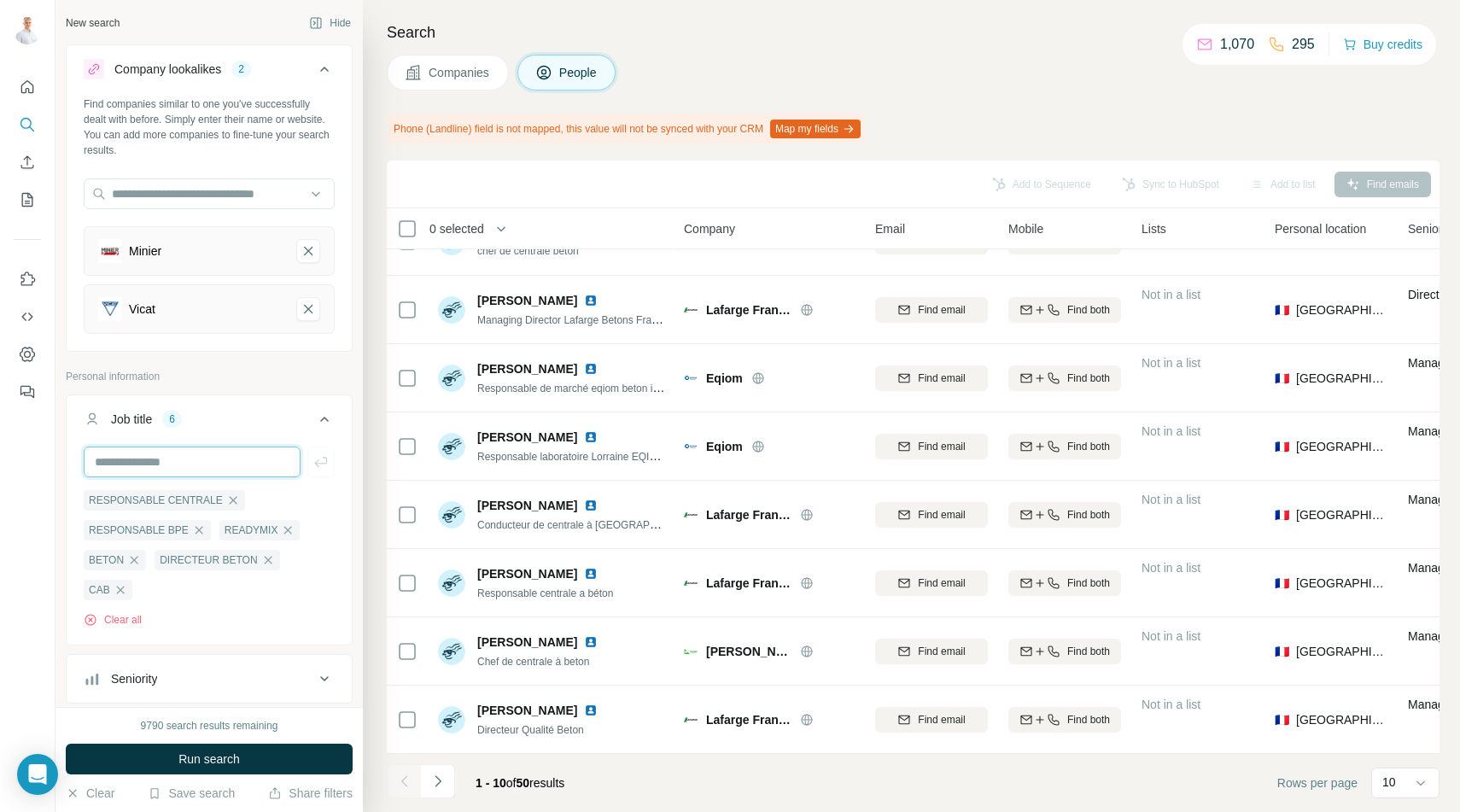
click at [194, 472] on input "text" at bounding box center [192, 461] width 217 height 31
click at [231, 602] on div "RESPONSABLE CENTRALE RESPONSABLE BPE READYMIX BETON DIRECTEUR BETON CAB Clear a…" at bounding box center [209, 543] width 286 height 195
click at [201, 468] on input "text" at bounding box center [192, 461] width 217 height 31
type input "**********"
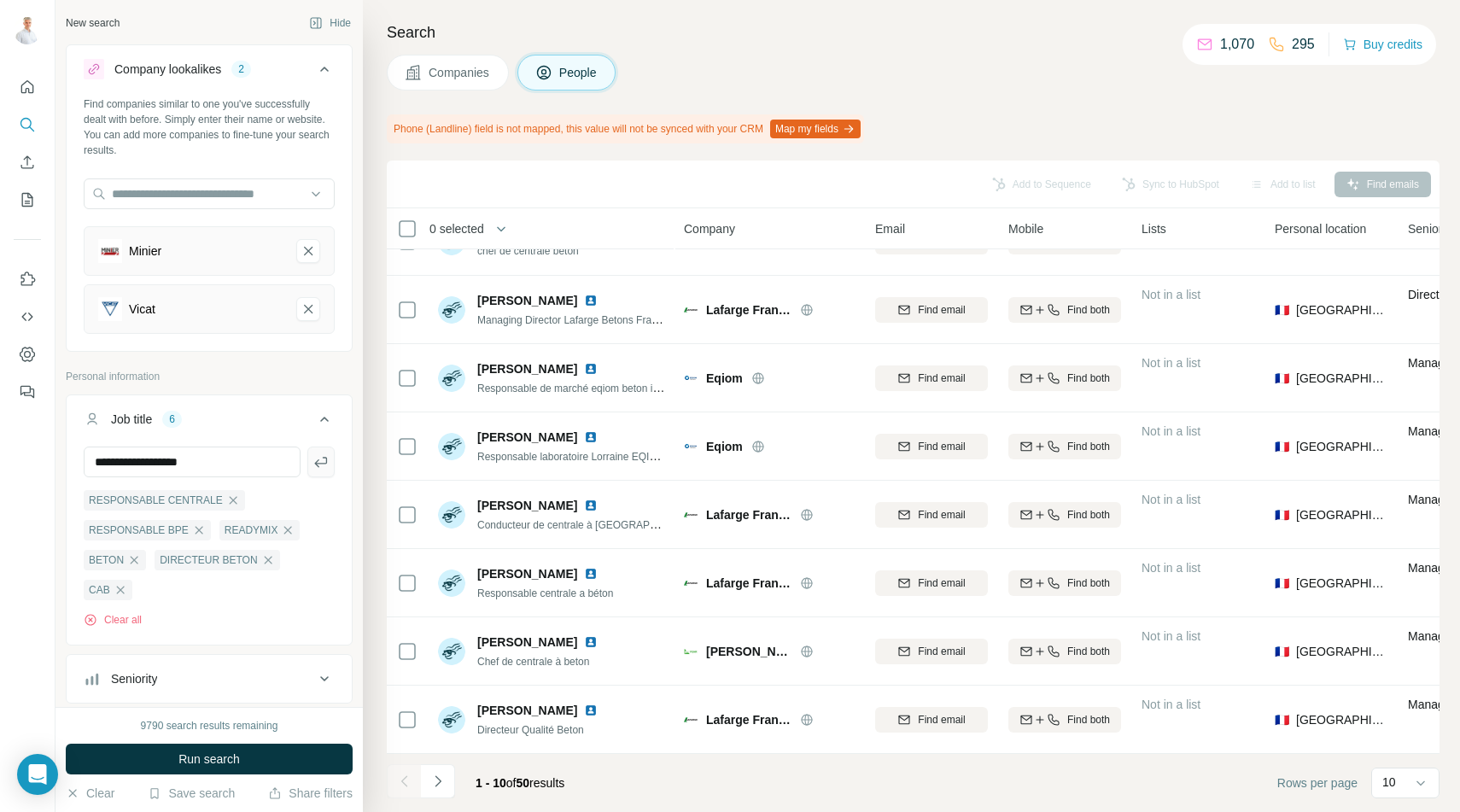
click at [327, 472] on button "button" at bounding box center [320, 461] width 27 height 31
click at [182, 458] on input "text" at bounding box center [192, 461] width 217 height 31
type input "*"
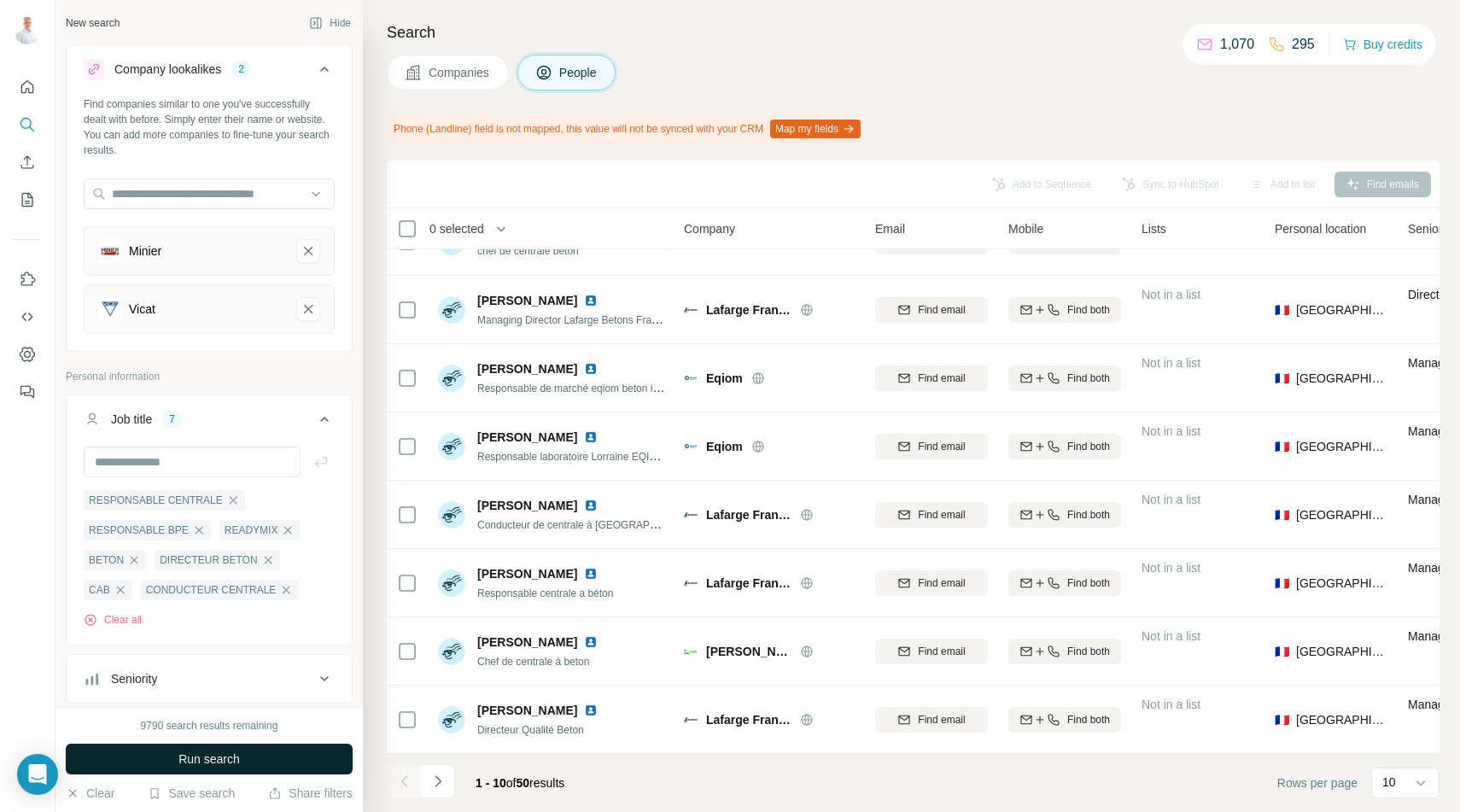
click at [214, 762] on span "Run search" at bounding box center [209, 759] width 61 height 17
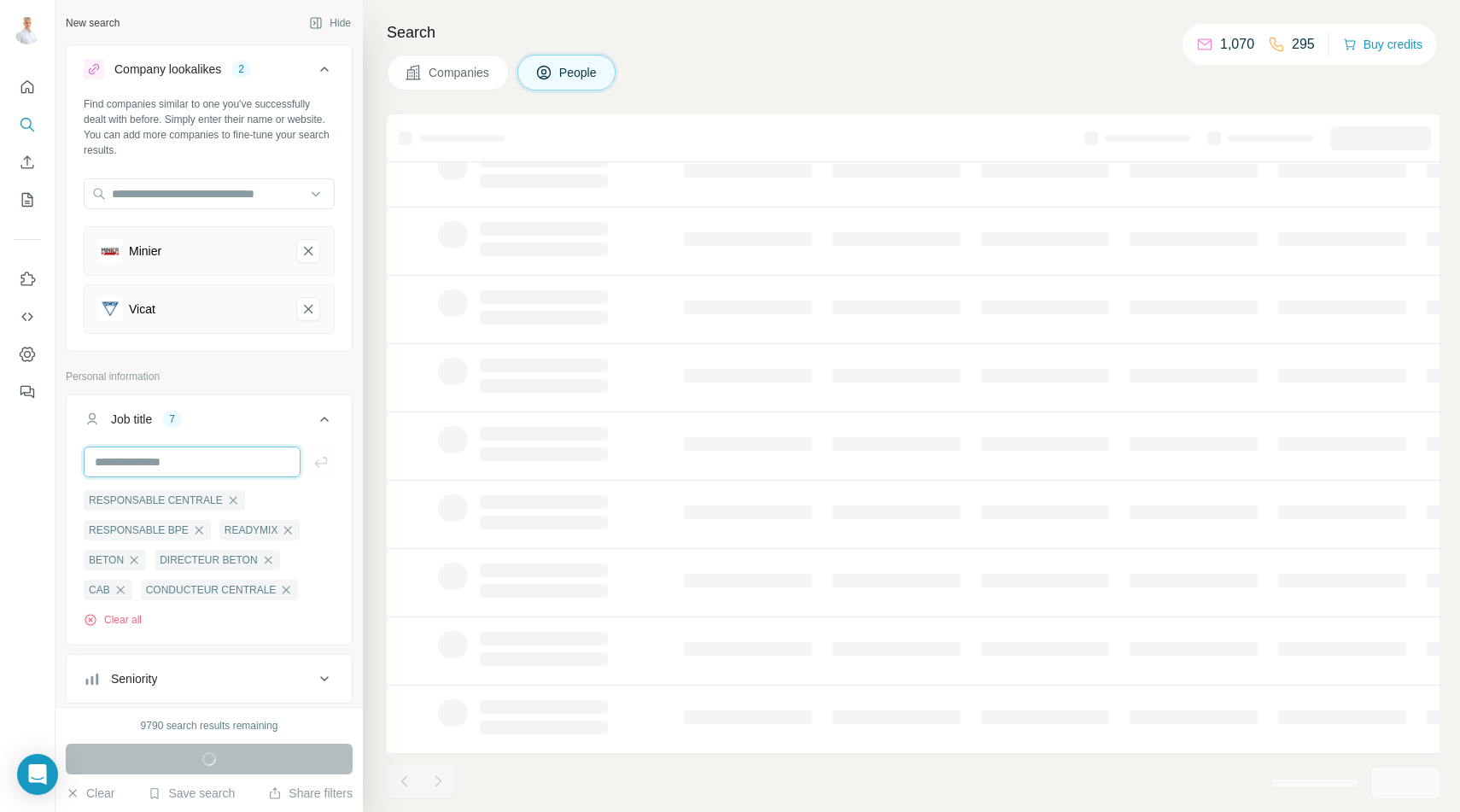
click at [136, 459] on input "text" at bounding box center [192, 461] width 217 height 31
type input "**********"
click at [318, 455] on icon "button" at bounding box center [321, 462] width 17 height 17
click at [203, 466] on input "text" at bounding box center [192, 461] width 217 height 31
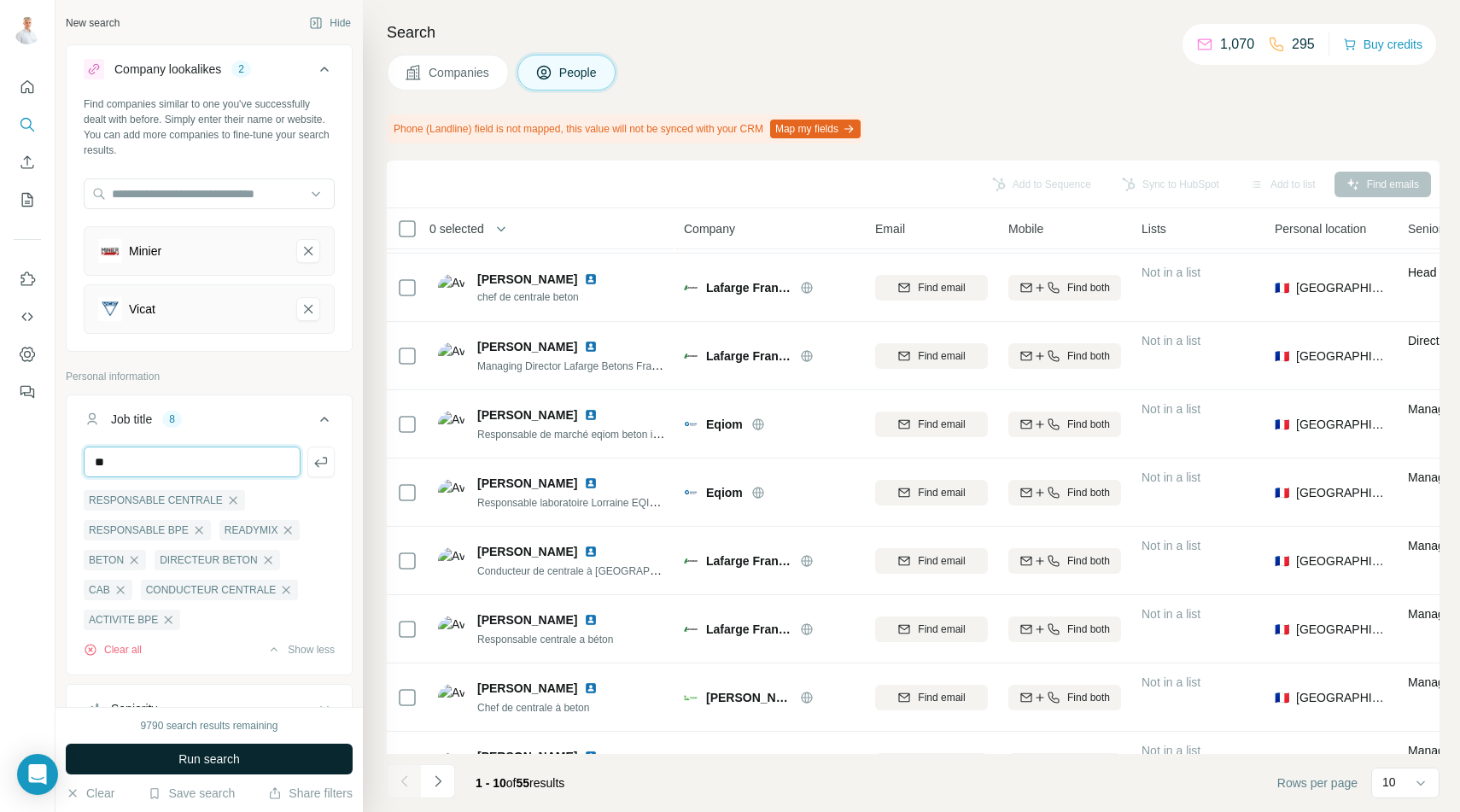
scroll to position [178, 0]
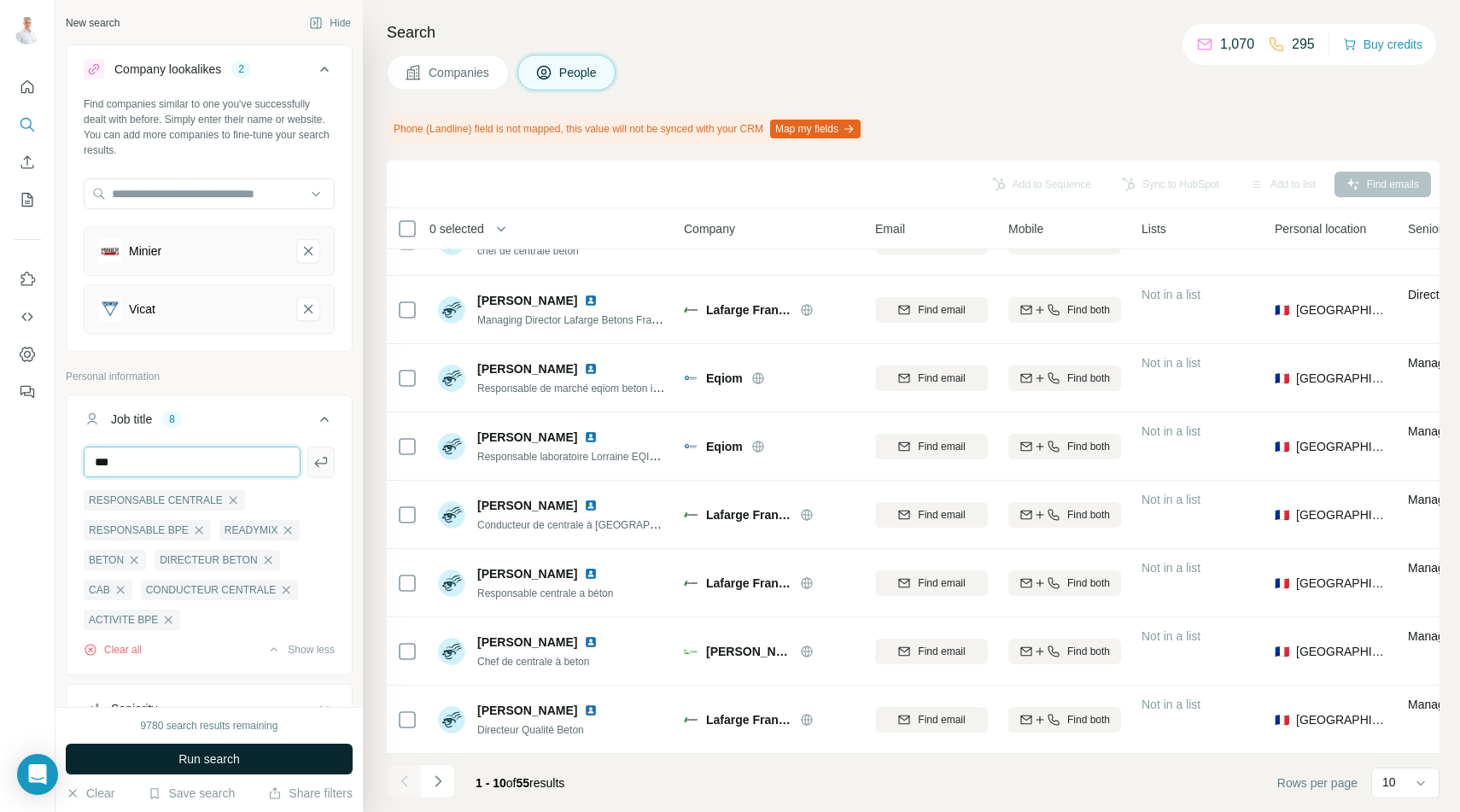
type input "***"
click at [318, 462] on icon "button" at bounding box center [321, 462] width 17 height 17
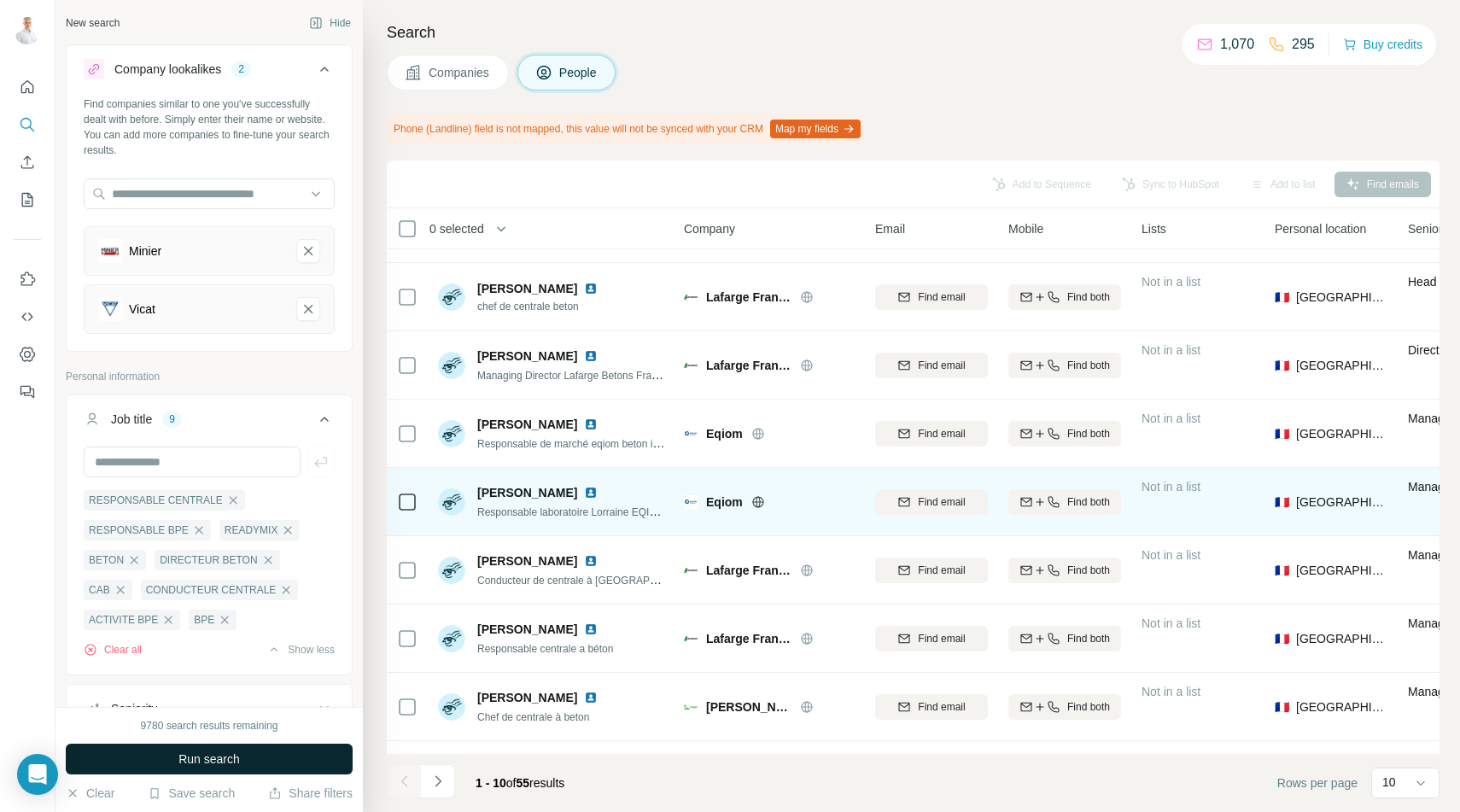
scroll to position [96, 0]
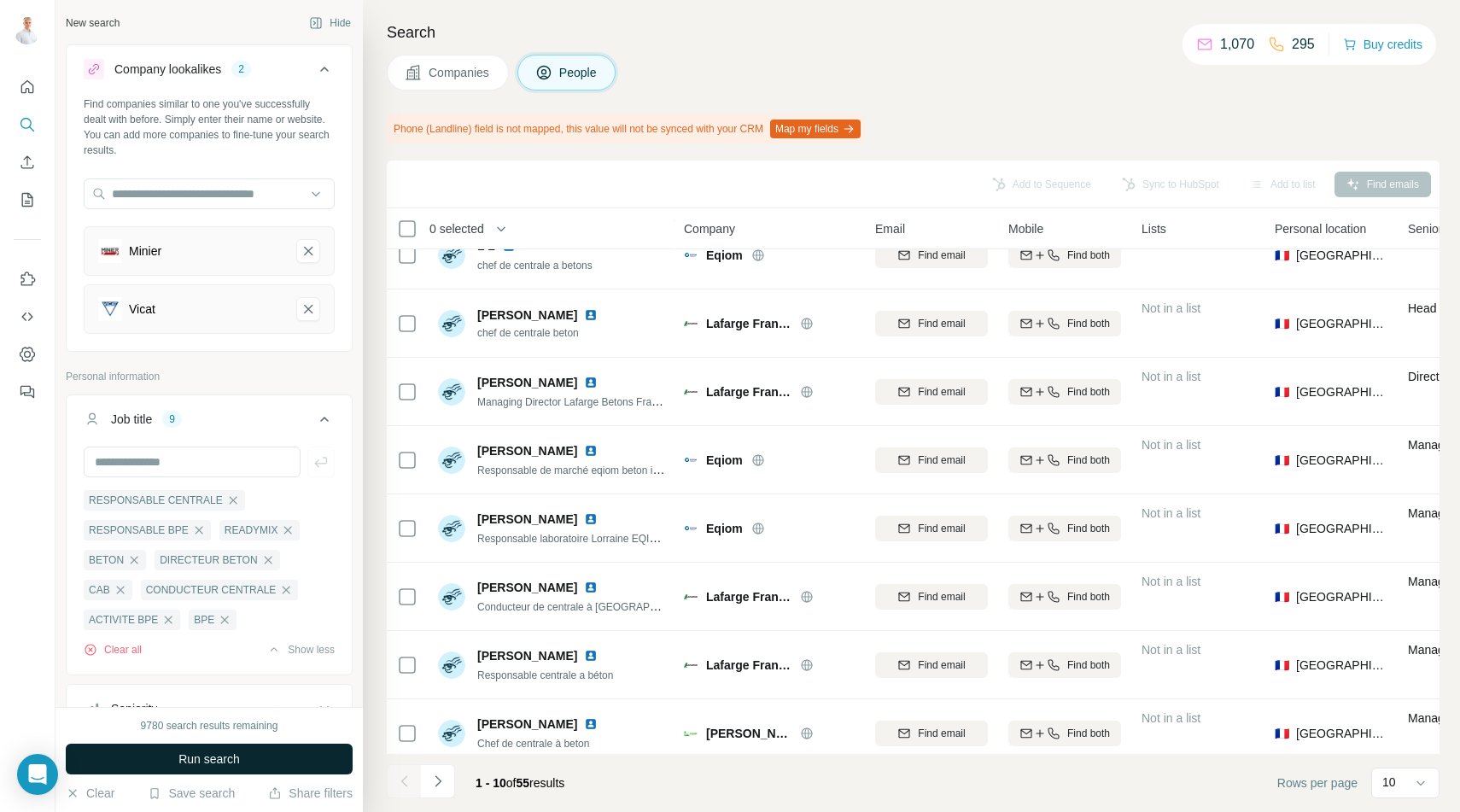
click at [241, 757] on button "Run search" at bounding box center [209, 759] width 286 height 31
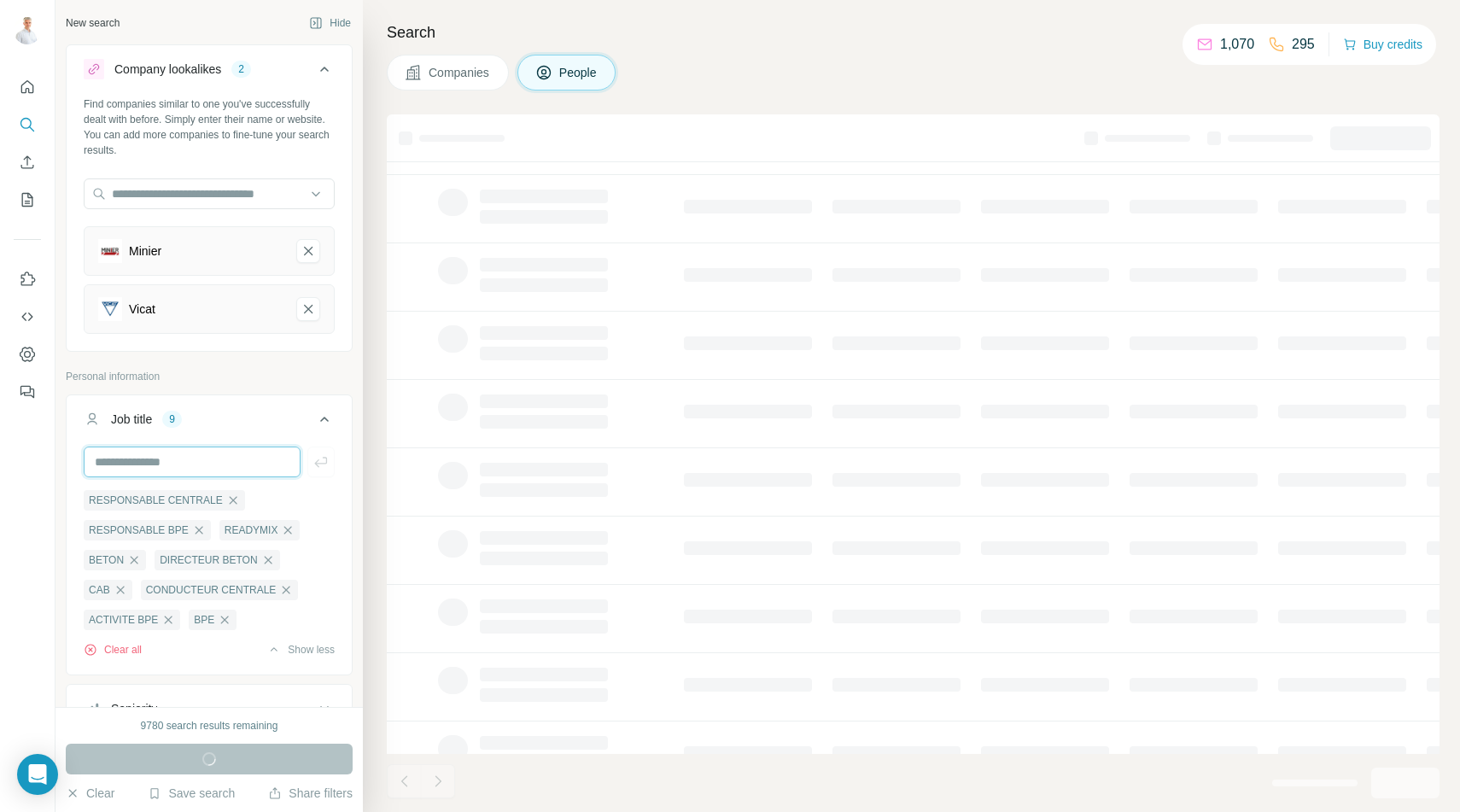
click at [221, 466] on input "text" at bounding box center [192, 461] width 217 height 31
type input "*"
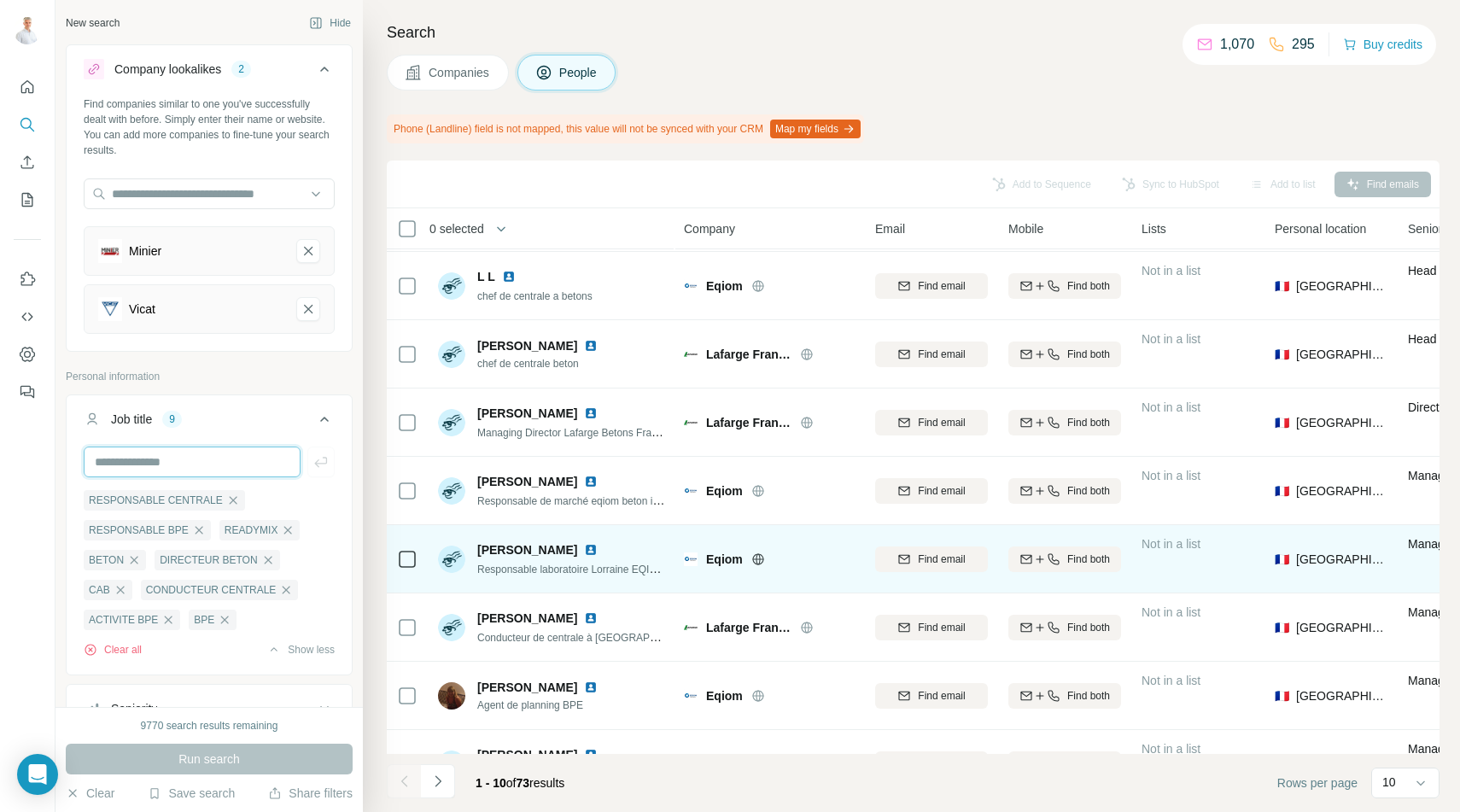
scroll to position [178, 0]
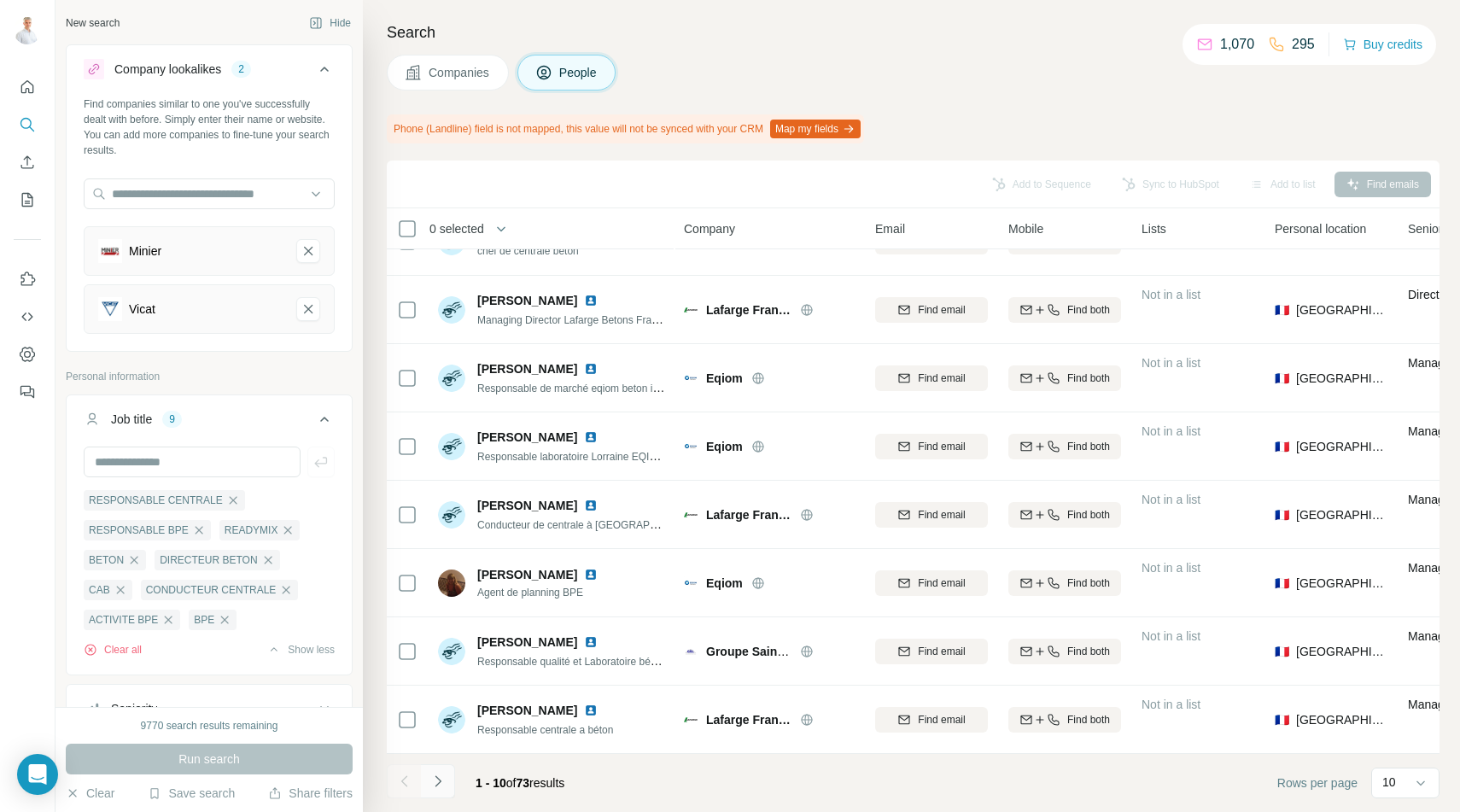
click at [443, 781] on icon "Navigate to next page" at bounding box center [438, 781] width 17 height 17
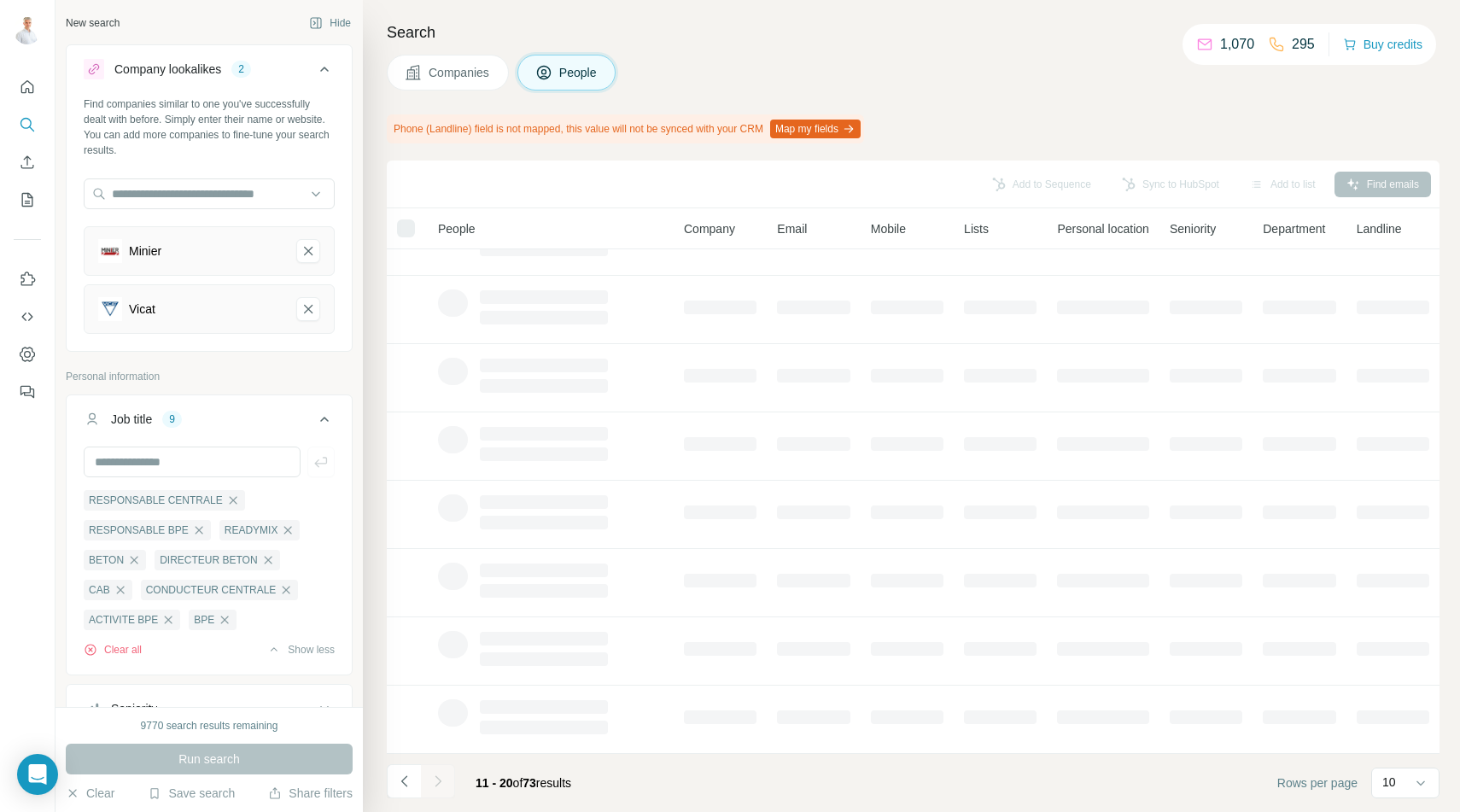
click at [403, 783] on icon "Navigate to previous page" at bounding box center [403, 781] width 6 height 11
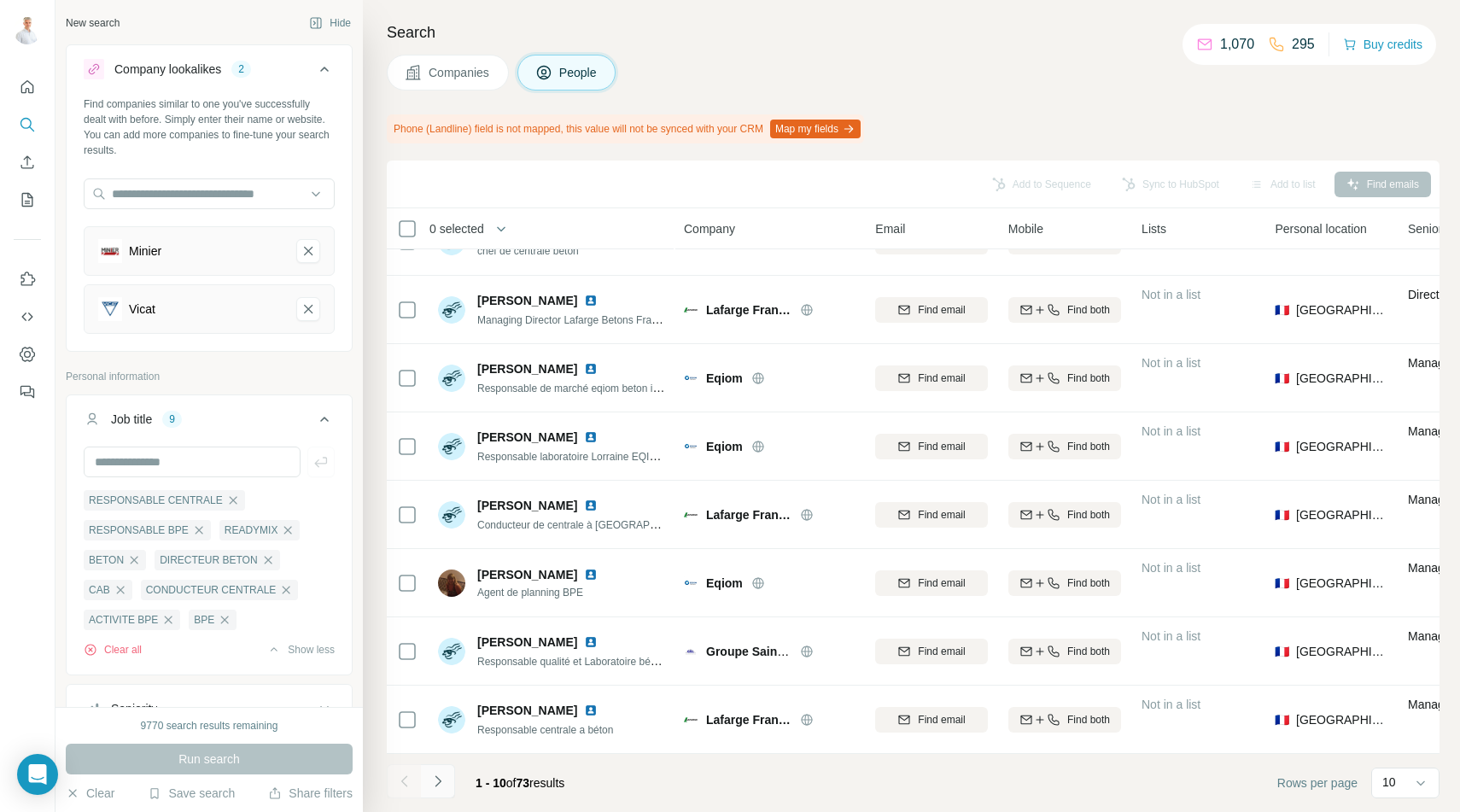
click at [444, 781] on icon "Navigate to next page" at bounding box center [438, 781] width 17 height 17
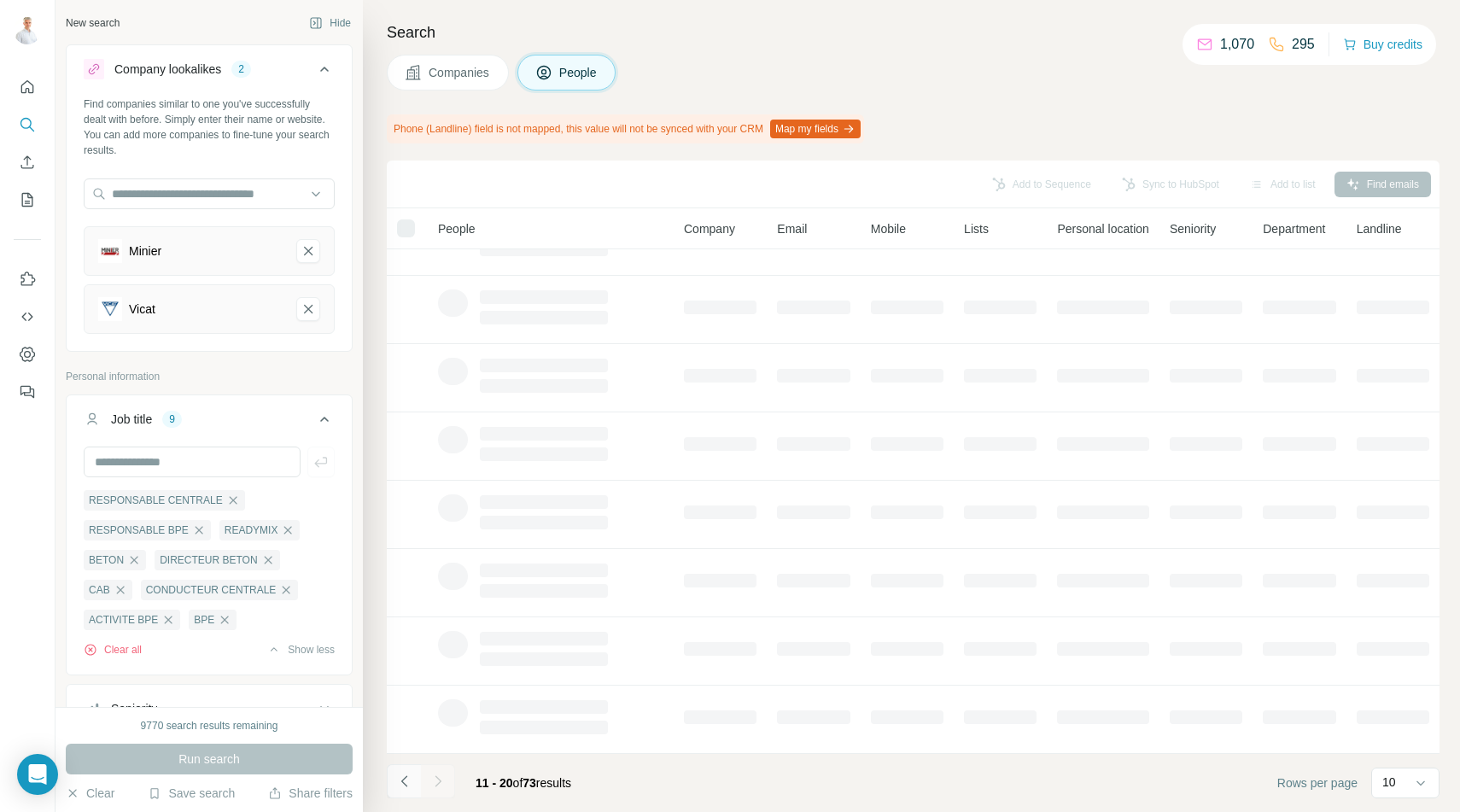
click at [397, 781] on icon "Navigate to previous page" at bounding box center [405, 781] width 17 height 17
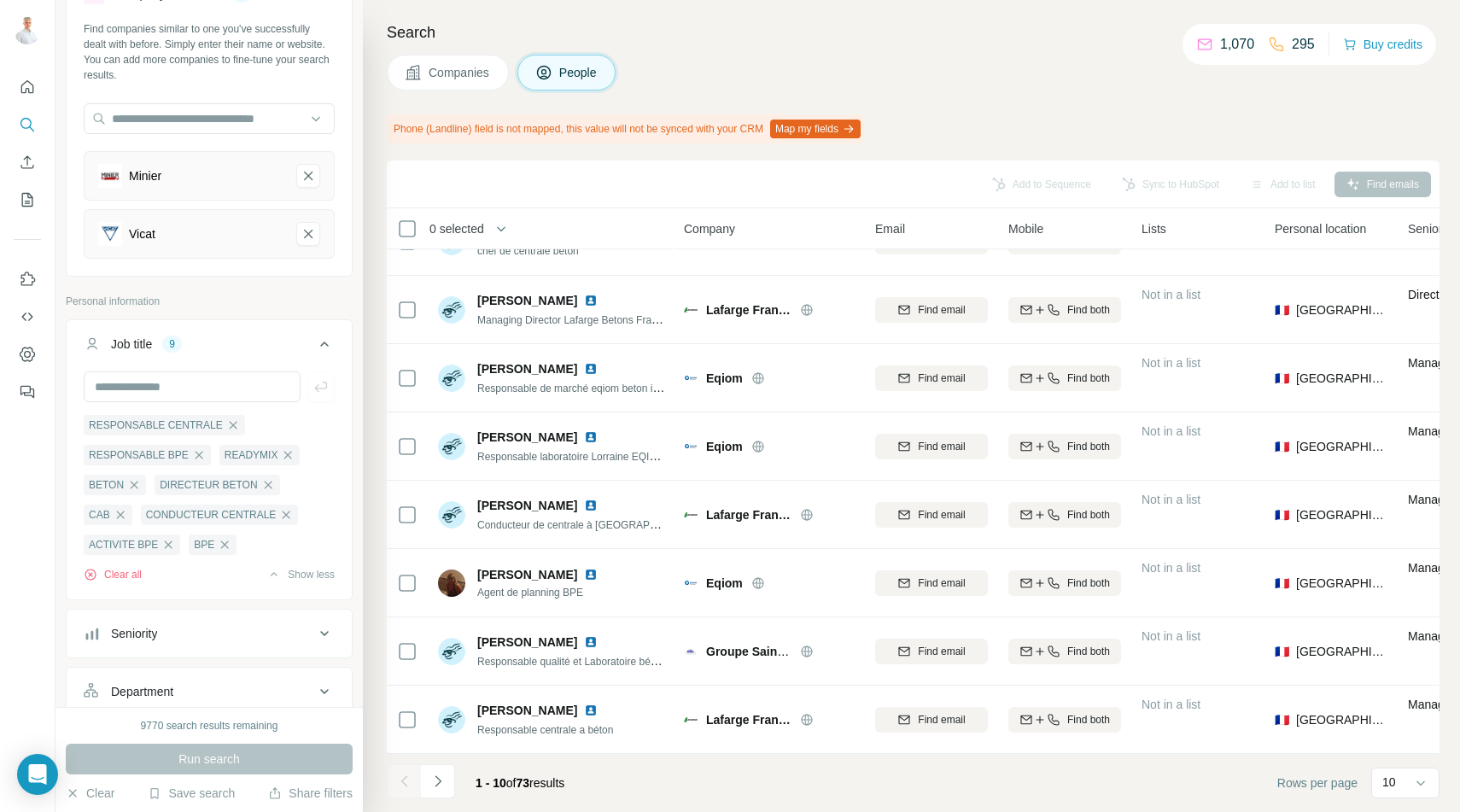
scroll to position [0, 0]
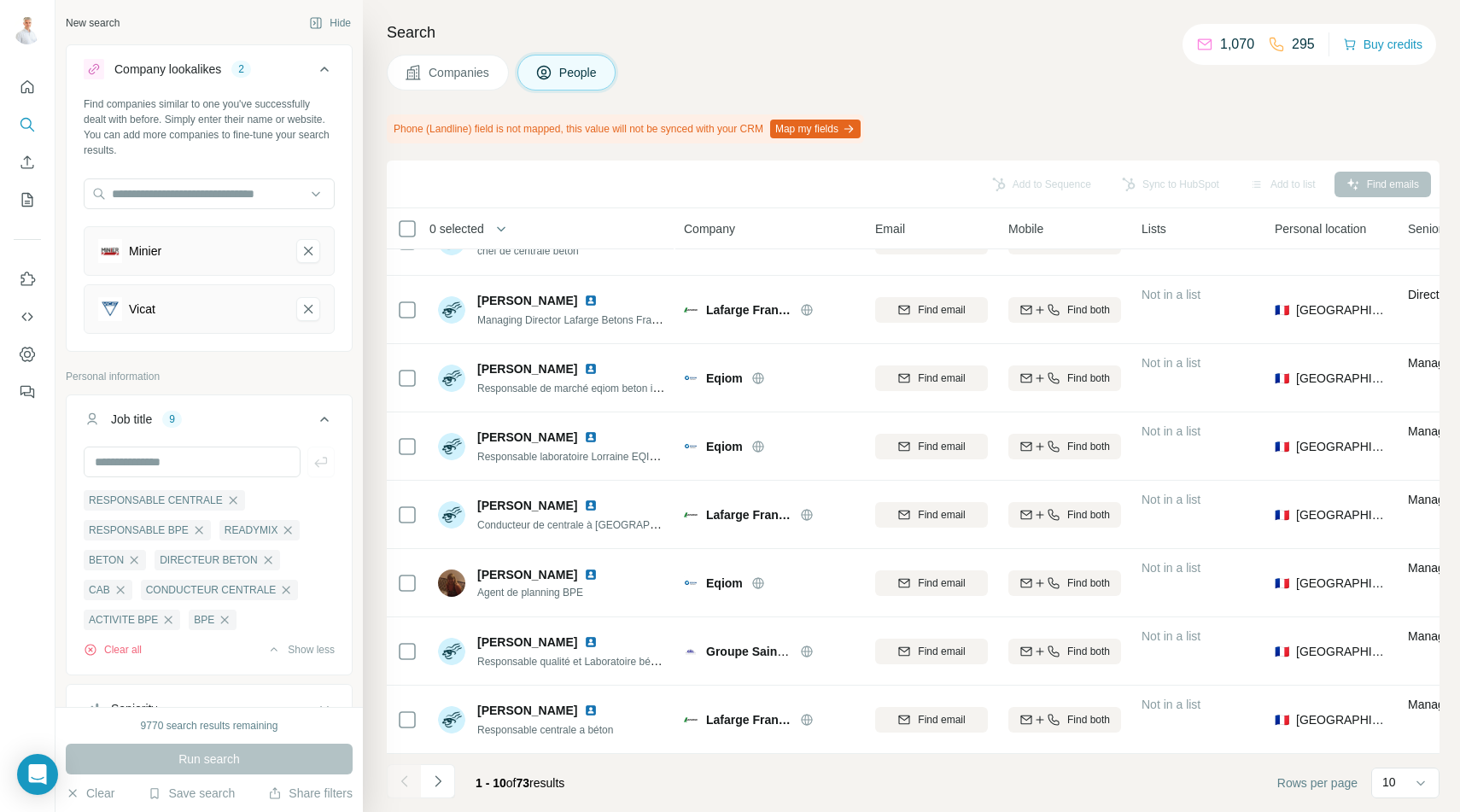
click at [463, 228] on span "0 selected" at bounding box center [457, 229] width 55 height 17
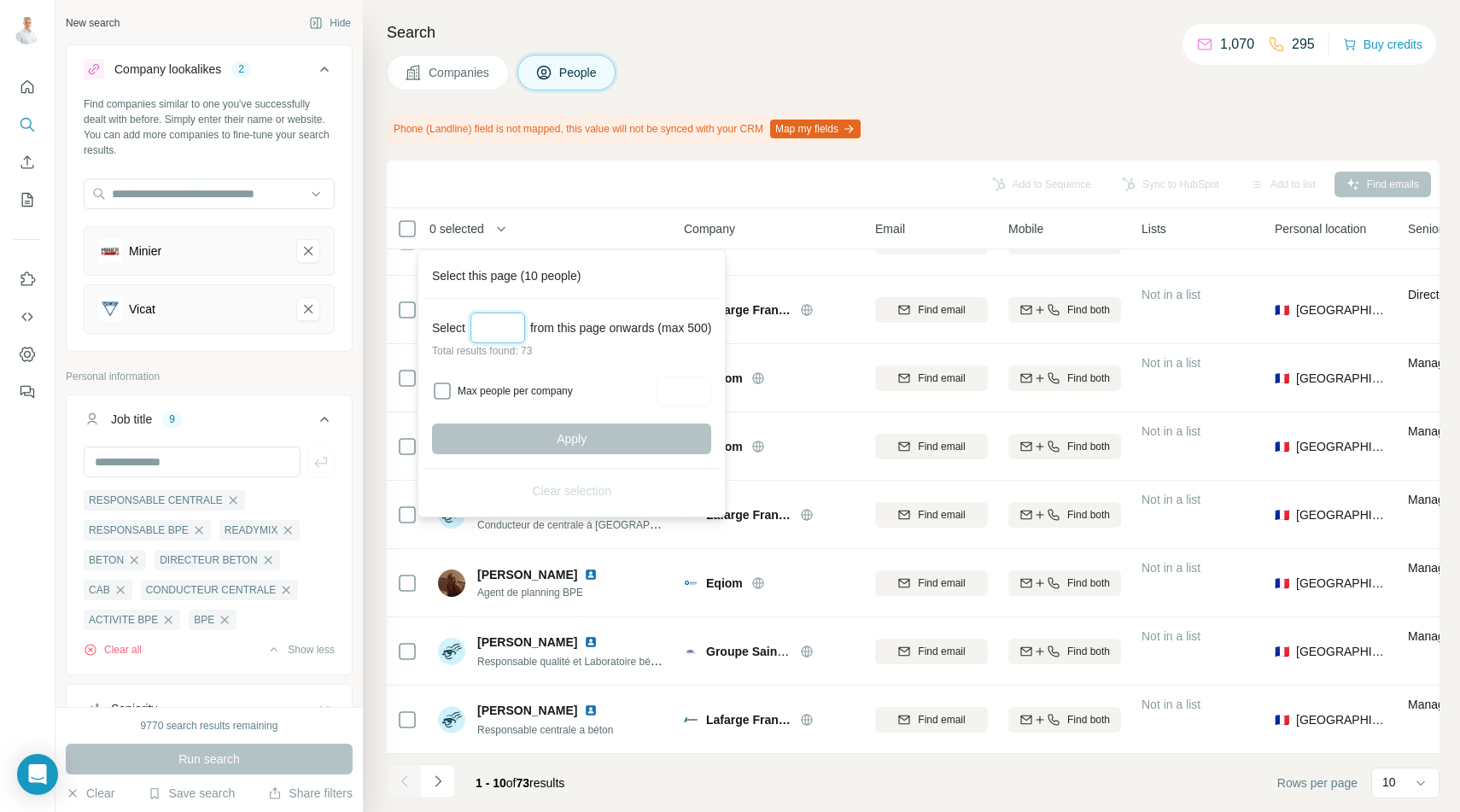
click at [517, 325] on input "Select a number (up to 500)" at bounding box center [498, 327] width 55 height 31
type input "**"
click at [587, 431] on span "Apply" at bounding box center [571, 439] width 30 height 17
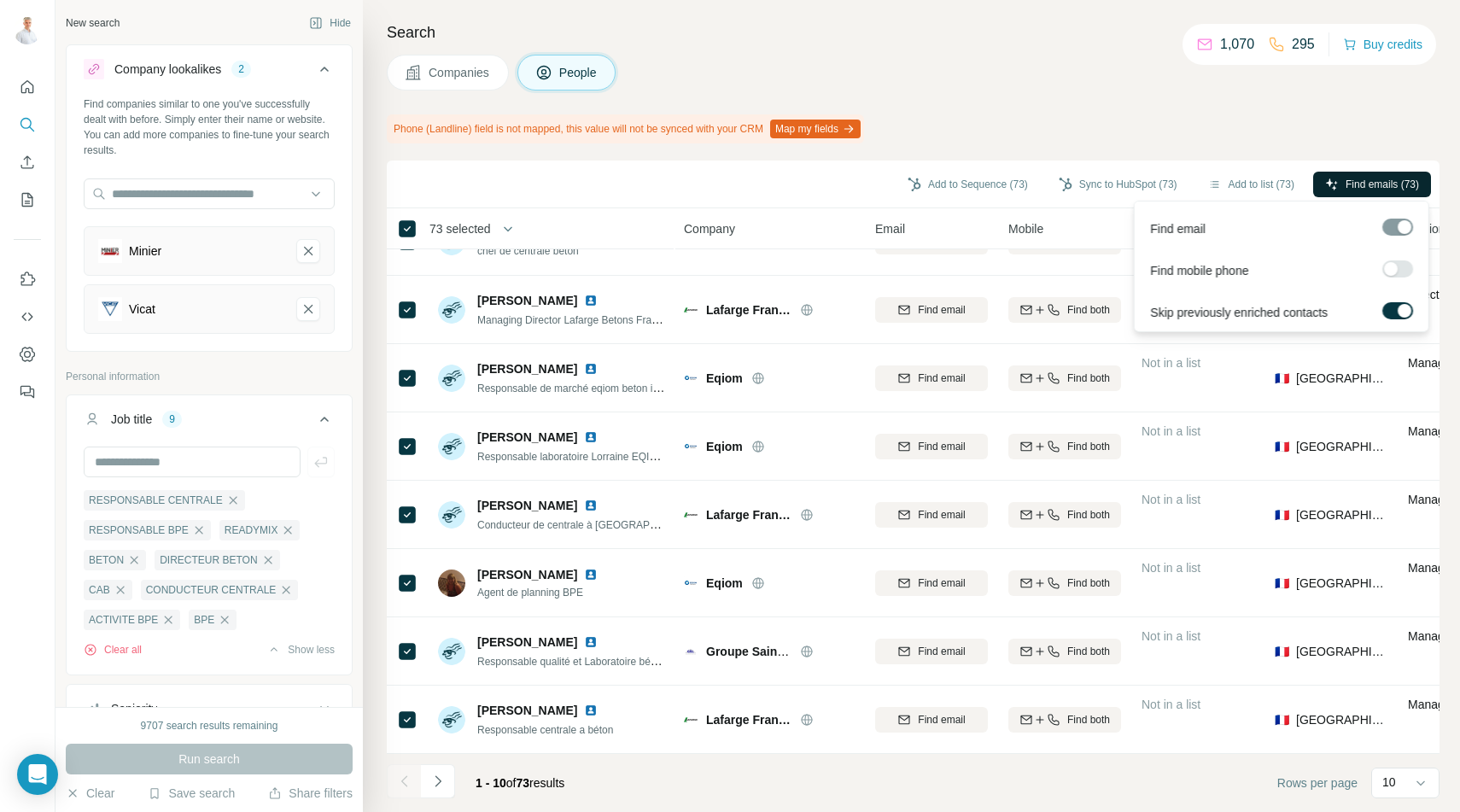
click at [1353, 187] on span "Find emails (73)" at bounding box center [1382, 184] width 73 height 16
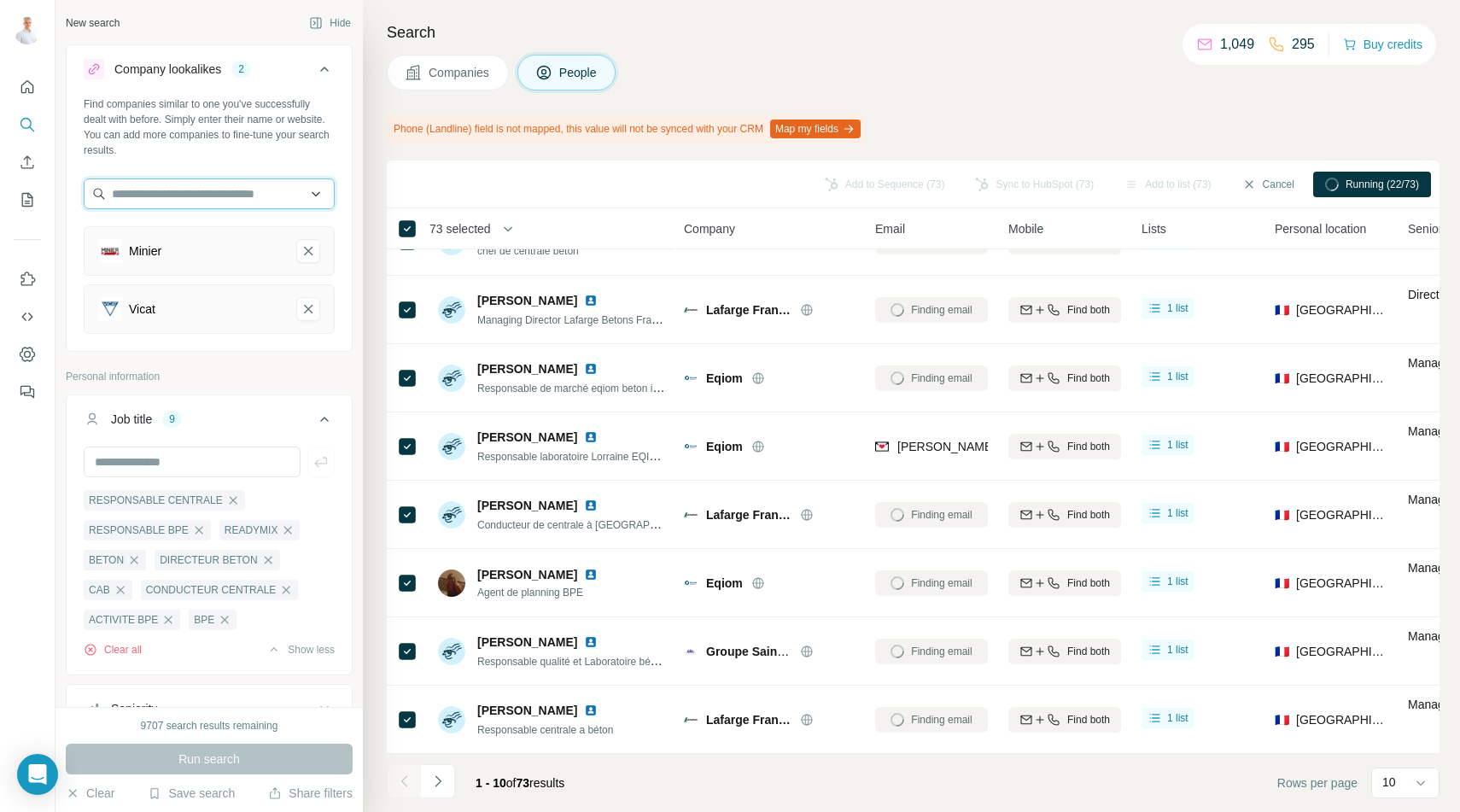
click at [146, 199] on input "text" at bounding box center [209, 193] width 251 height 31
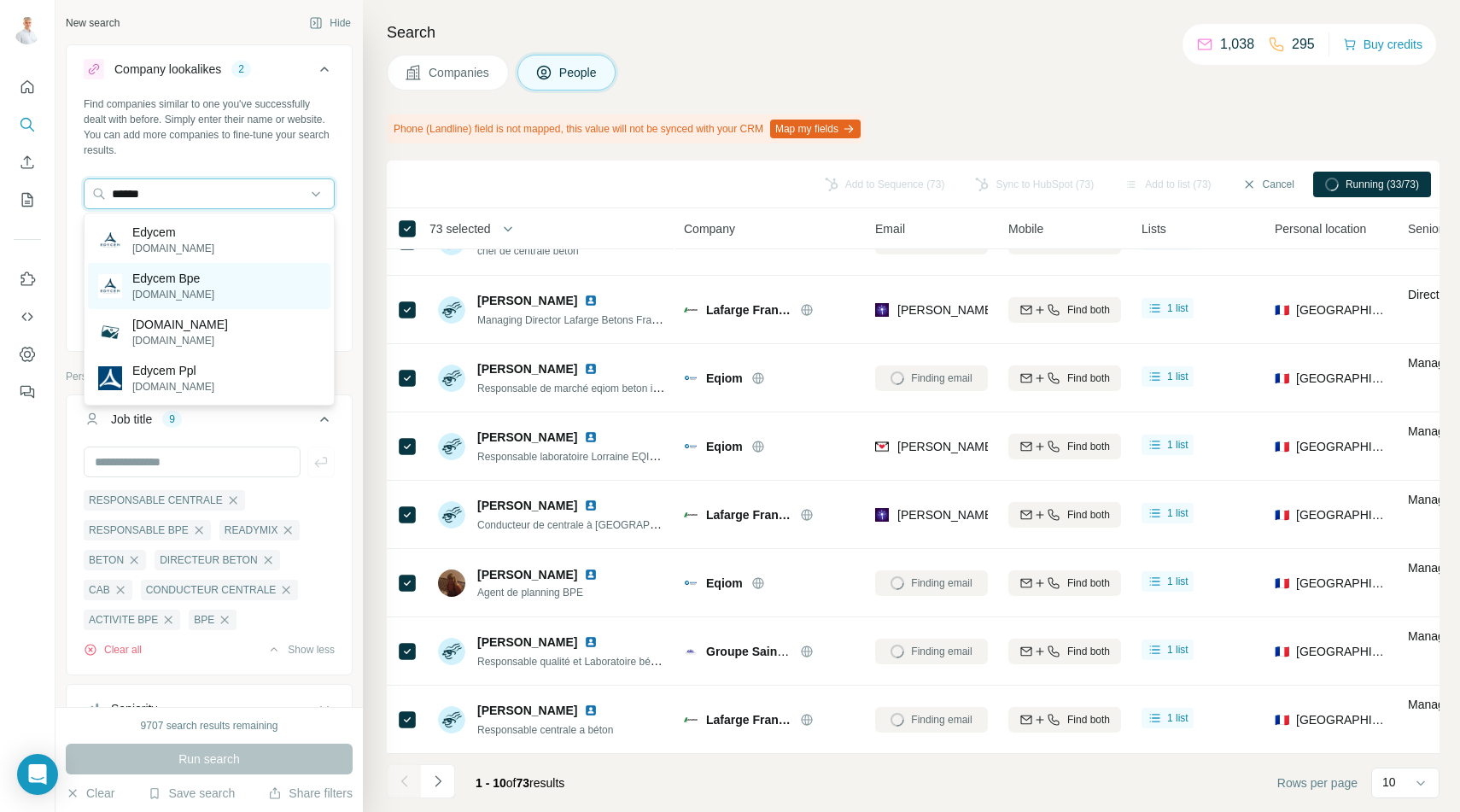
type input "******"
click at [168, 293] on p "[DOMAIN_NAME]" at bounding box center [174, 294] width 82 height 16
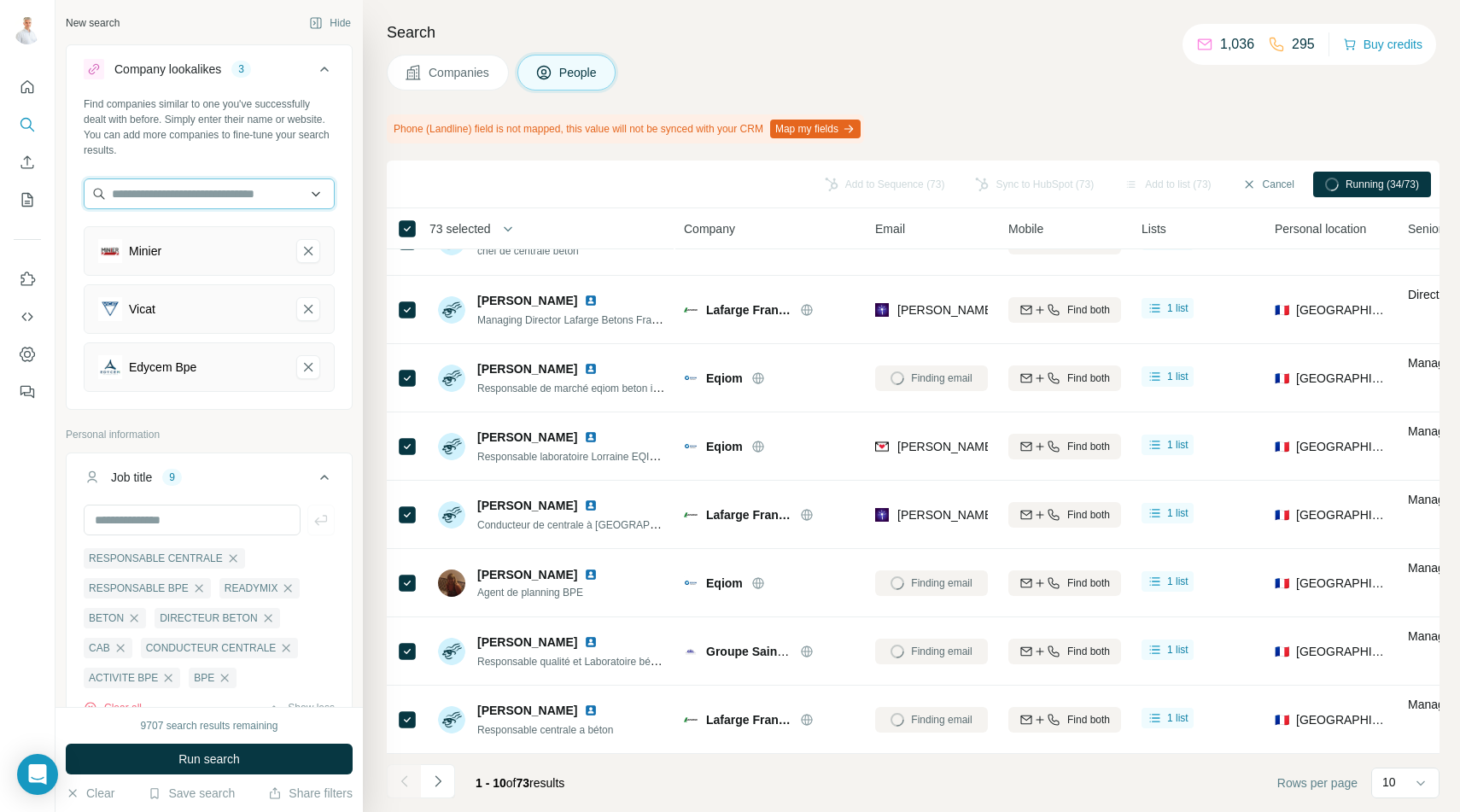
click at [222, 190] on input "text" at bounding box center [209, 193] width 251 height 31
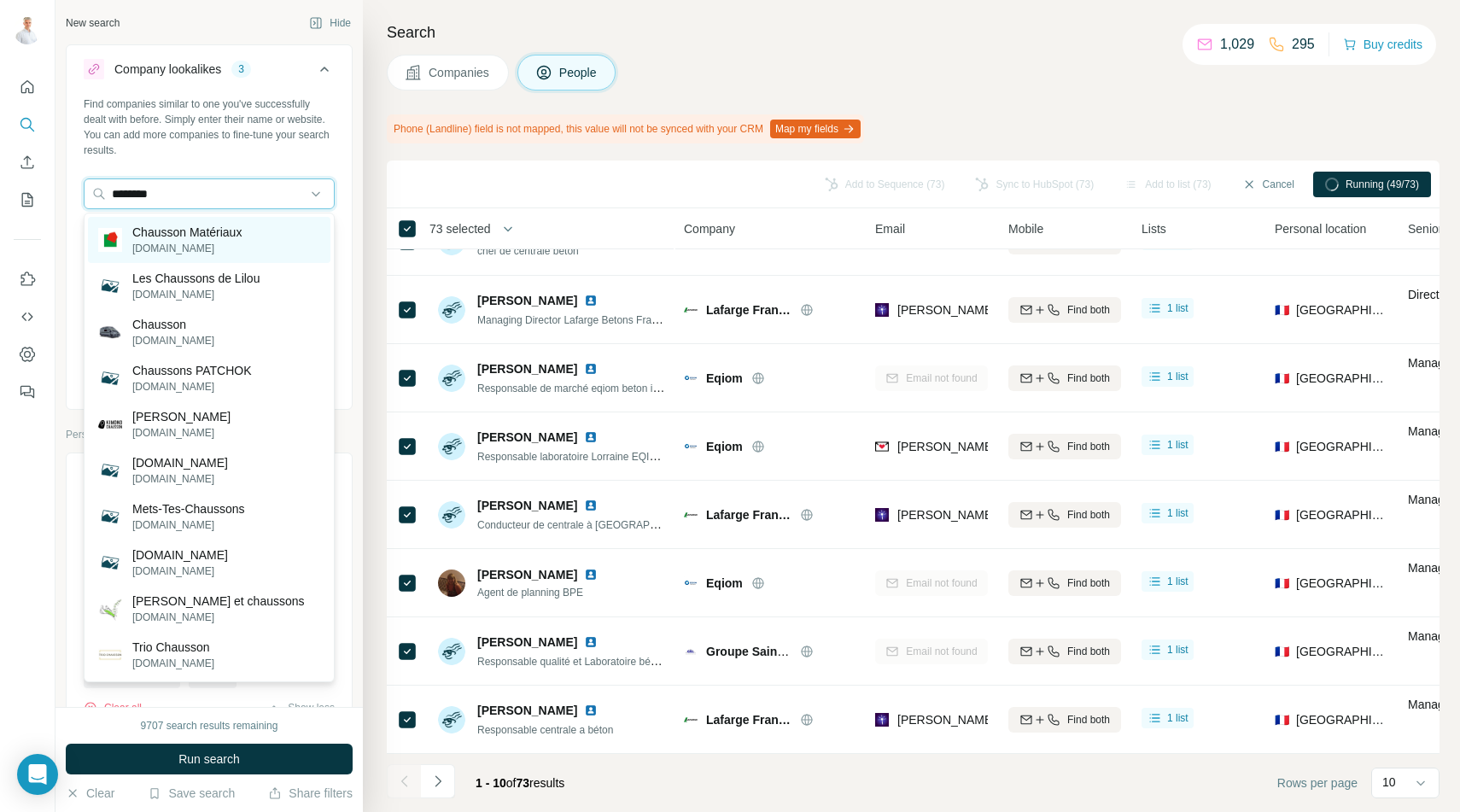
type input "********"
click at [177, 232] on p "Chausson Matériaux" at bounding box center [187, 232] width 109 height 17
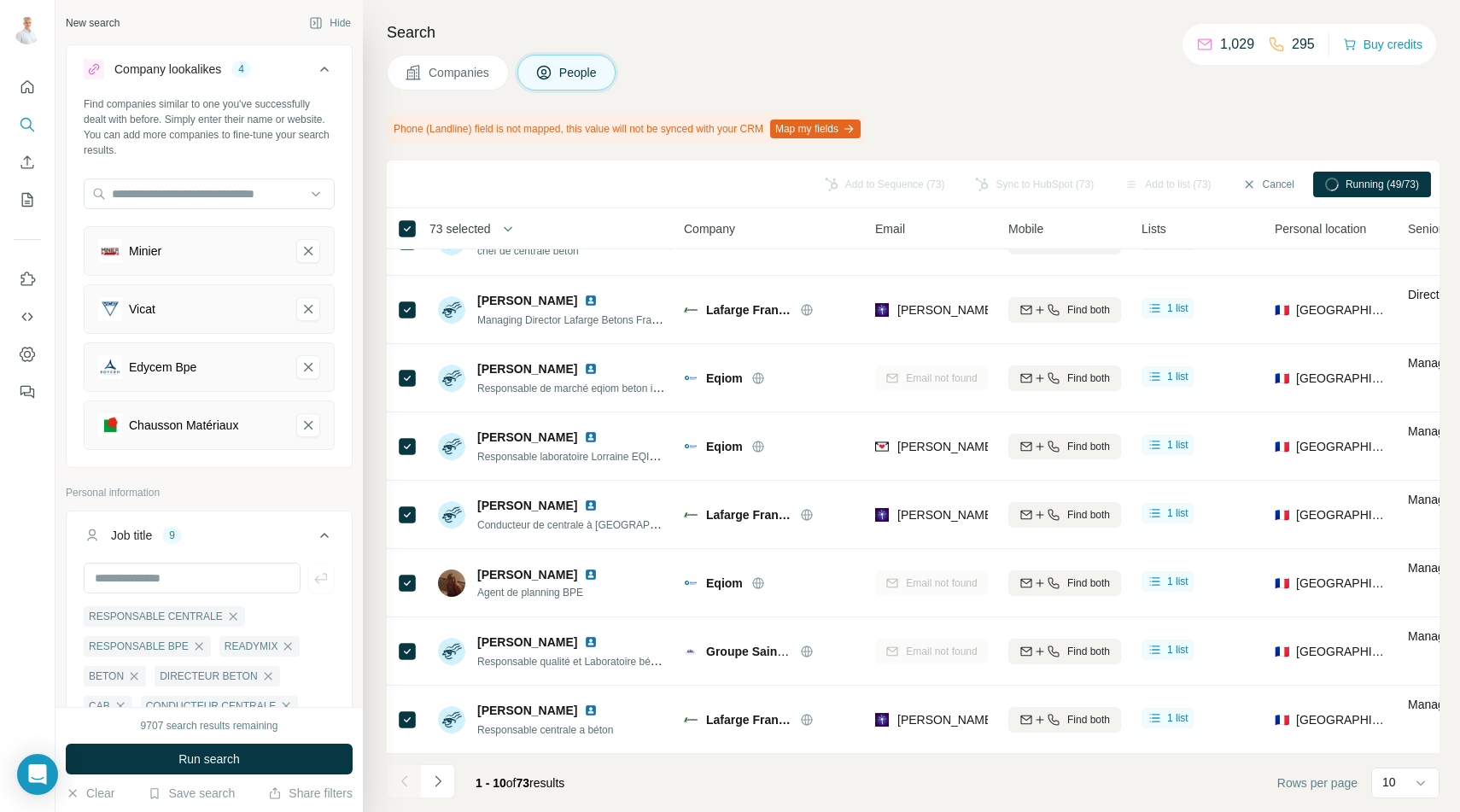
click at [272, 135] on div "Find companies similar to one you've successfully dealt with before. Simply ent…" at bounding box center [209, 127] width 251 height 61
click at [439, 776] on icon "Navigate to next page" at bounding box center [438, 781] width 17 height 17
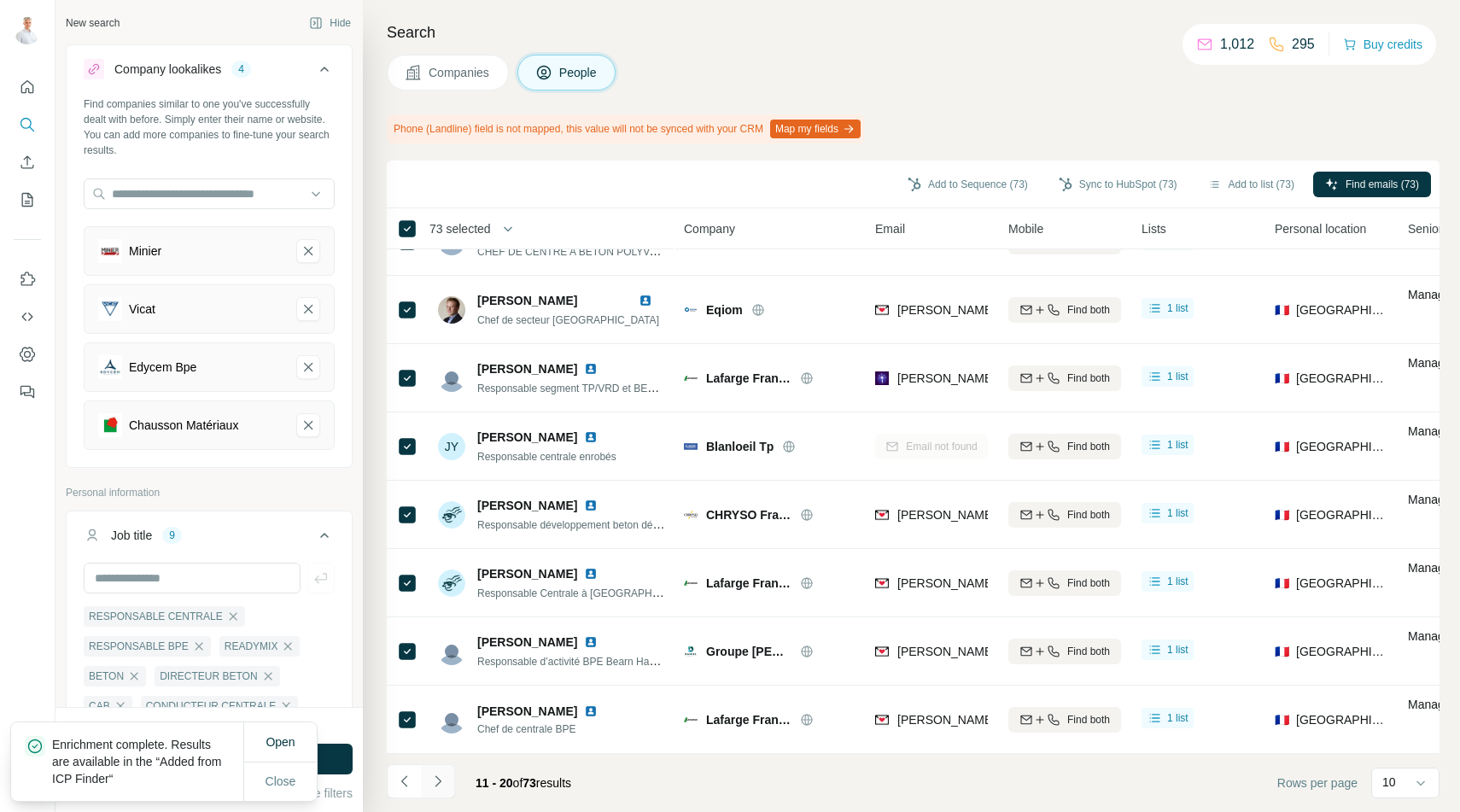
click at [435, 781] on icon "Navigate to next page" at bounding box center [438, 781] width 17 height 17
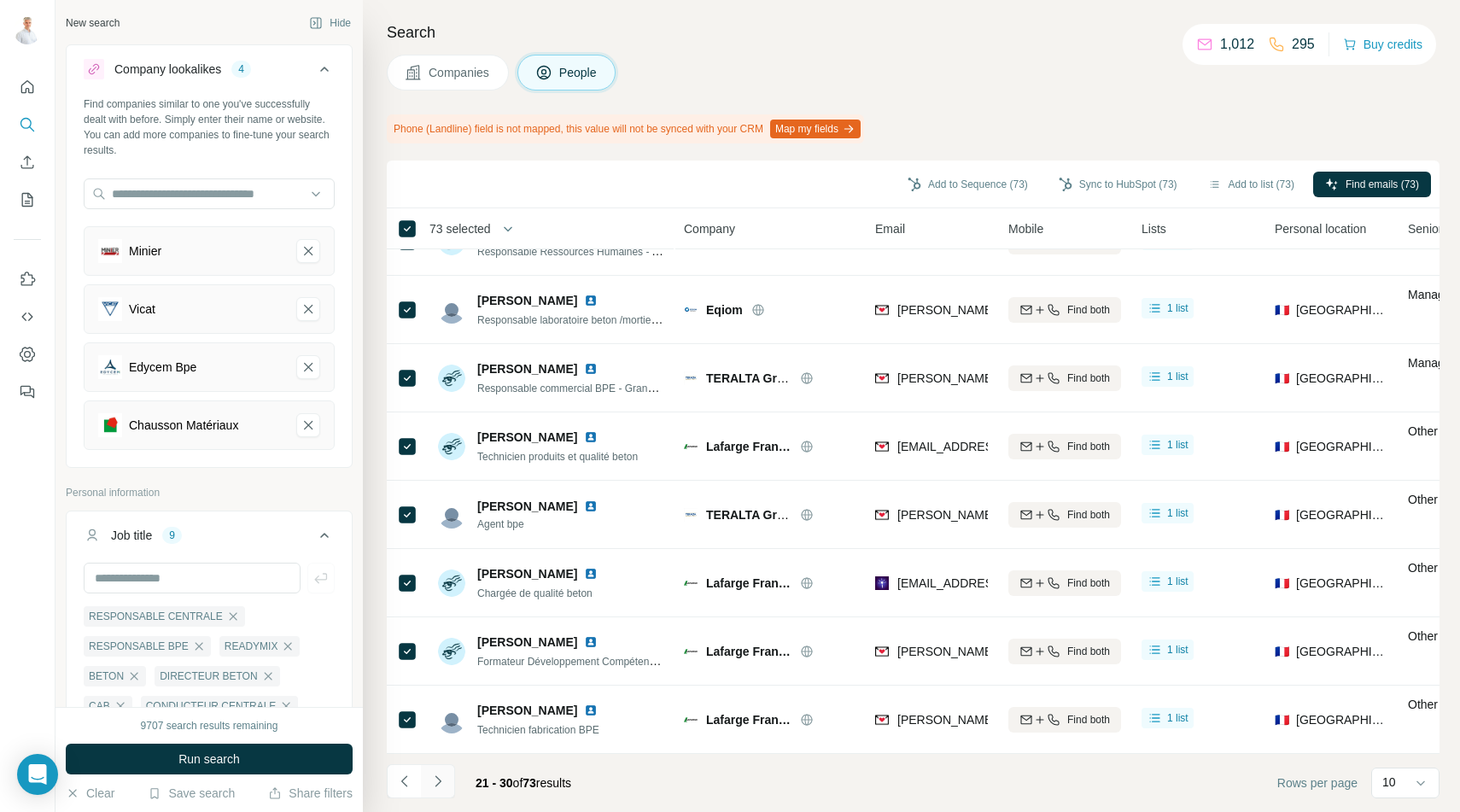
click at [439, 781] on icon "Navigate to next page" at bounding box center [438, 781] width 17 height 17
click at [441, 783] on icon "Navigate to next page" at bounding box center [438, 781] width 17 height 17
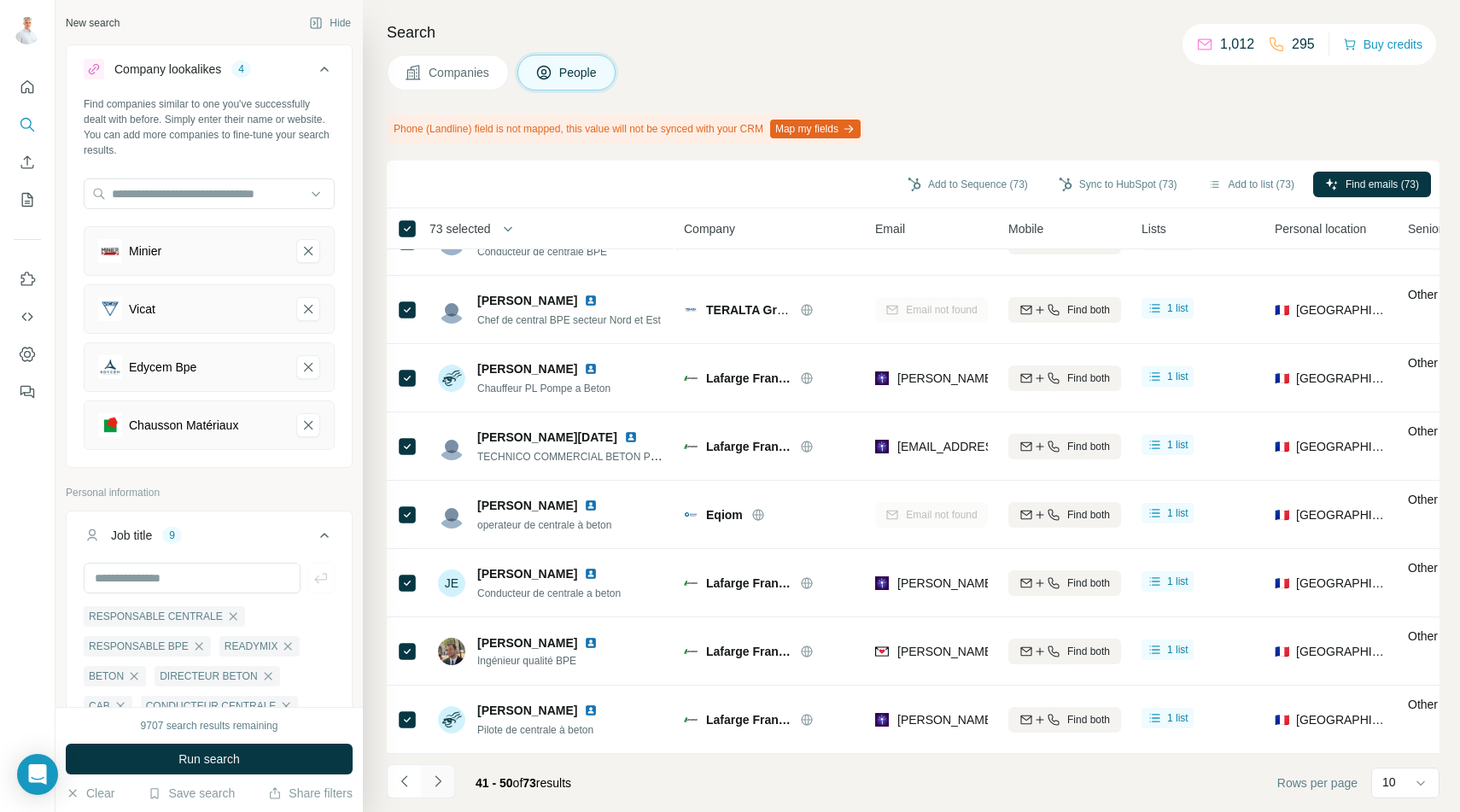
click at [441, 783] on icon "Navigate to next page" at bounding box center [438, 781] width 17 height 17
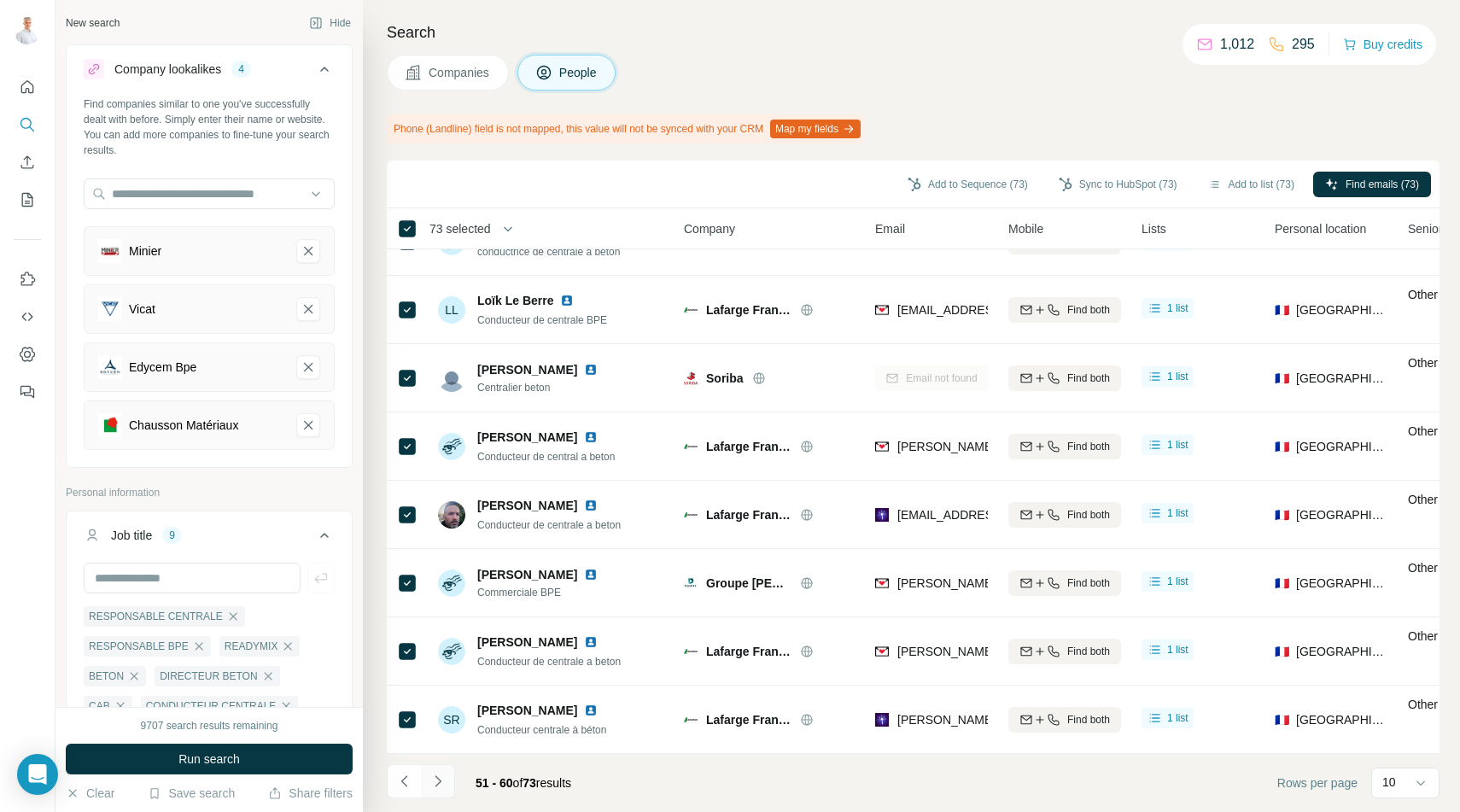
click at [441, 783] on icon "Navigate to next page" at bounding box center [438, 781] width 17 height 17
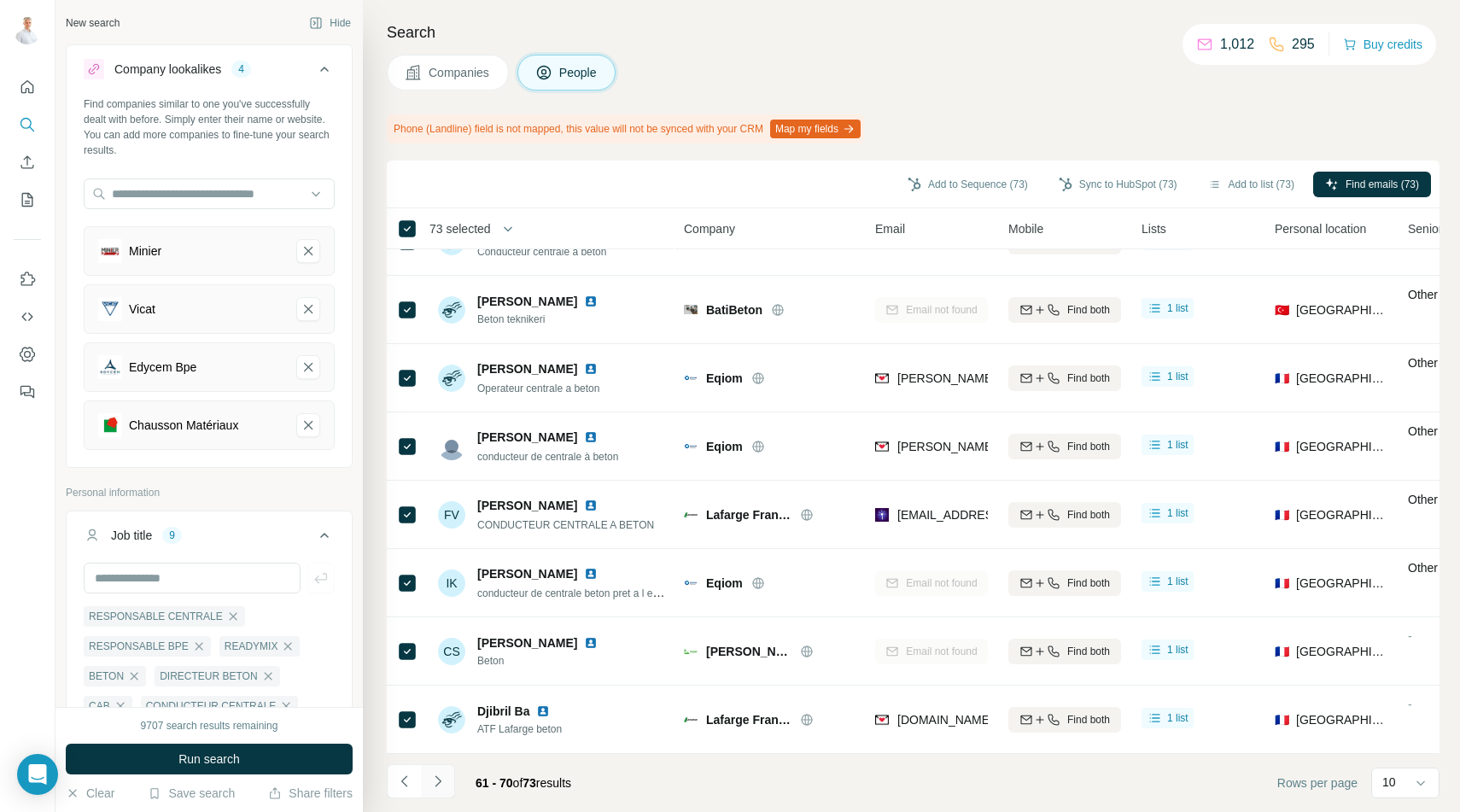
click at [441, 783] on icon "Navigate to next page" at bounding box center [438, 781] width 17 height 17
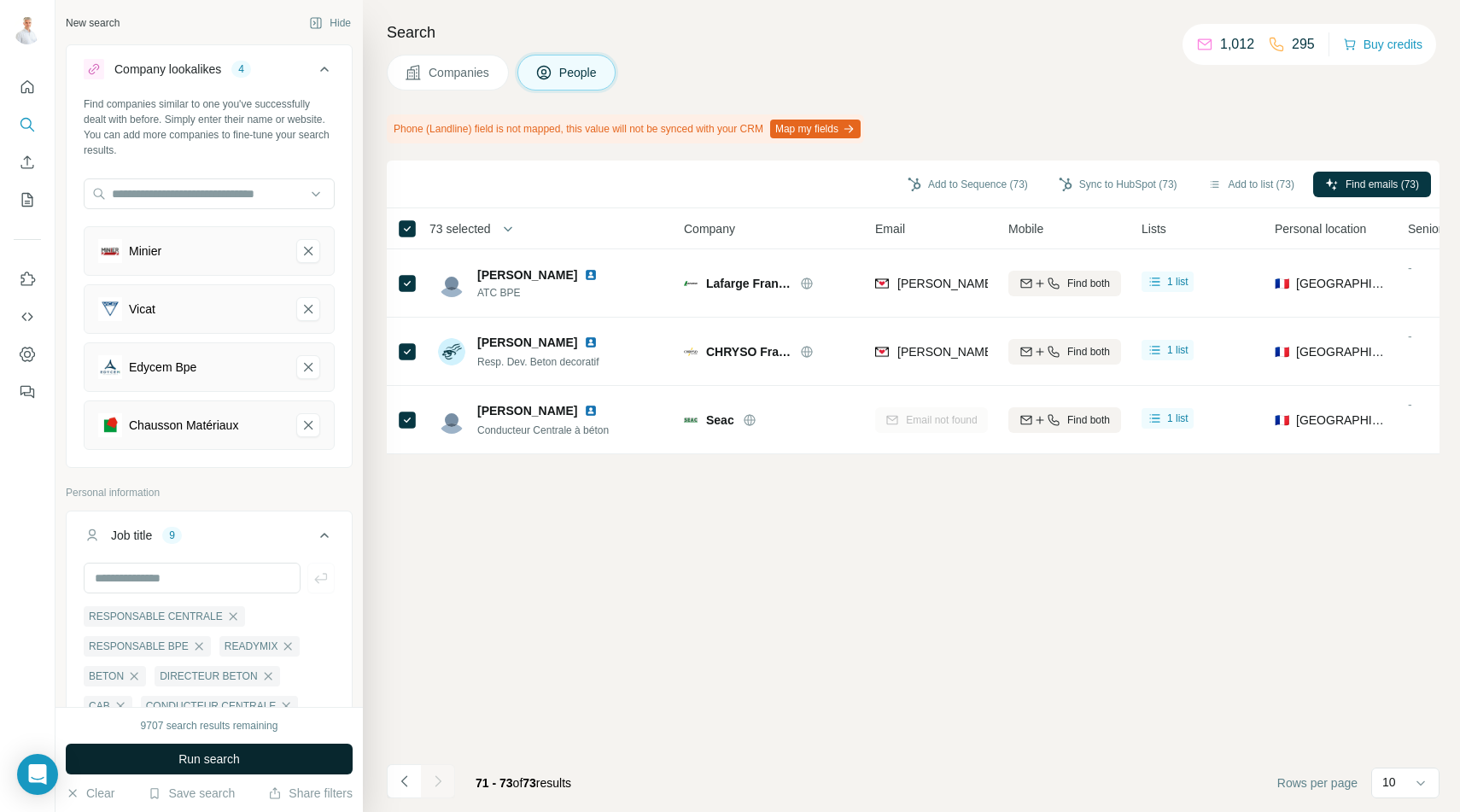
click at [209, 761] on span "Run search" at bounding box center [209, 759] width 61 height 17
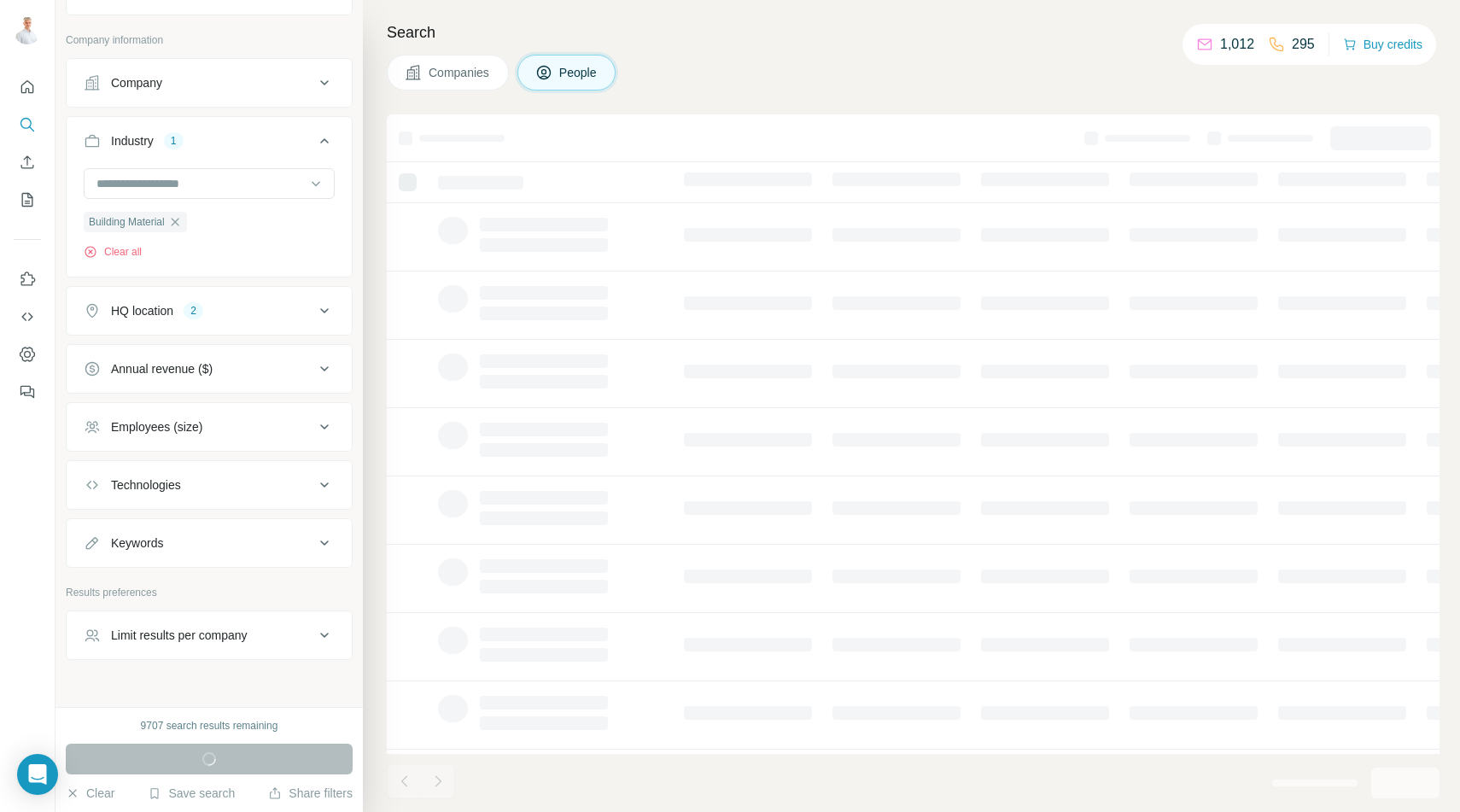
scroll to position [984, 0]
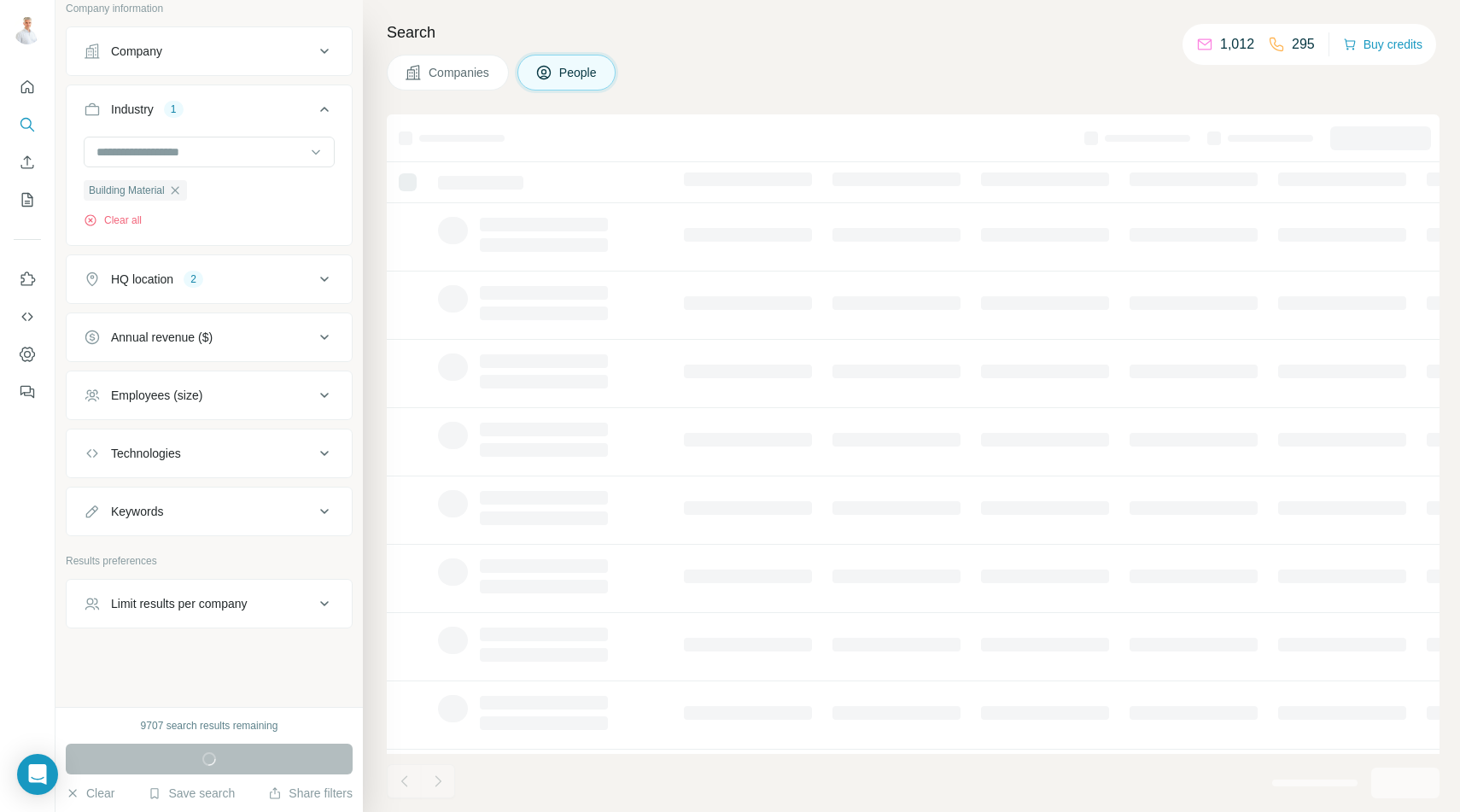
click at [201, 608] on div "Limit results per company" at bounding box center [179, 603] width 136 height 17
click at [201, 608] on div "Limit results per company" at bounding box center [179, 602] width 136 height 17
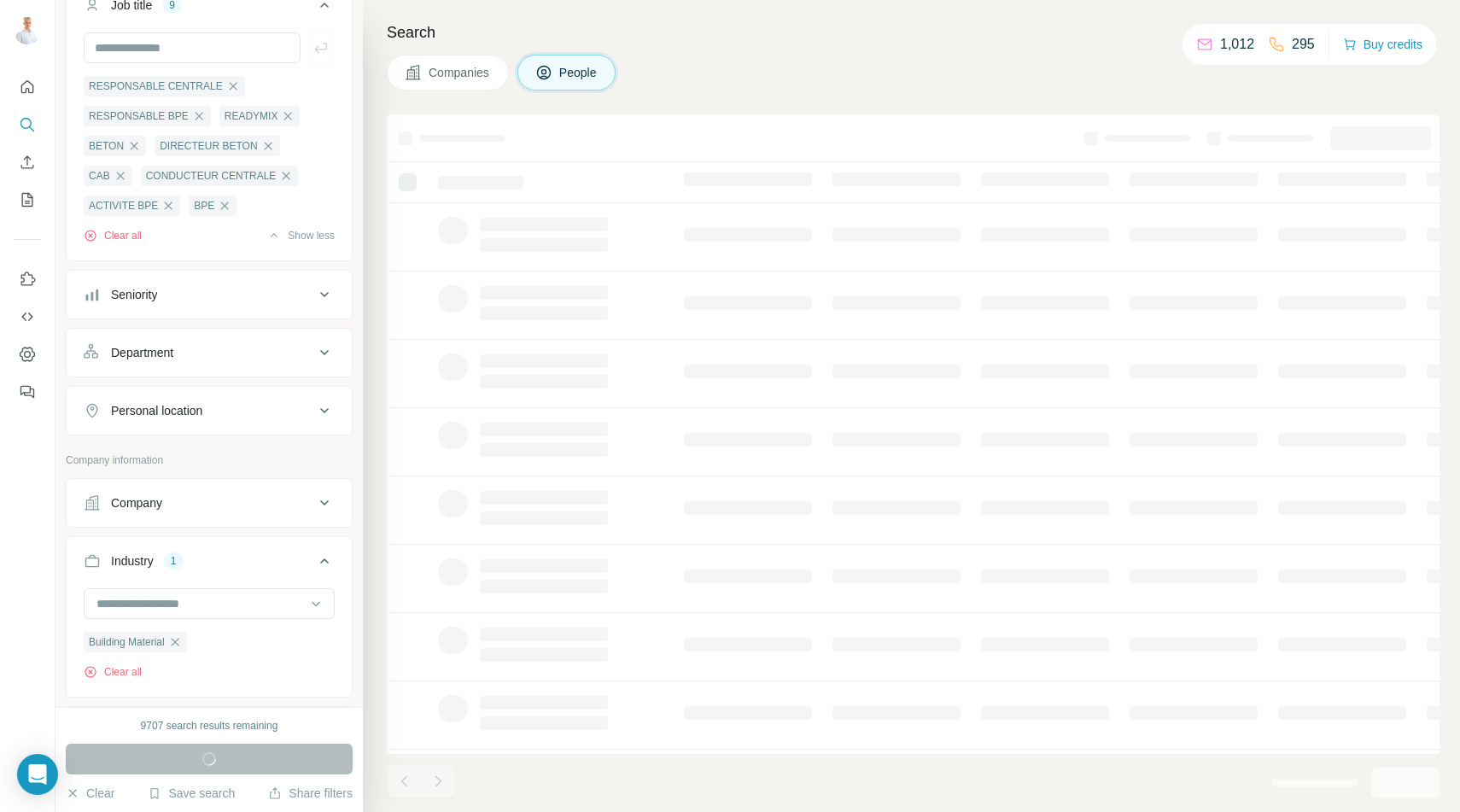
scroll to position [529, 0]
click at [227, 508] on div "Company" at bounding box center [199, 504] width 231 height 17
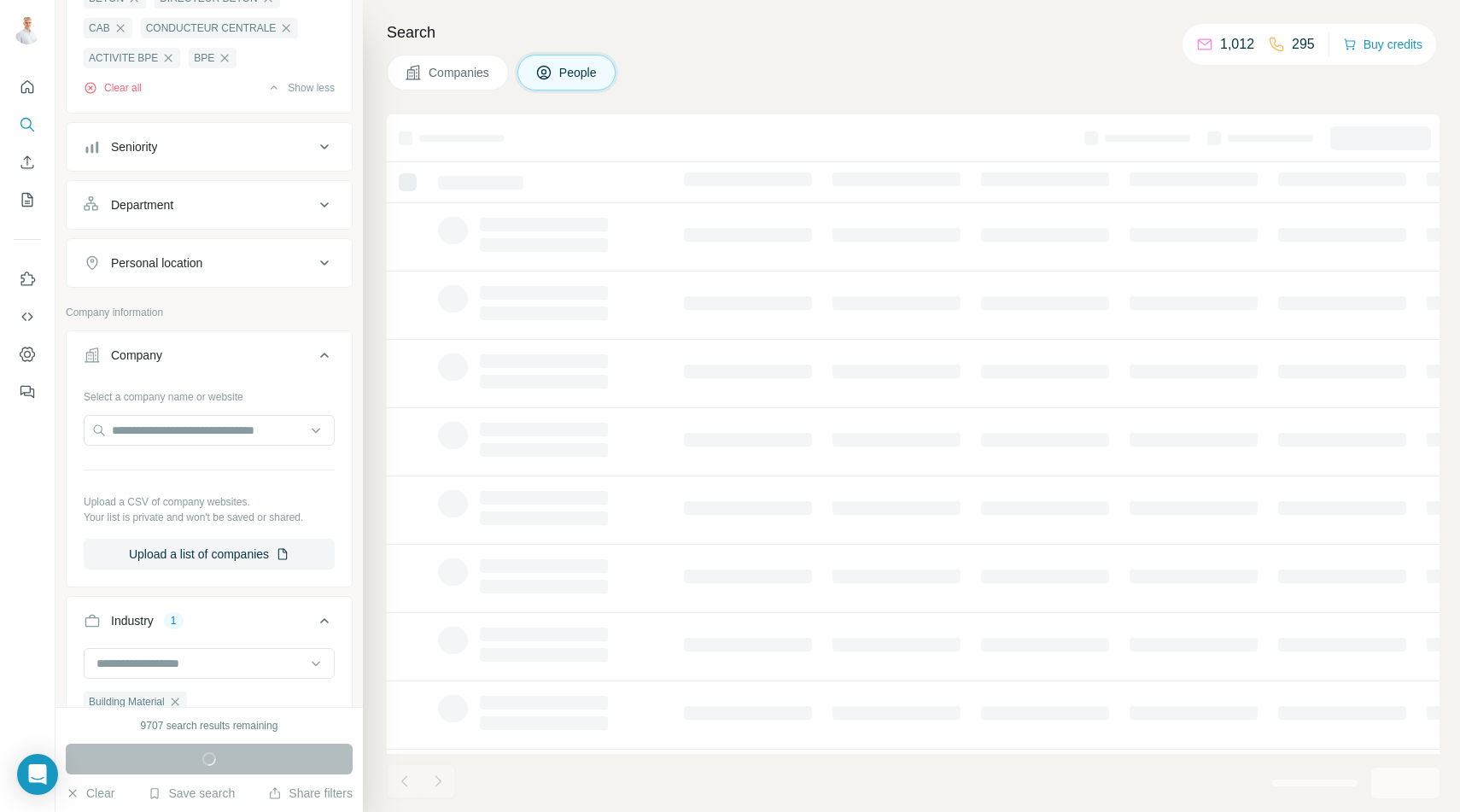
scroll to position [729, 0]
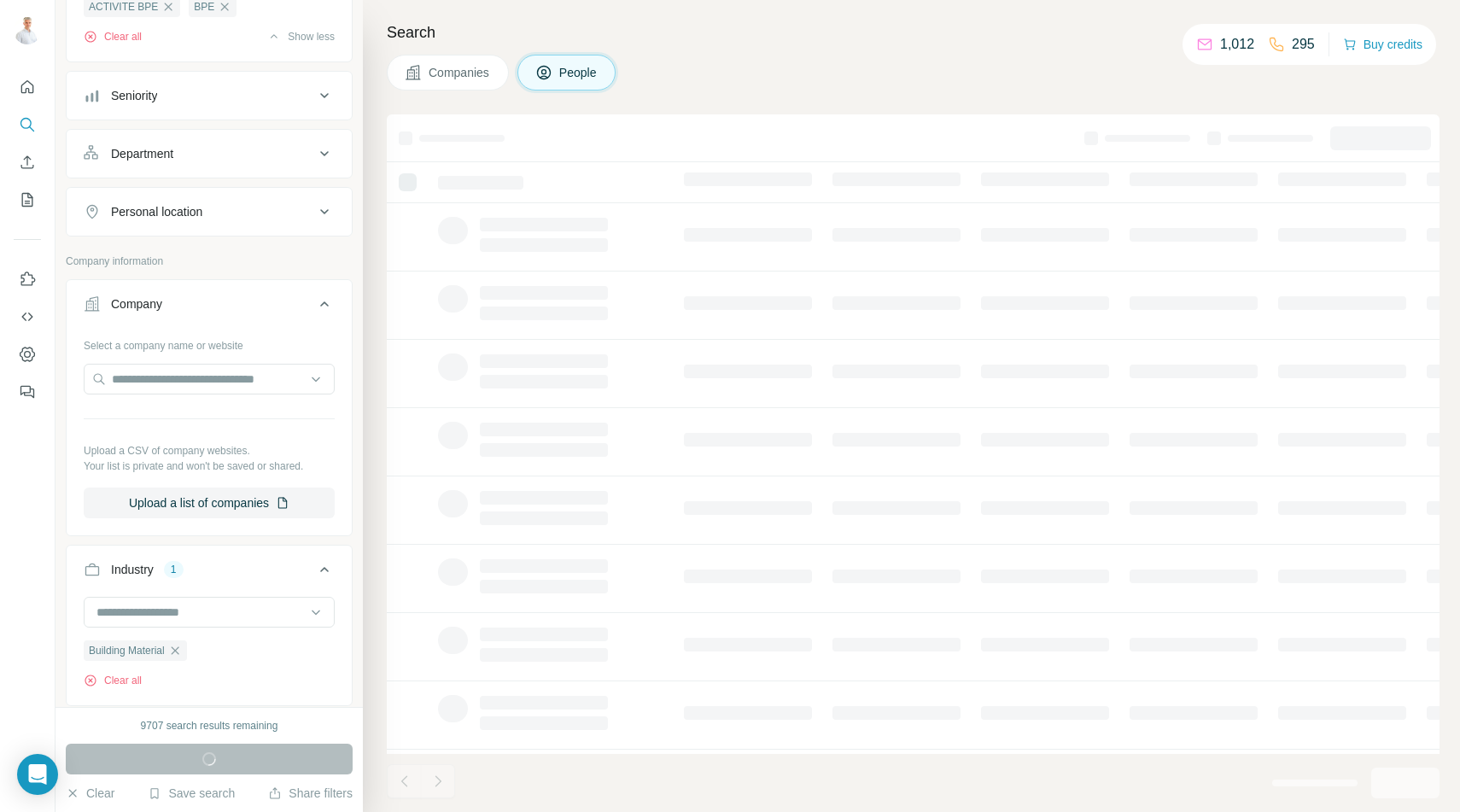
click at [322, 299] on icon at bounding box center [324, 303] width 20 height 20
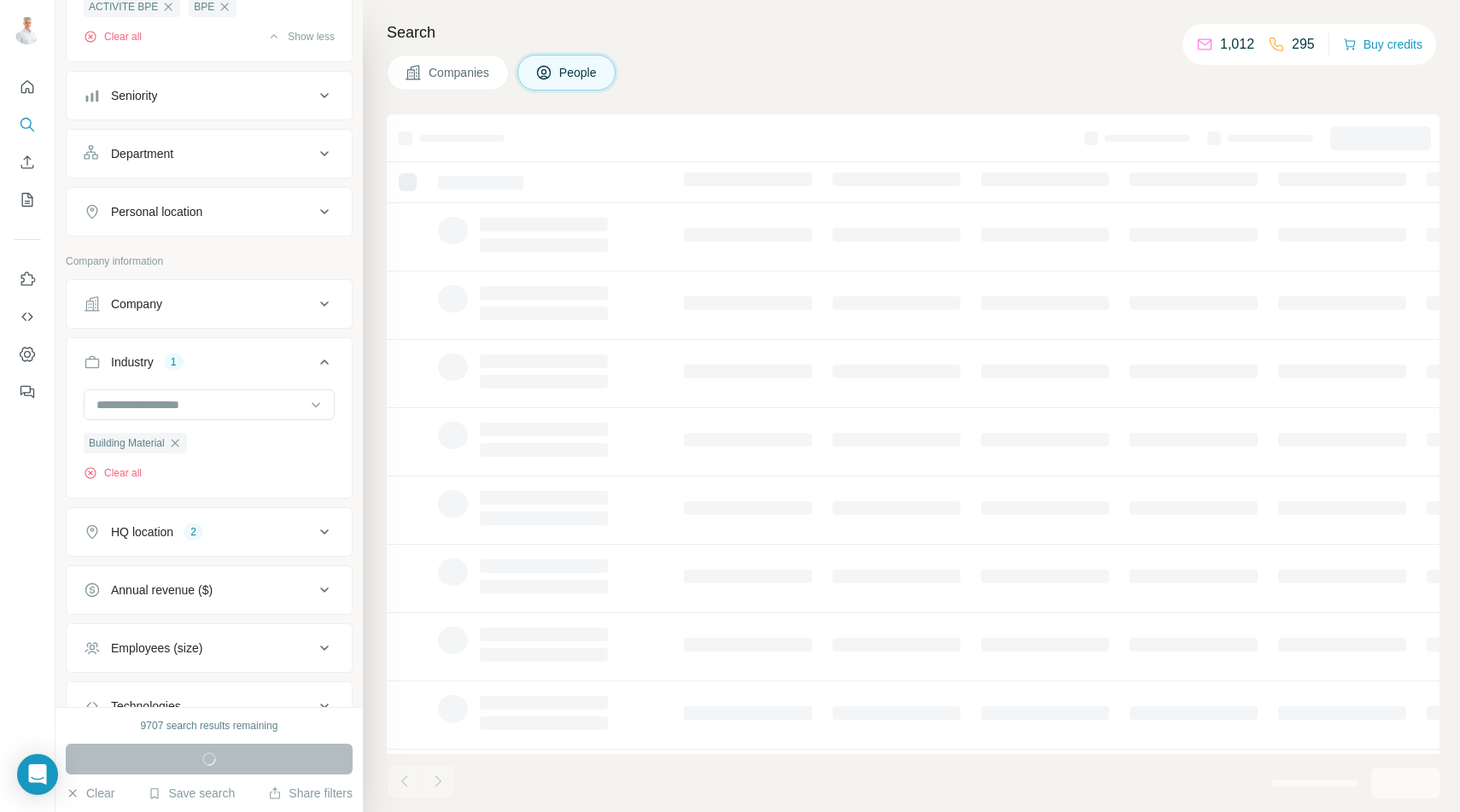
click at [322, 299] on icon at bounding box center [324, 303] width 20 height 20
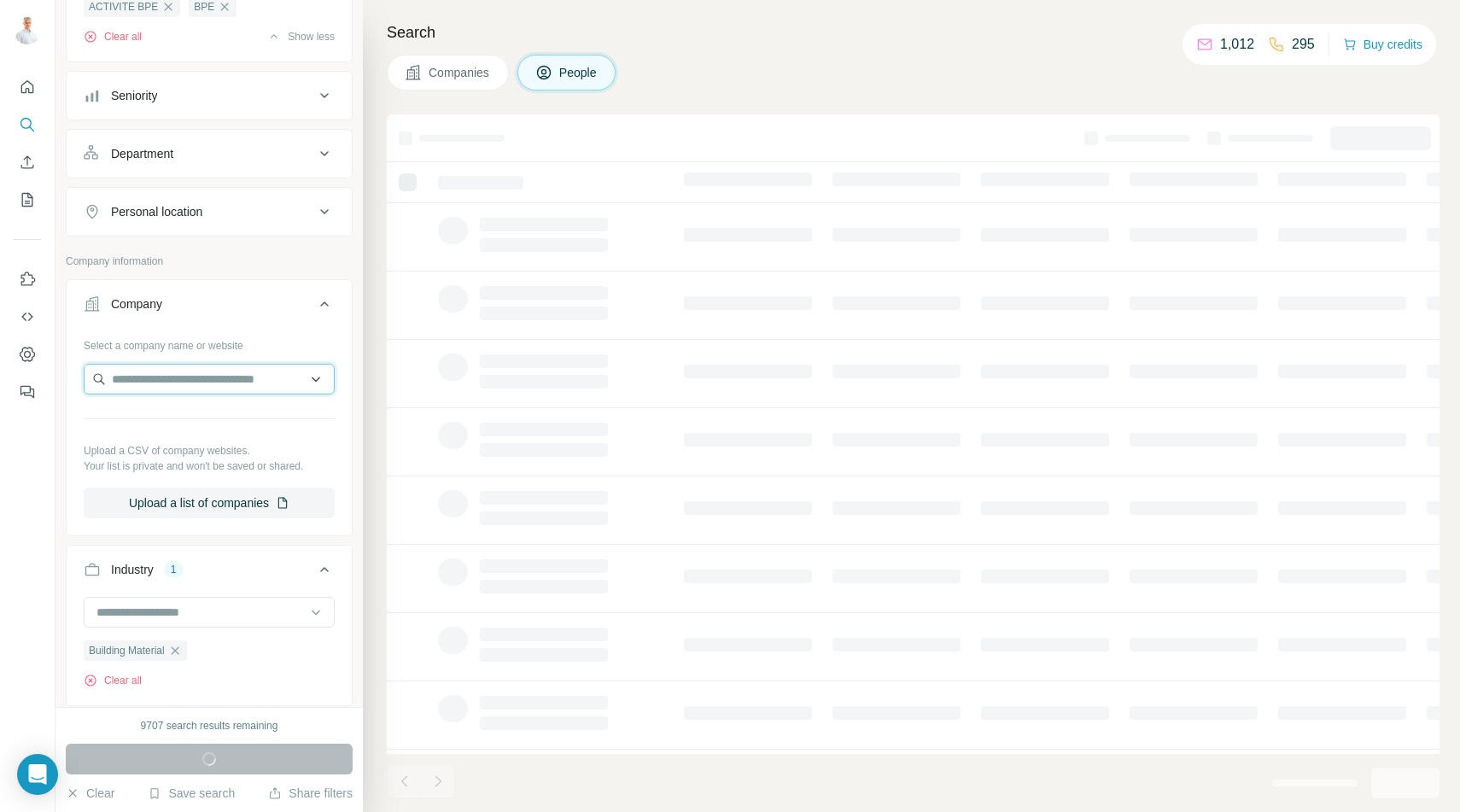
click at [236, 381] on input "text" at bounding box center [209, 378] width 251 height 31
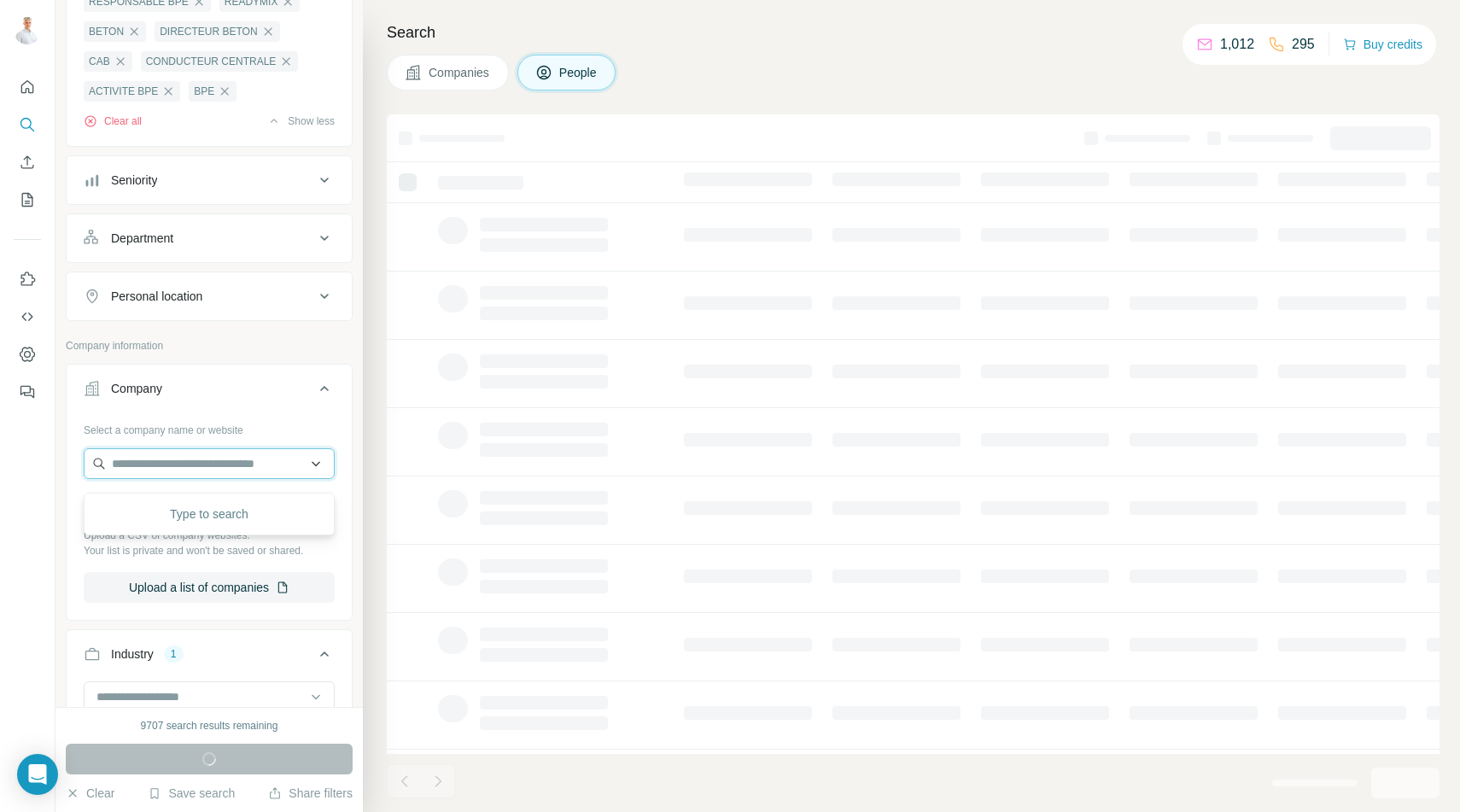
scroll to position [648, 0]
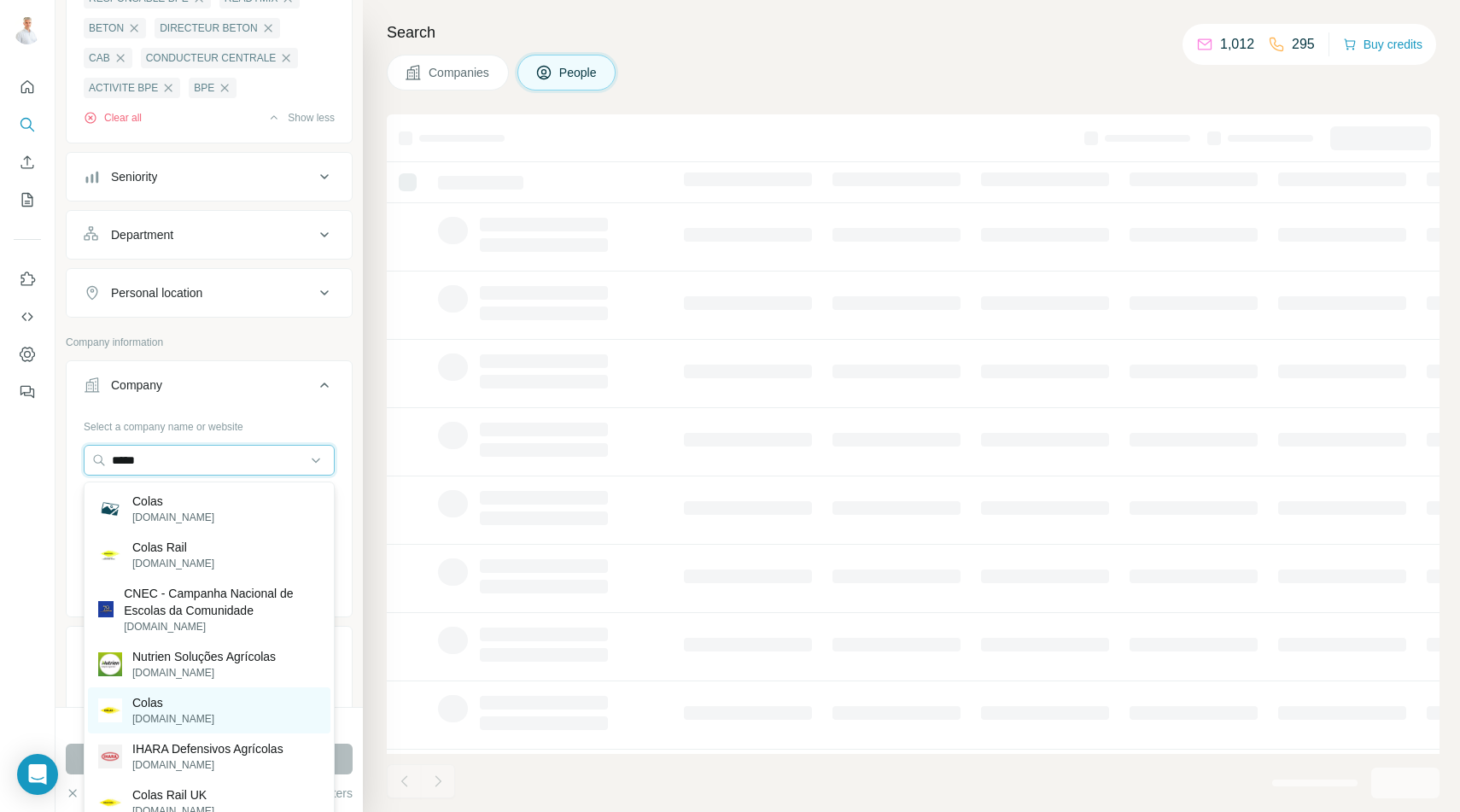
type input "*****"
click at [149, 712] on p "[DOMAIN_NAME]" at bounding box center [174, 719] width 82 height 16
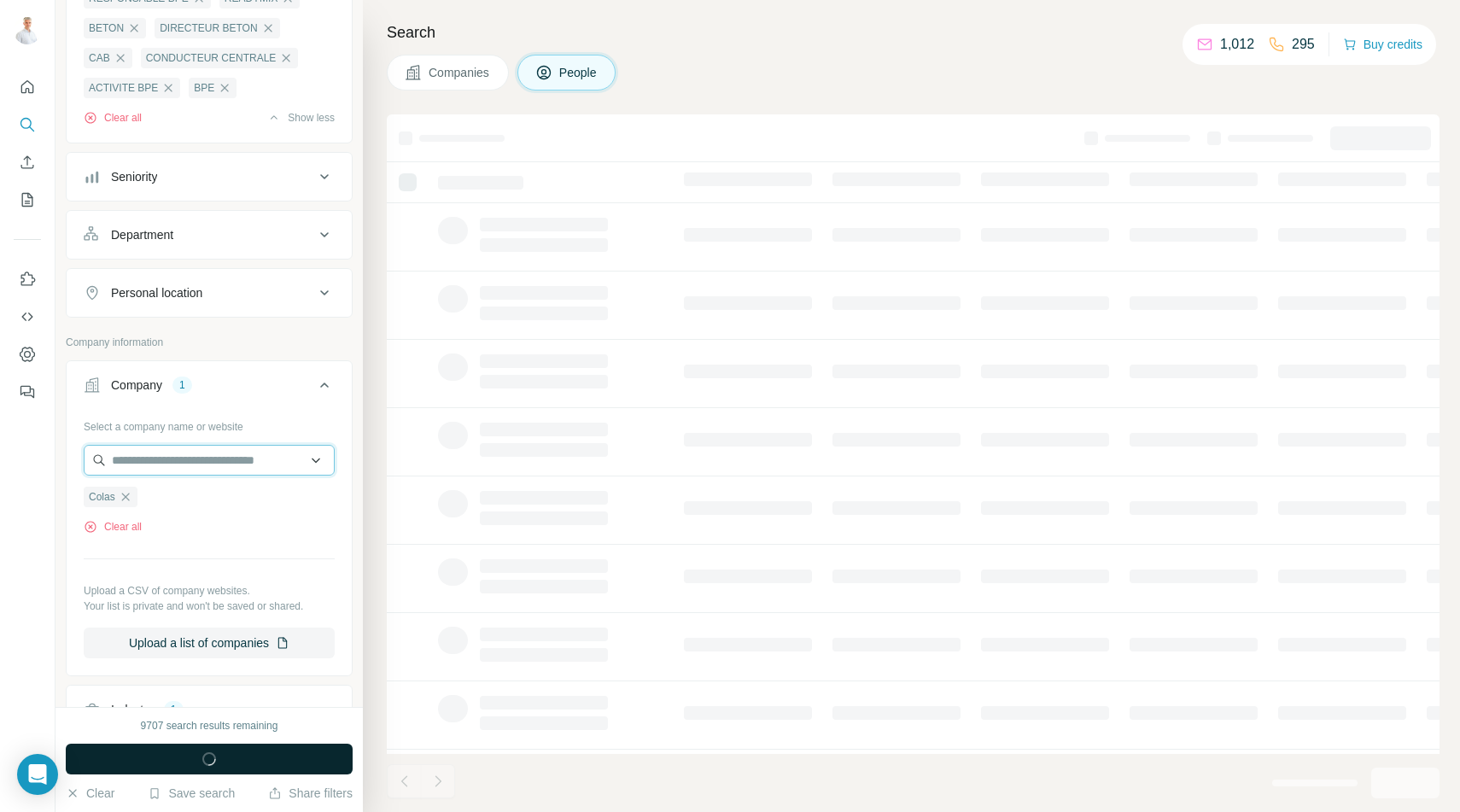
click at [182, 461] on input "text" at bounding box center [209, 459] width 251 height 31
click at [793, 50] on div "Search Companies People" at bounding box center [912, 406] width 1097 height 812
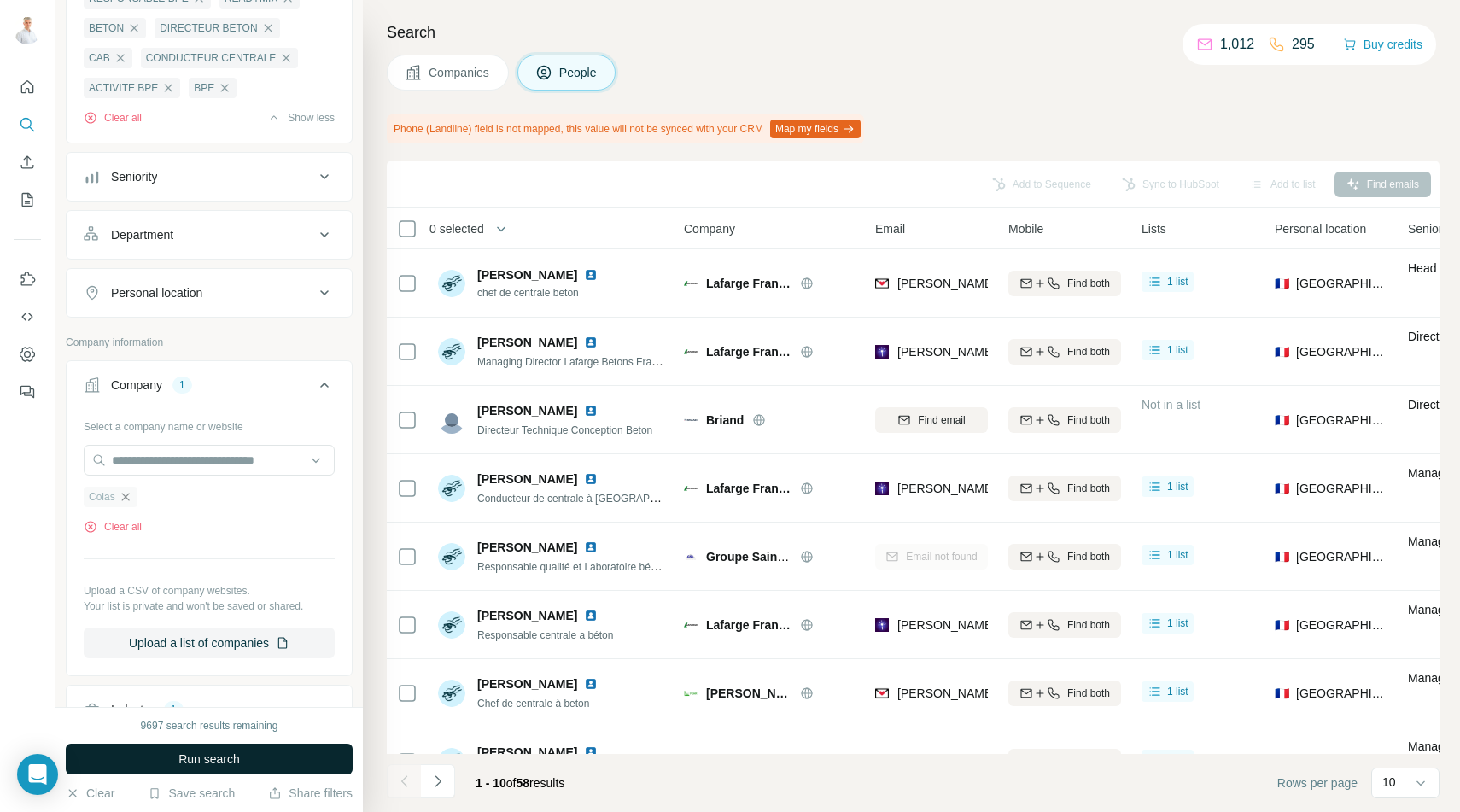
click at [129, 500] on icon "button" at bounding box center [126, 497] width 14 height 14
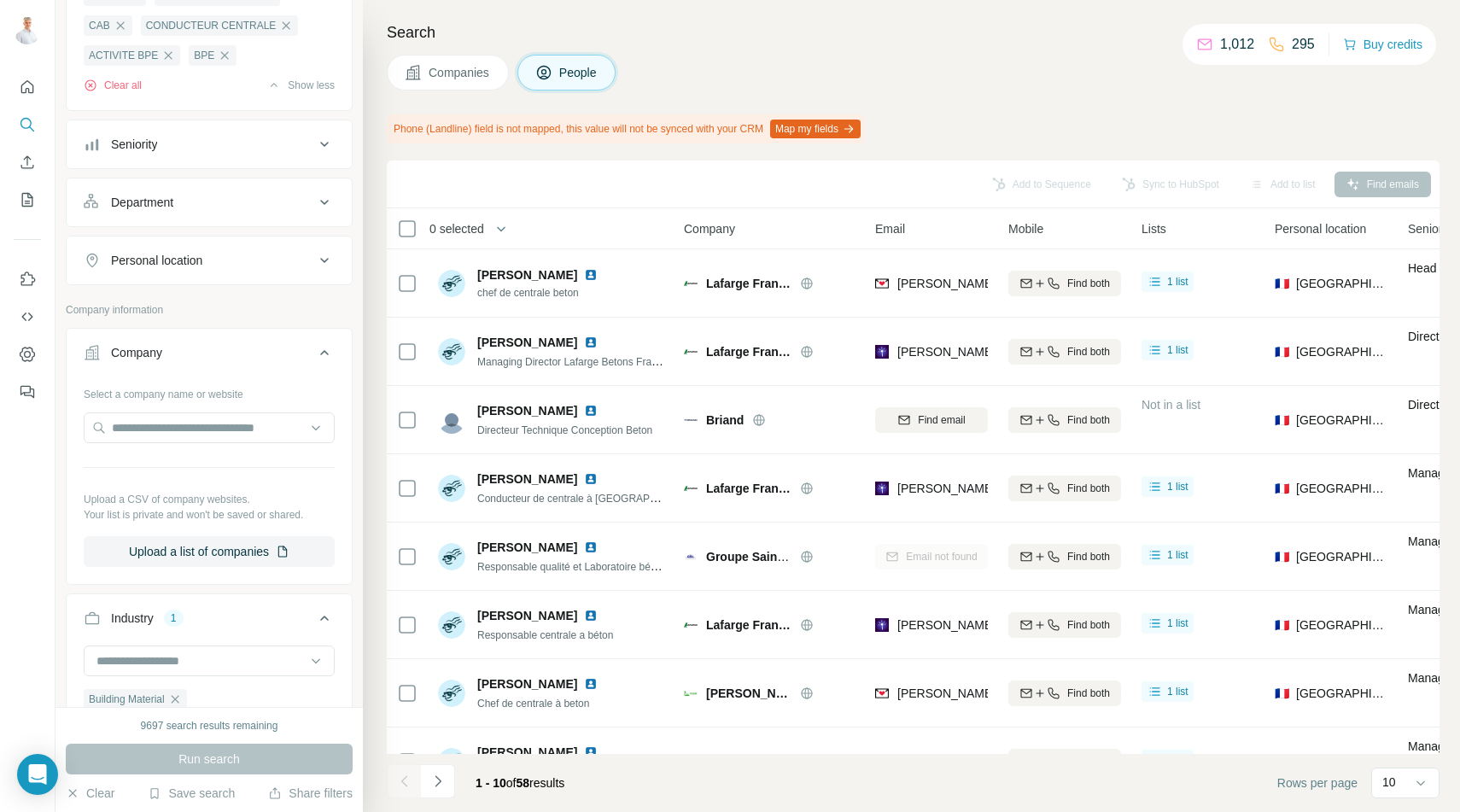
scroll to position [648, 0]
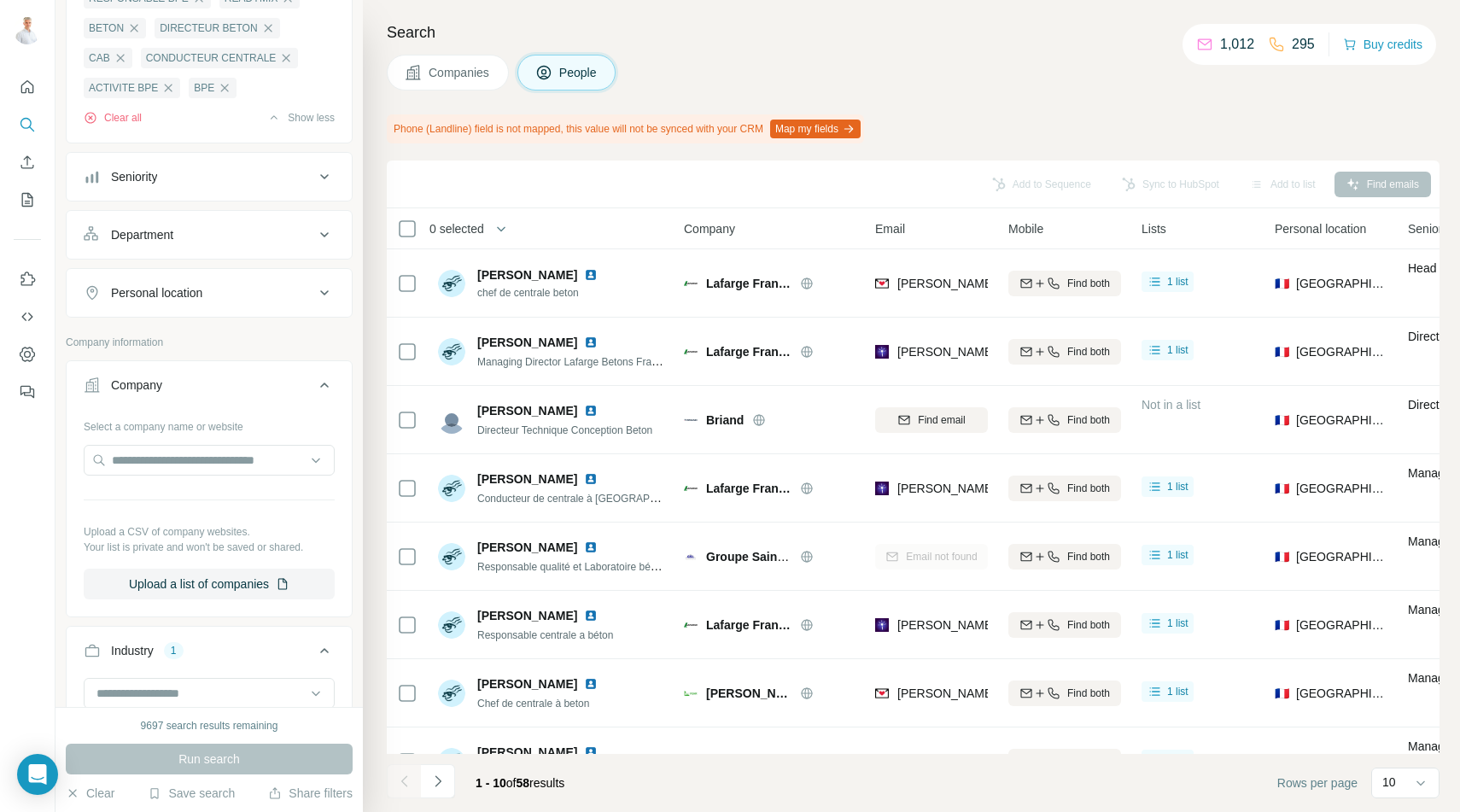
click at [736, 51] on div "Search Companies People Phone (Landline) field is not mapped, this value will n…" at bounding box center [912, 406] width 1097 height 812
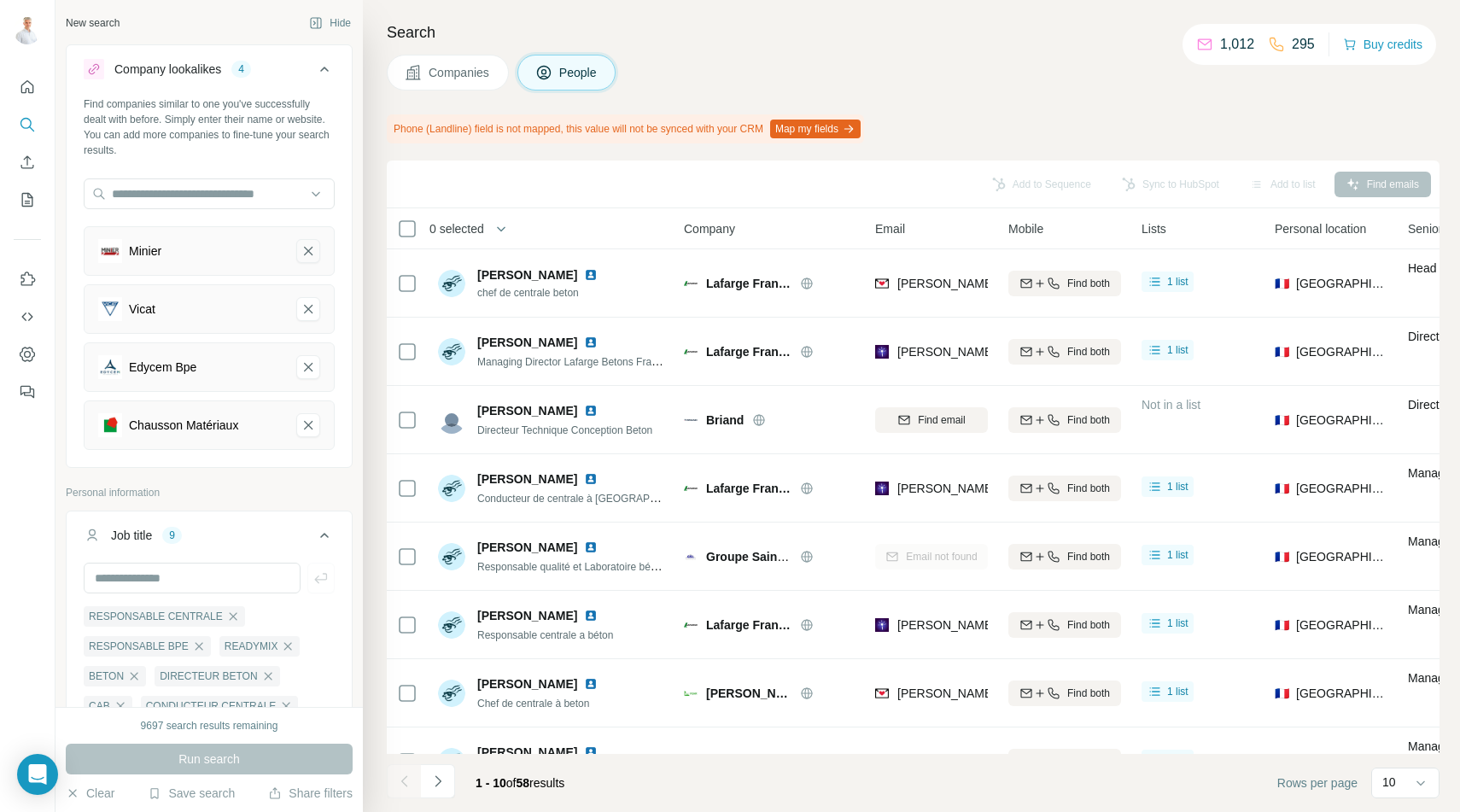
click at [308, 249] on icon "Minier-remove-button" at bounding box center [308, 251] width 16 height 17
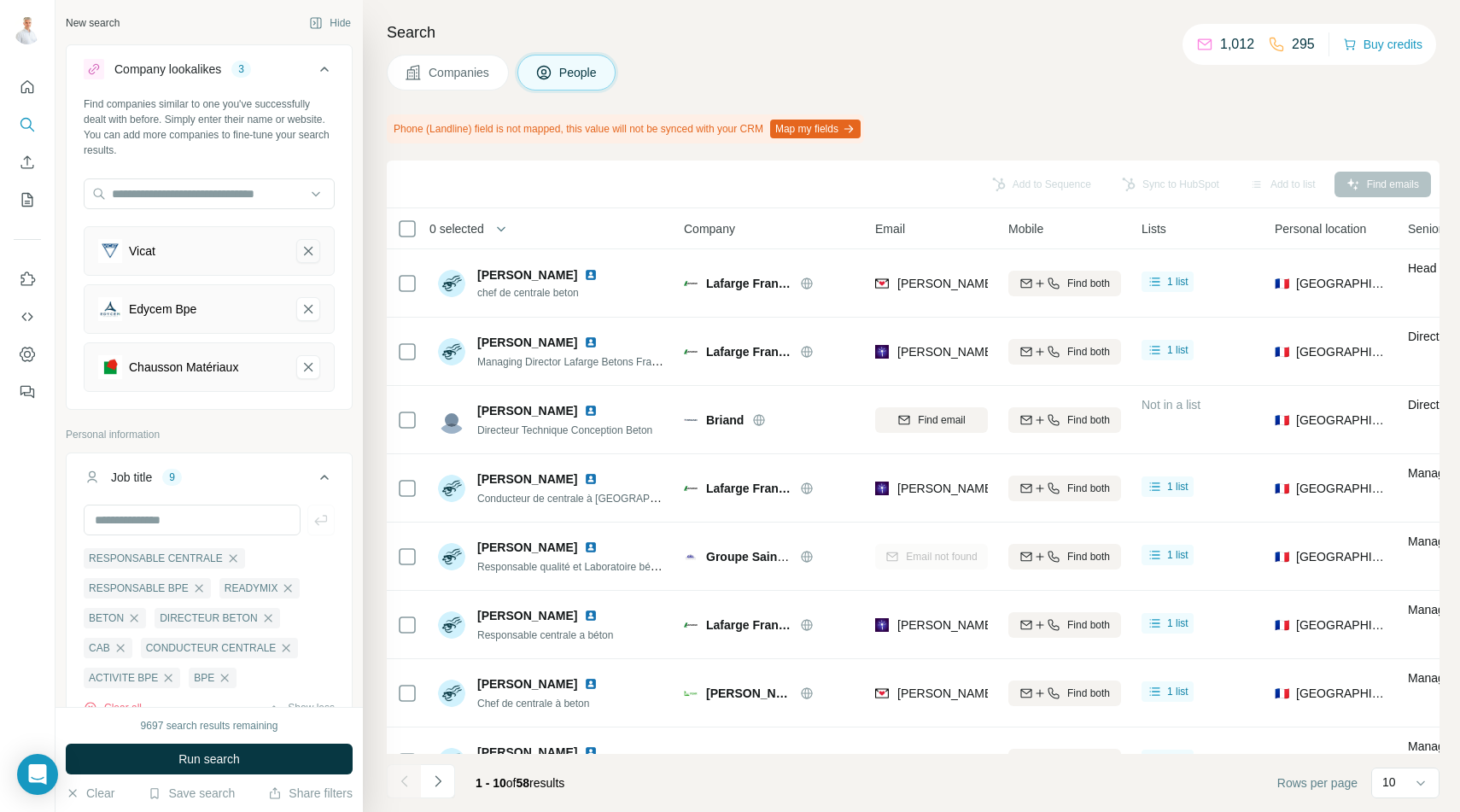
click at [307, 258] on icon "Vicat-remove-button" at bounding box center [308, 251] width 16 height 17
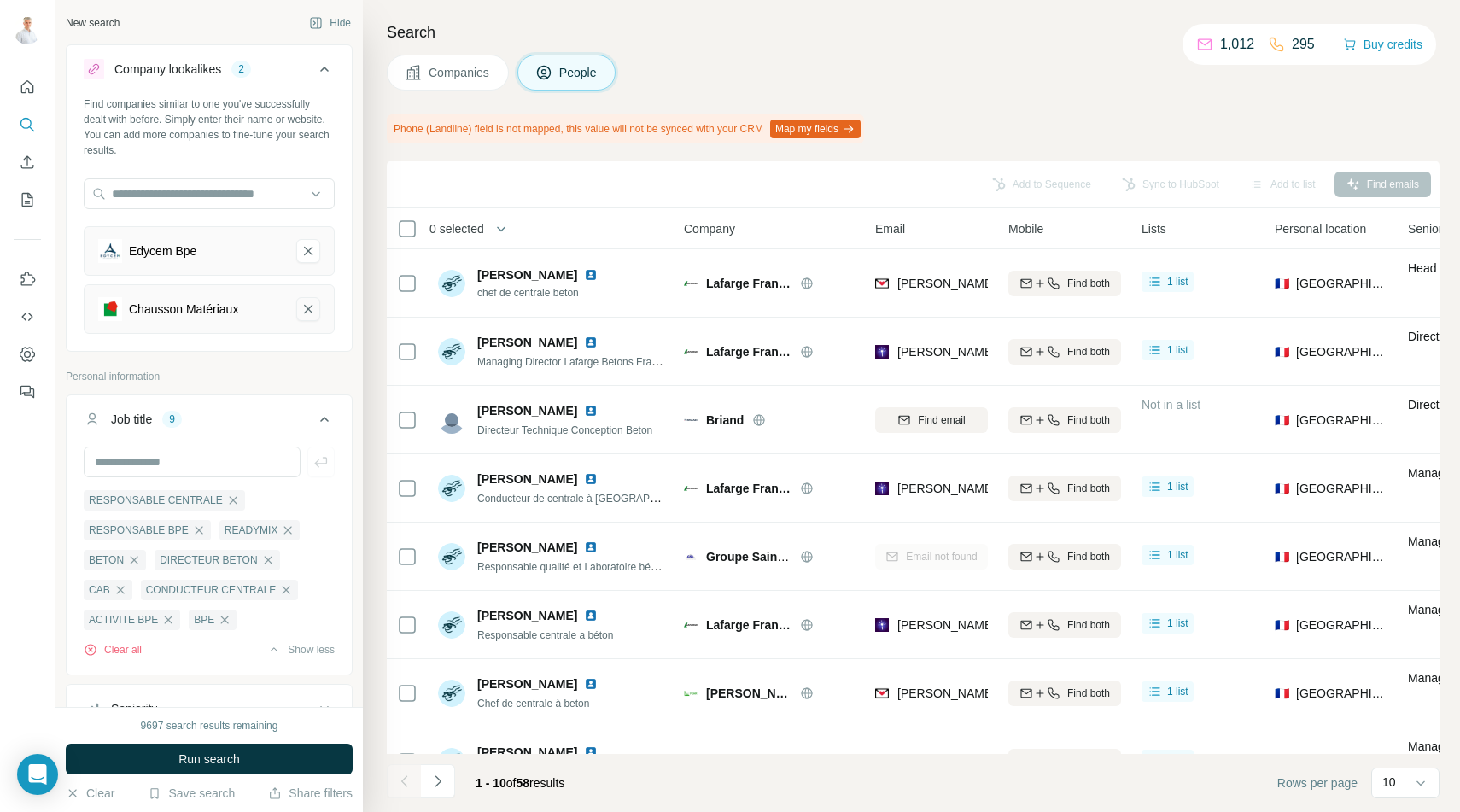
click at [308, 310] on icon "Chausson Matériaux-remove-button" at bounding box center [308, 309] width 16 height 17
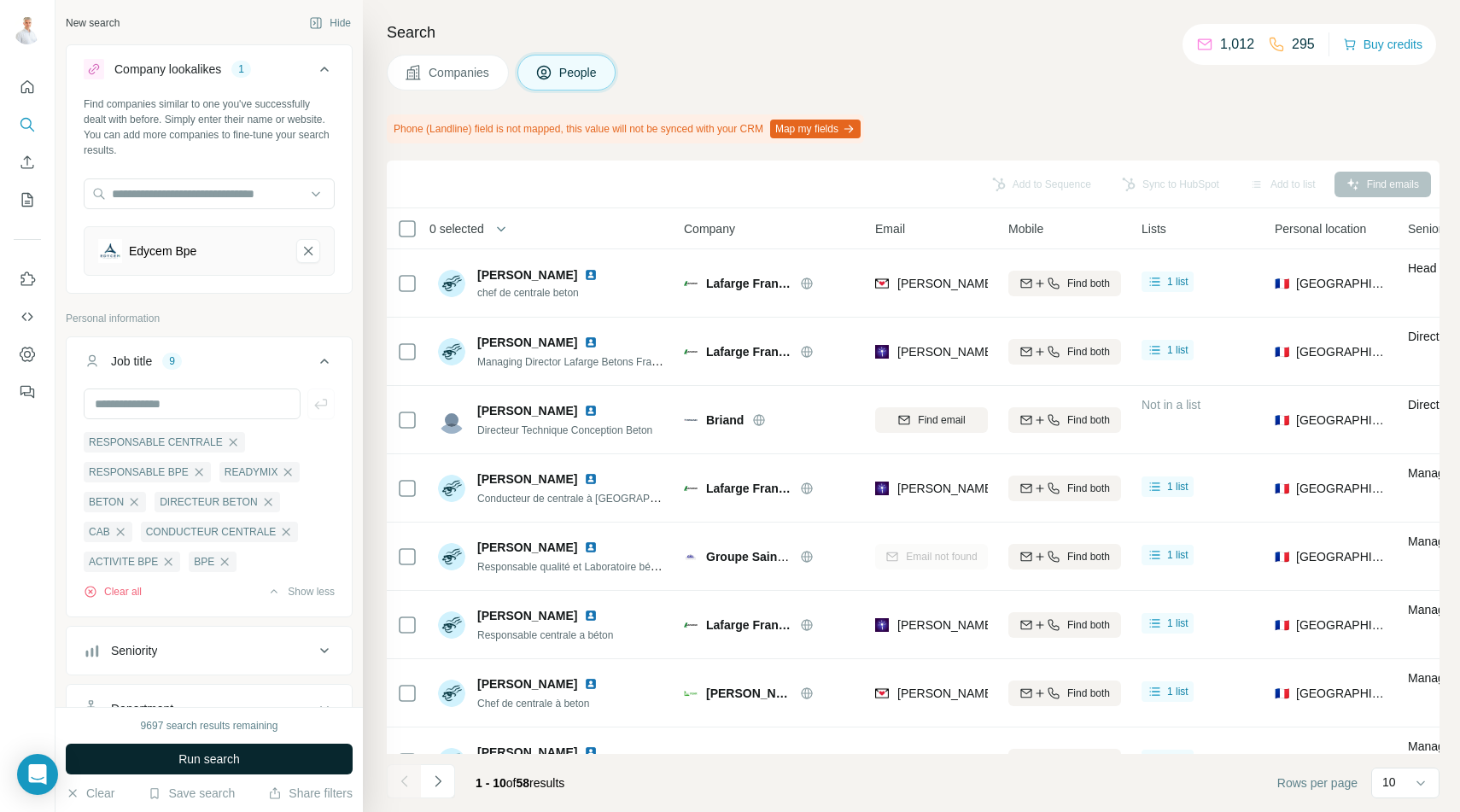
click at [174, 754] on button "Run search" at bounding box center [209, 759] width 286 height 31
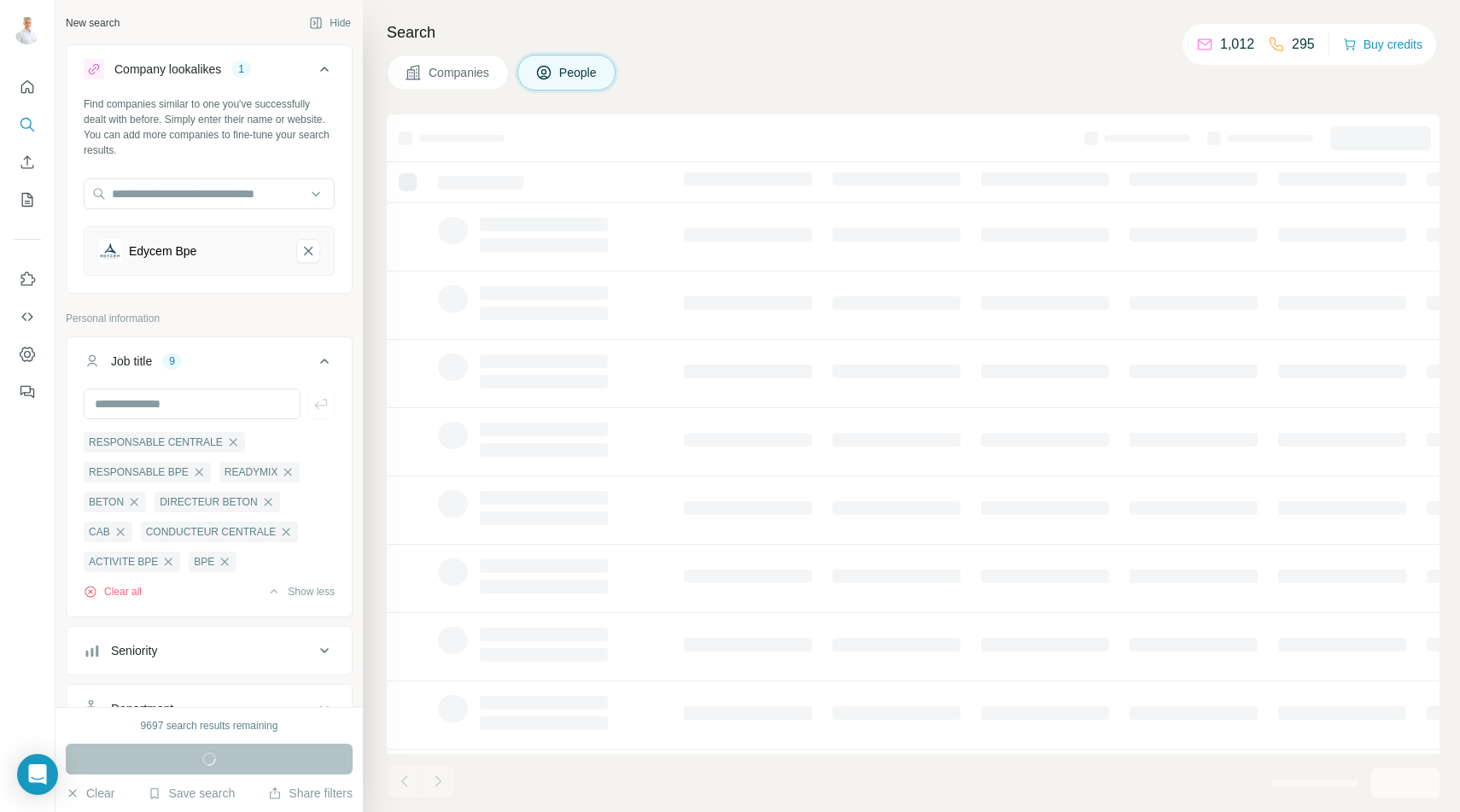
click at [458, 79] on span "Companies" at bounding box center [459, 72] width 62 height 17
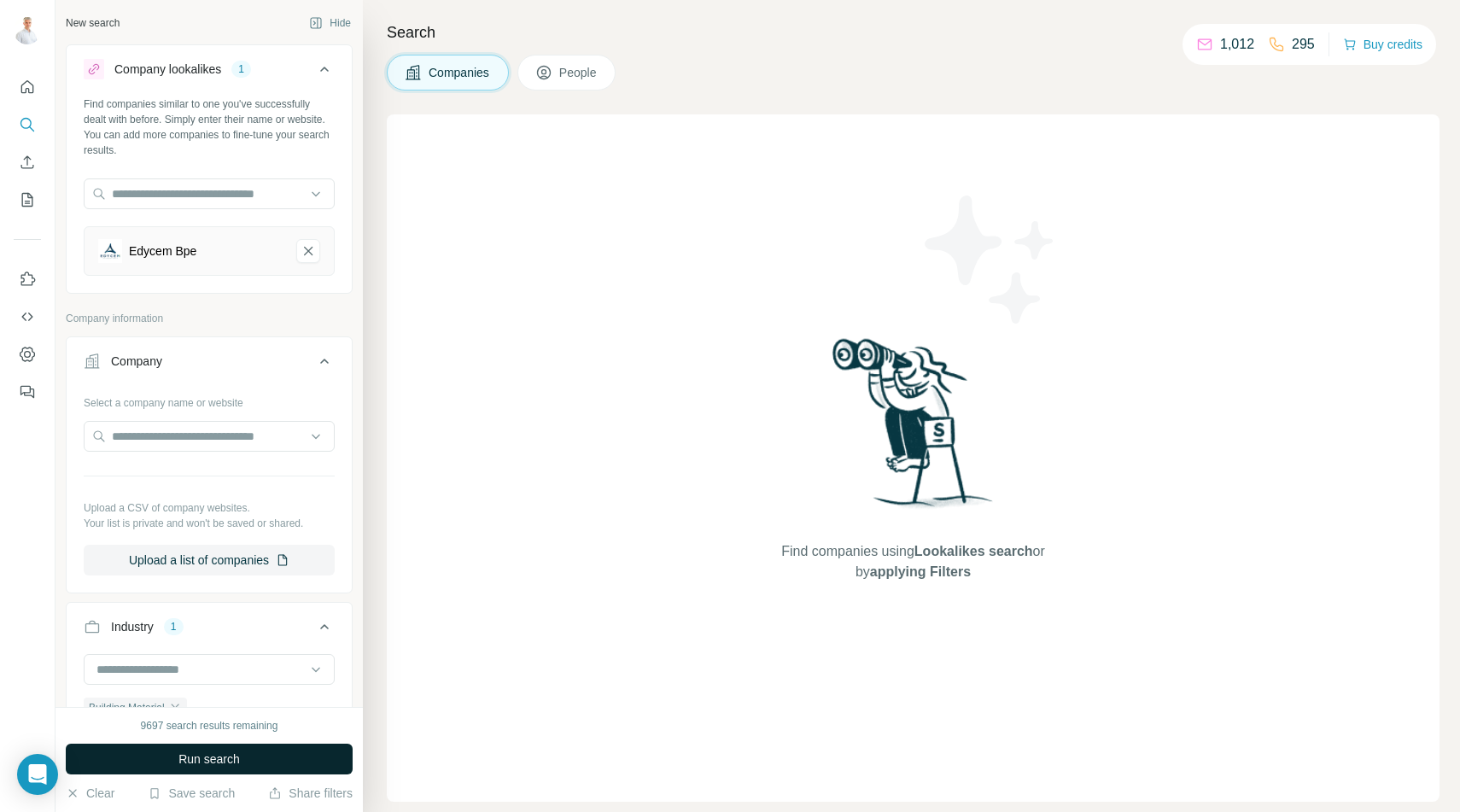
click at [220, 760] on span "Run search" at bounding box center [209, 759] width 61 height 17
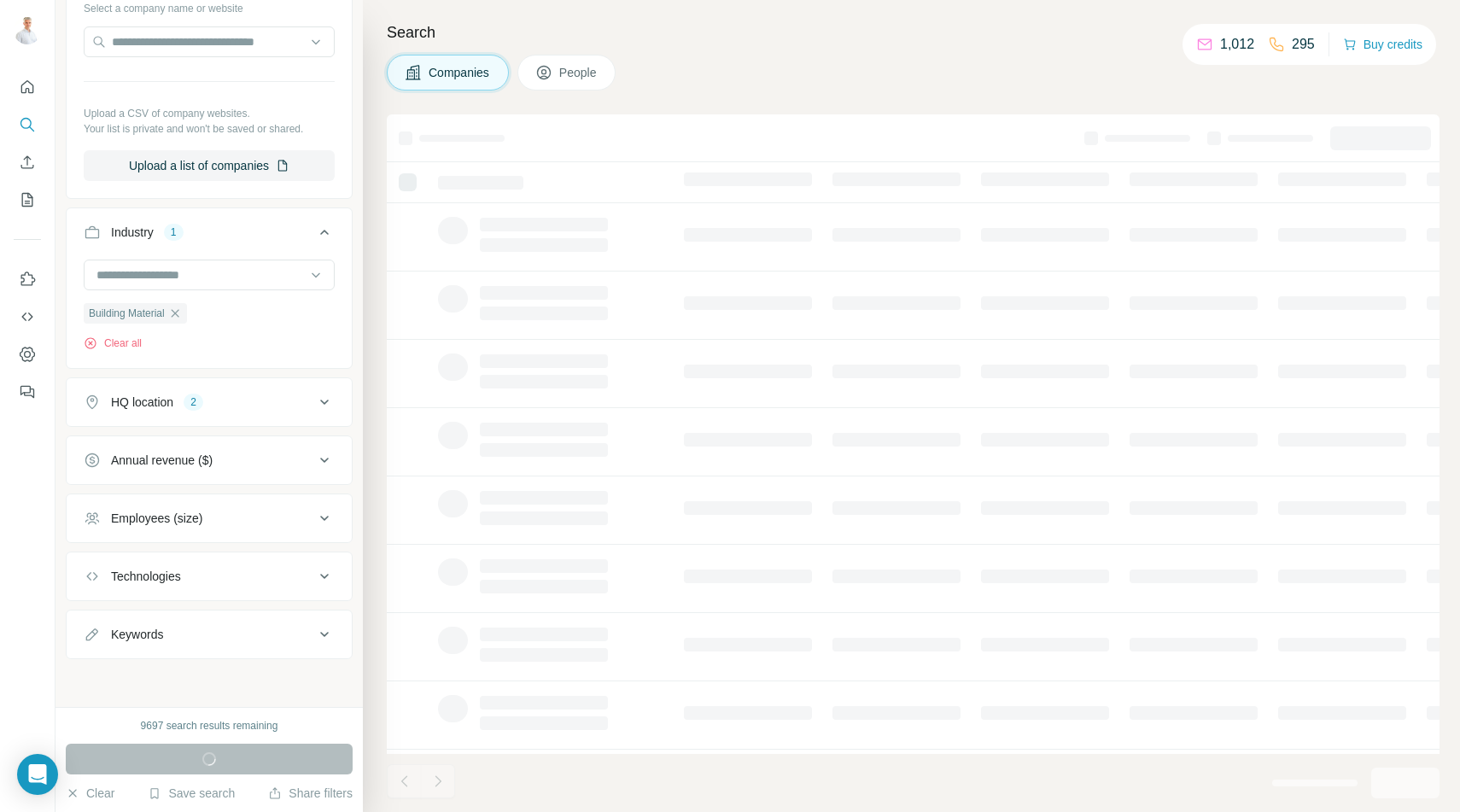
scroll to position [390, 0]
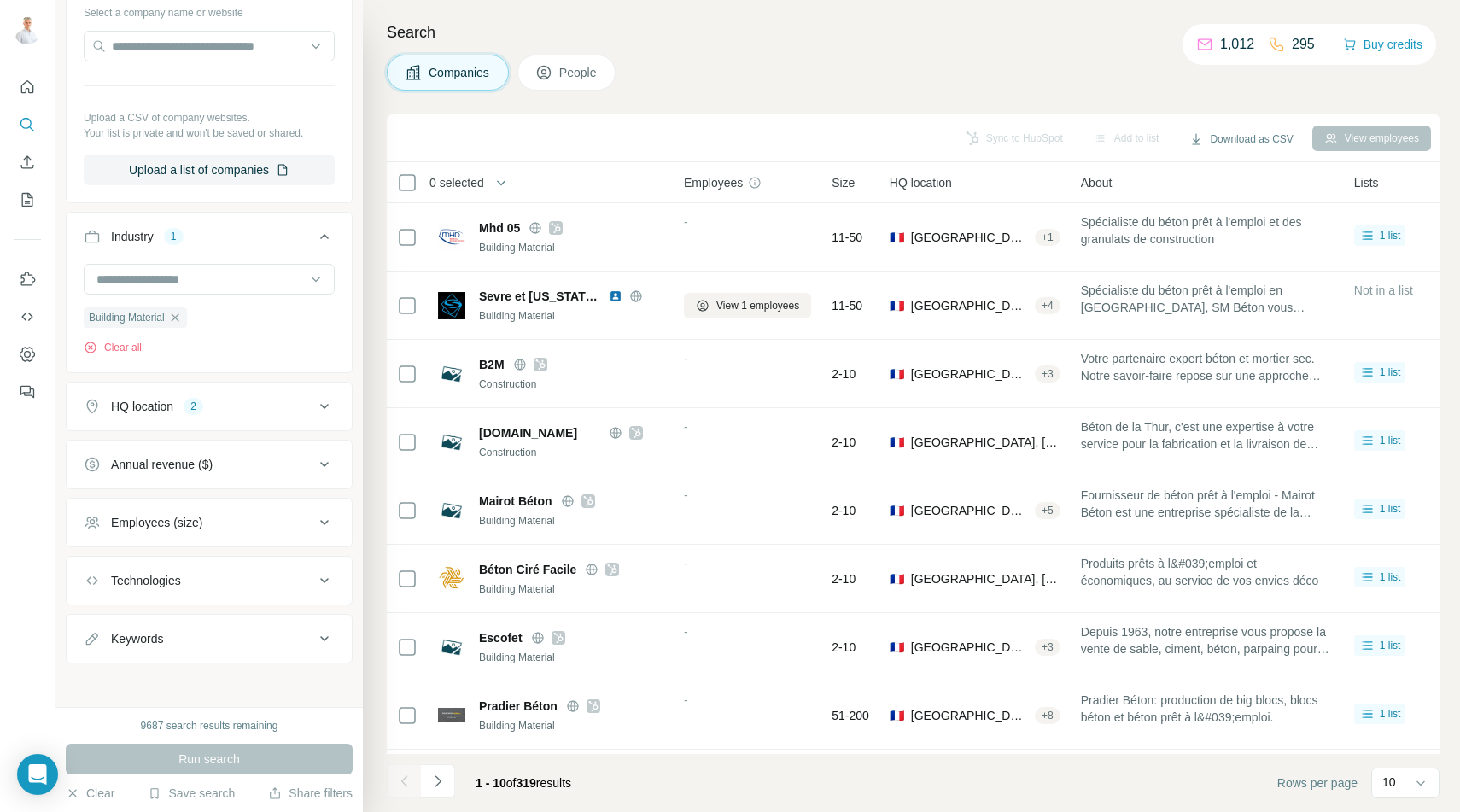
click at [476, 181] on span "0 selected" at bounding box center [457, 182] width 55 height 17
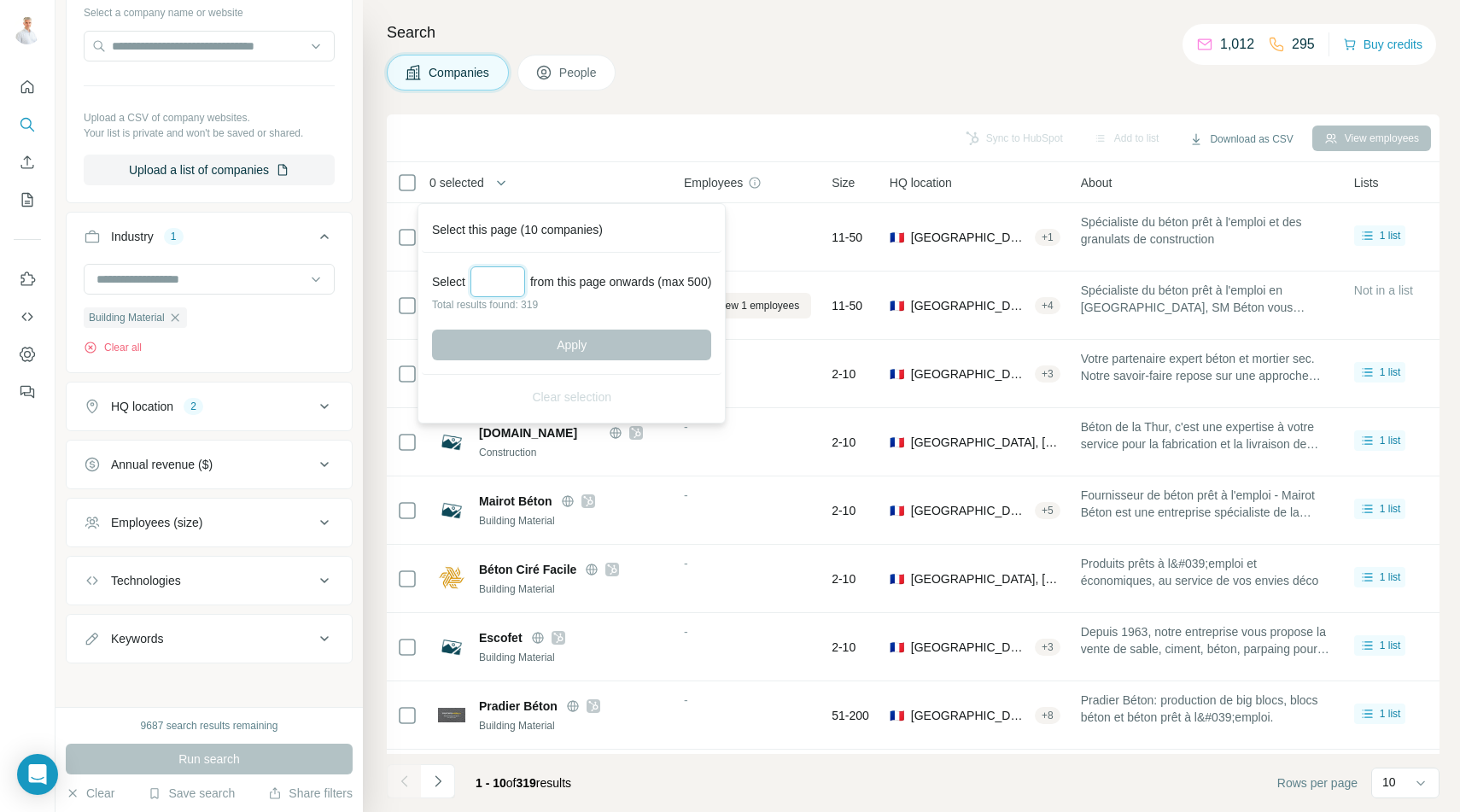
click at [491, 282] on input "Select a number (up to 500)" at bounding box center [498, 281] width 55 height 31
type input "***"
click at [568, 344] on span "Apply" at bounding box center [571, 345] width 30 height 17
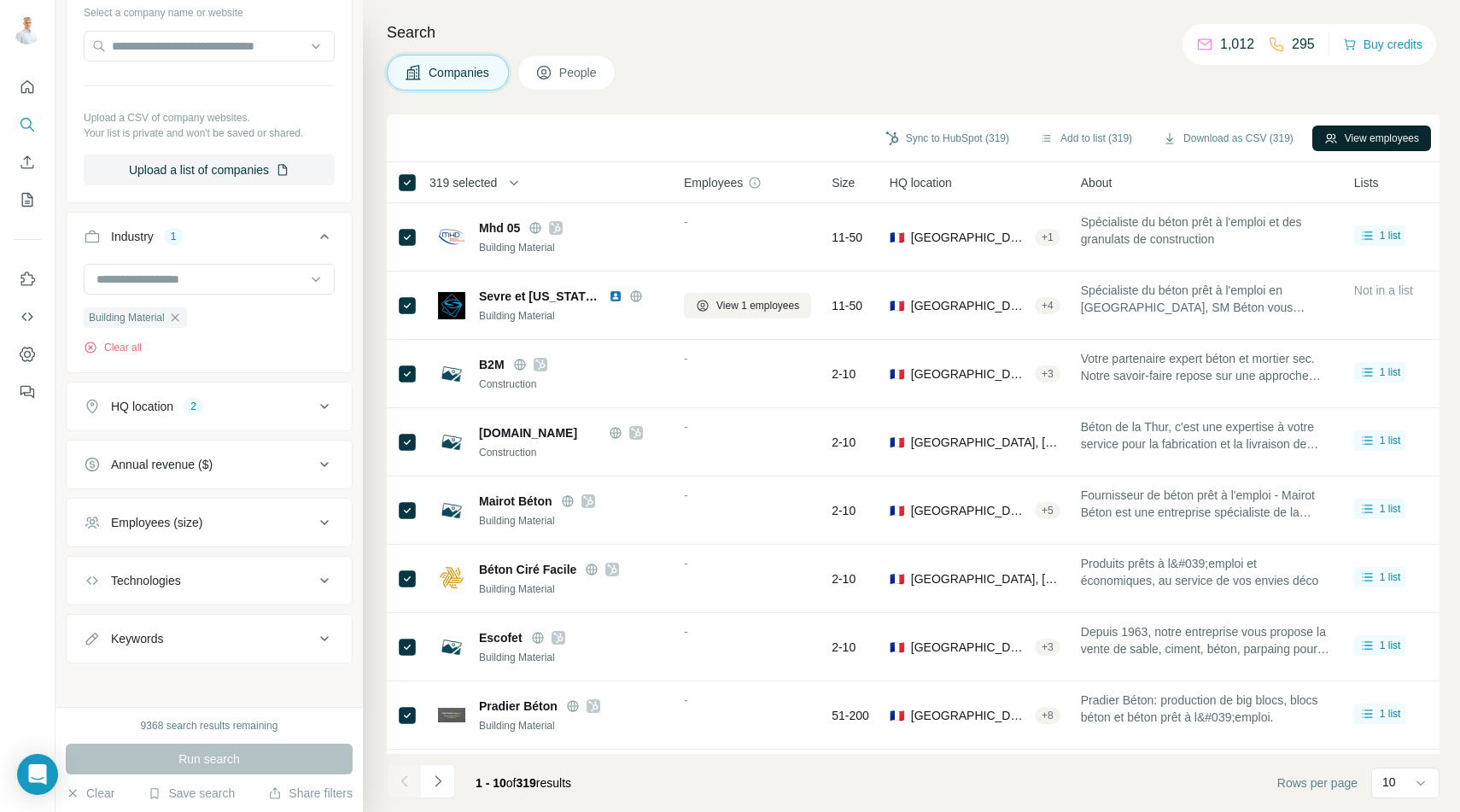
click at [1367, 135] on button "View employees" at bounding box center [1372, 138] width 119 height 25
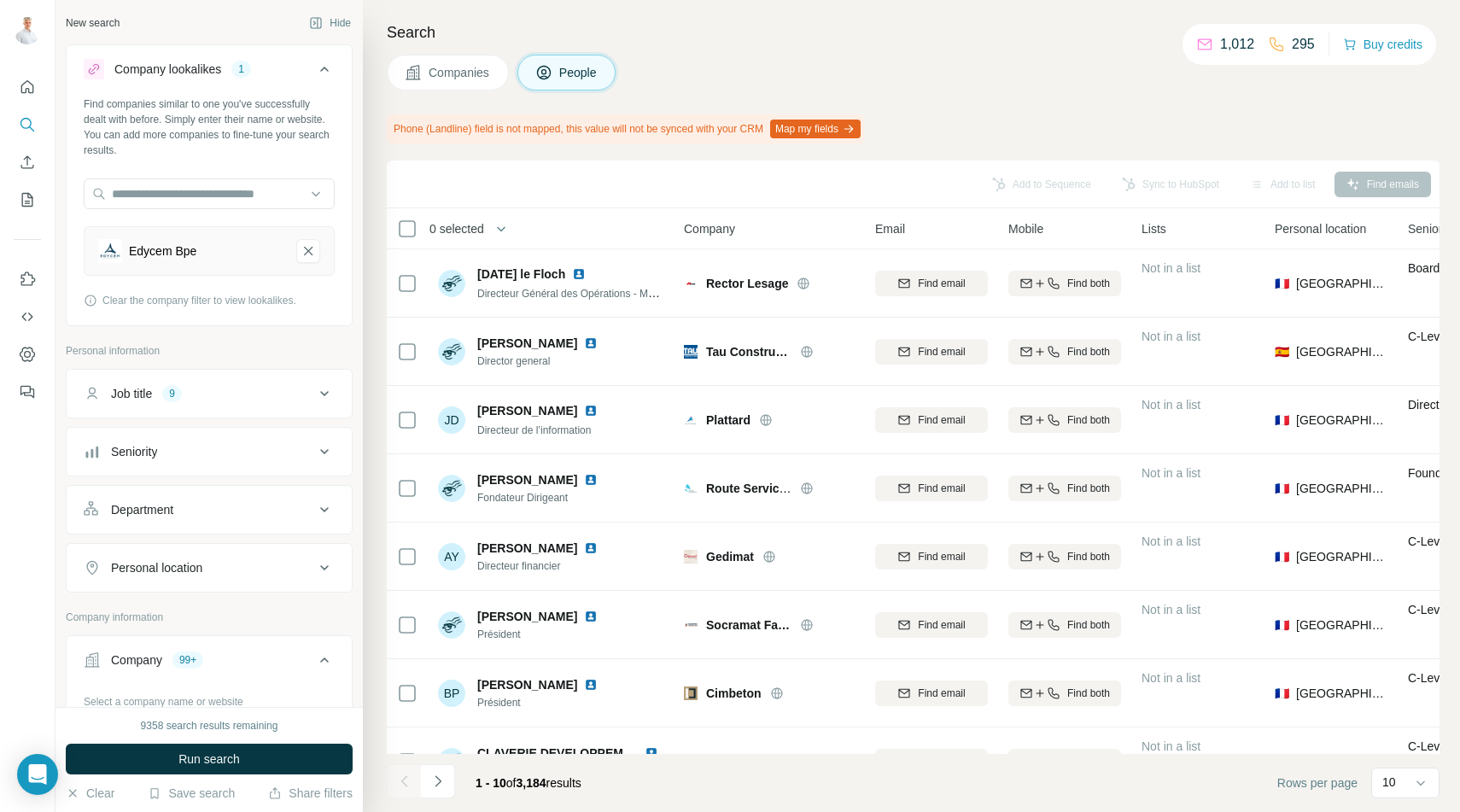
click at [272, 396] on div "Job title 9" at bounding box center [199, 394] width 231 height 17
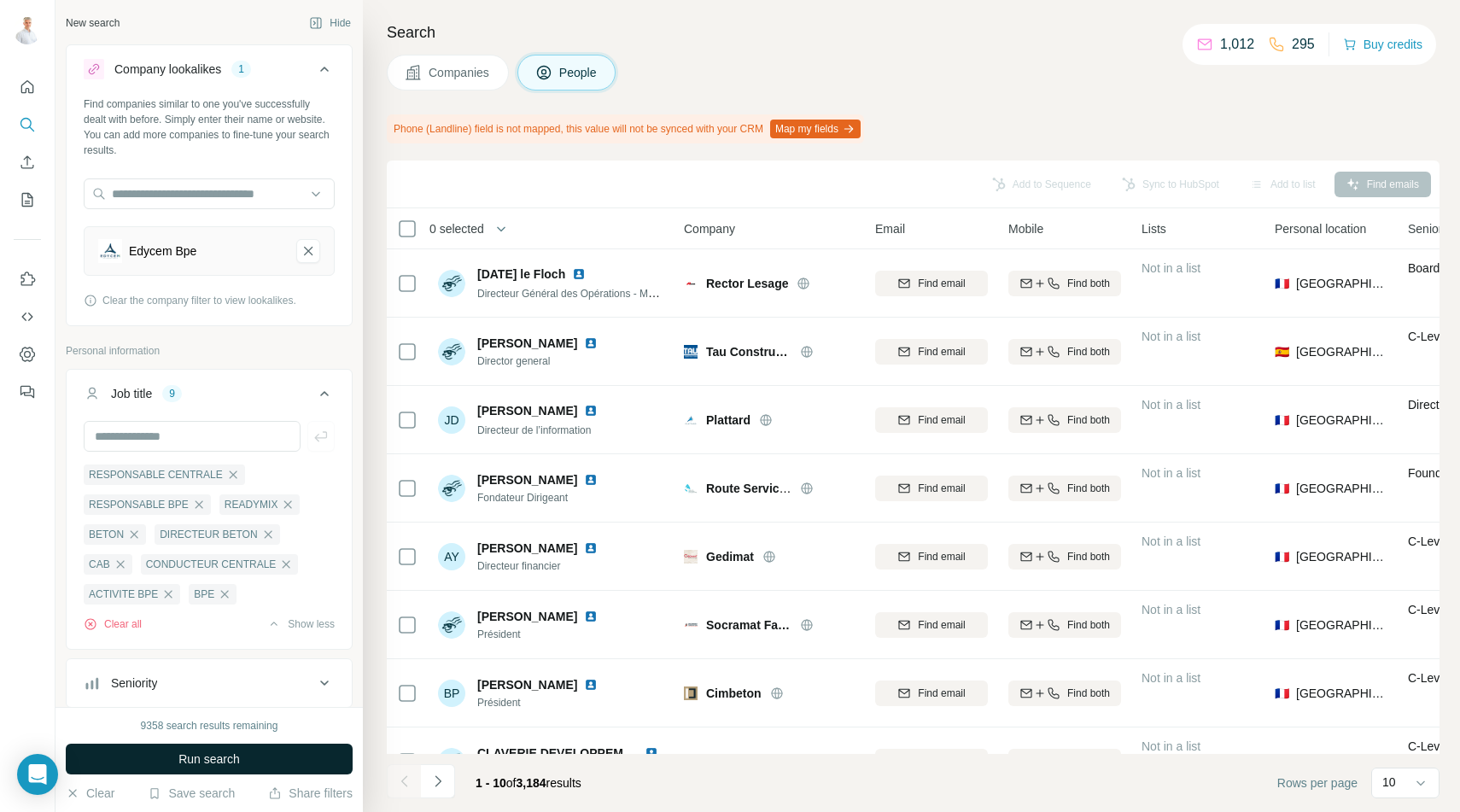
click at [217, 758] on span "Run search" at bounding box center [209, 759] width 61 height 17
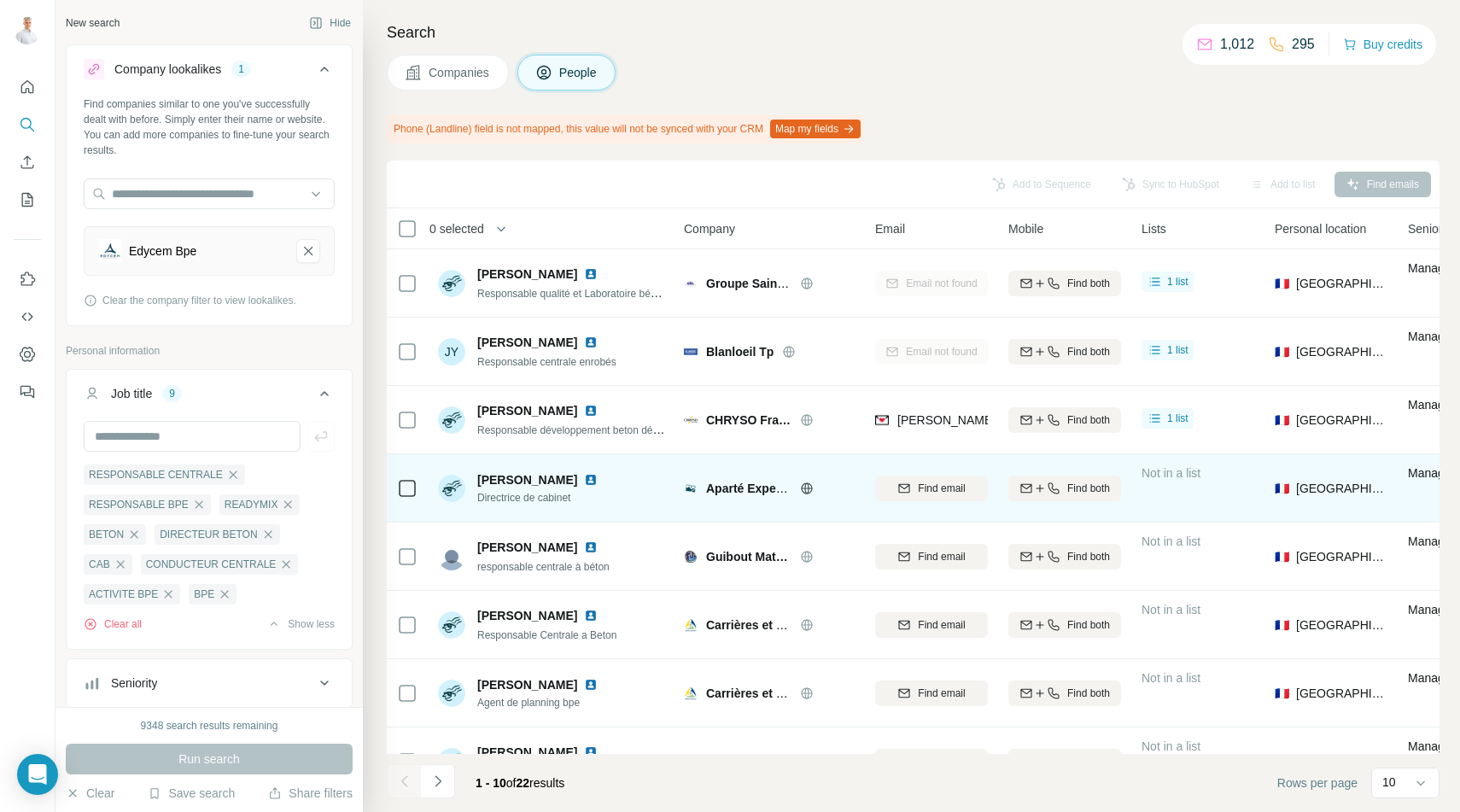
scroll to position [178, 0]
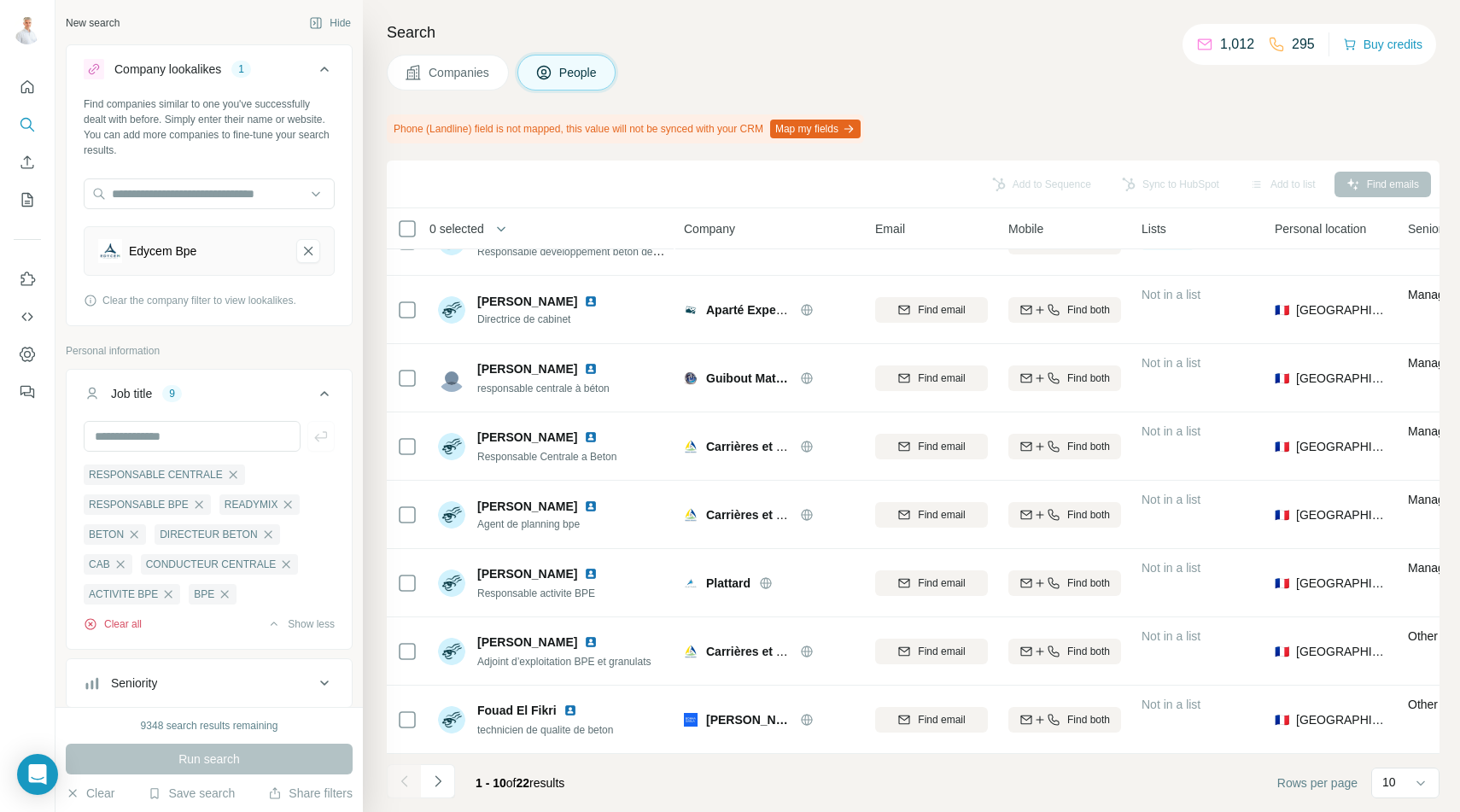
click at [121, 622] on button "Clear all" at bounding box center [113, 624] width 58 height 16
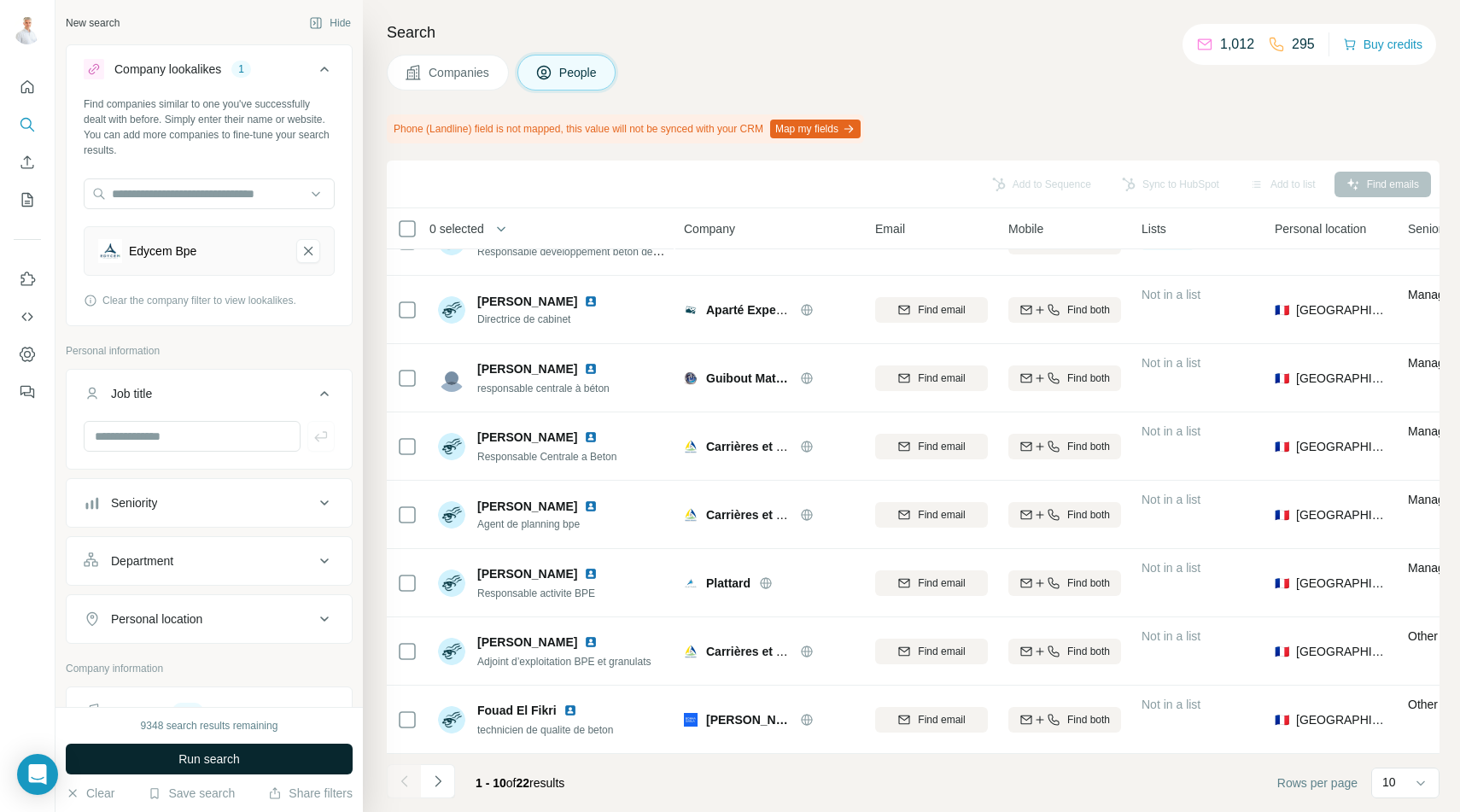
click at [212, 757] on span "Run search" at bounding box center [209, 759] width 61 height 17
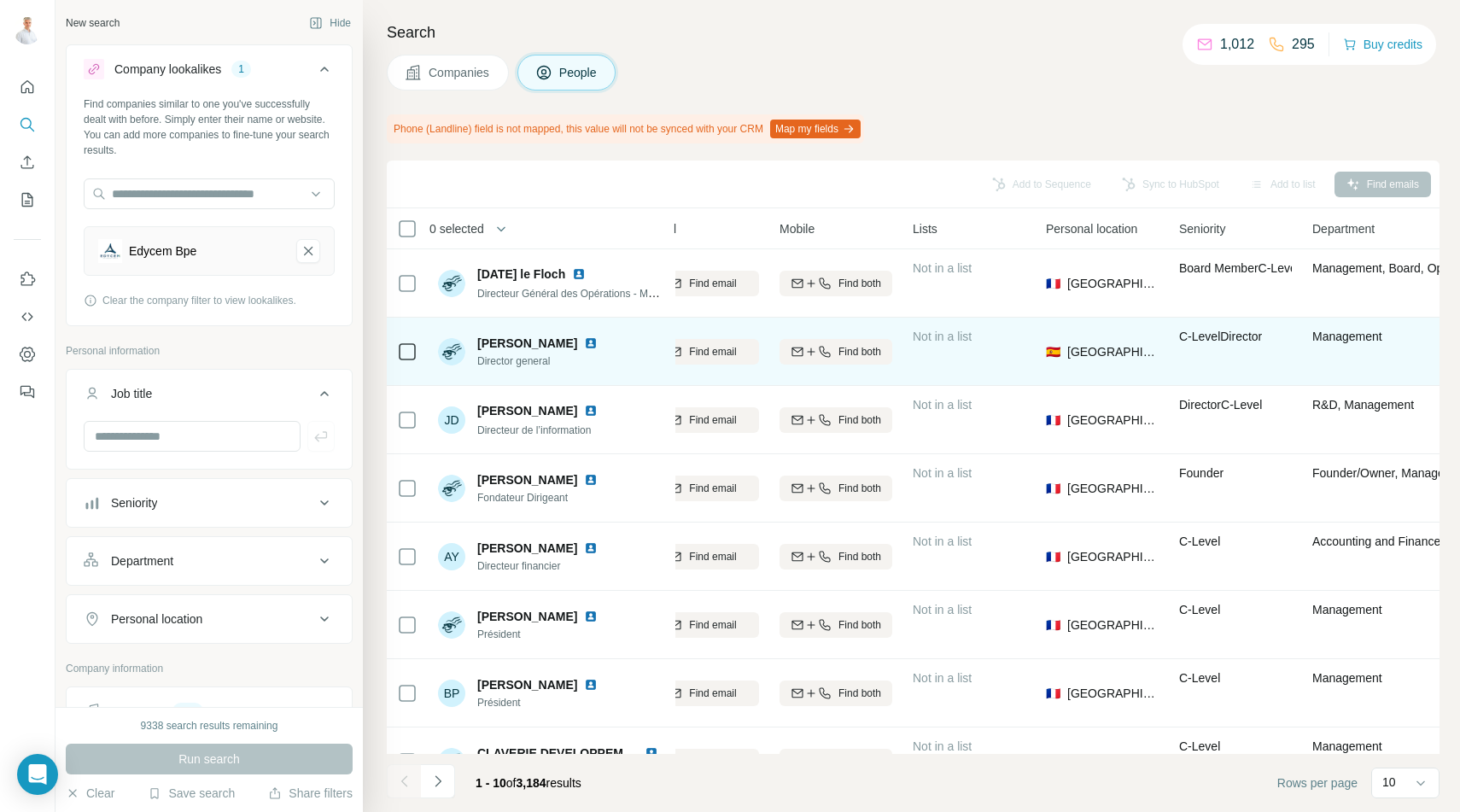
scroll to position [0, 416]
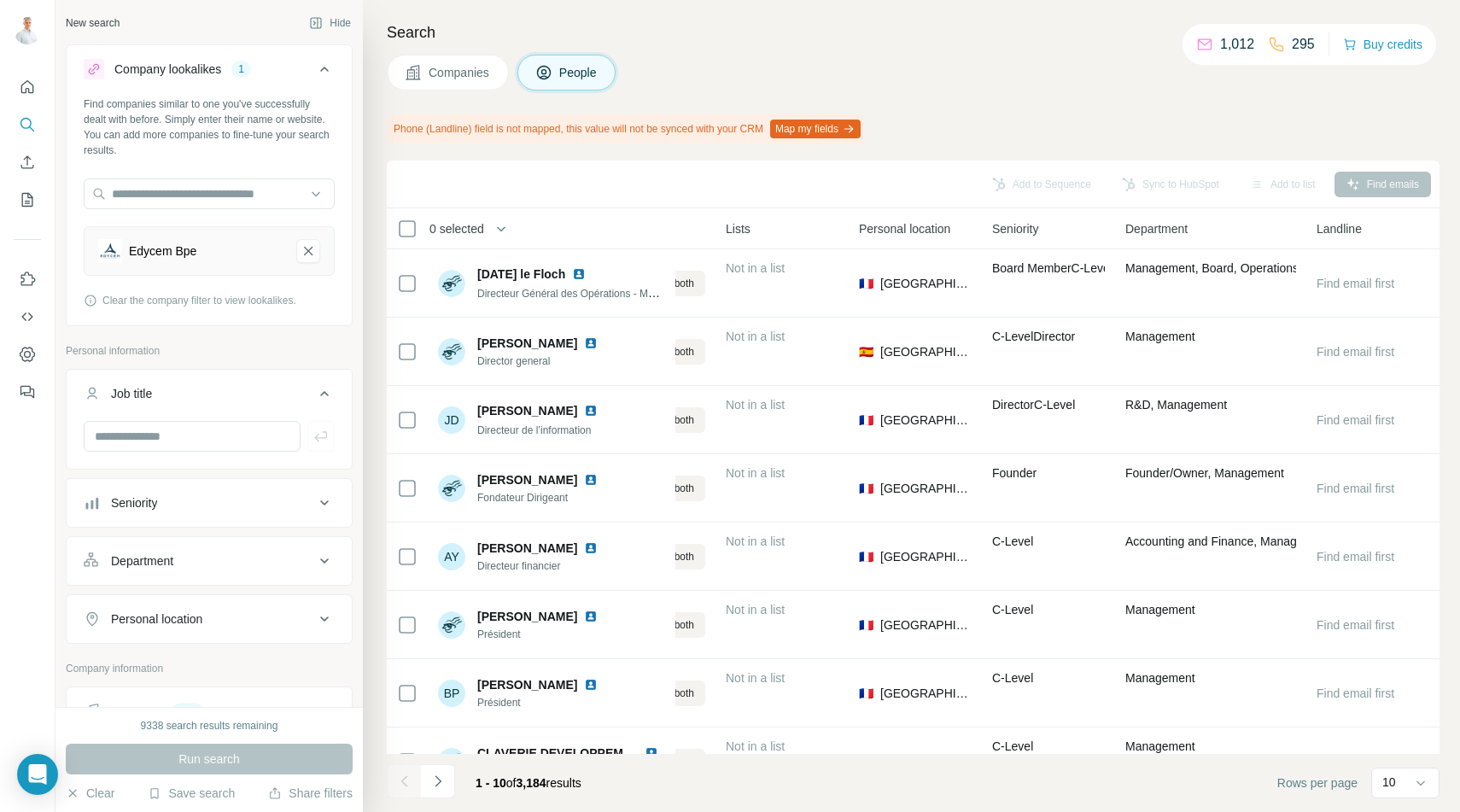
click at [148, 555] on div "Department" at bounding box center [141, 561] width 62 height 17
click at [163, 602] on input at bounding box center [200, 603] width 210 height 19
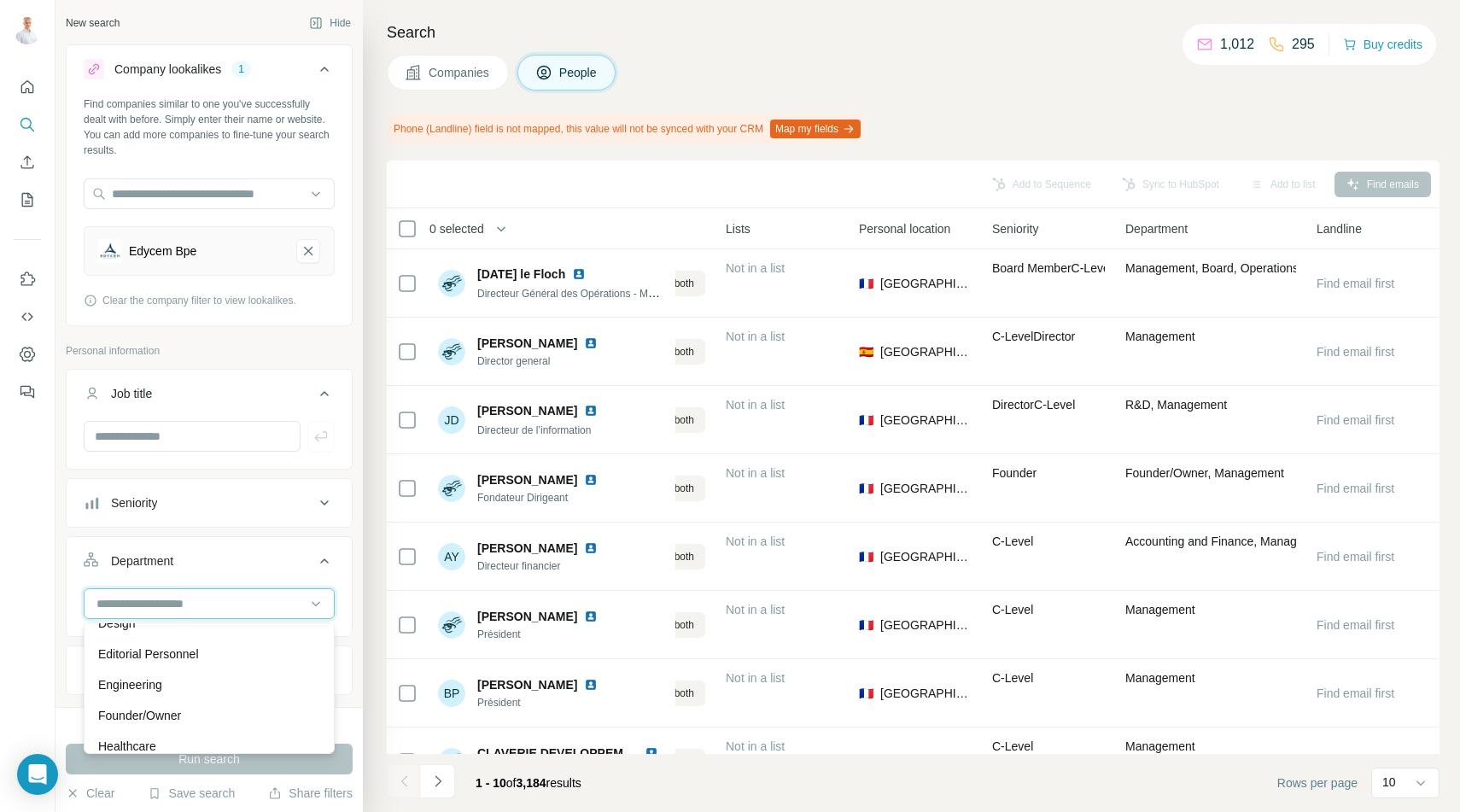
scroll to position [149, 0]
click at [134, 671] on p "Engineering" at bounding box center [129, 678] width 64 height 17
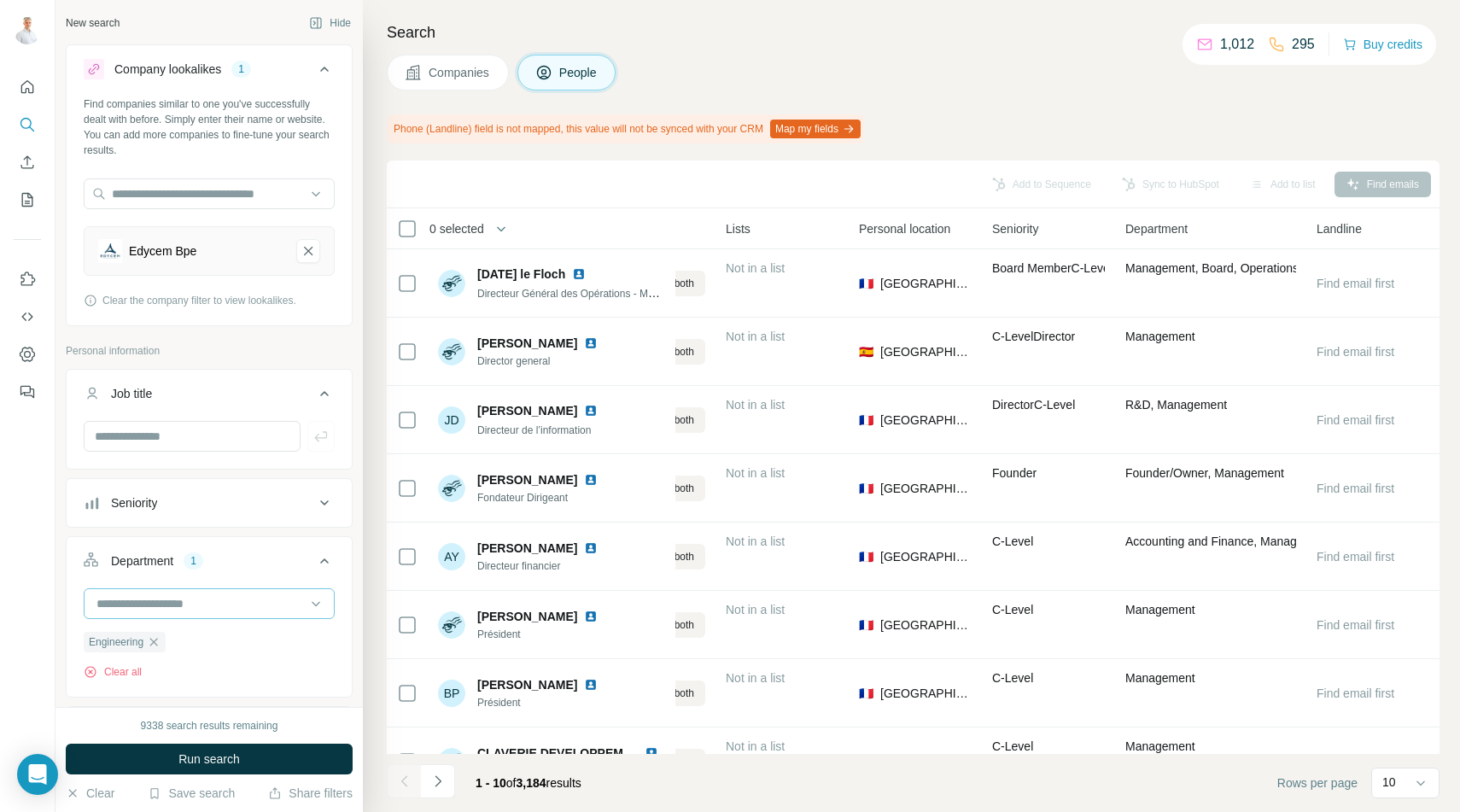
click at [197, 604] on input at bounding box center [200, 603] width 210 height 19
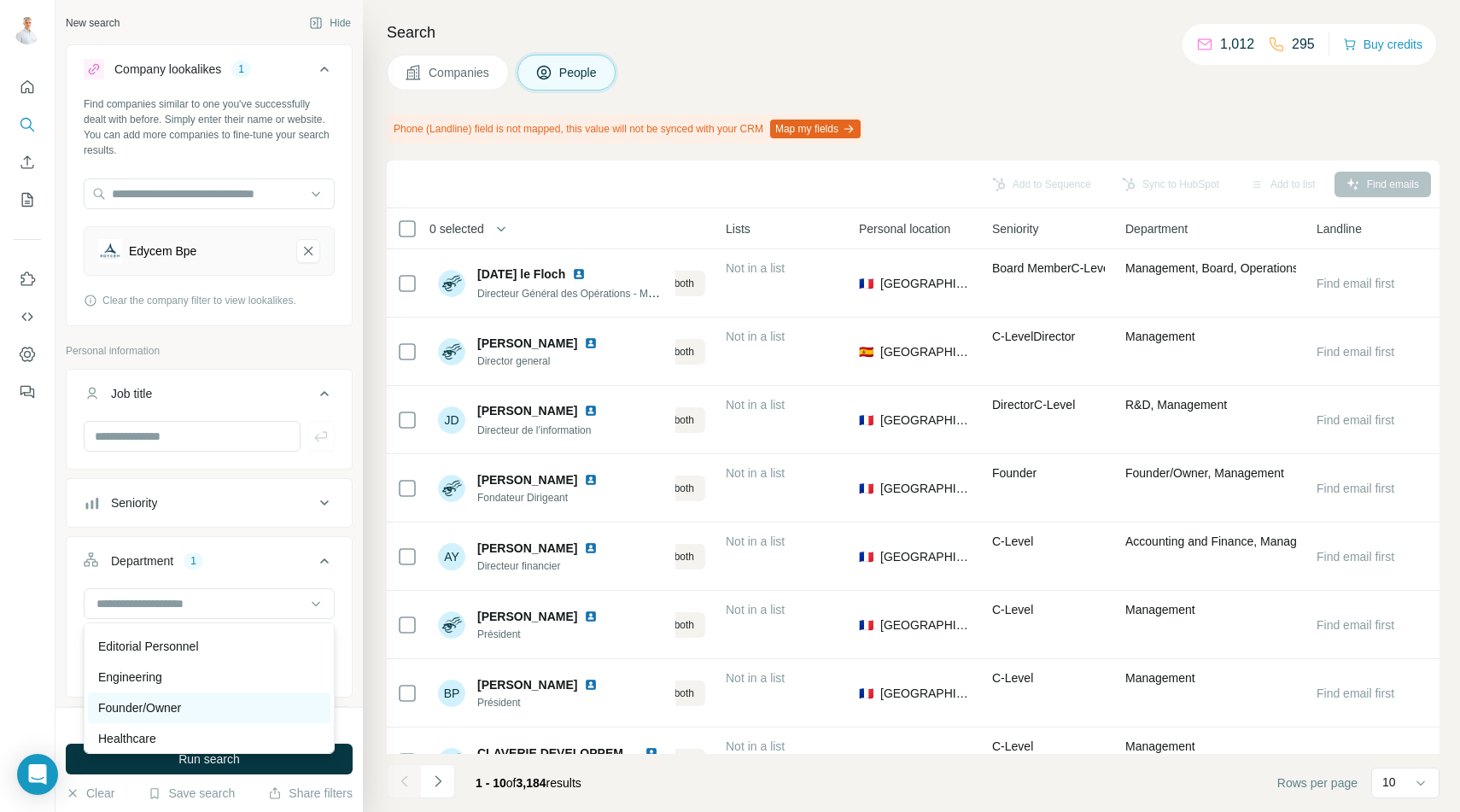
click at [181, 702] on p "Founder/Owner" at bounding box center [139, 708] width 83 height 17
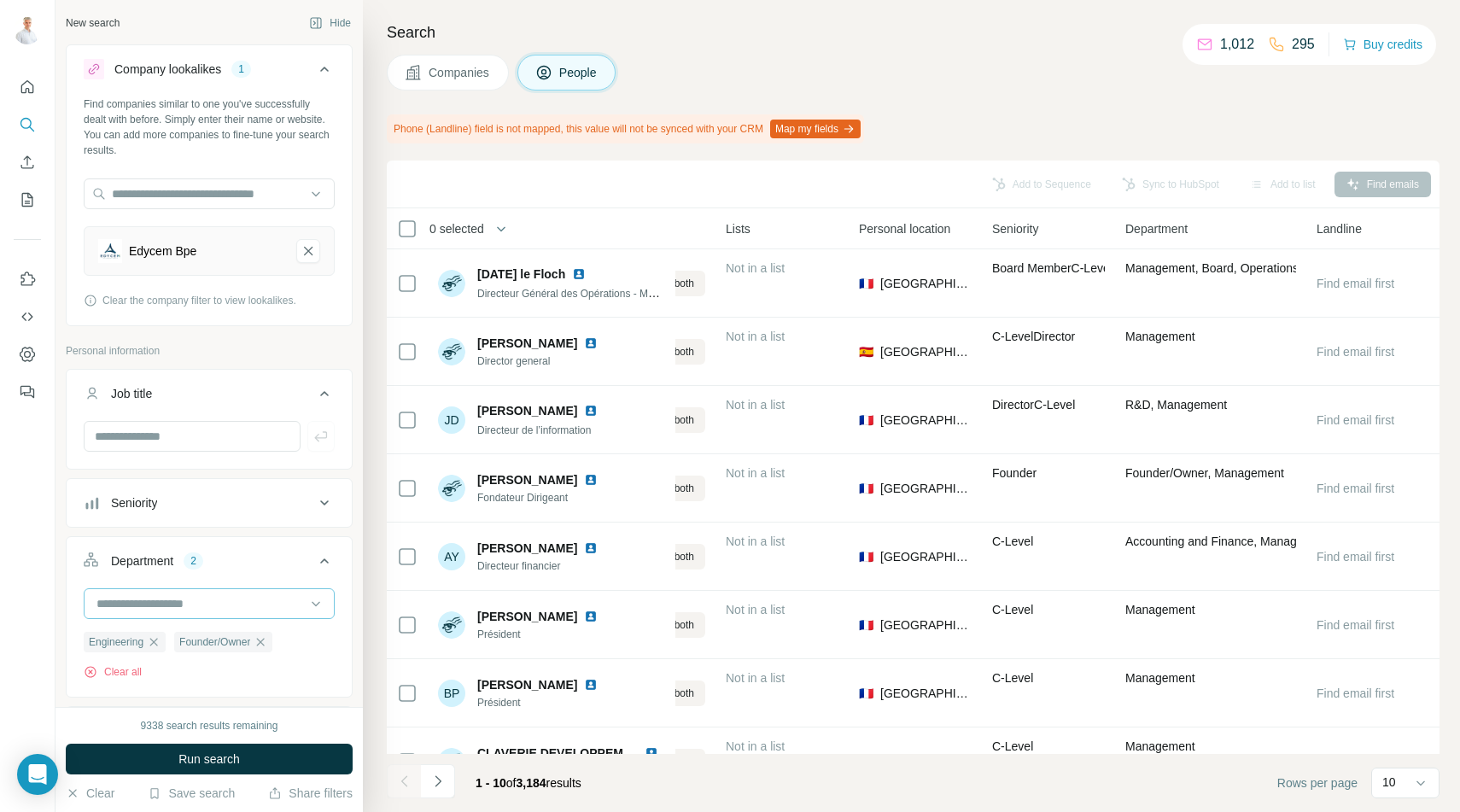
click at [222, 605] on input at bounding box center [200, 603] width 210 height 19
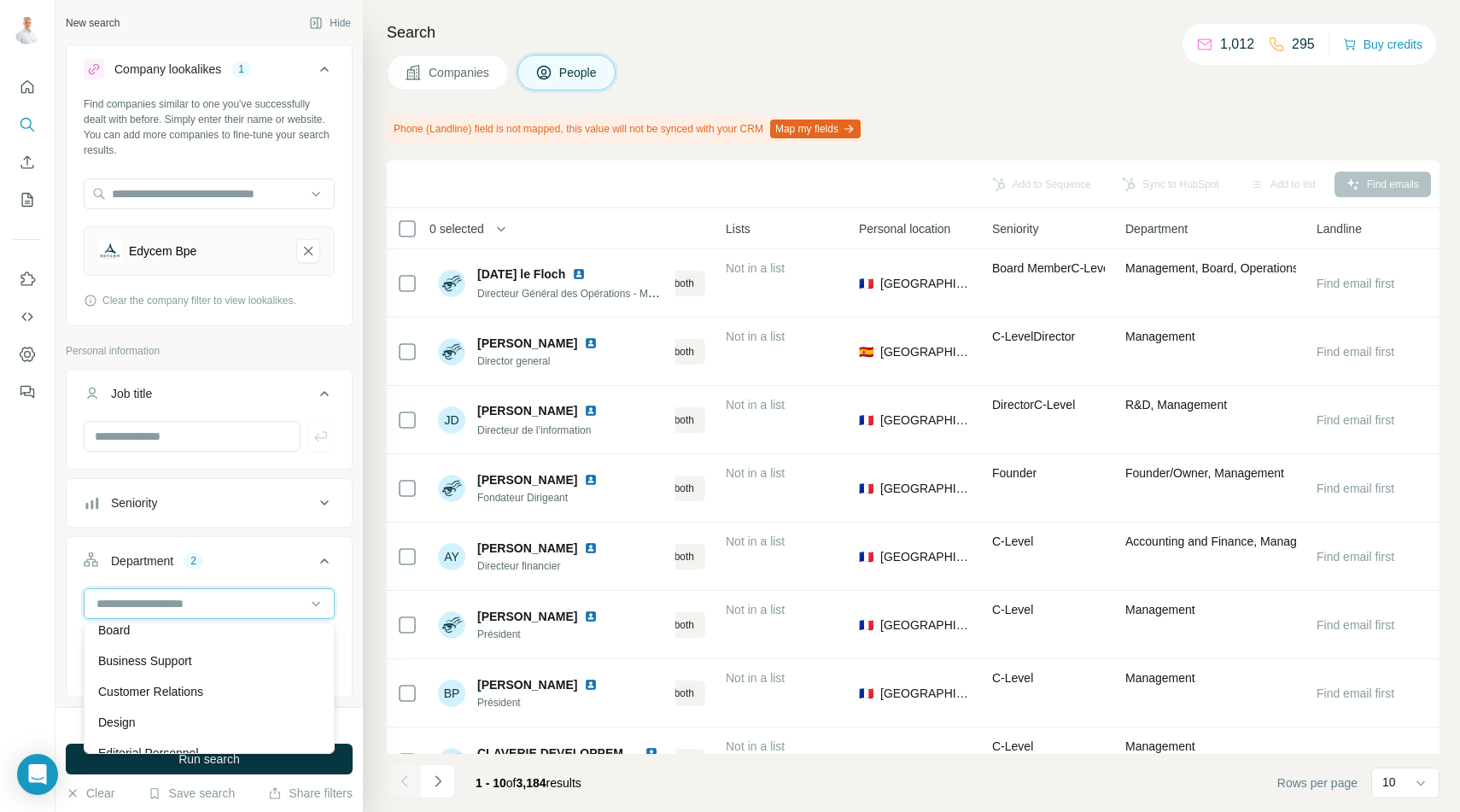
scroll to position [38, 0]
click at [192, 670] on p "Business Support" at bounding box center [145, 666] width 94 height 17
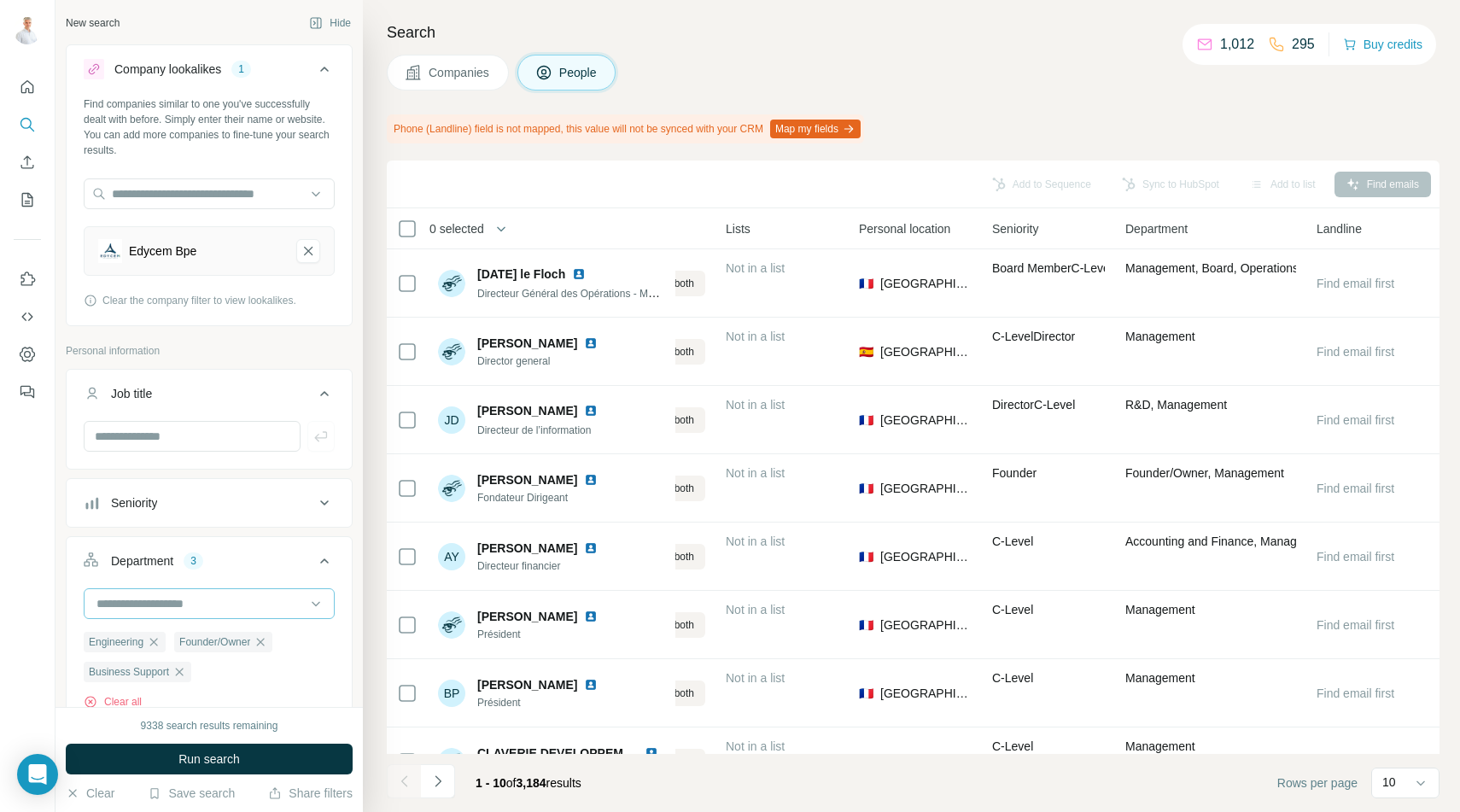
click at [194, 610] on input at bounding box center [200, 603] width 210 height 19
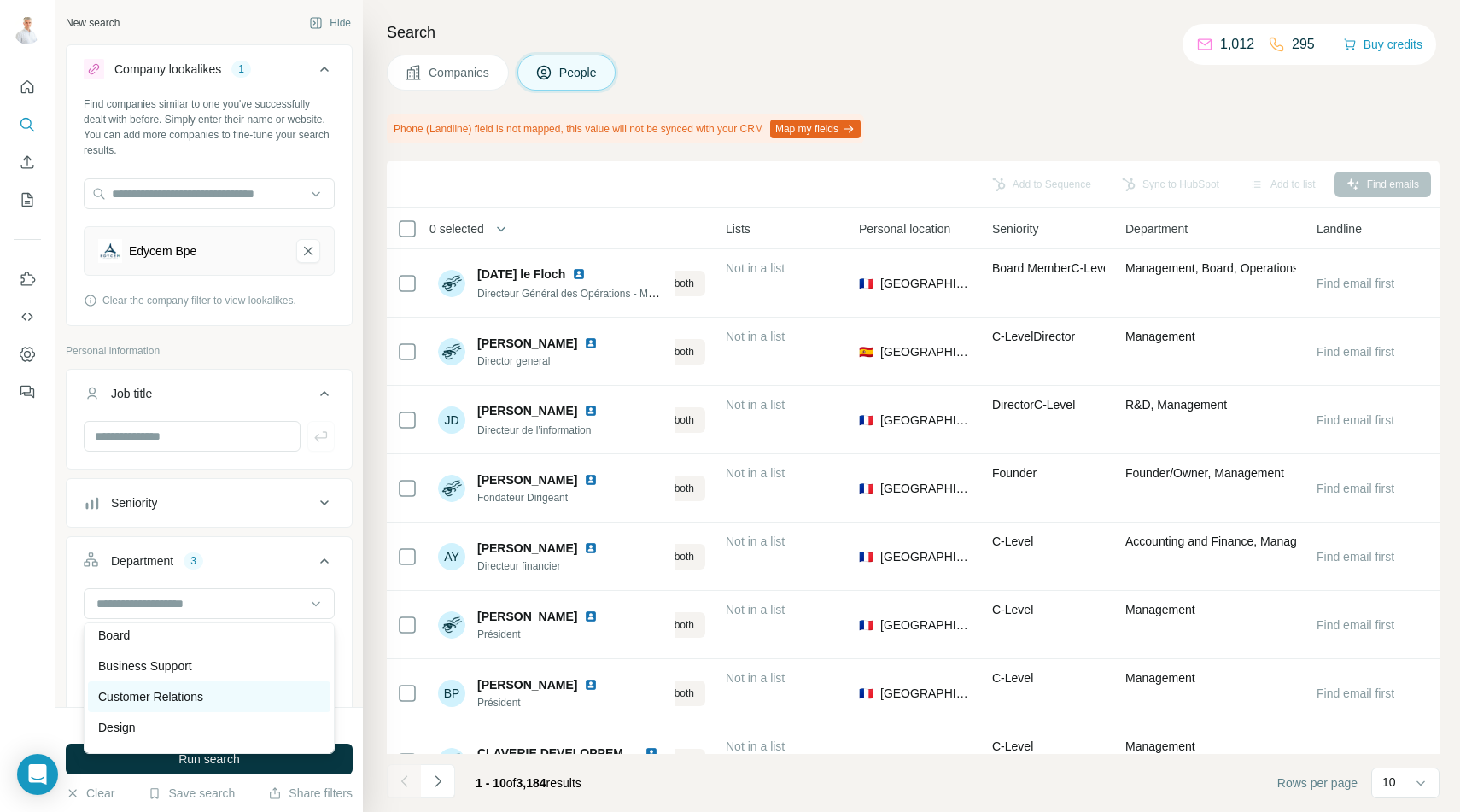
click at [198, 694] on p "Customer Relations" at bounding box center [150, 697] width 105 height 17
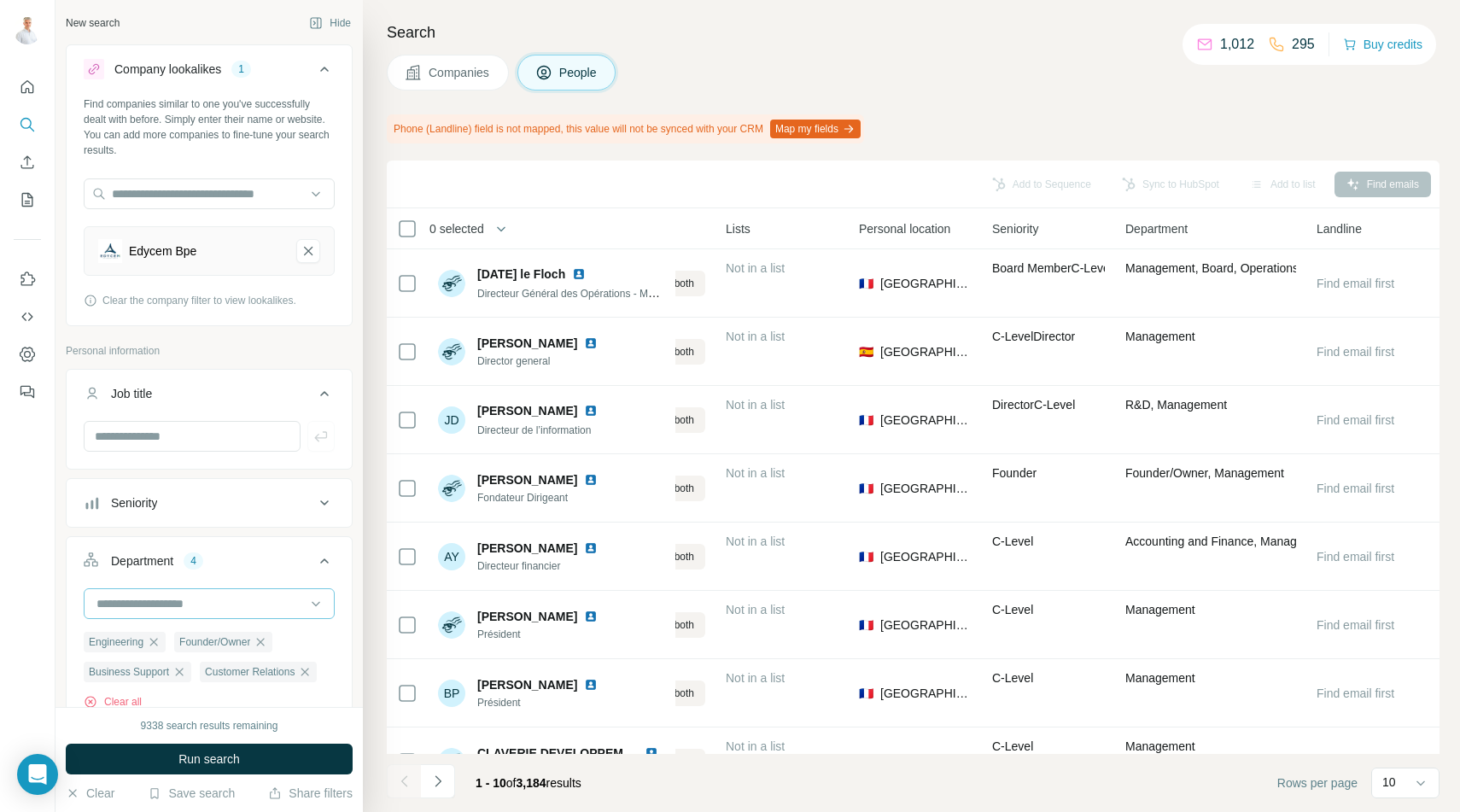
click at [221, 606] on input at bounding box center [200, 603] width 210 height 19
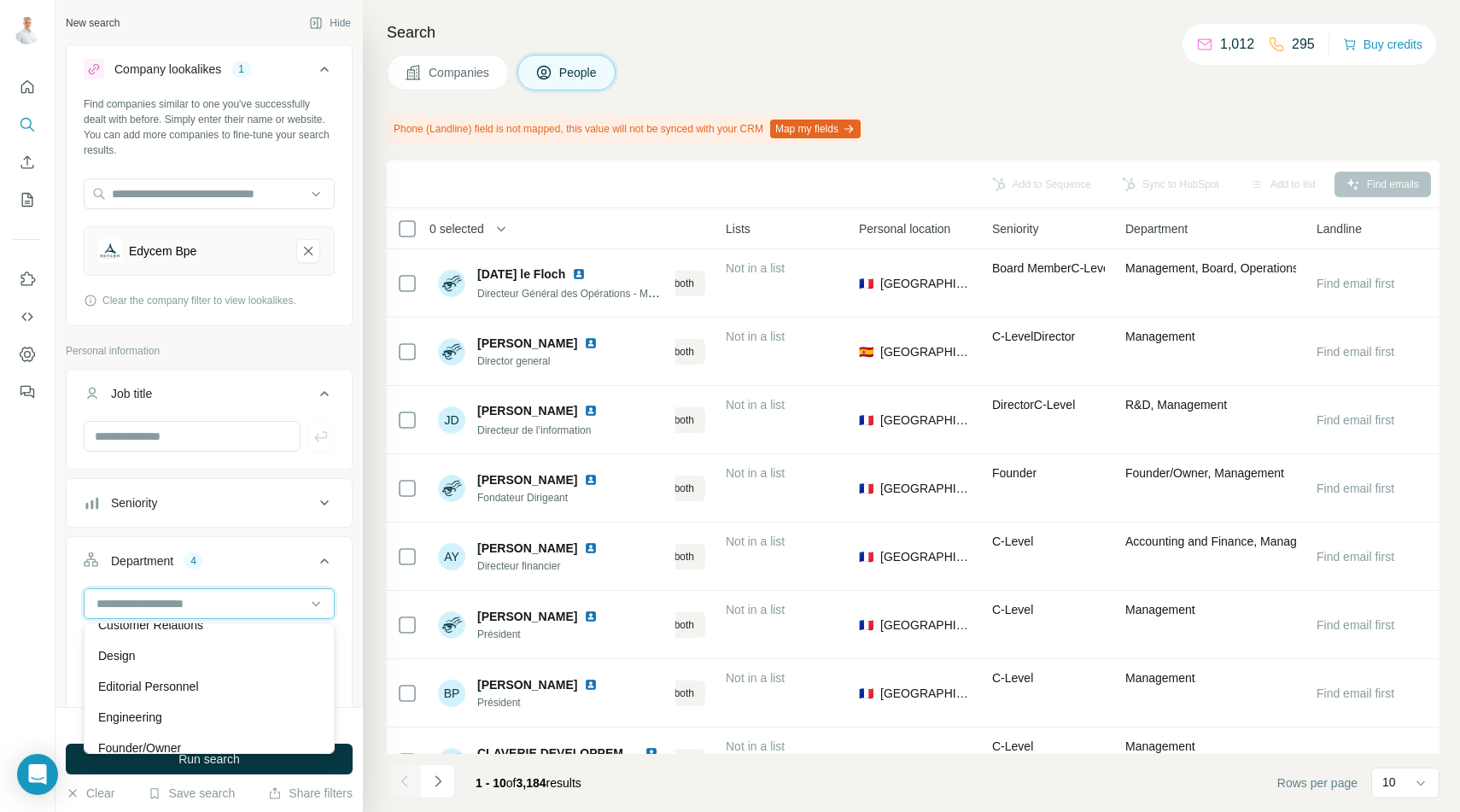
scroll to position [86, 0]
click at [186, 648] on p "Customer Relations" at bounding box center [150, 649] width 105 height 17
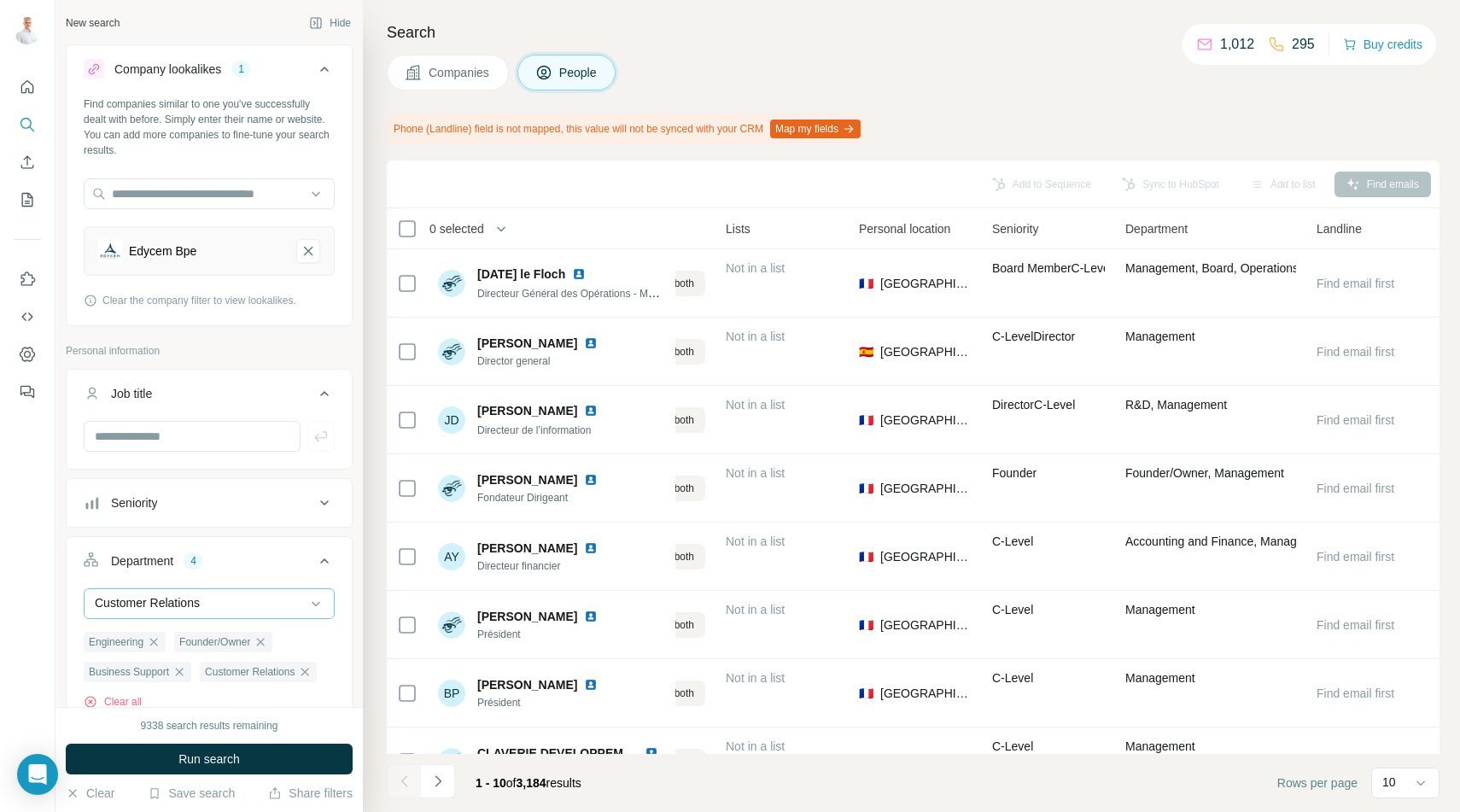
click at [228, 601] on div "Customer Relations" at bounding box center [200, 602] width 210 height 17
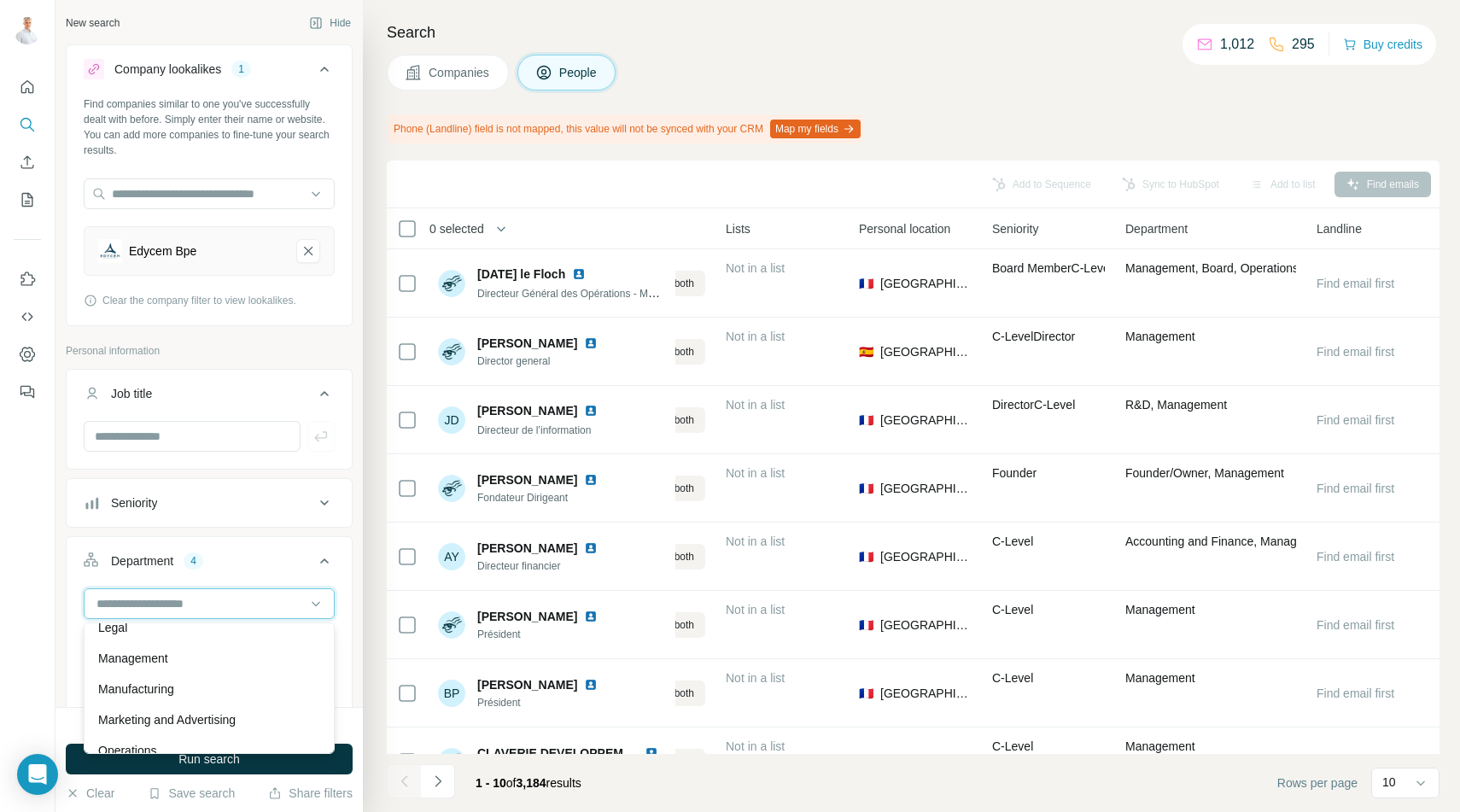
scroll to position [324, 0]
click at [153, 659] on p "Management" at bounding box center [133, 657] width 70 height 17
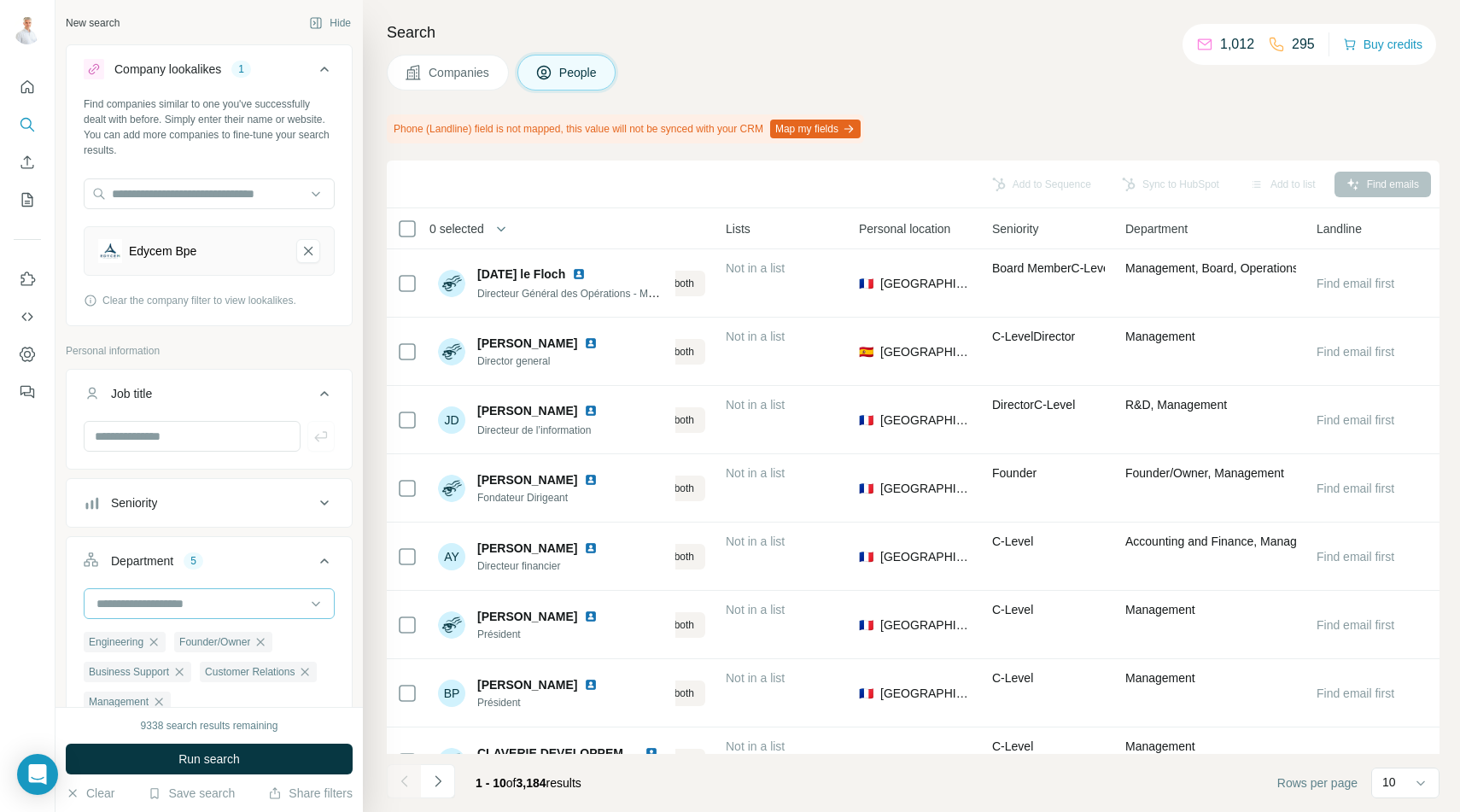
click at [173, 600] on input at bounding box center [200, 603] width 210 height 19
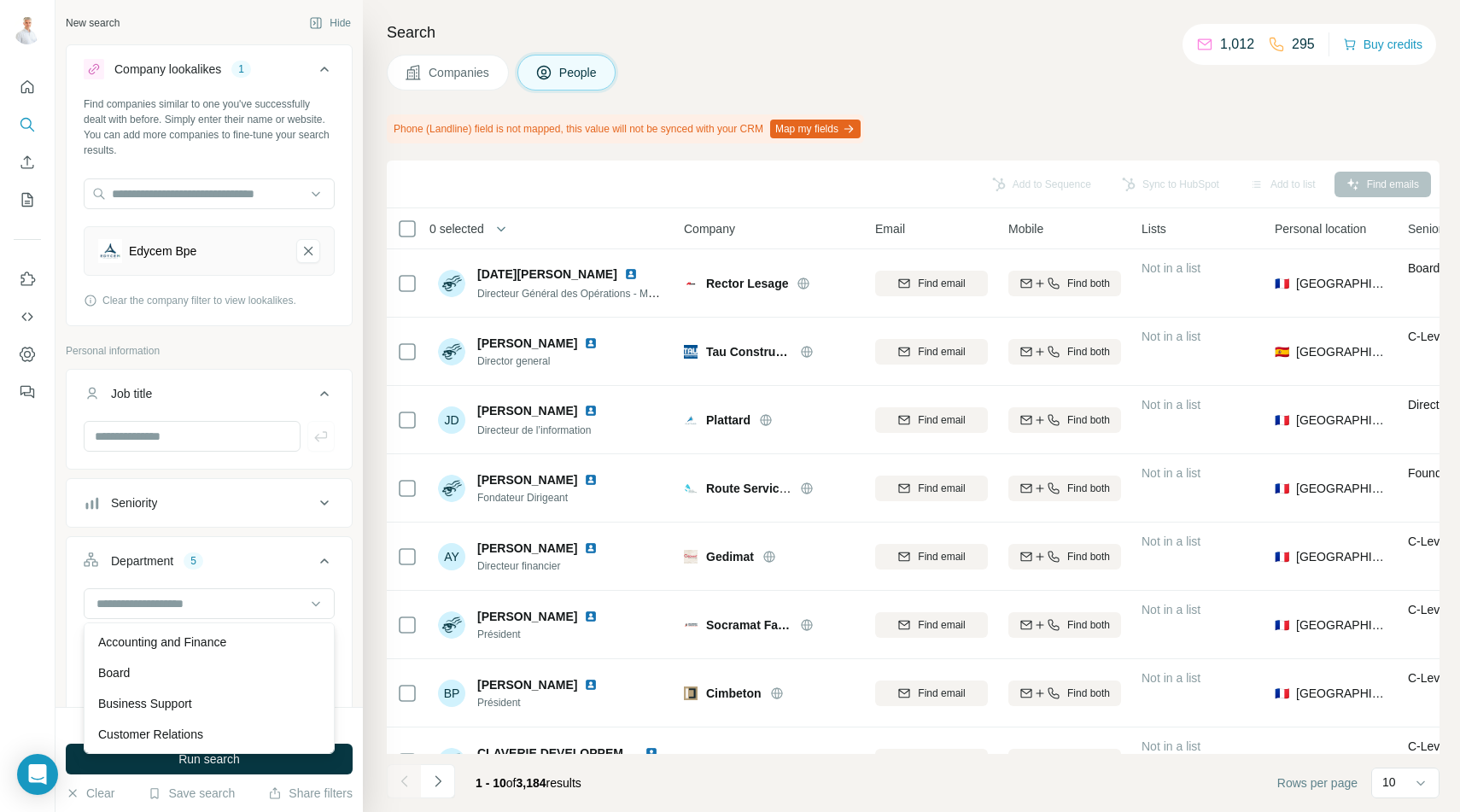
scroll to position [324, 0]
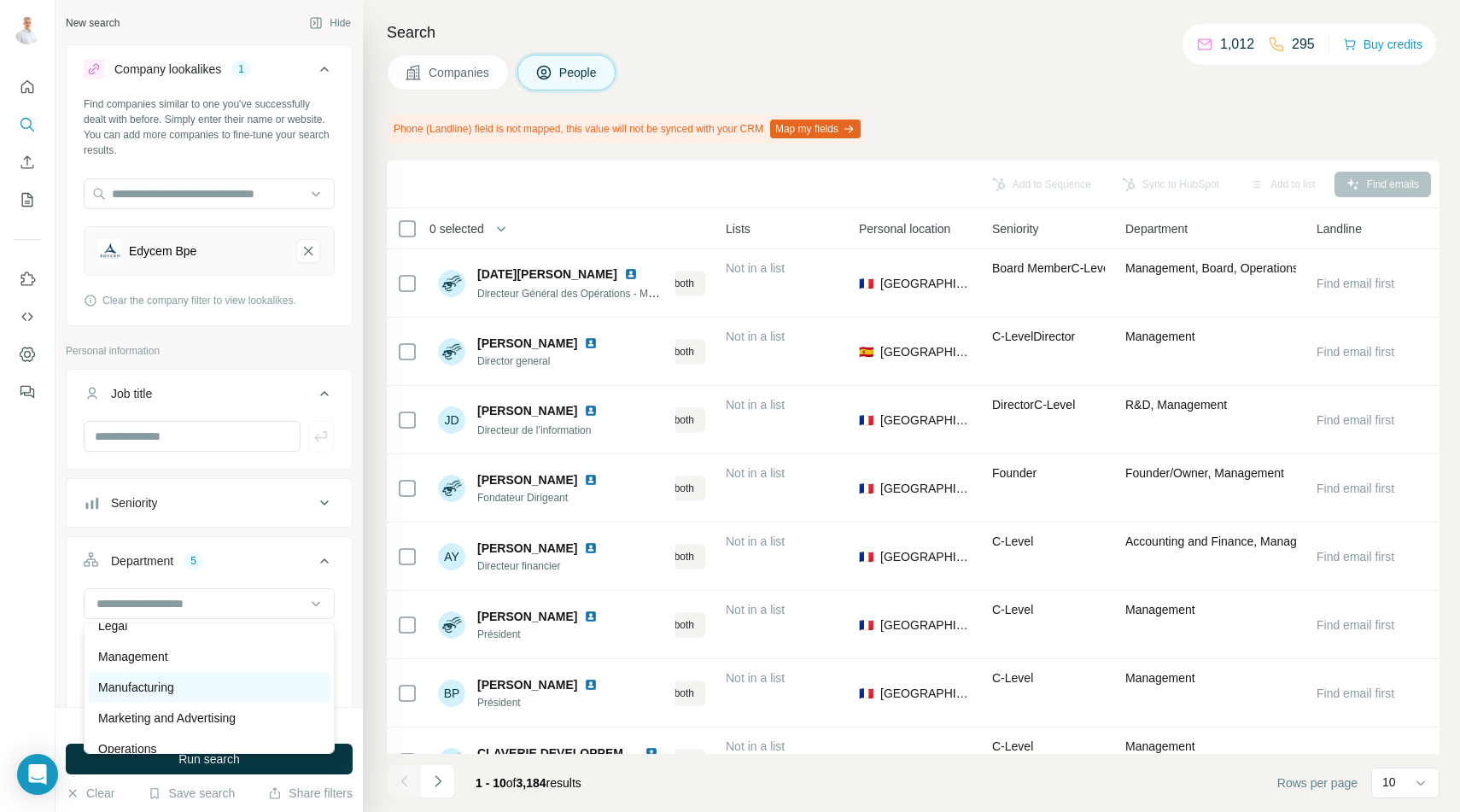
click at [162, 681] on p "Manufacturing" at bounding box center [135, 687] width 76 height 17
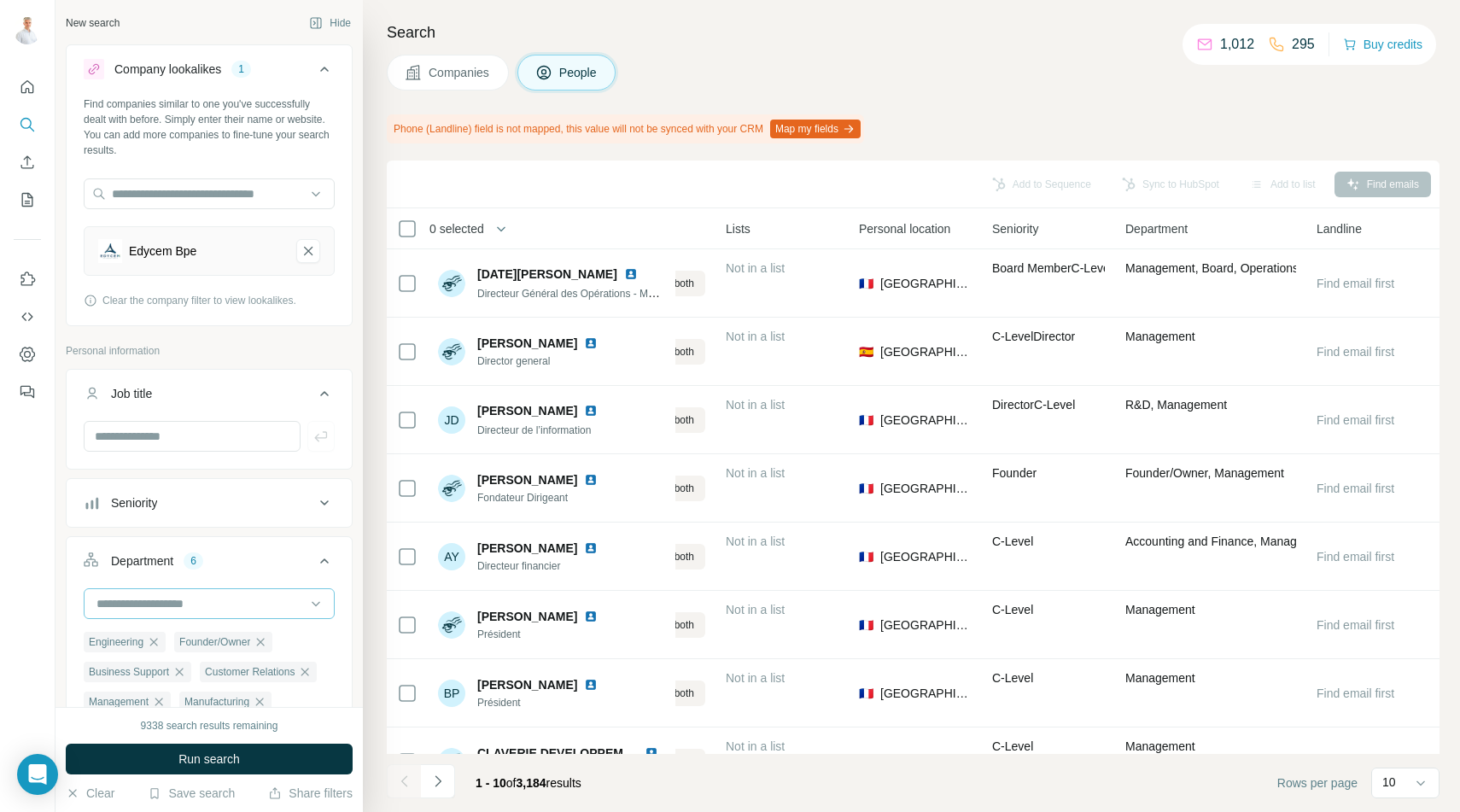
click at [177, 608] on input at bounding box center [200, 603] width 210 height 19
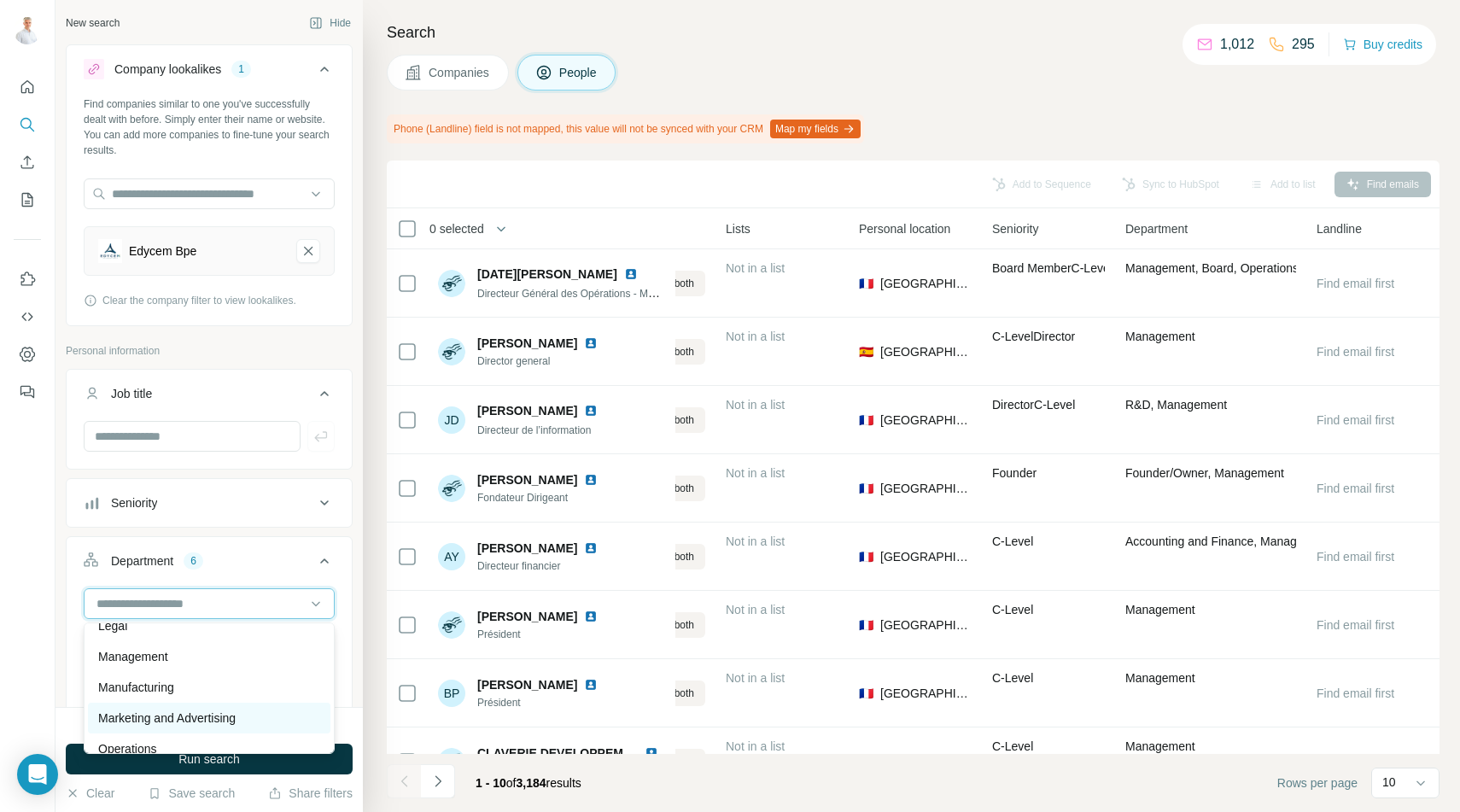
scroll to position [373, 0]
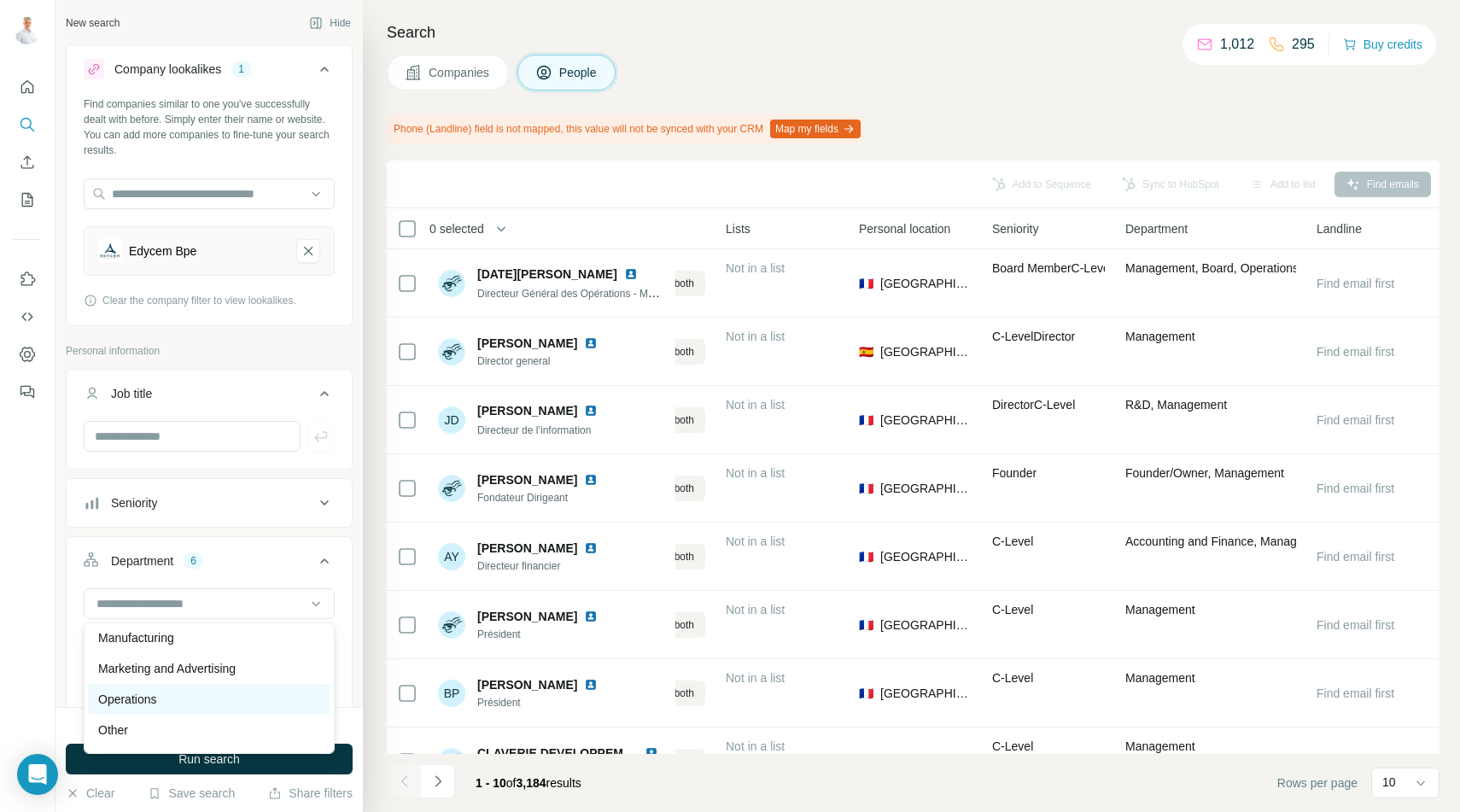
click at [156, 707] on p "Operations" at bounding box center [127, 699] width 58 height 17
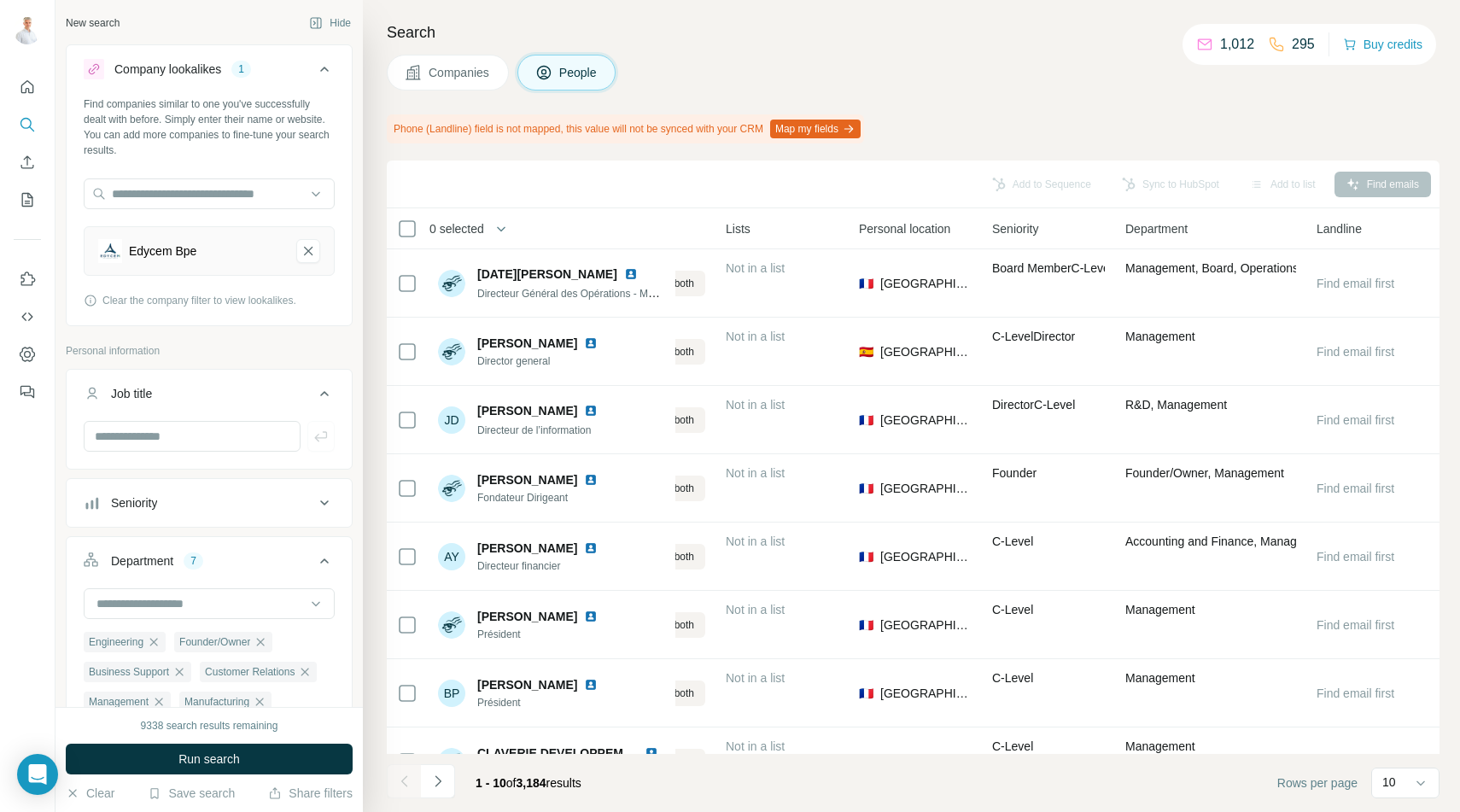
click at [251, 565] on div "Department 7" at bounding box center [199, 561] width 231 height 17
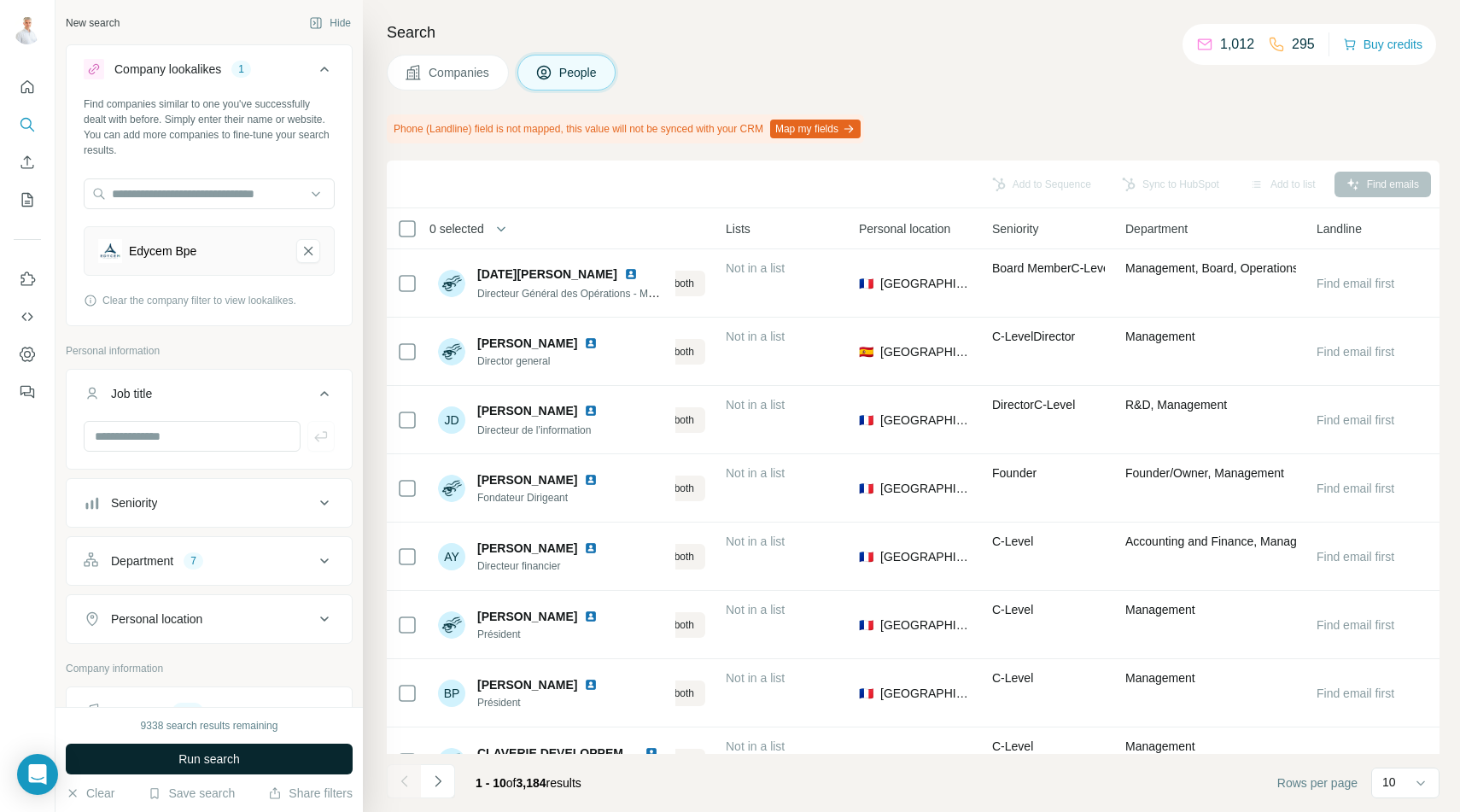
click at [213, 758] on span "Run search" at bounding box center [209, 759] width 61 height 17
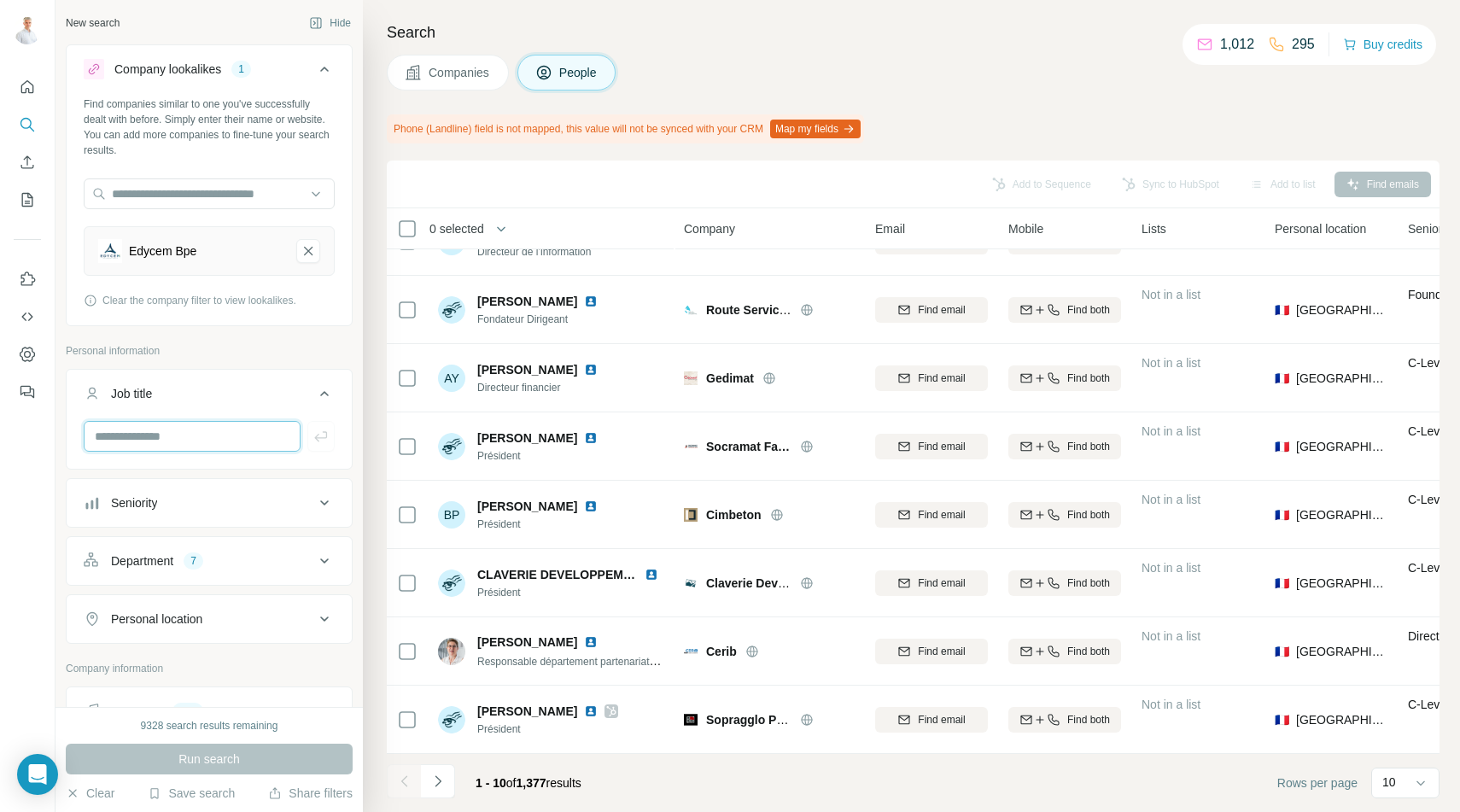
click at [127, 437] on input "text" at bounding box center [192, 436] width 217 height 31
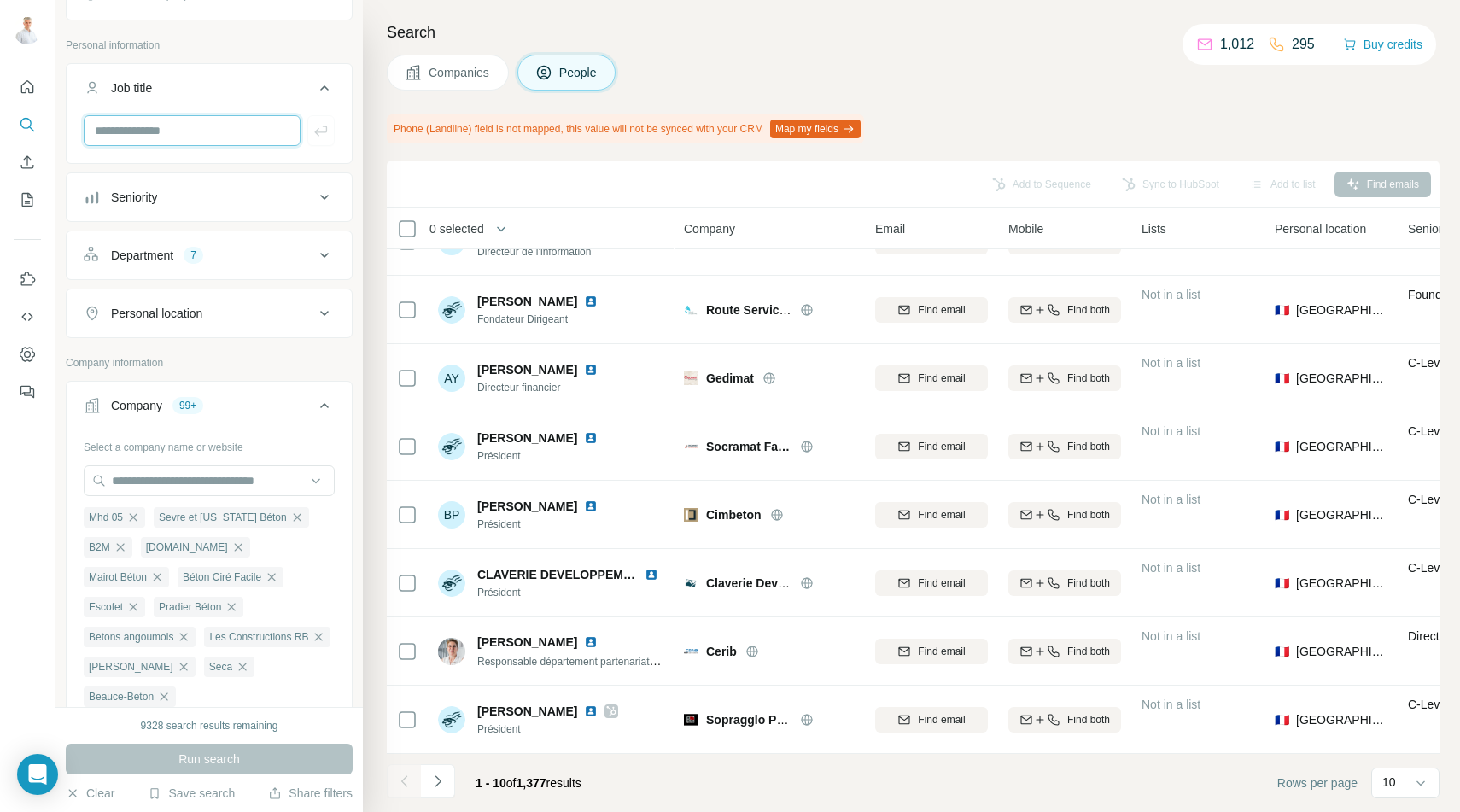
scroll to position [542, 0]
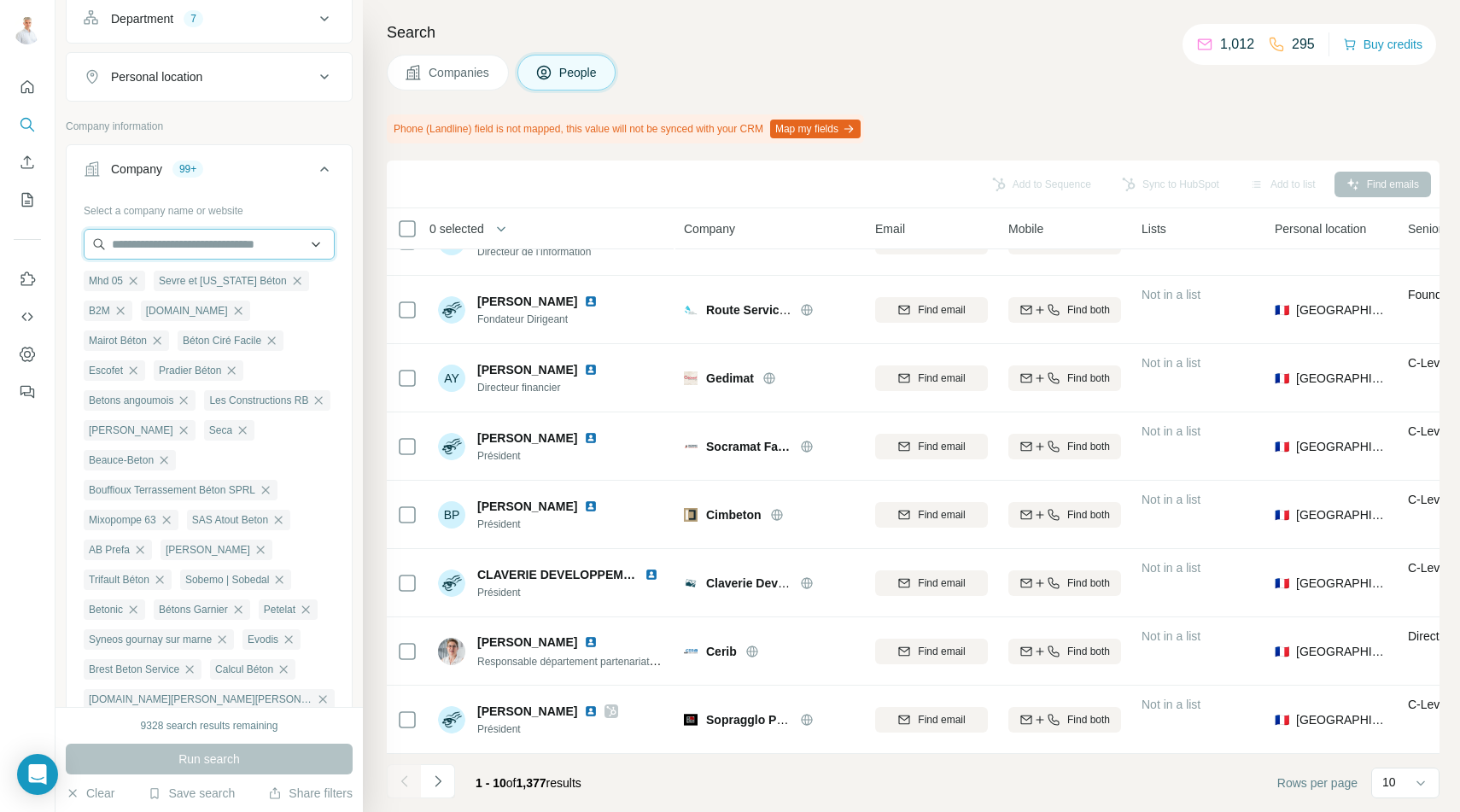
click at [180, 235] on input "text" at bounding box center [209, 244] width 251 height 31
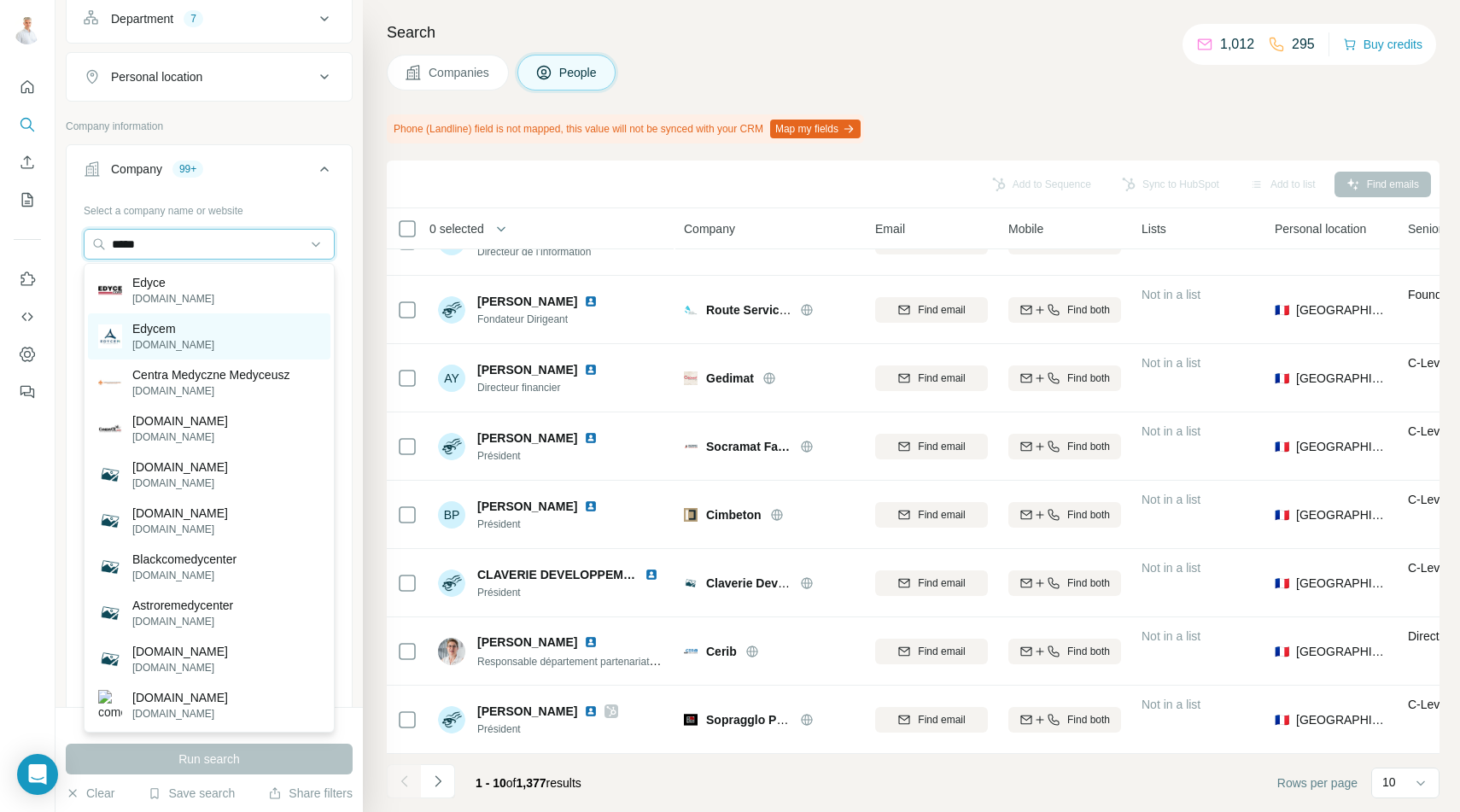
type input "*****"
click at [169, 328] on p "Edycem" at bounding box center [174, 329] width 82 height 17
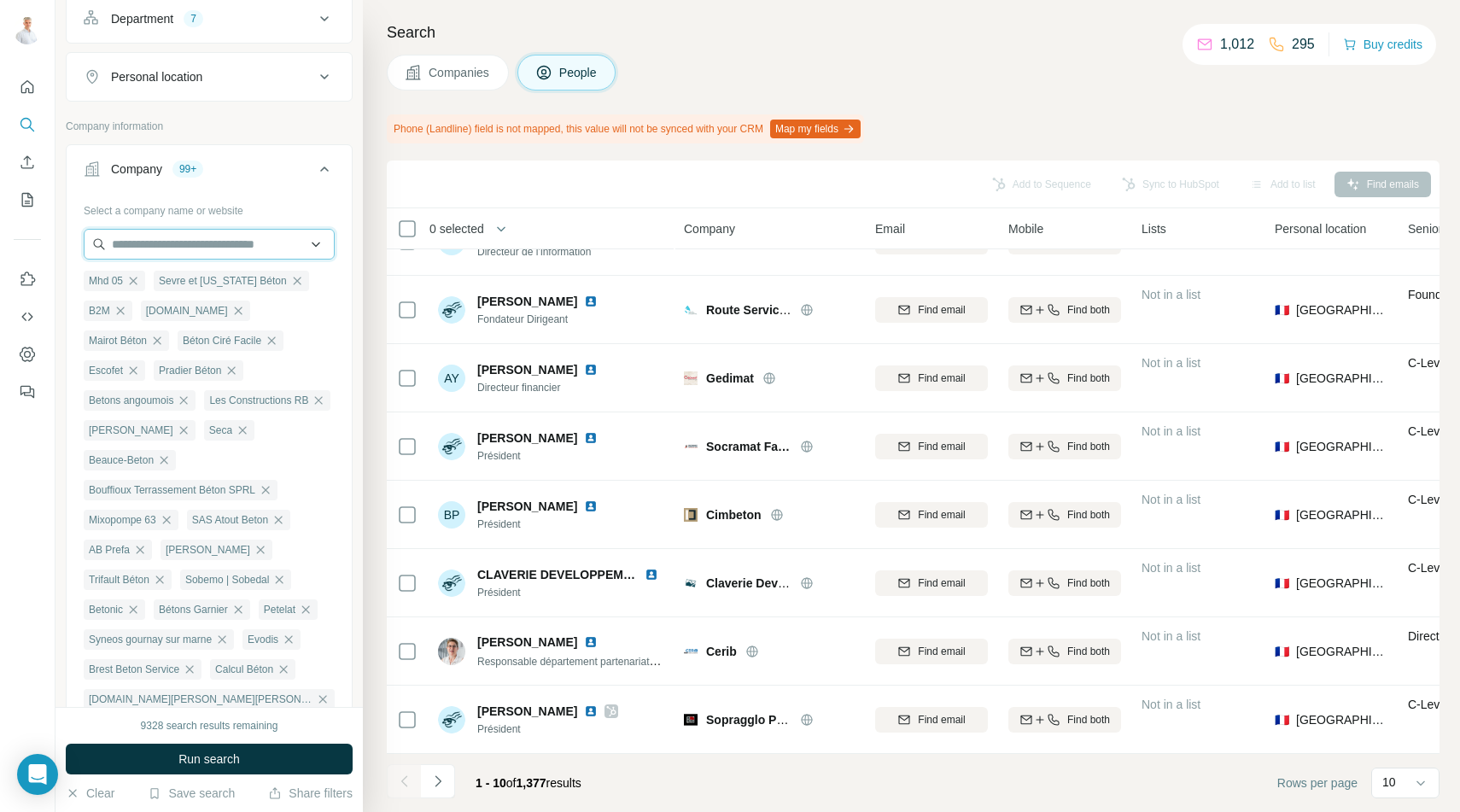
click at [176, 240] on input "text" at bounding box center [209, 244] width 251 height 31
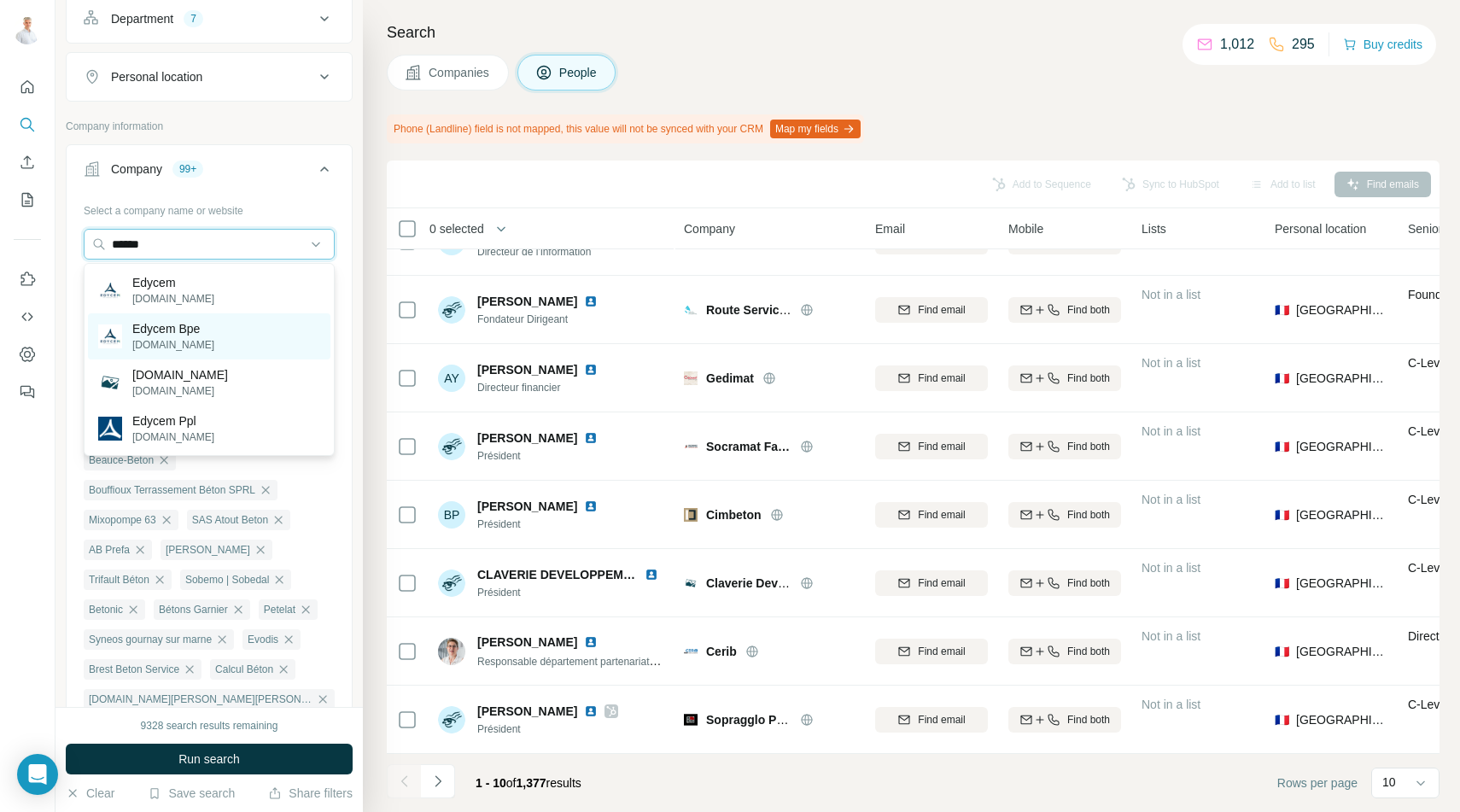
type input "******"
click at [161, 333] on p "Edycem Bpe" at bounding box center [174, 329] width 82 height 17
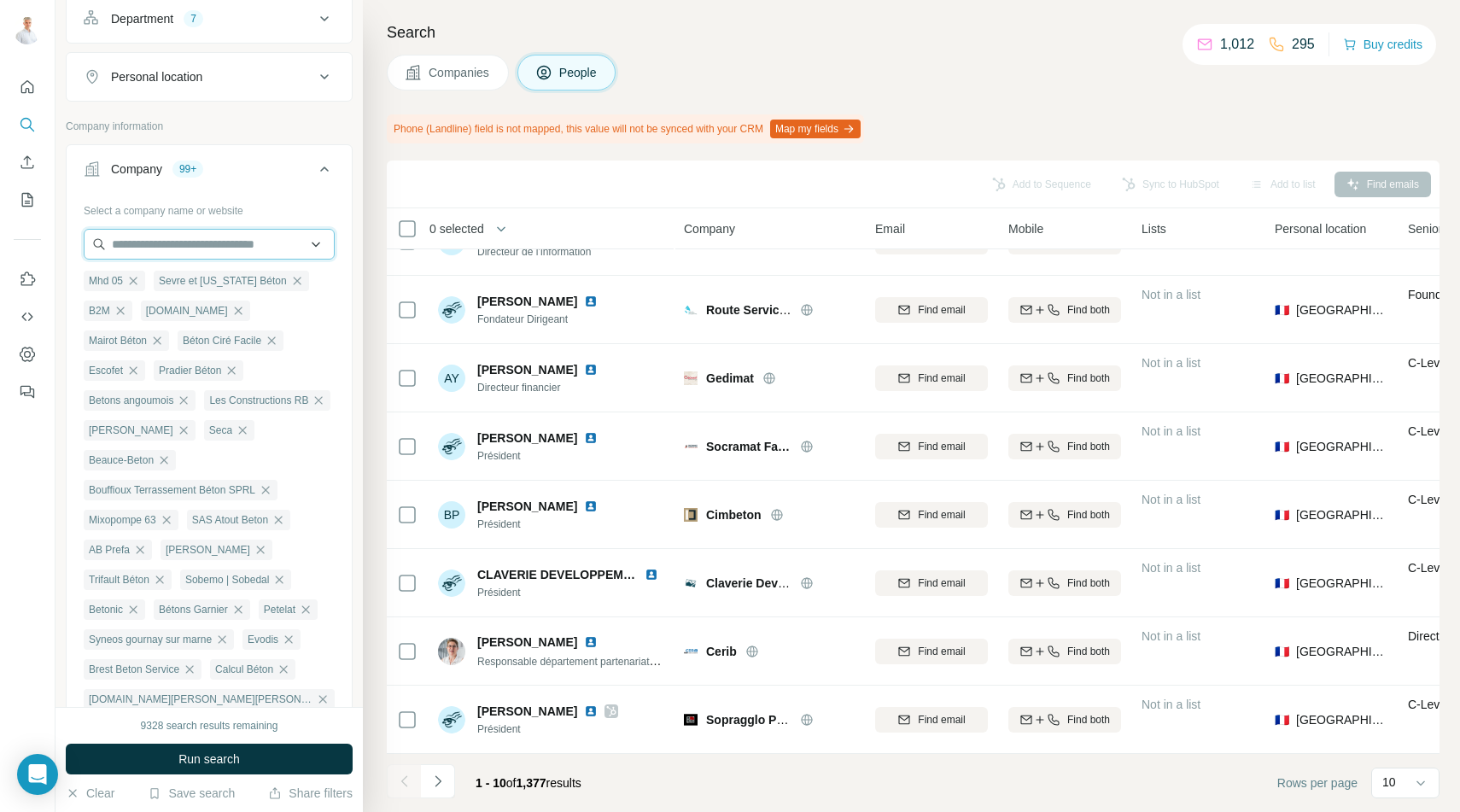
click at [169, 248] on input "text" at bounding box center [209, 244] width 251 height 31
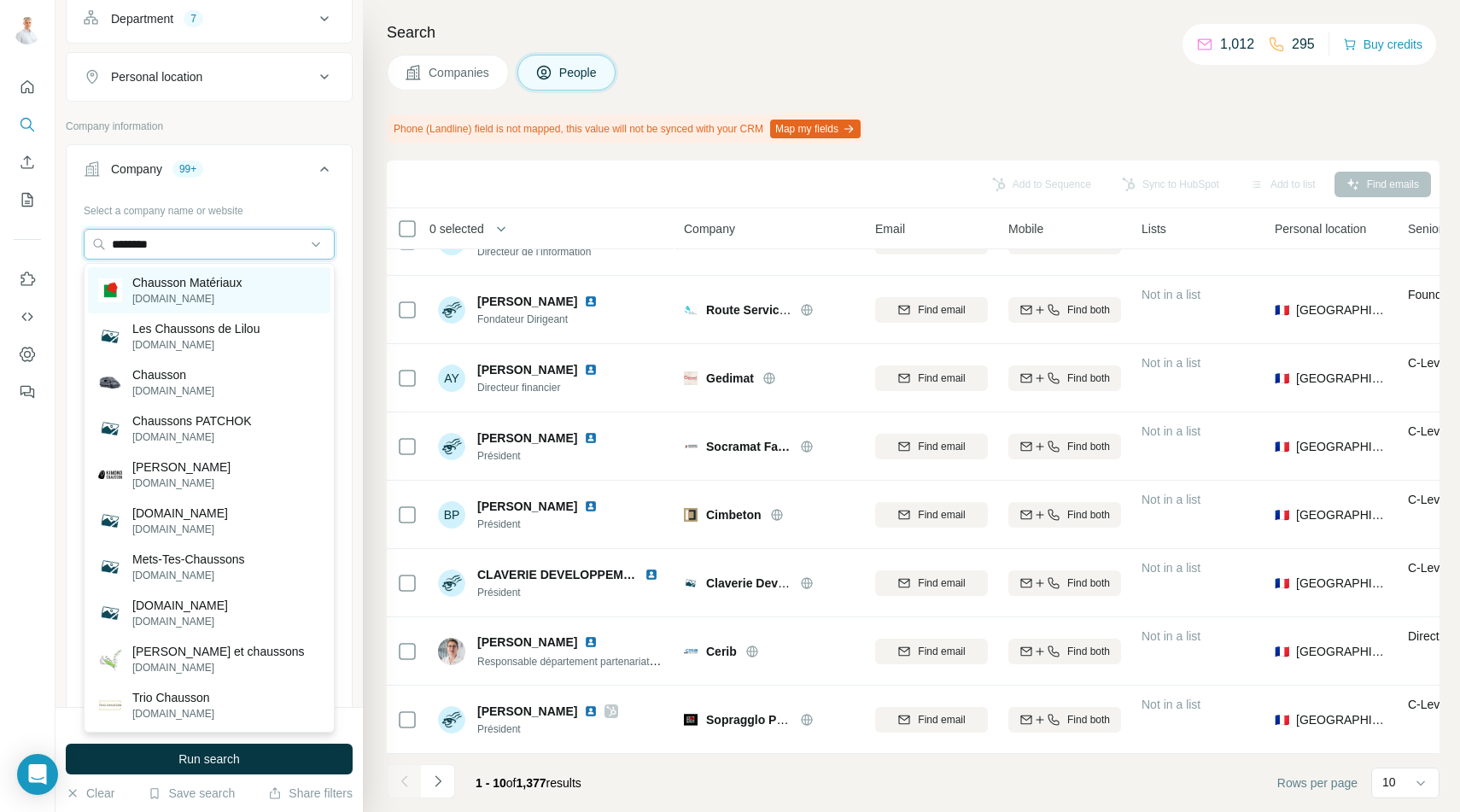
type input "********"
click at [152, 284] on p "Chausson Matériaux" at bounding box center [187, 283] width 109 height 17
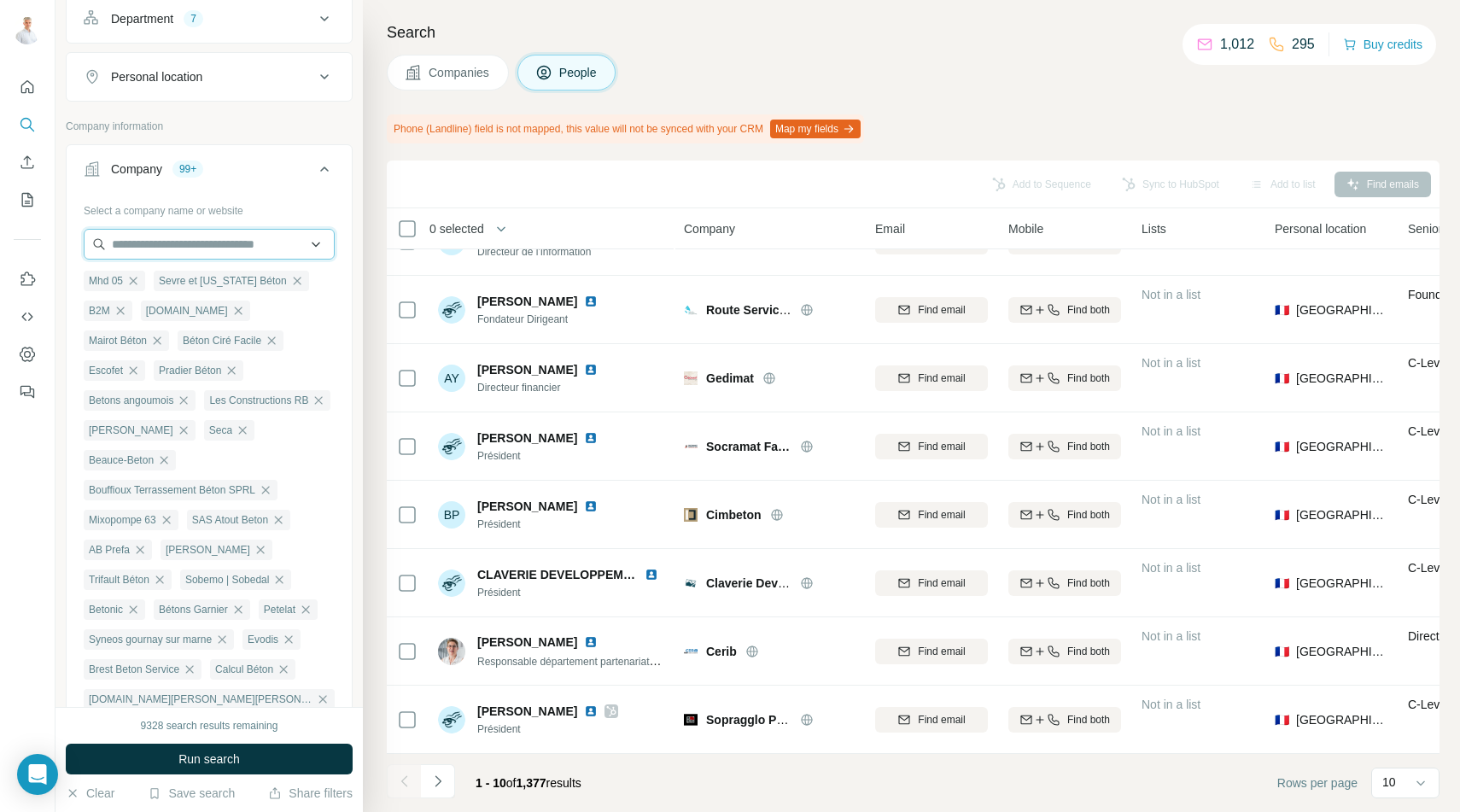
click at [155, 239] on input "text" at bounding box center [209, 244] width 251 height 31
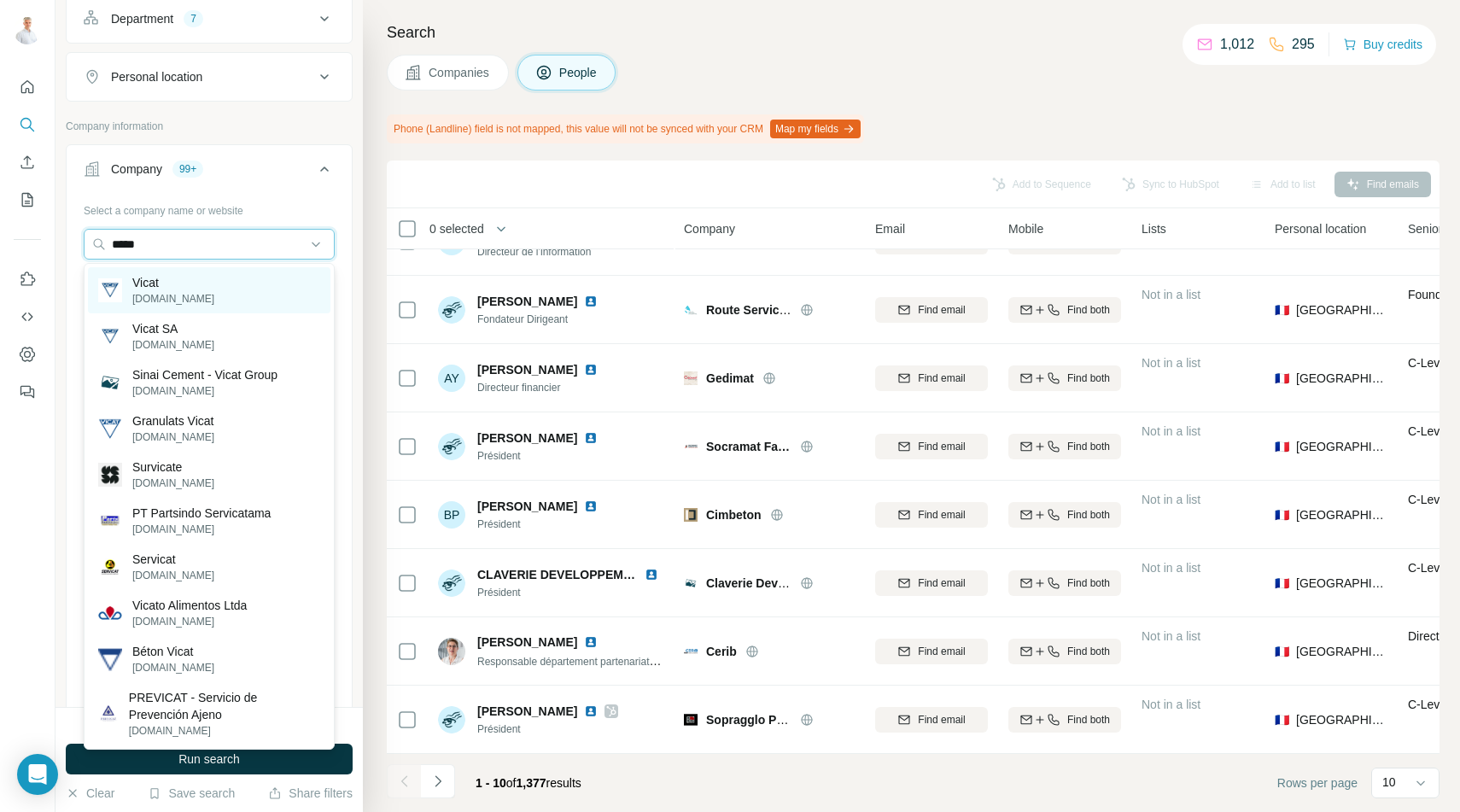
type input "*****"
click at [155, 296] on p "[DOMAIN_NAME]" at bounding box center [174, 299] width 82 height 16
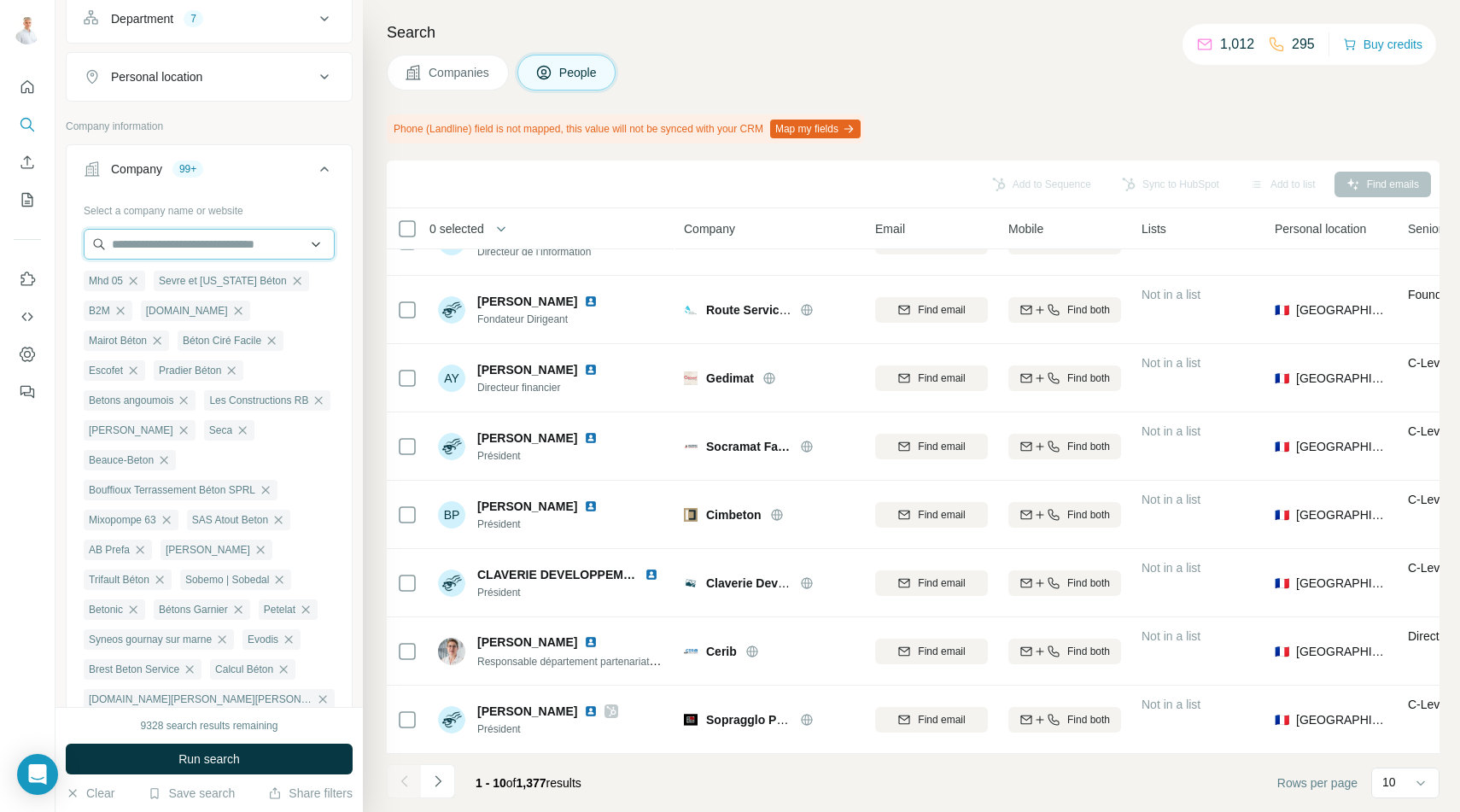
click at [153, 246] on input "text" at bounding box center [209, 244] width 251 height 31
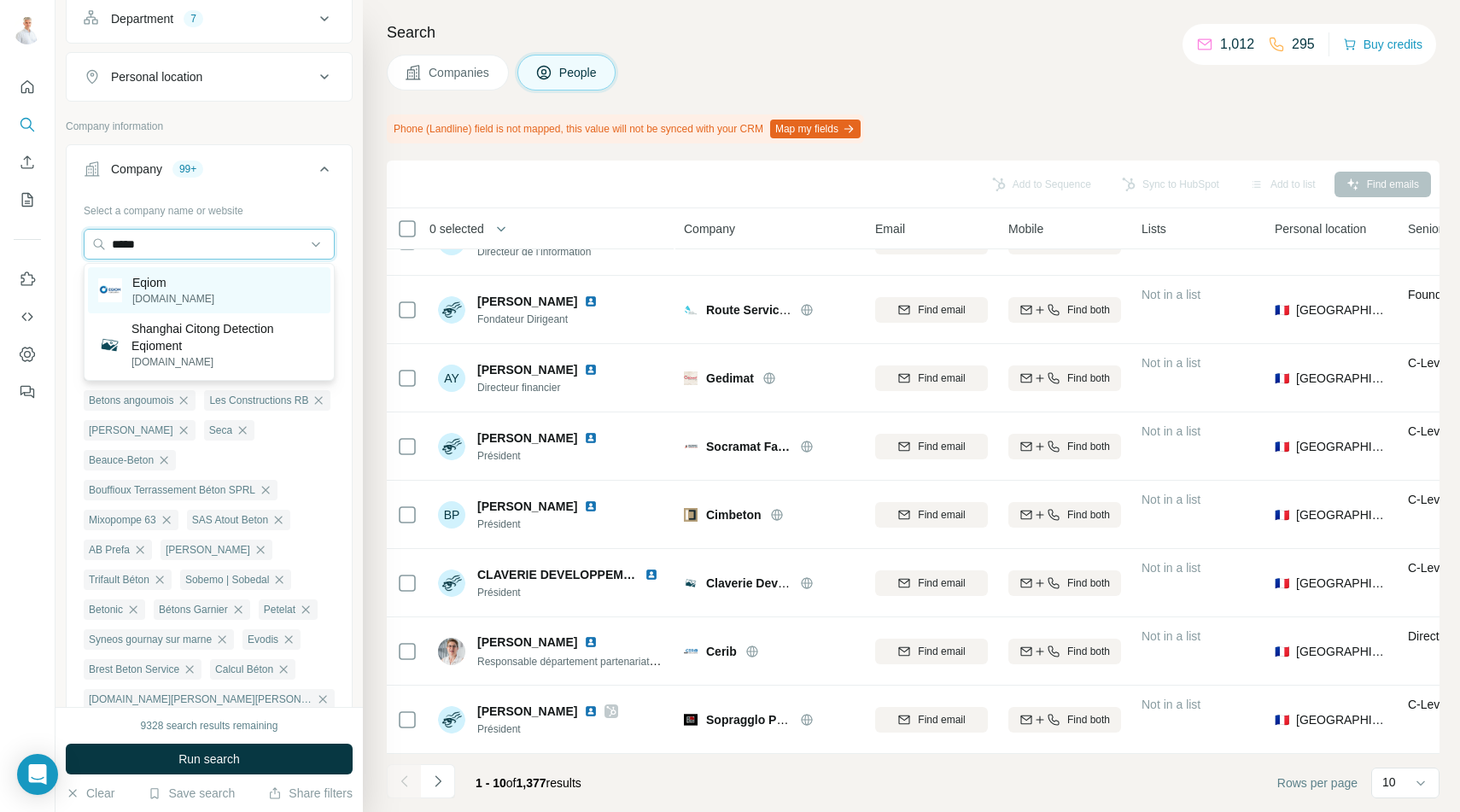
type input "*****"
click at [140, 283] on p "Eqiom" at bounding box center [174, 283] width 82 height 17
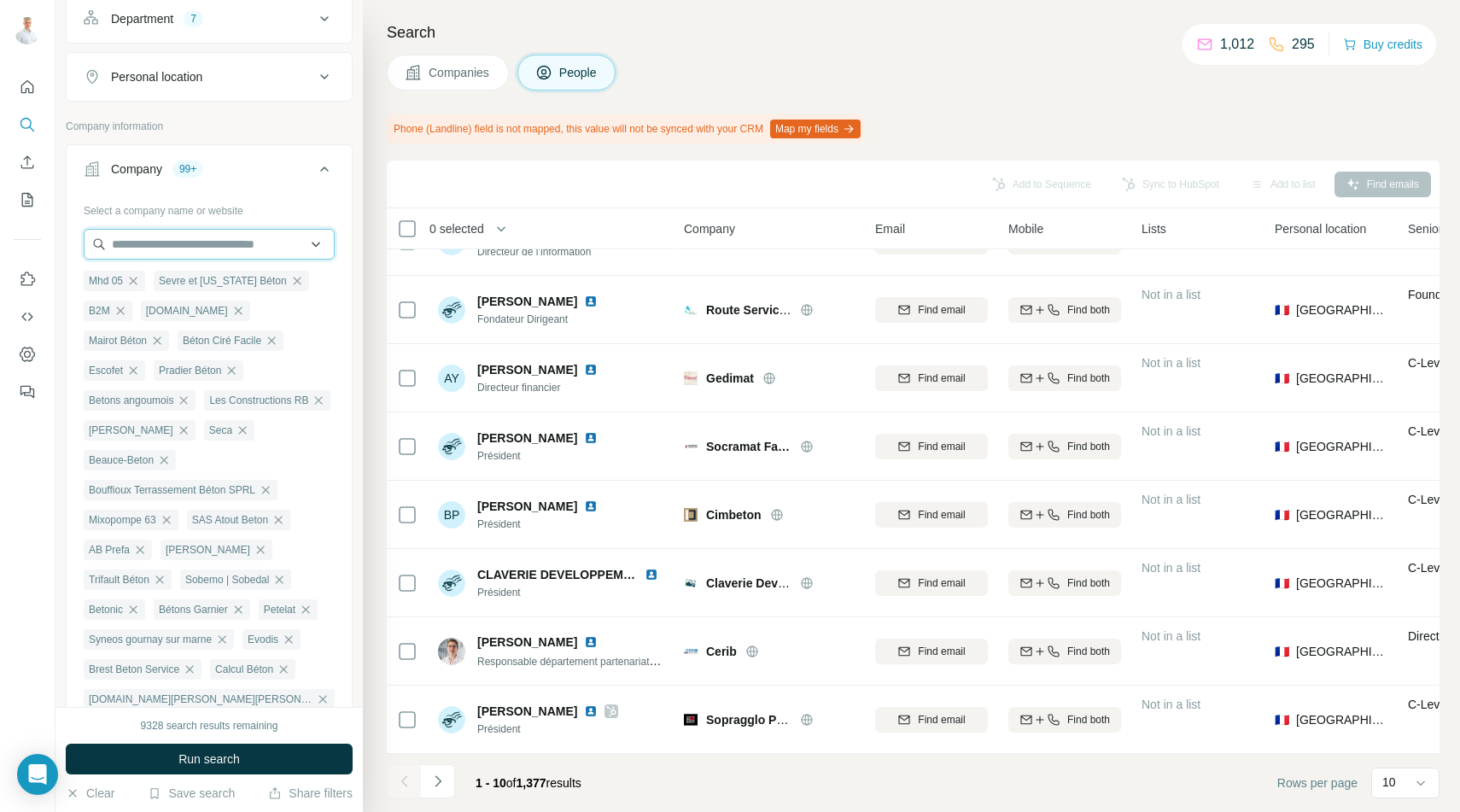
click at [146, 247] on input "text" at bounding box center [209, 244] width 251 height 31
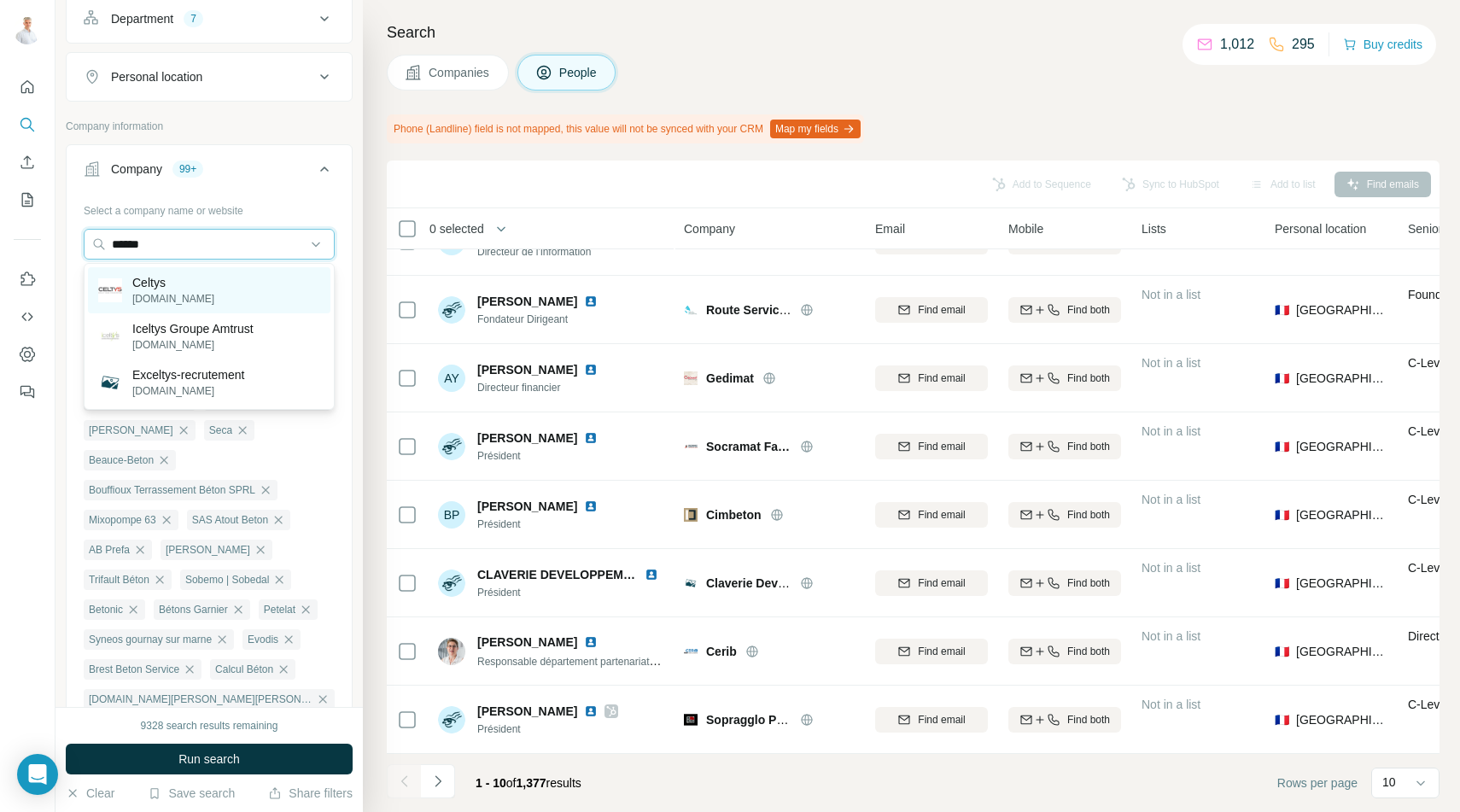
type input "******"
click at [162, 292] on p "celtys.fr" at bounding box center [174, 299] width 82 height 16
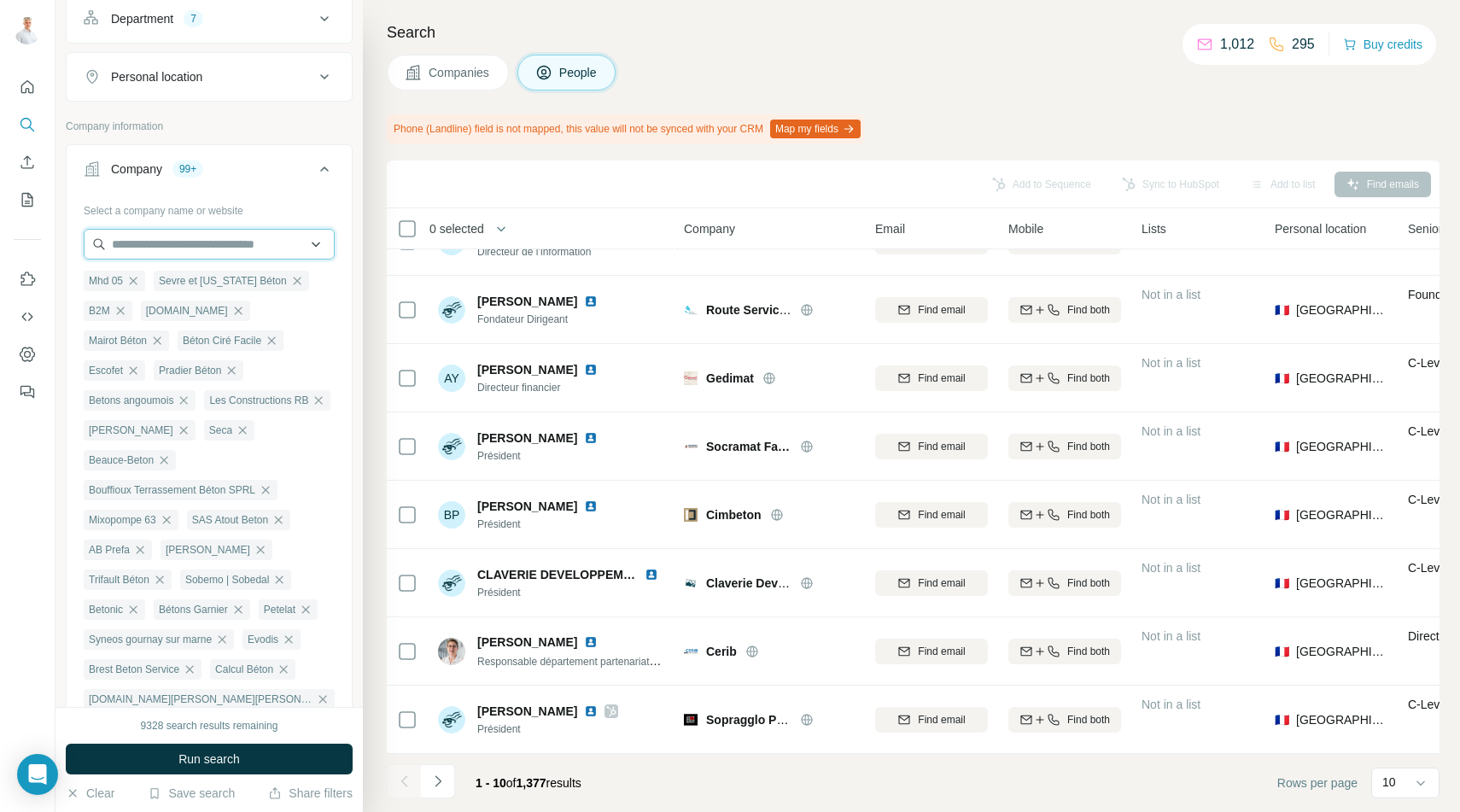
click at [151, 246] on input "text" at bounding box center [209, 244] width 251 height 31
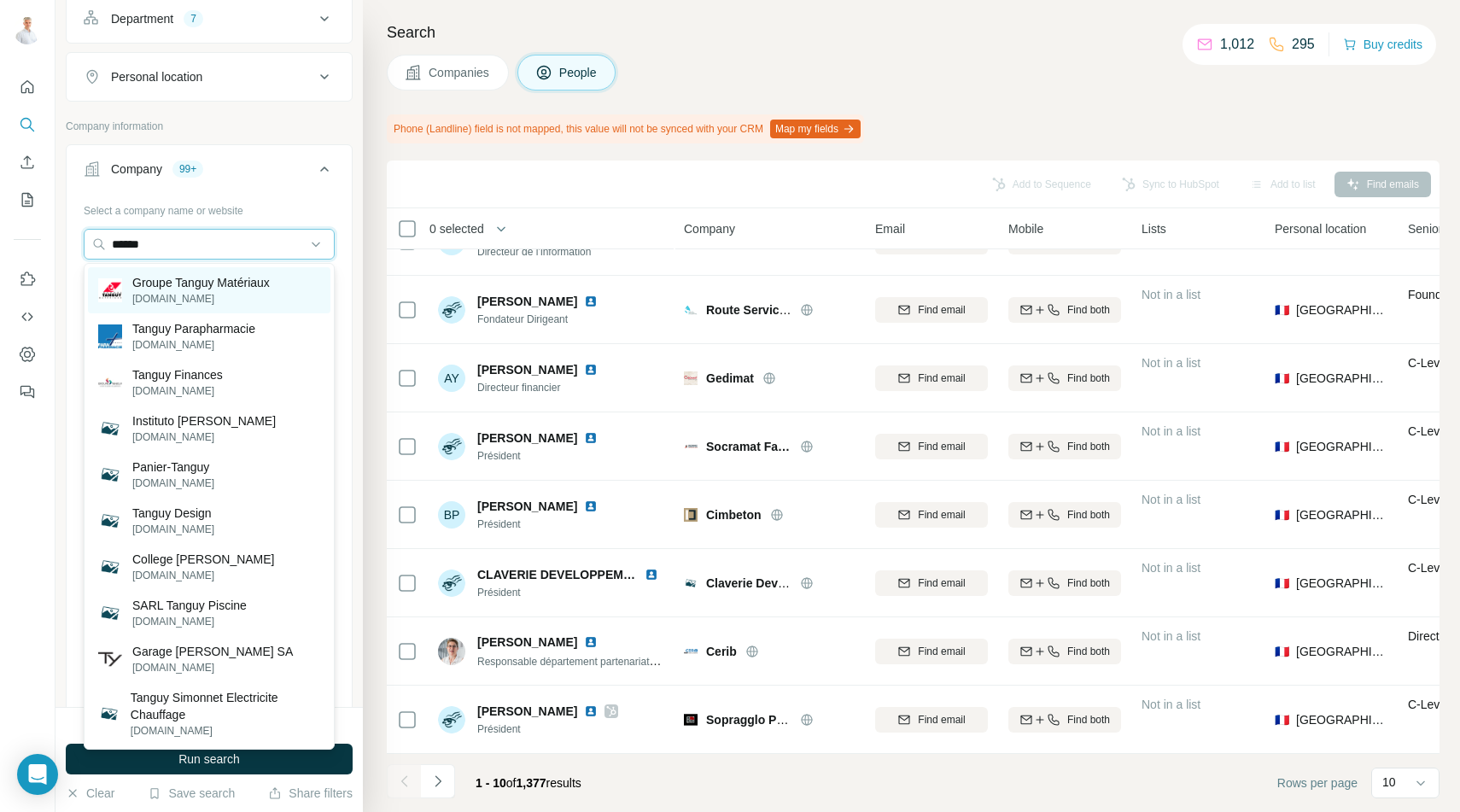
type input "******"
click at [158, 284] on p "Groupe Tanguy Matériaux" at bounding box center [201, 283] width 137 height 17
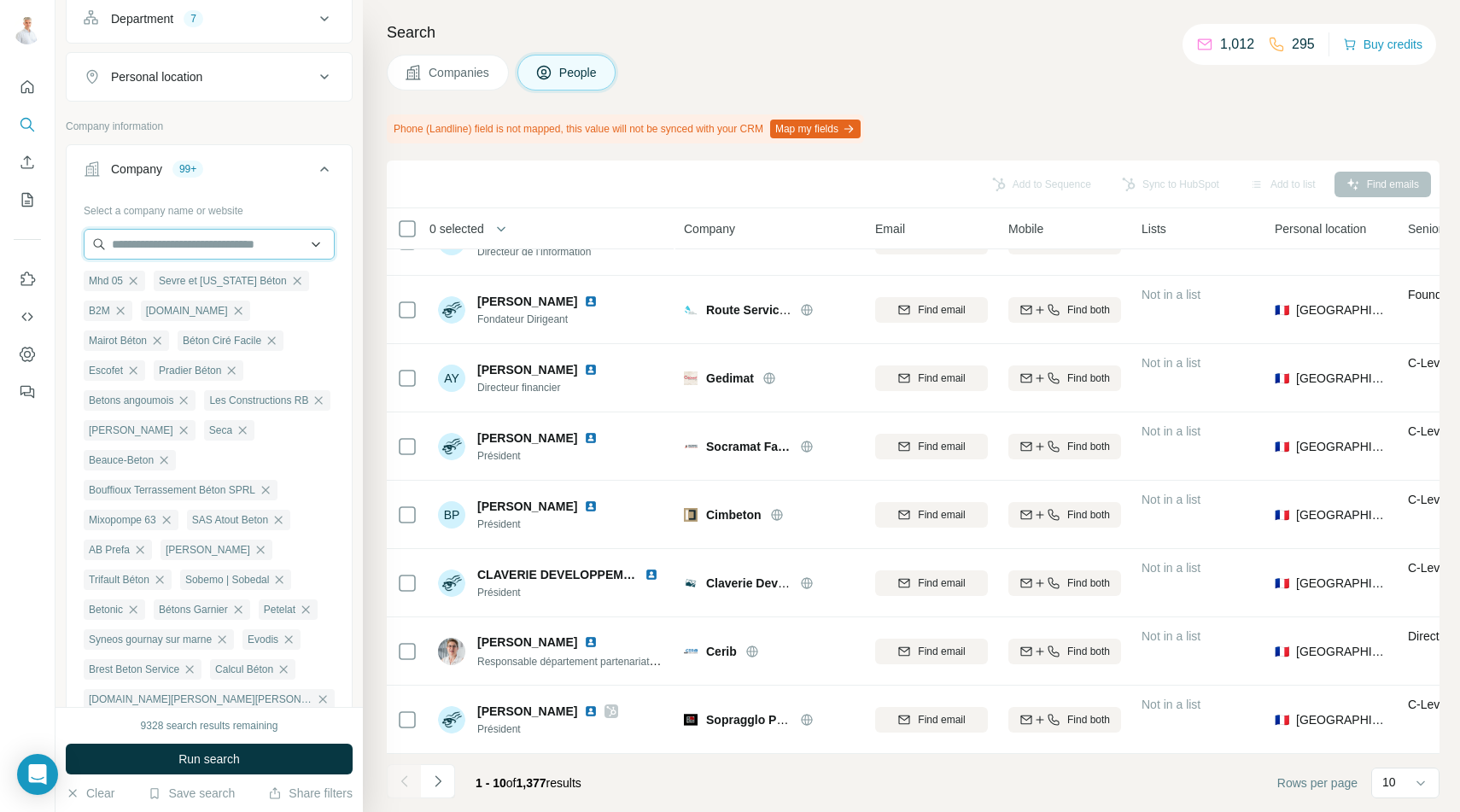
click at [164, 243] on input "text" at bounding box center [209, 244] width 251 height 31
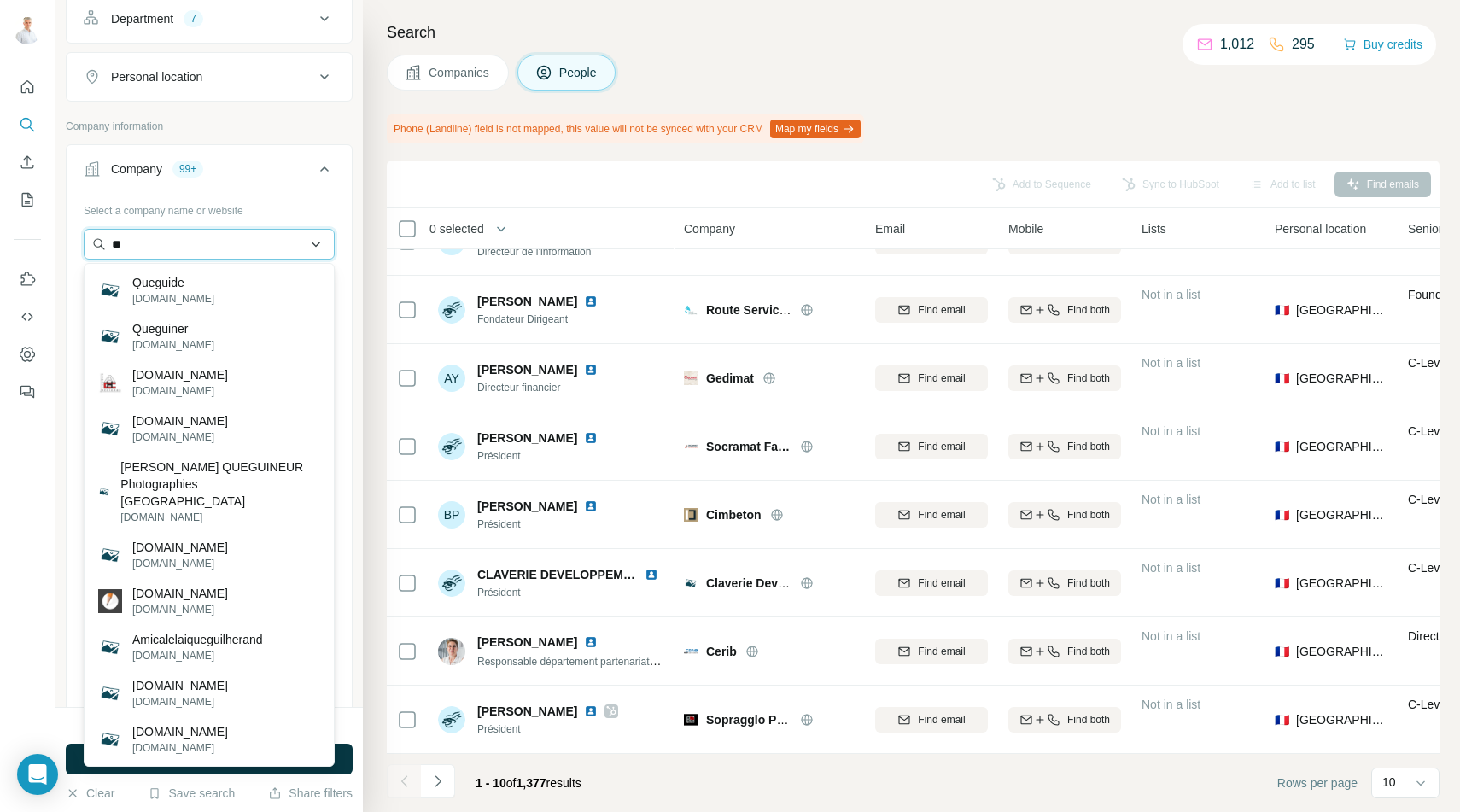
type input "*"
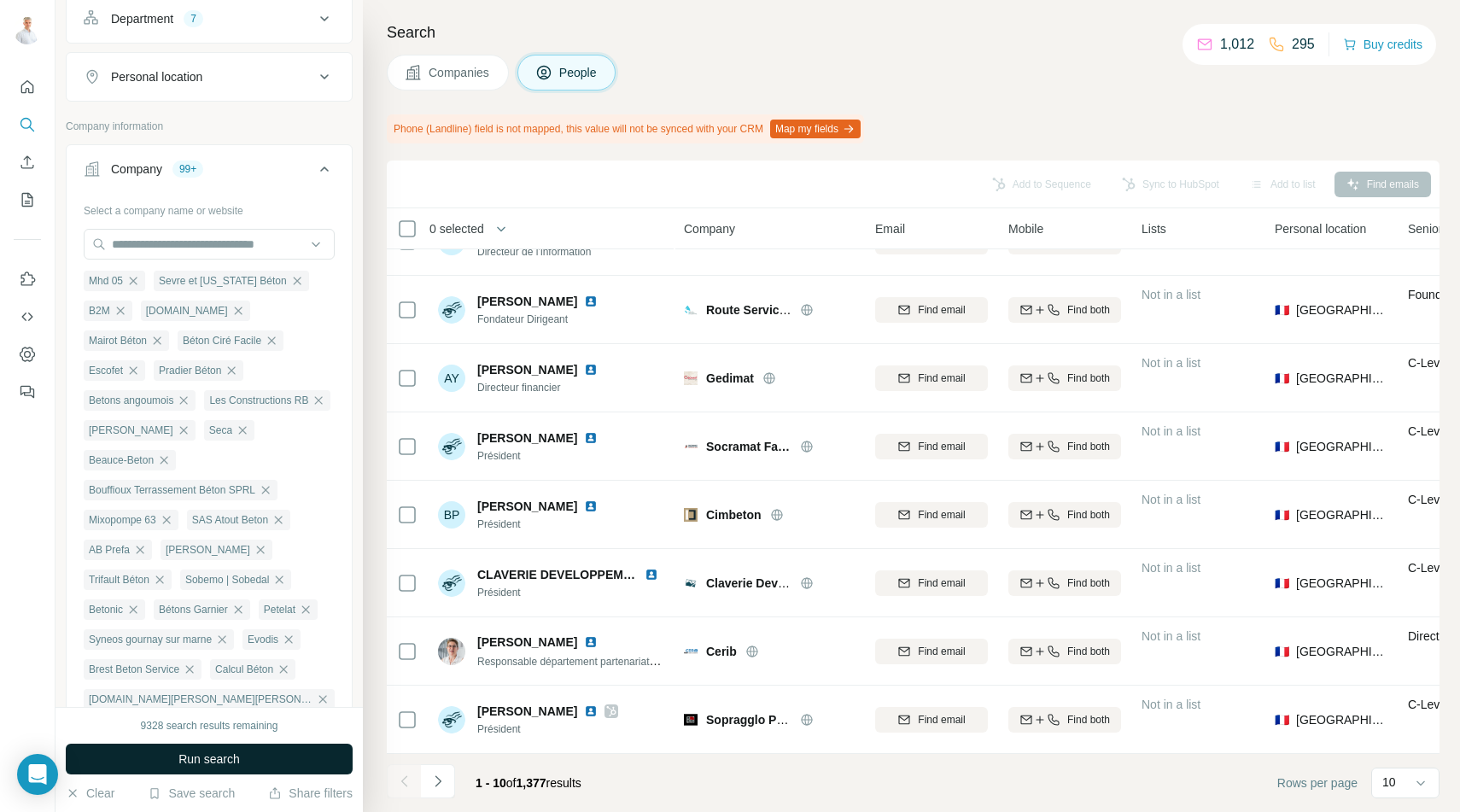
click at [215, 764] on span "Run search" at bounding box center [209, 759] width 61 height 17
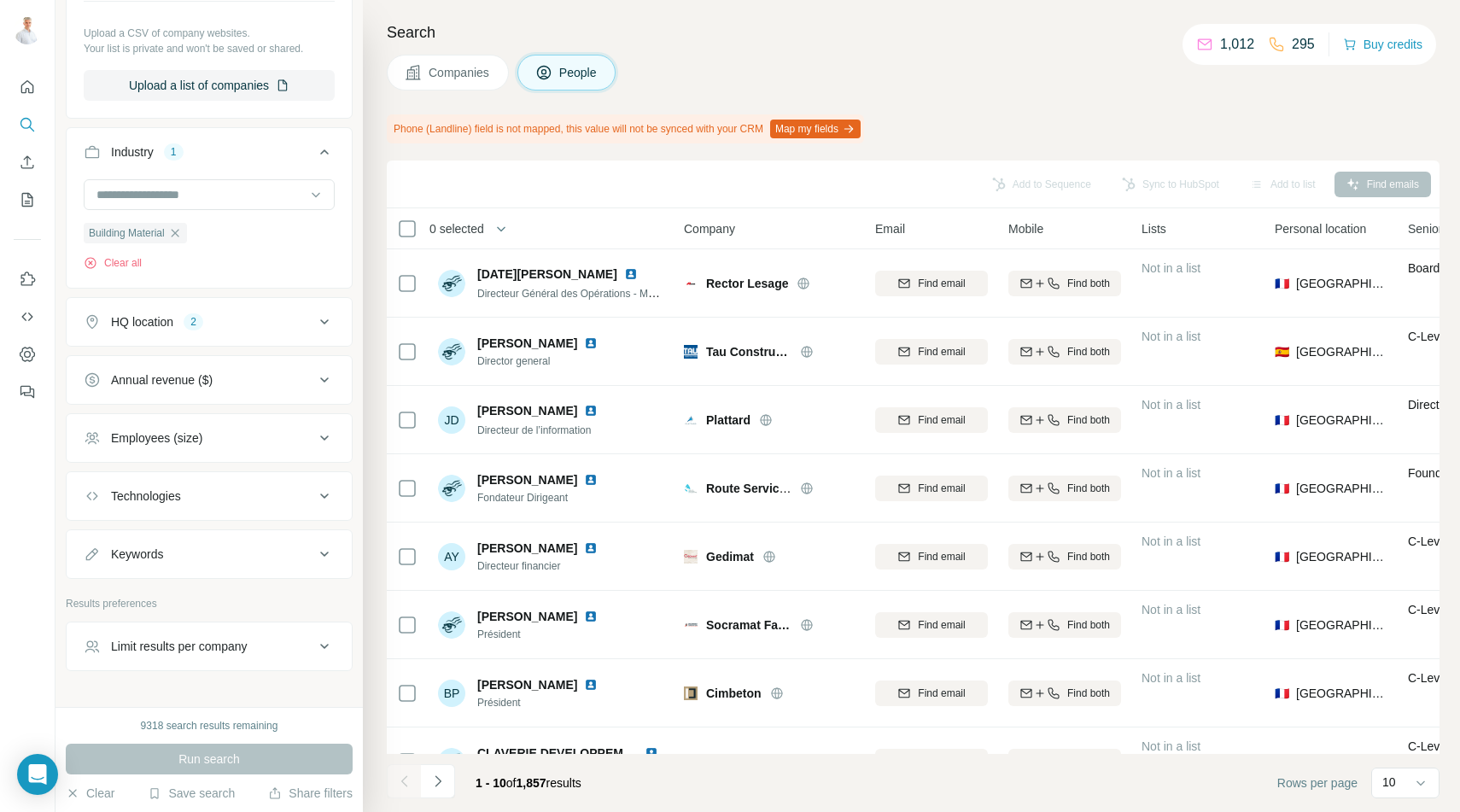
scroll to position [6472, 0]
click at [203, 636] on div "Limit results per company" at bounding box center [179, 644] width 136 height 17
click at [203, 671] on input "number" at bounding box center [209, 686] width 251 height 31
click at [814, 37] on h4 "Search" at bounding box center [912, 31] width 1052 height 24
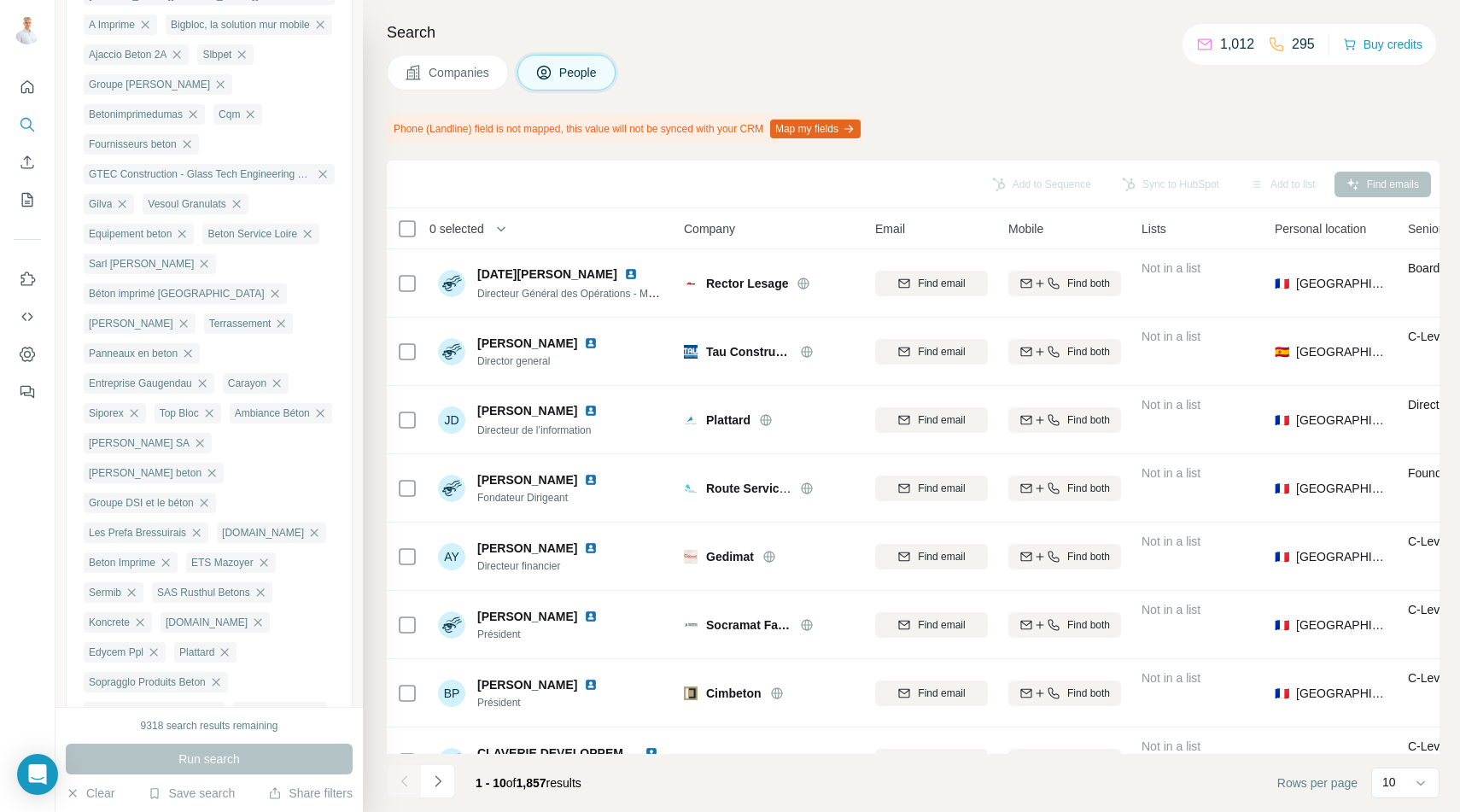
scroll to position [1248, 0]
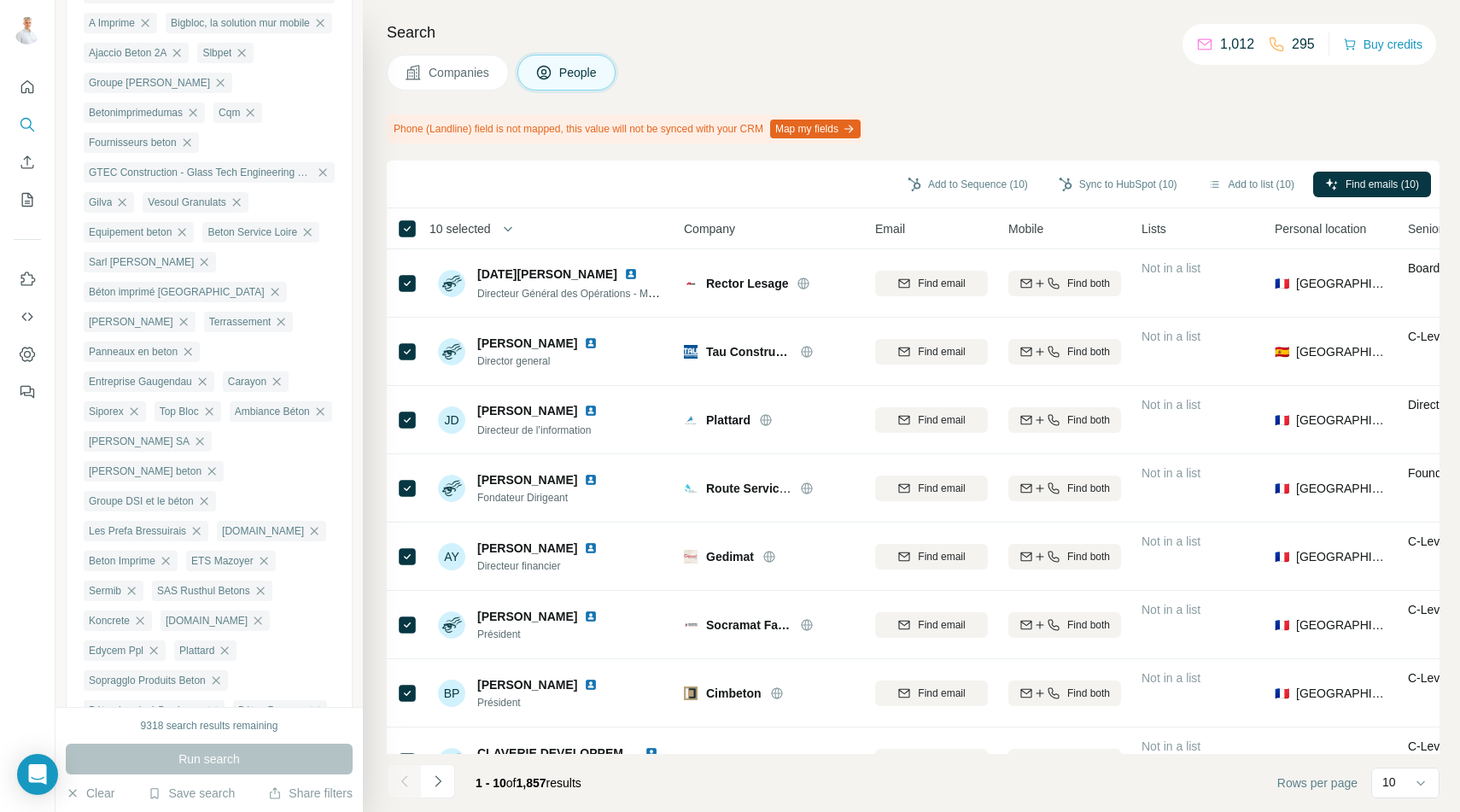
click at [453, 224] on span "10 selected" at bounding box center [460, 229] width 61 height 17
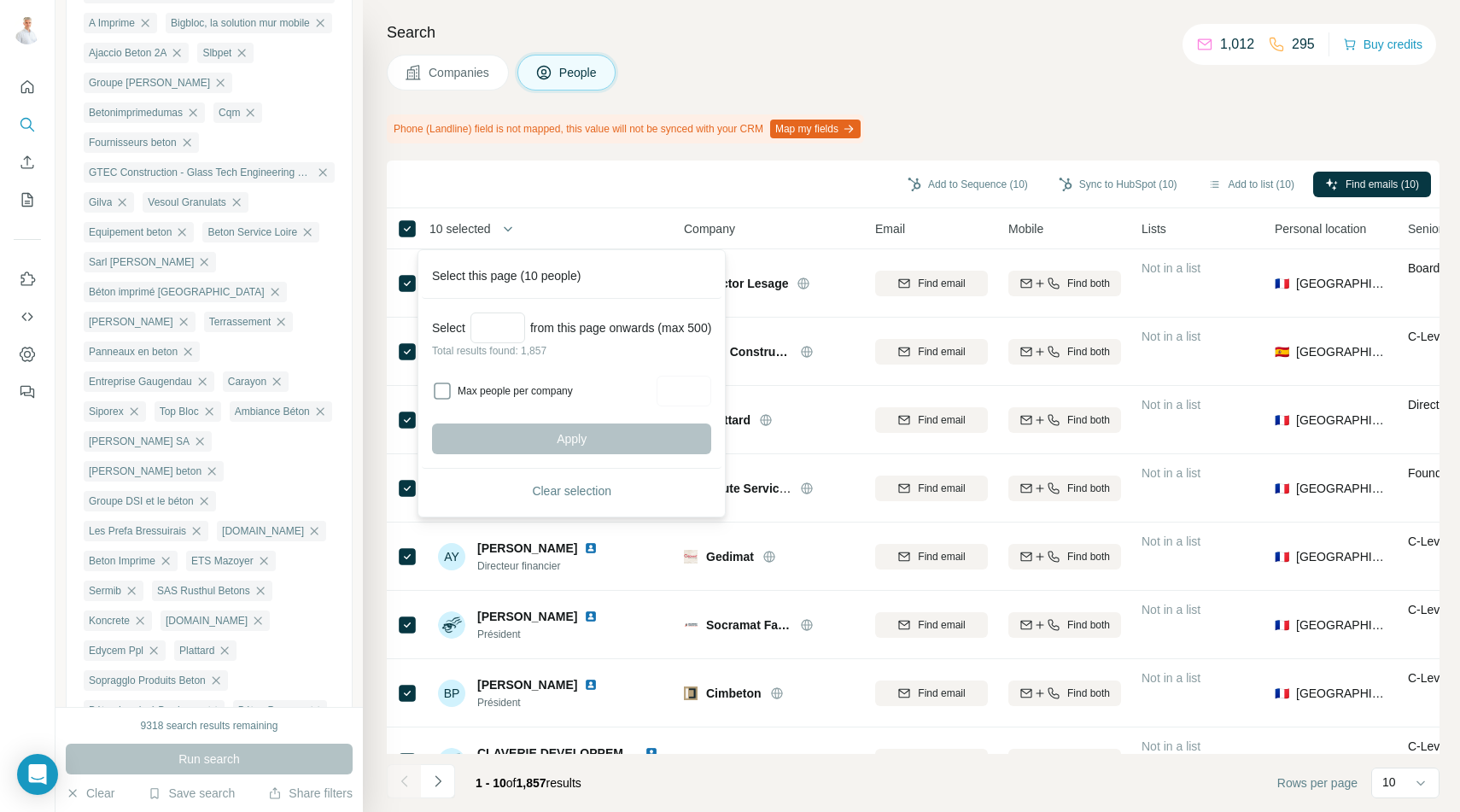
click at [717, 61] on div "Companies People" at bounding box center [912, 72] width 1052 height 36
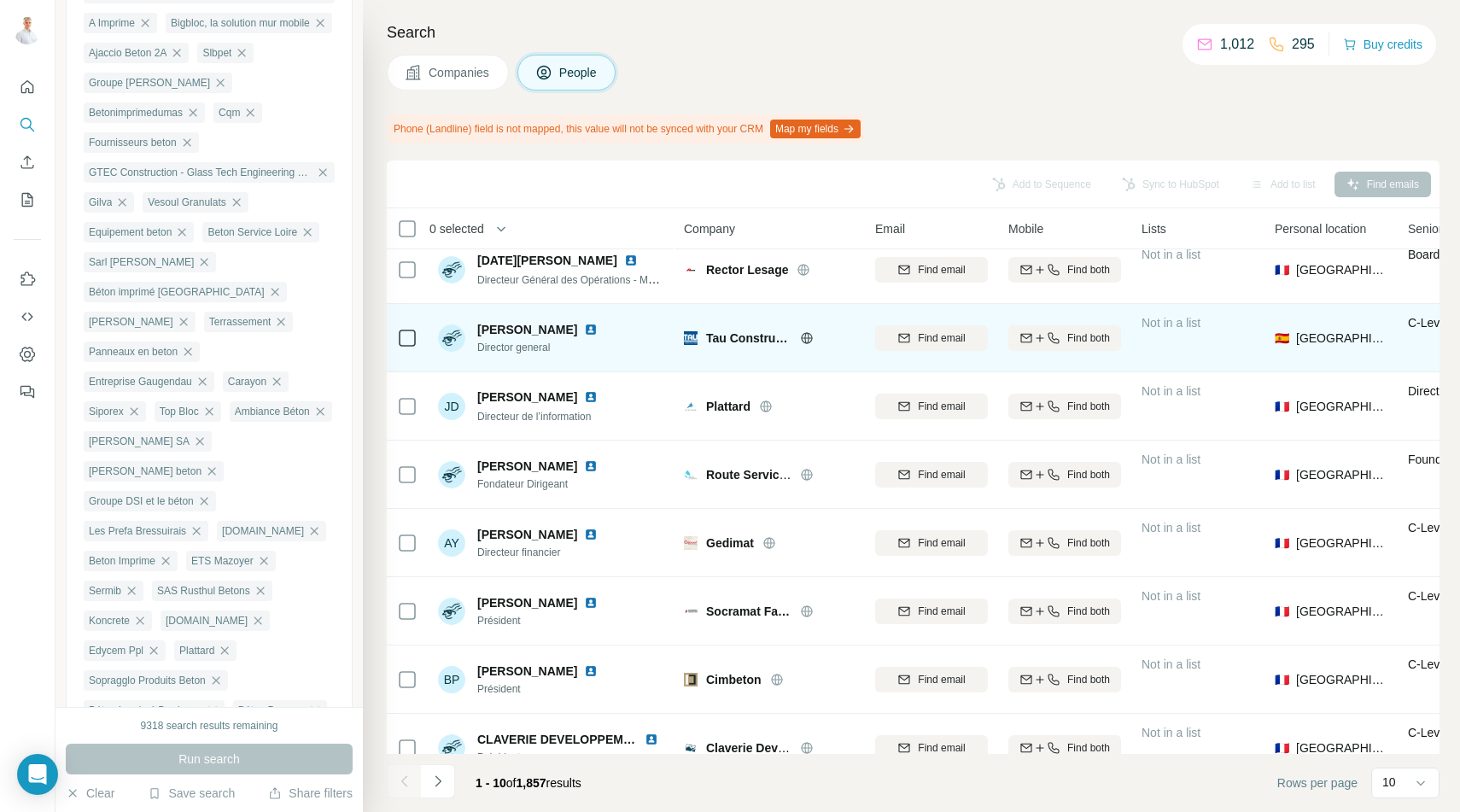
scroll to position [0, 0]
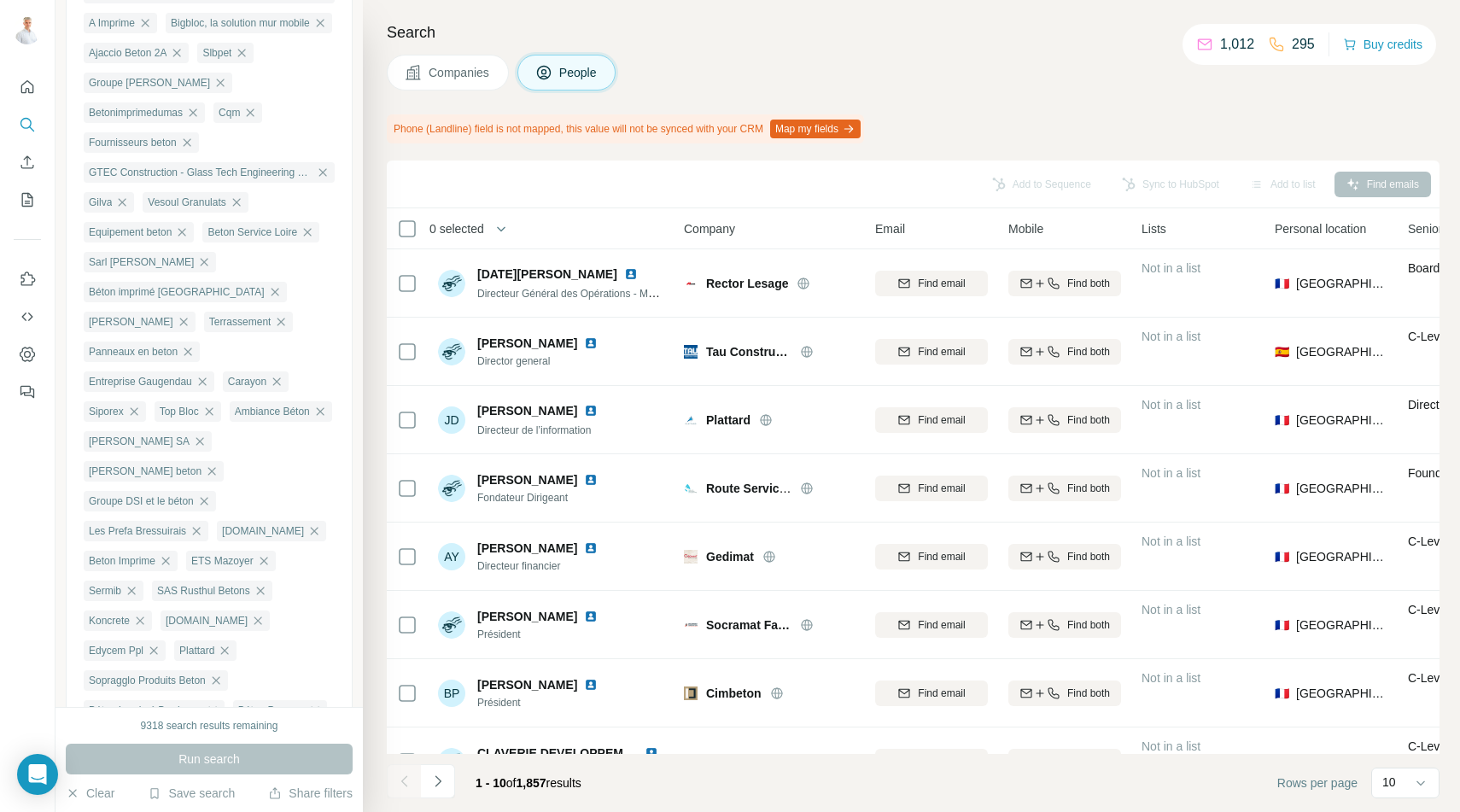
click at [458, 233] on span "0 selected" at bounding box center [457, 229] width 55 height 17
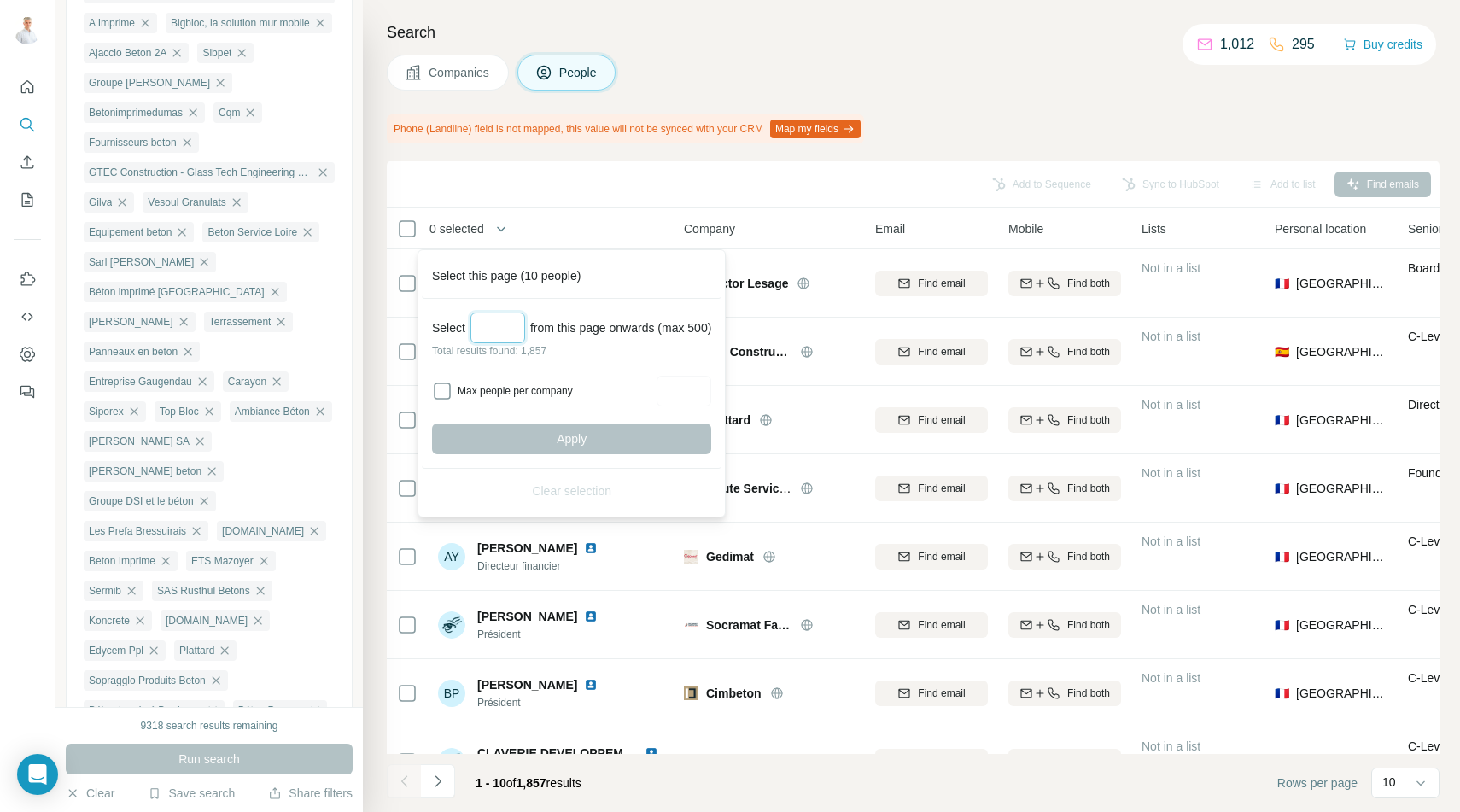
click at [504, 334] on input "Select a number (up to 500)" at bounding box center [498, 327] width 55 height 31
type input "***"
click at [579, 430] on span "Apply" at bounding box center [571, 439] width 30 height 17
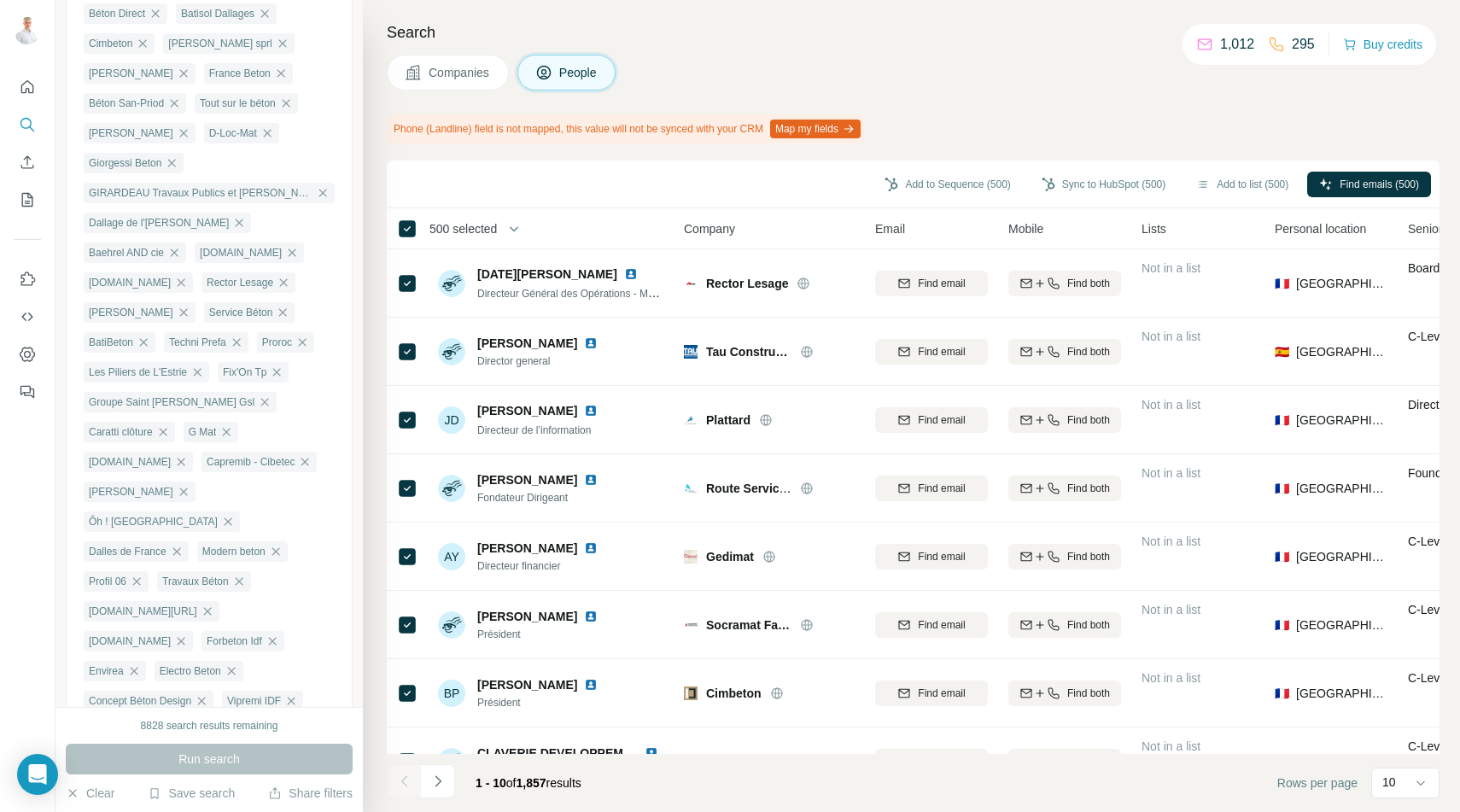
scroll to position [1961, 0]
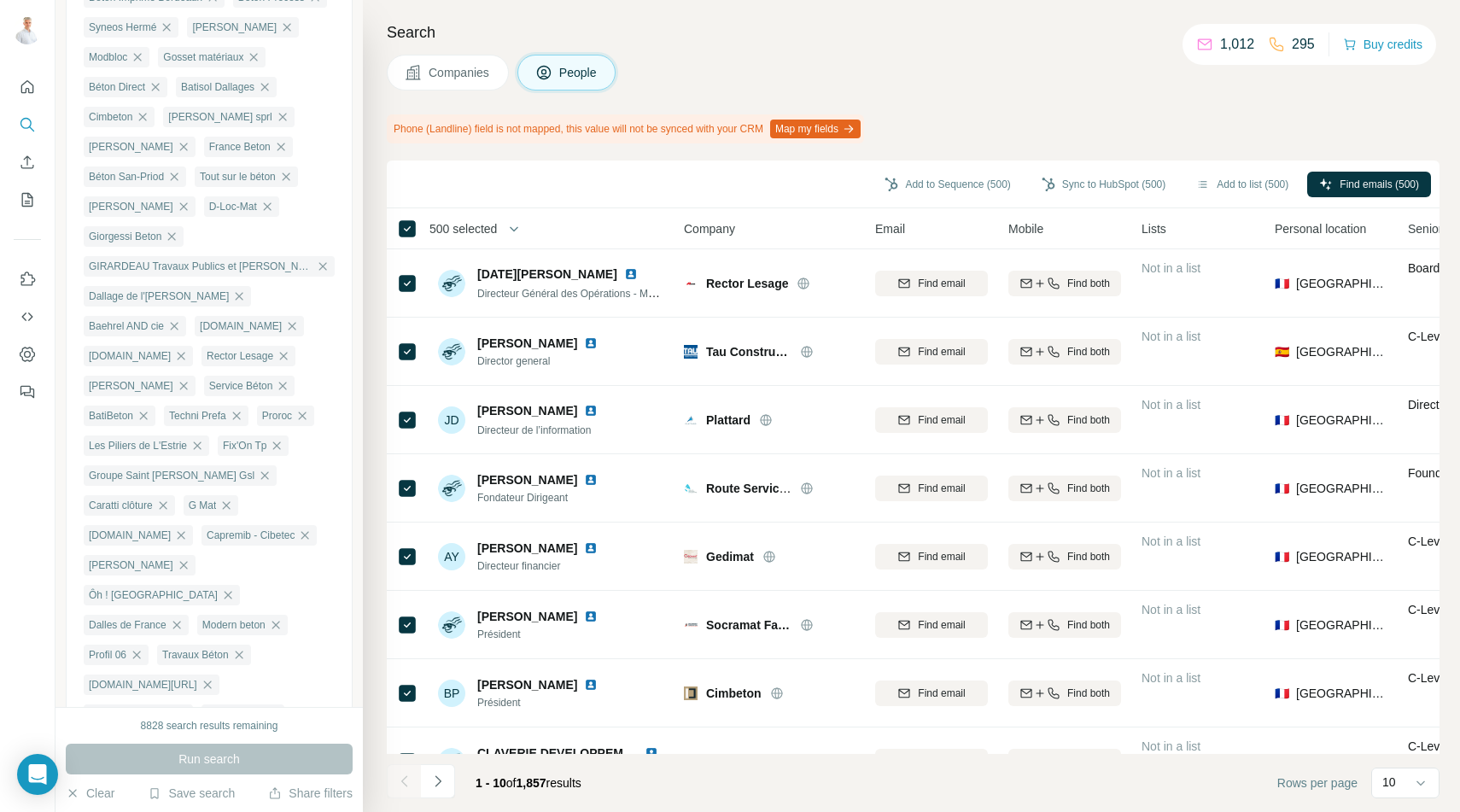
click at [576, 79] on span "People" at bounding box center [578, 72] width 39 height 17
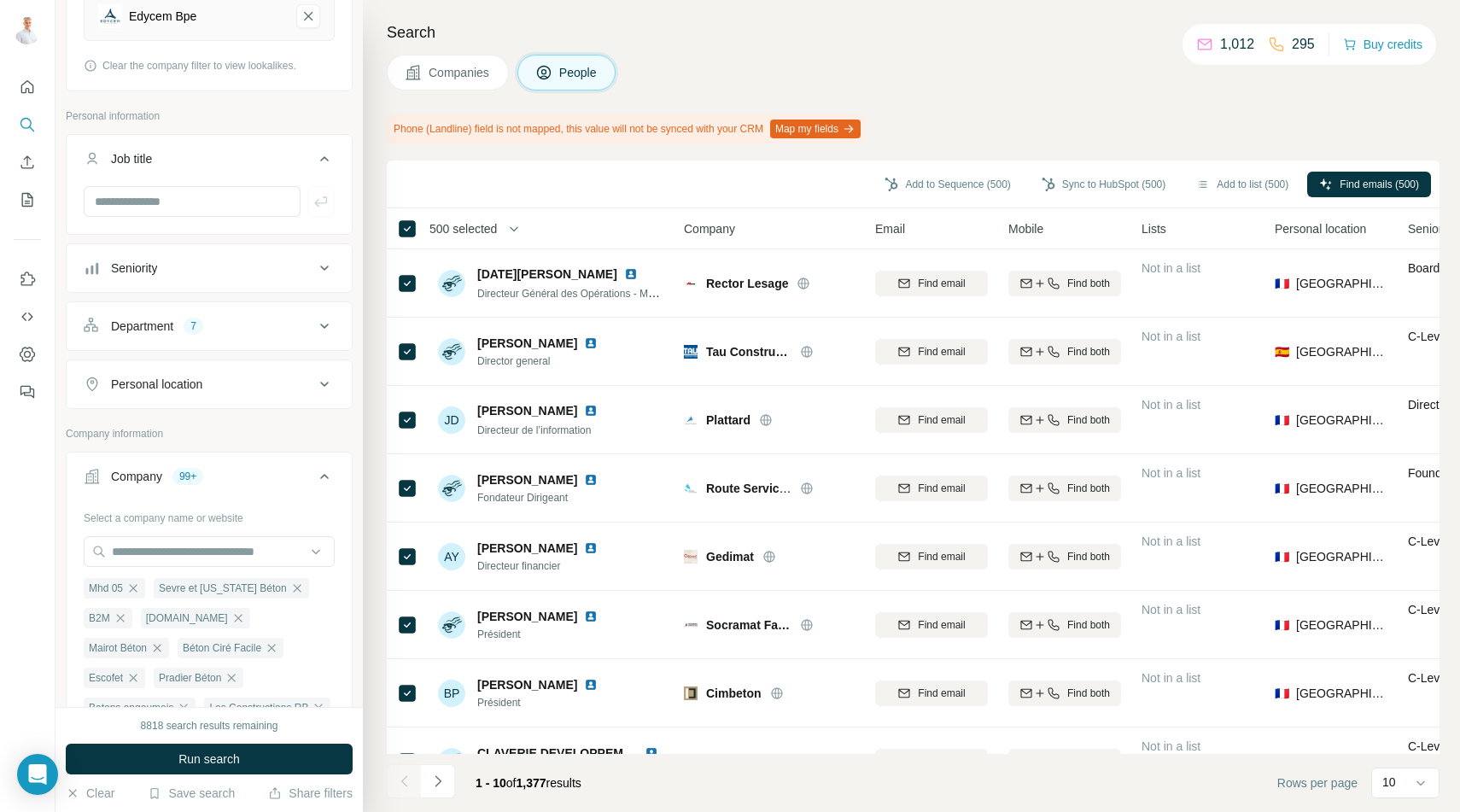
scroll to position [191, 0]
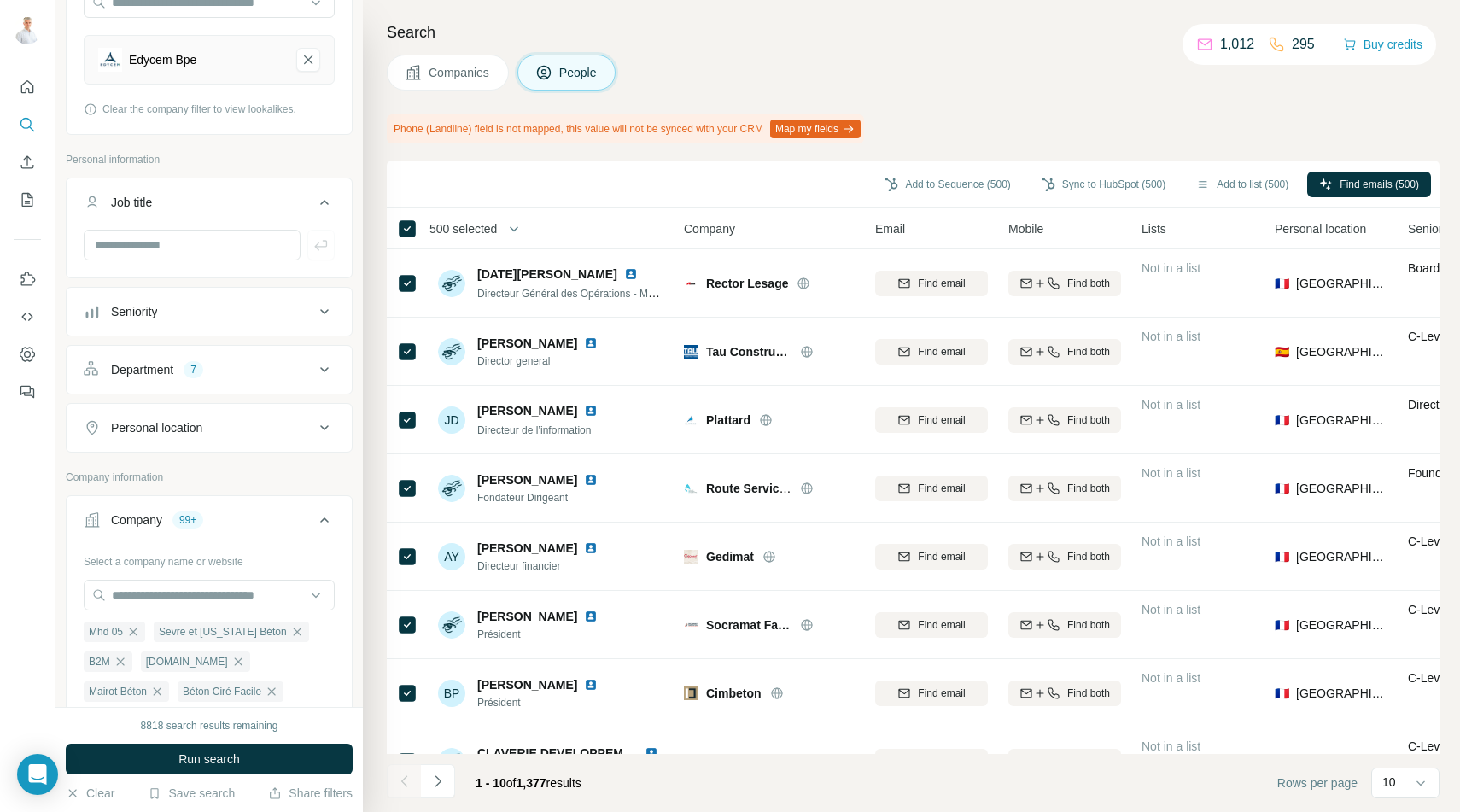
click at [127, 315] on div "Seniority" at bounding box center [134, 312] width 46 height 17
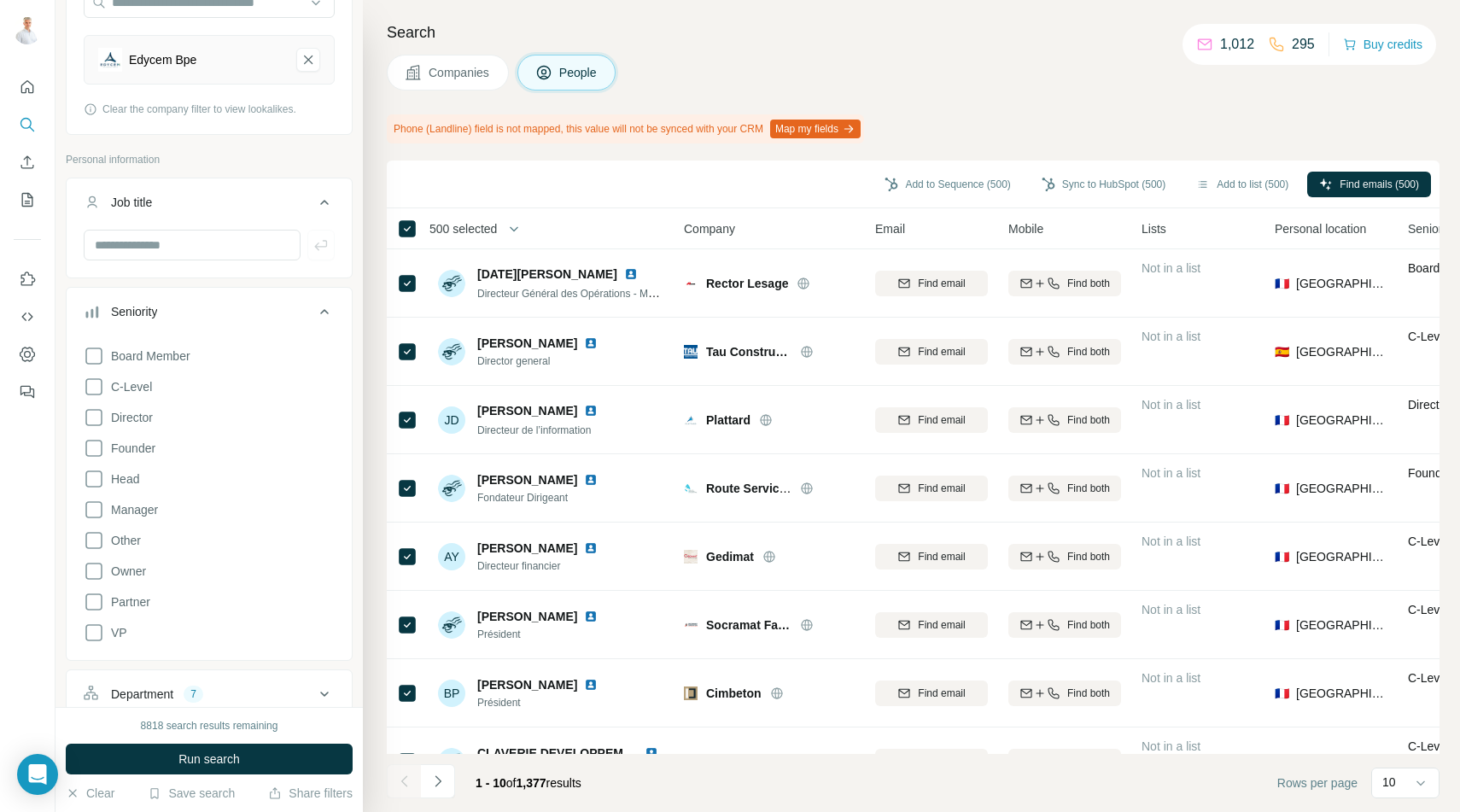
click at [127, 315] on div "Seniority" at bounding box center [134, 312] width 46 height 17
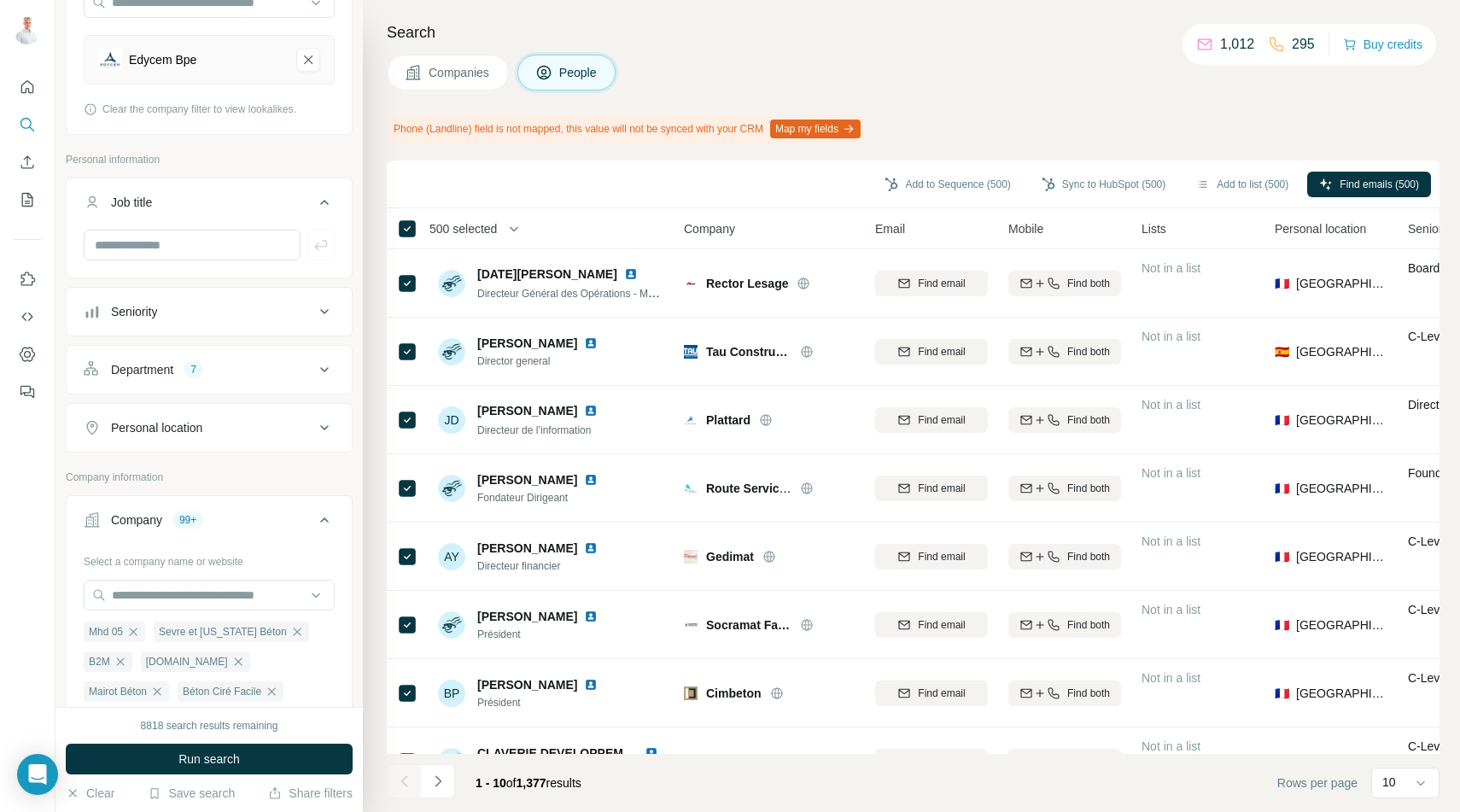
click at [134, 373] on div "Department" at bounding box center [141, 370] width 62 height 17
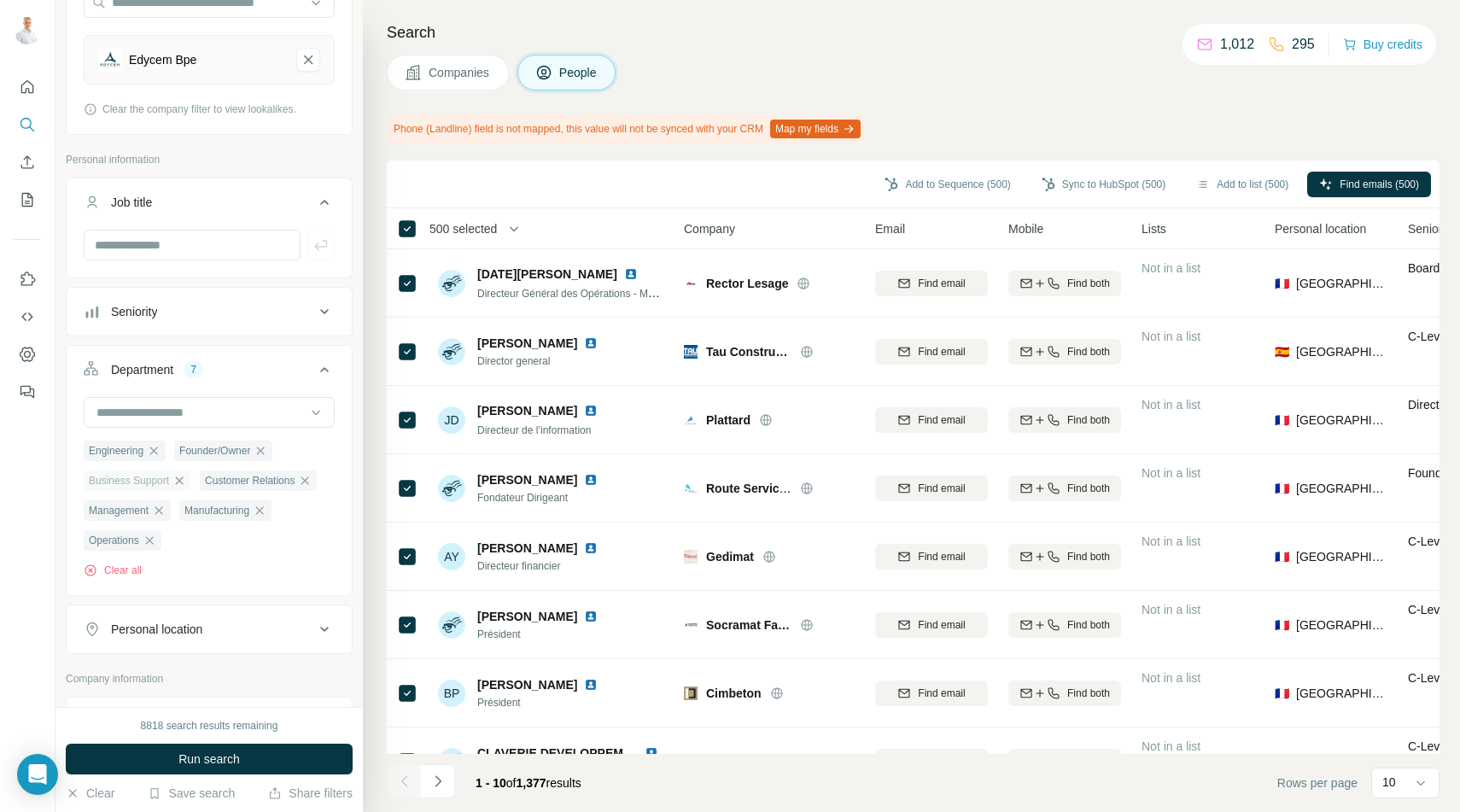
click at [183, 482] on icon "button" at bounding box center [179, 480] width 8 height 8
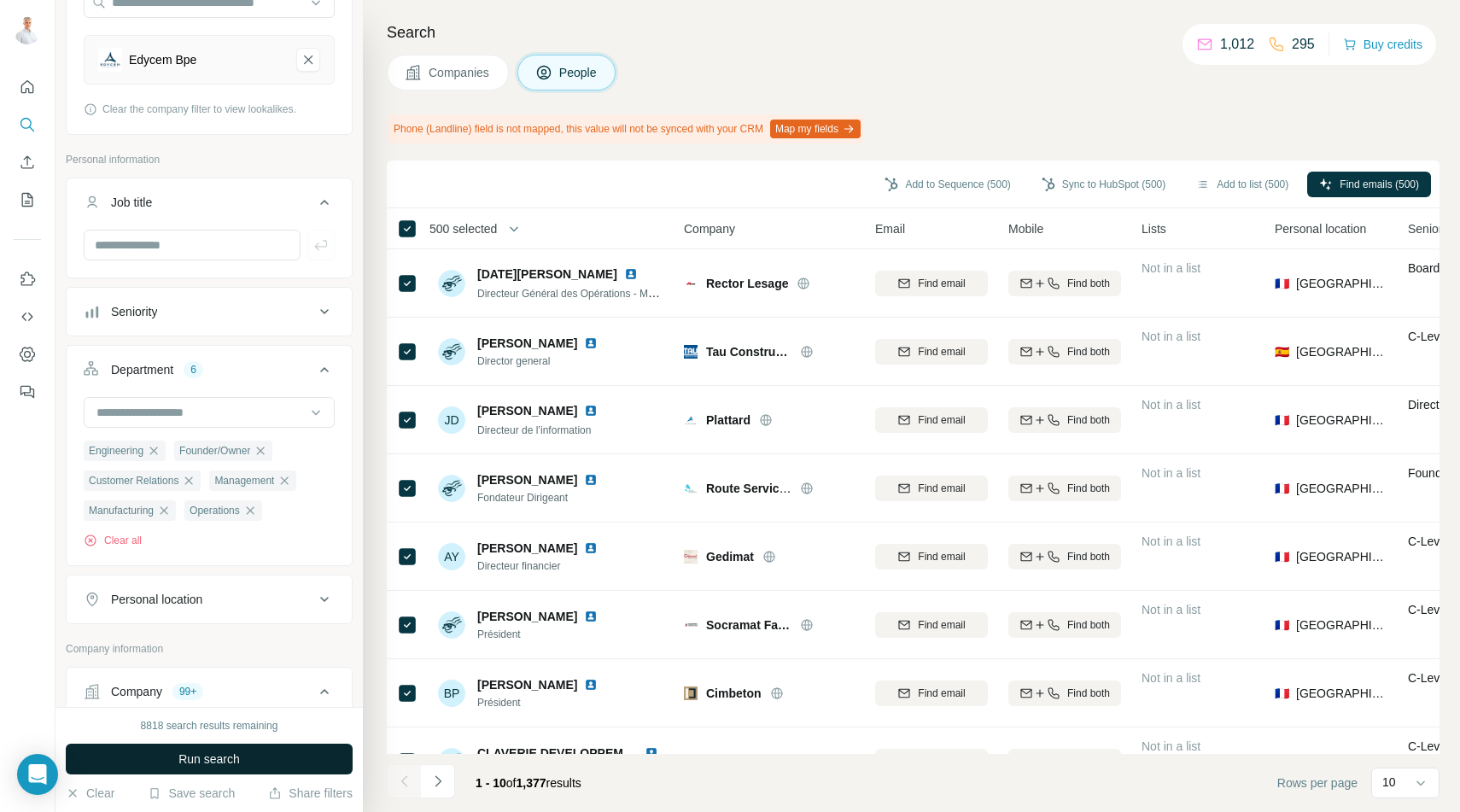
click at [196, 757] on span "Run search" at bounding box center [209, 759] width 61 height 17
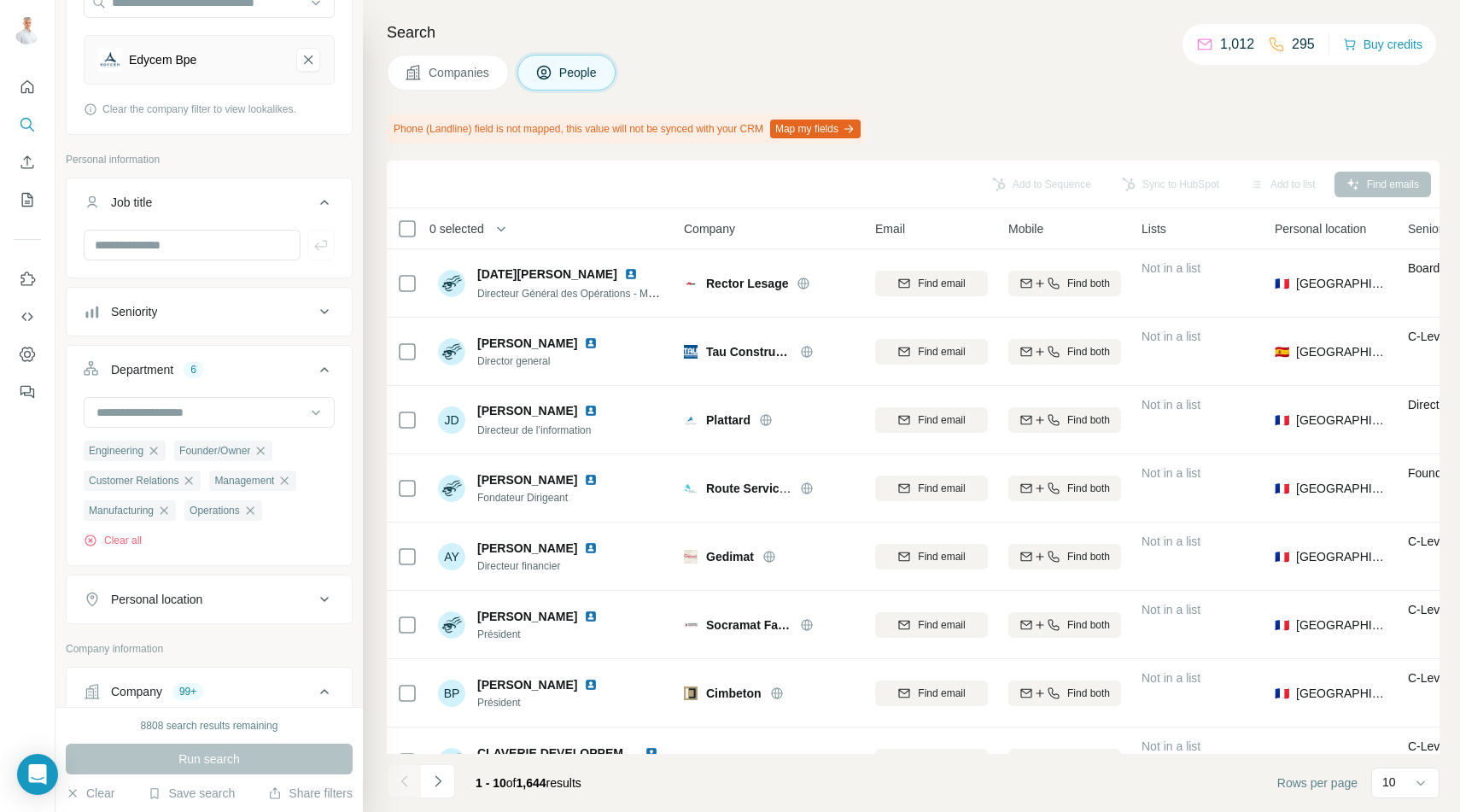
click at [472, 230] on span "0 selected" at bounding box center [457, 229] width 55 height 17
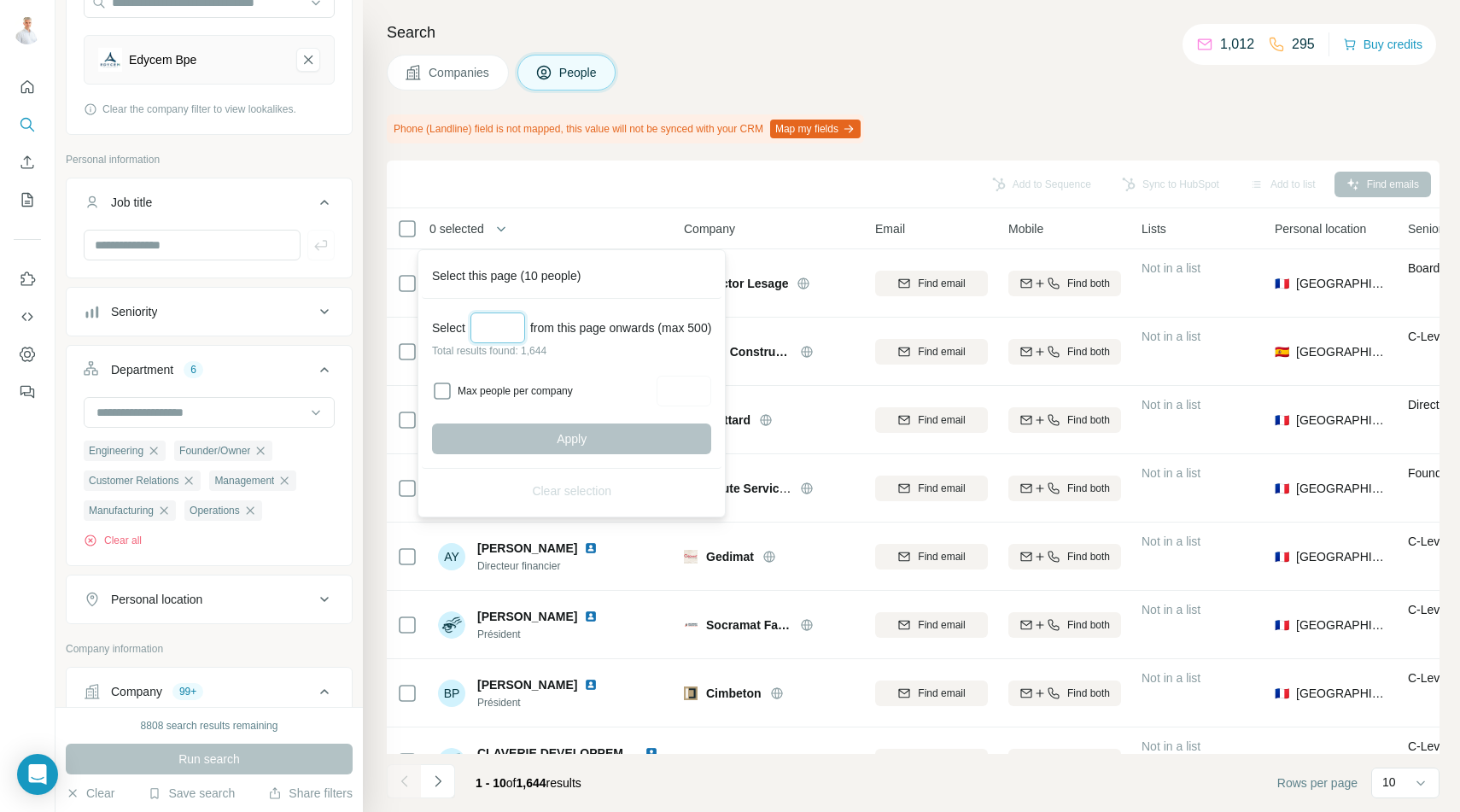
click at [507, 330] on input "Select a number (up to 500)" at bounding box center [498, 327] width 55 height 31
type input "*"
click at [491, 327] on input "****" at bounding box center [498, 327] width 55 height 31
type input "***"
click at [569, 432] on span "Apply" at bounding box center [571, 439] width 30 height 17
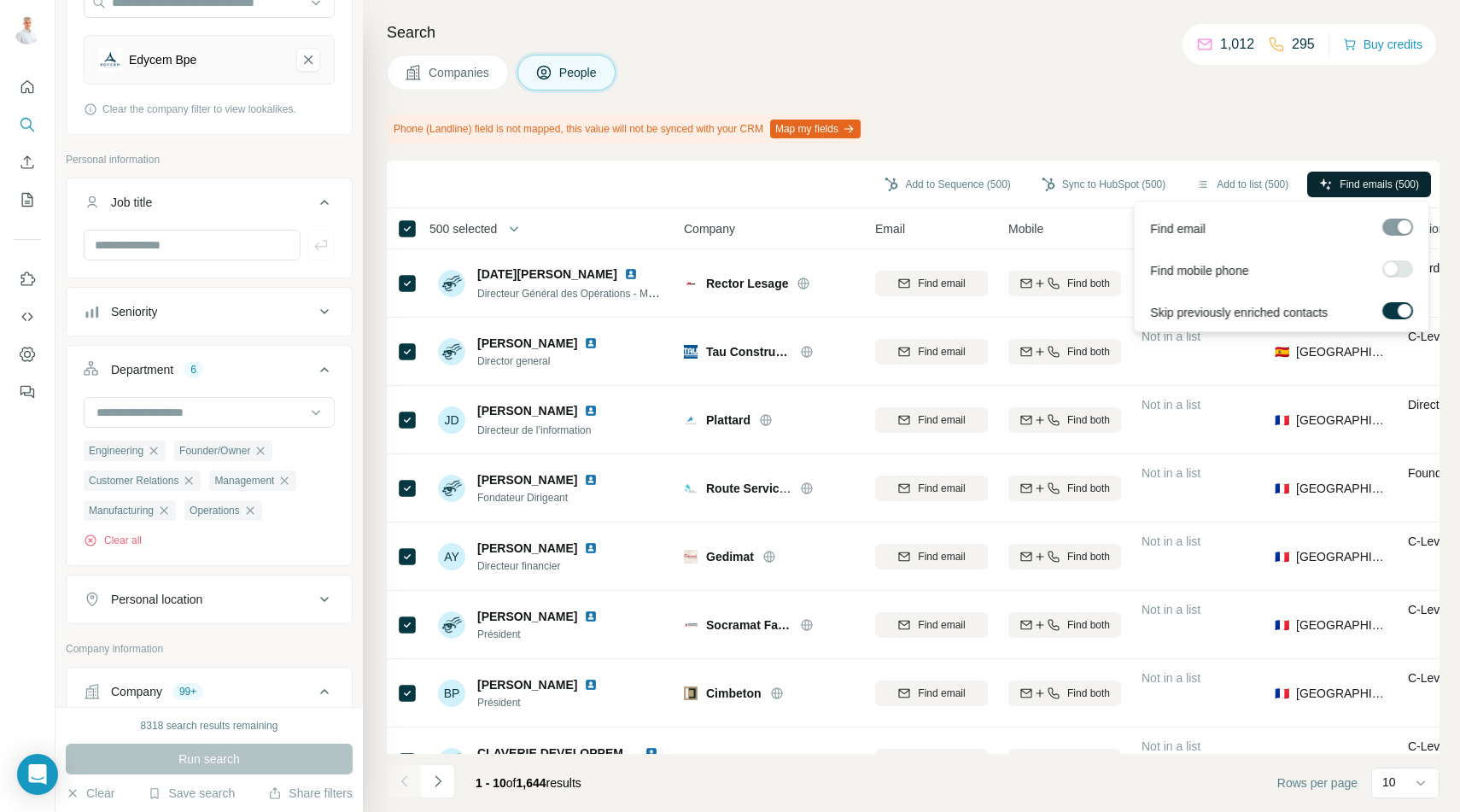
click at [1339, 184] on span "Find emails (500)" at bounding box center [1379, 184] width 79 height 16
